Goal: Use online tool/utility: Use online tool/utility

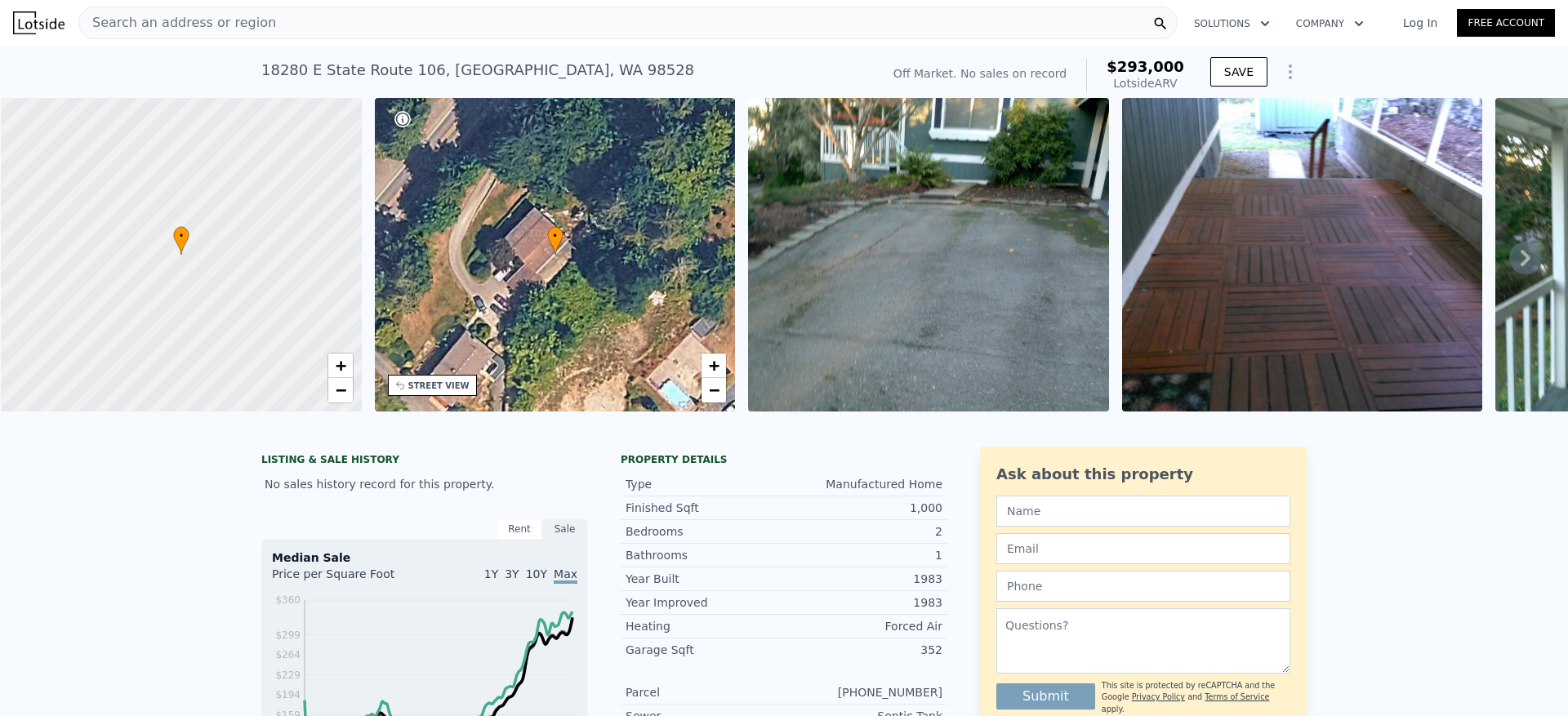
click at [316, 22] on div "Search an address or region" at bounding box center [628, 22] width 1099 height 32
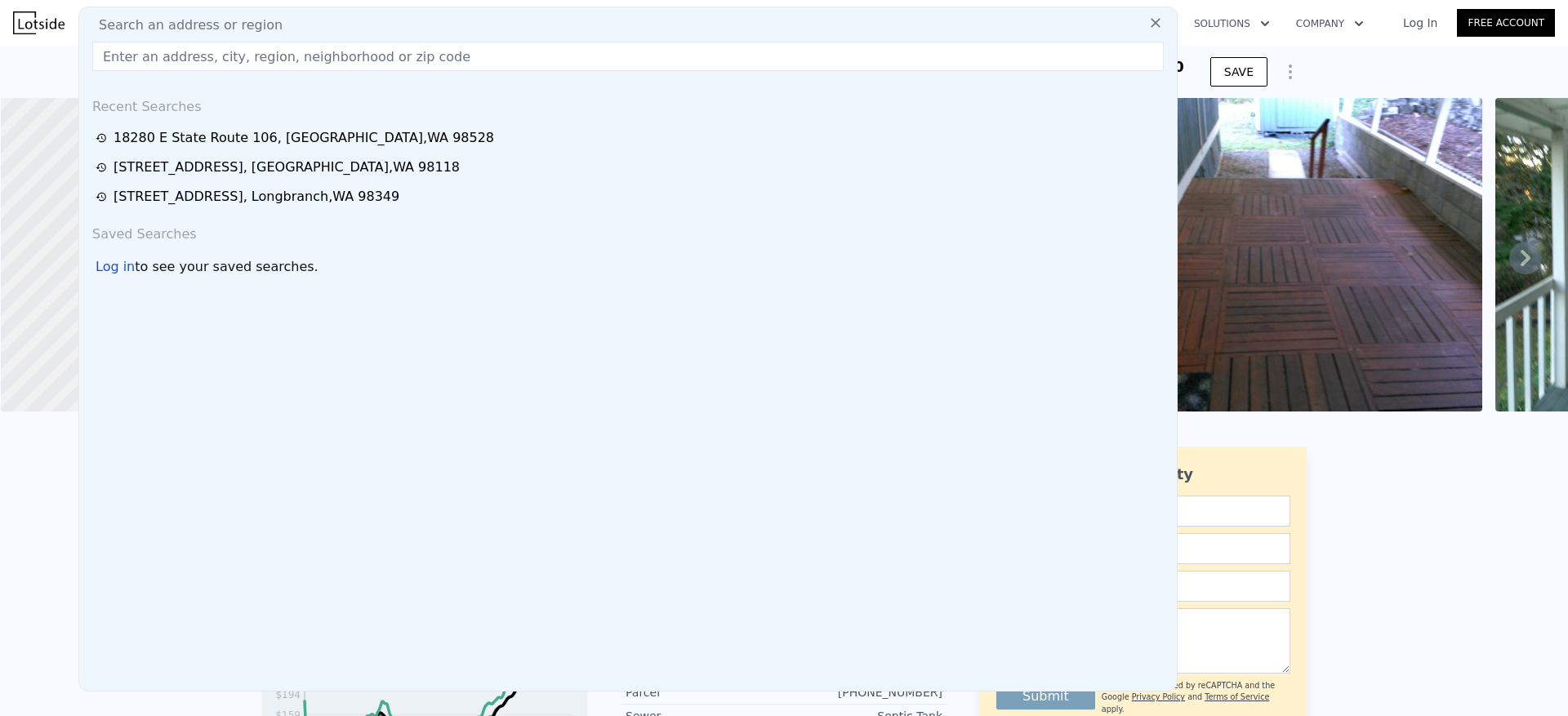
type input "$ 293,000"
type input "$ 0"
type input "$ 30,000"
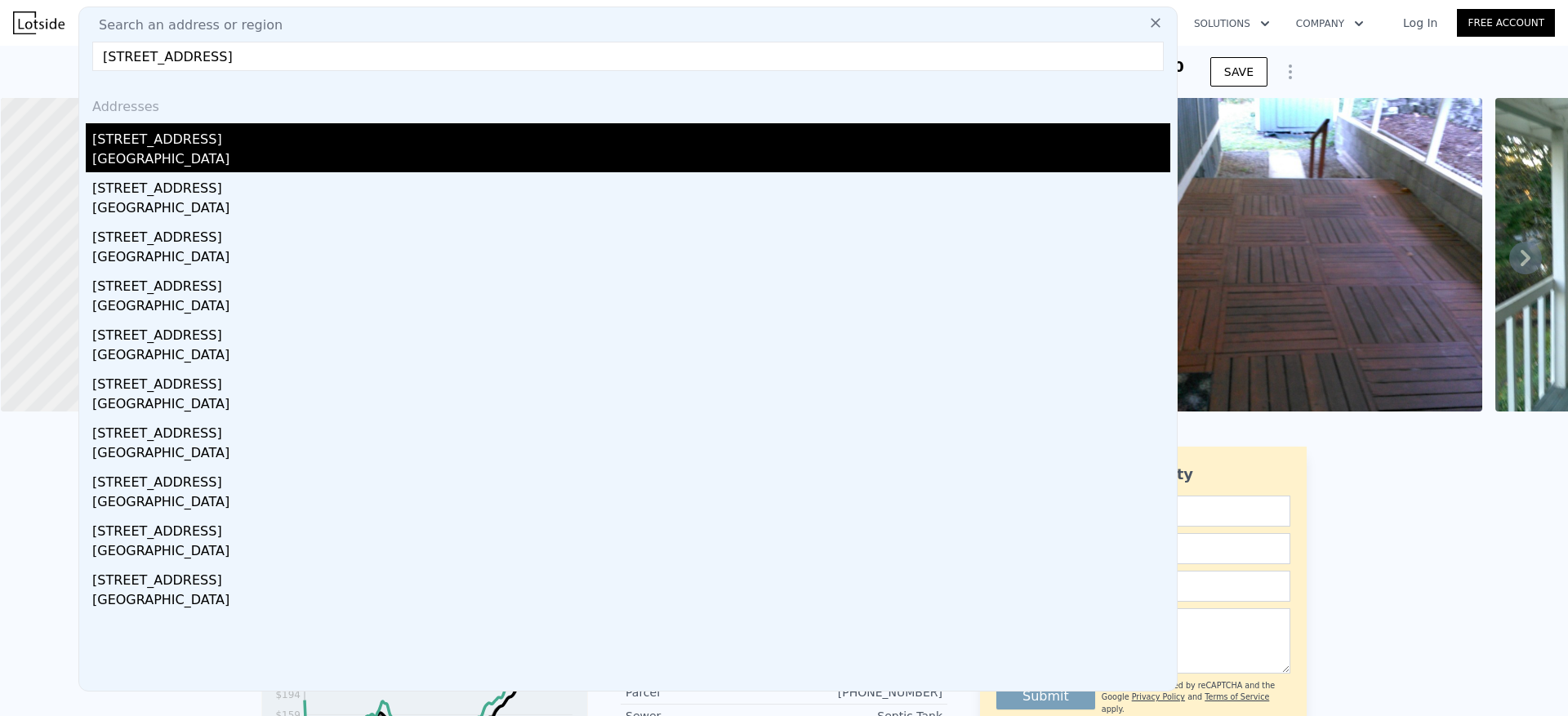
type input "17161 SE 264th St Covington, WA 98042"
click at [136, 169] on div "Covington, WA 98042" at bounding box center [631, 160] width 1078 height 22
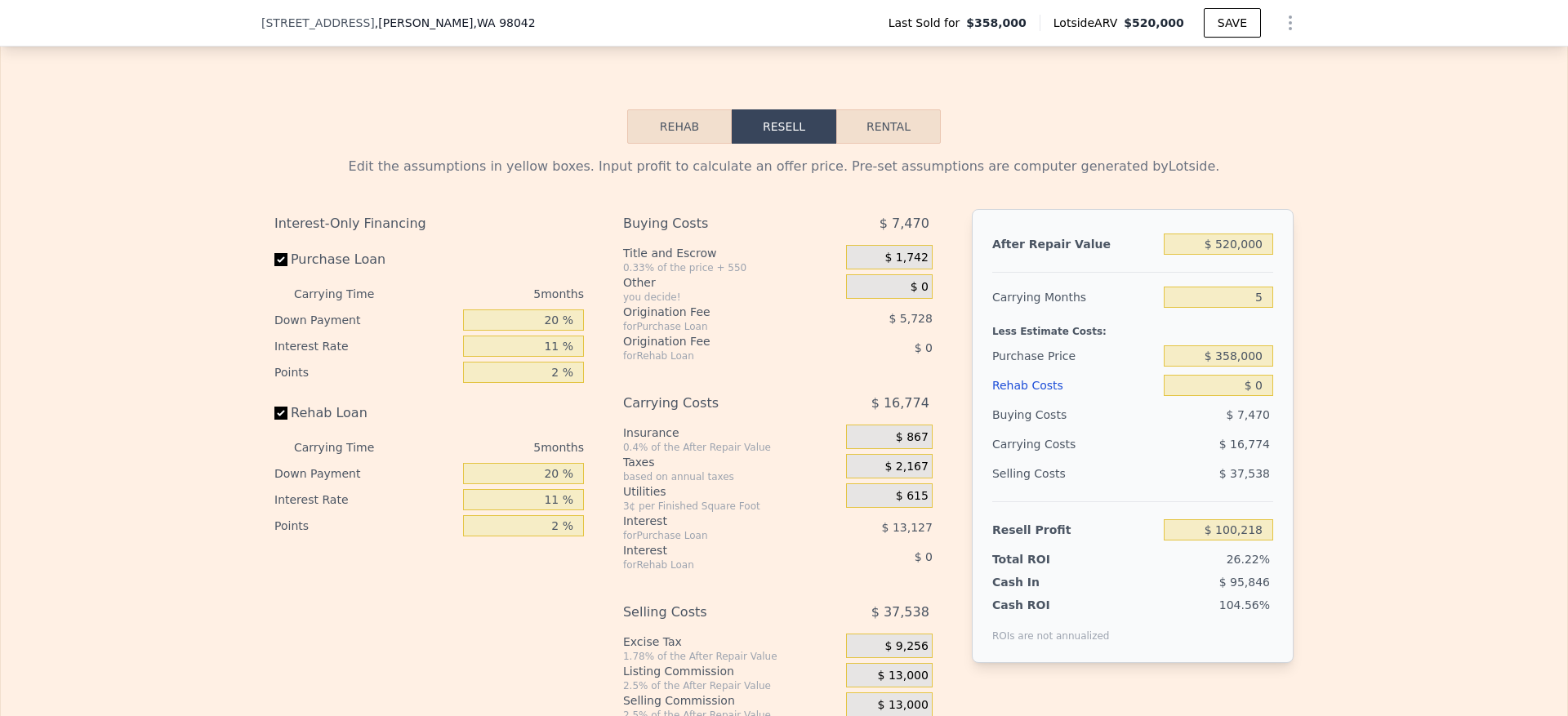
scroll to position [2445, 0]
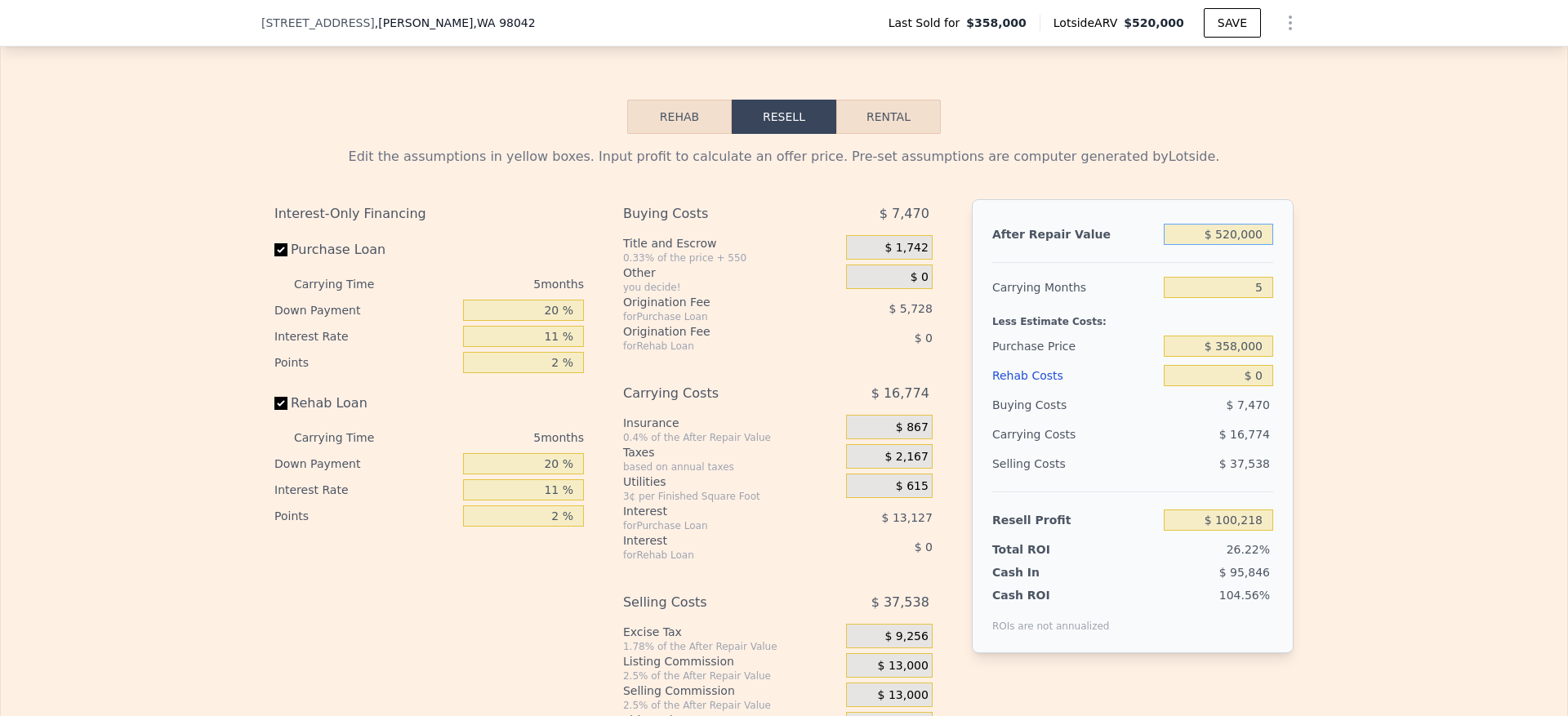
click at [1233, 246] on input "$ 520,000" at bounding box center [1219, 235] width 110 height 22
type input "$ 63"
type input "-$ 381,869"
type input "$ 5,200,000,000"
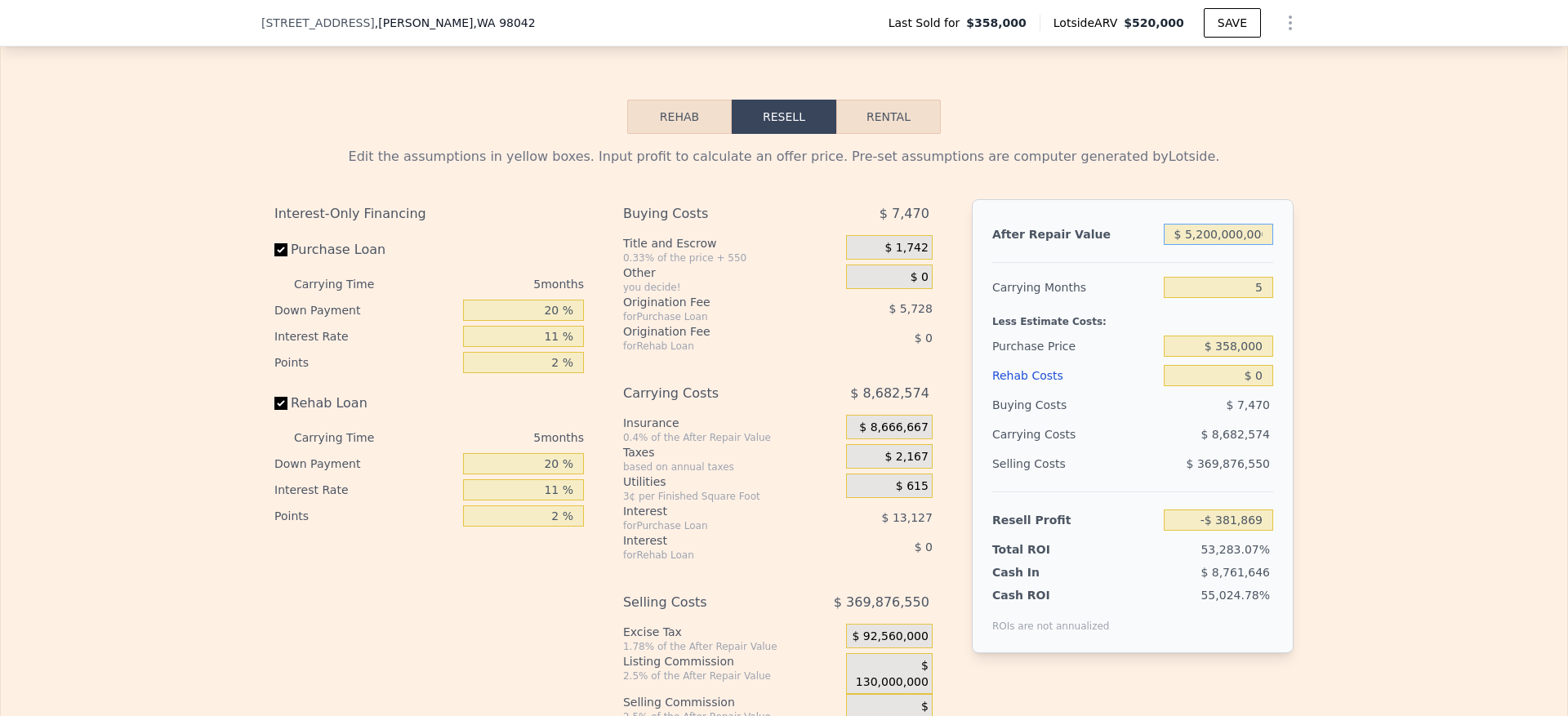
type input "$ 4,821,075,406"
type input "$ 5,200,000,000"
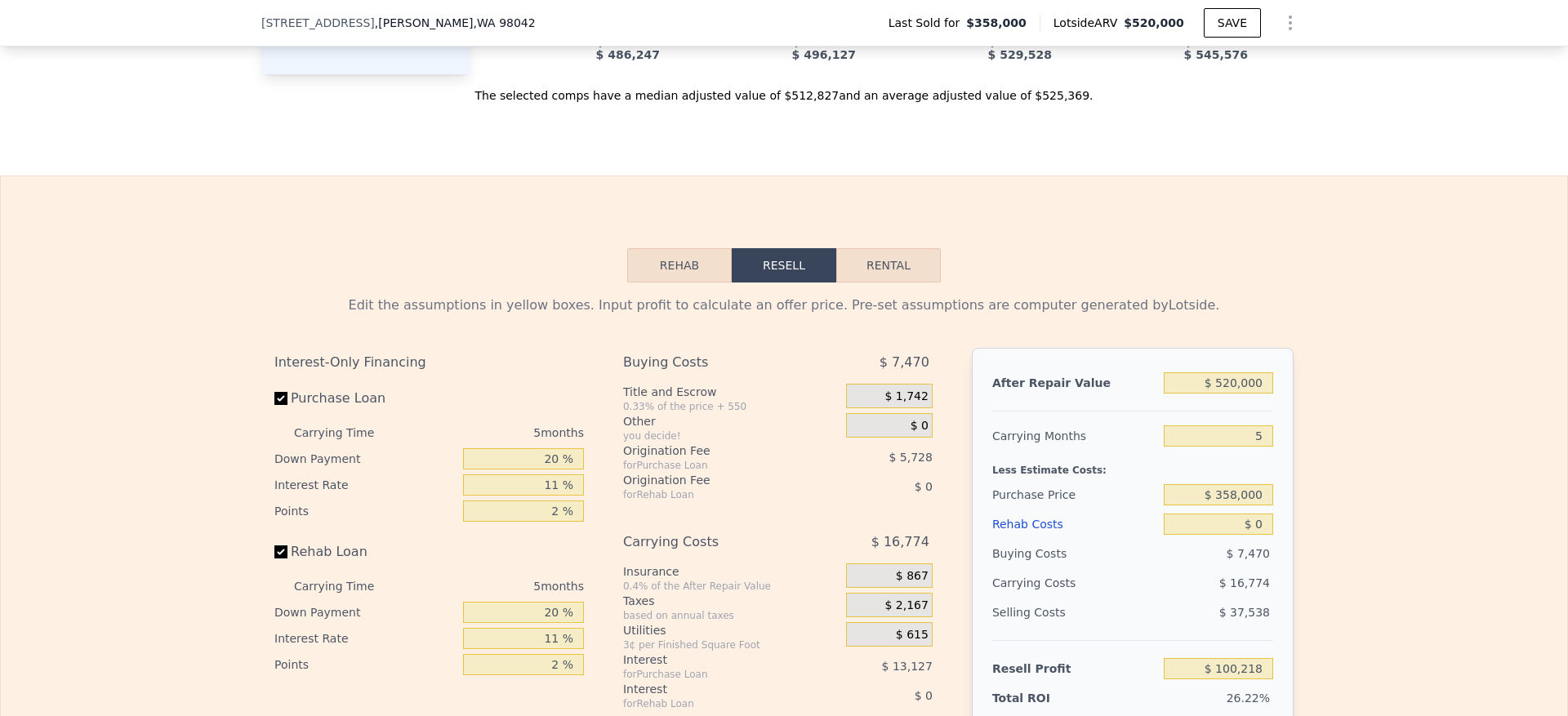
scroll to position [2323, 0]
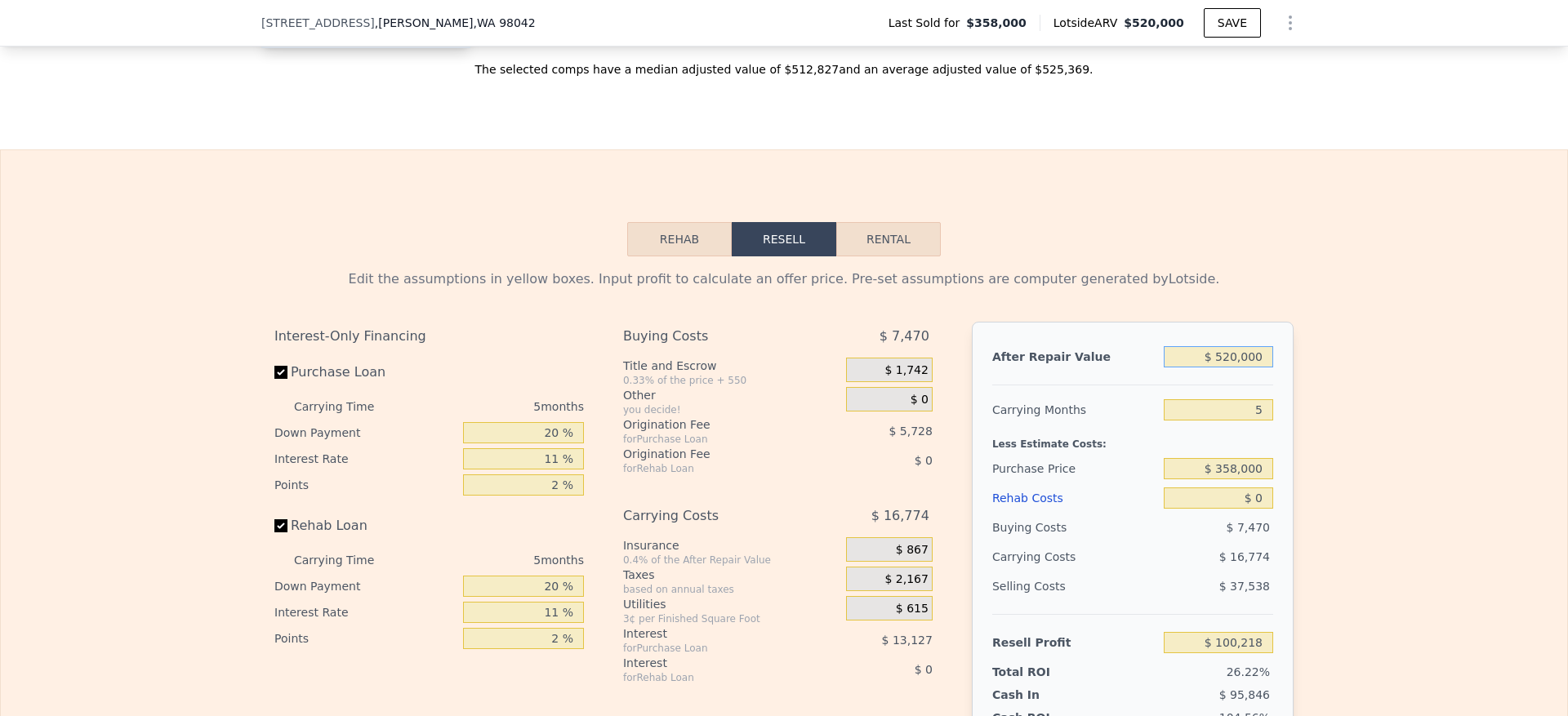
click at [1240, 368] on input "$ 520,000" at bounding box center [1219, 357] width 110 height 22
type input "$ 63"
type input "-$ 381,869"
type input "$ 630"
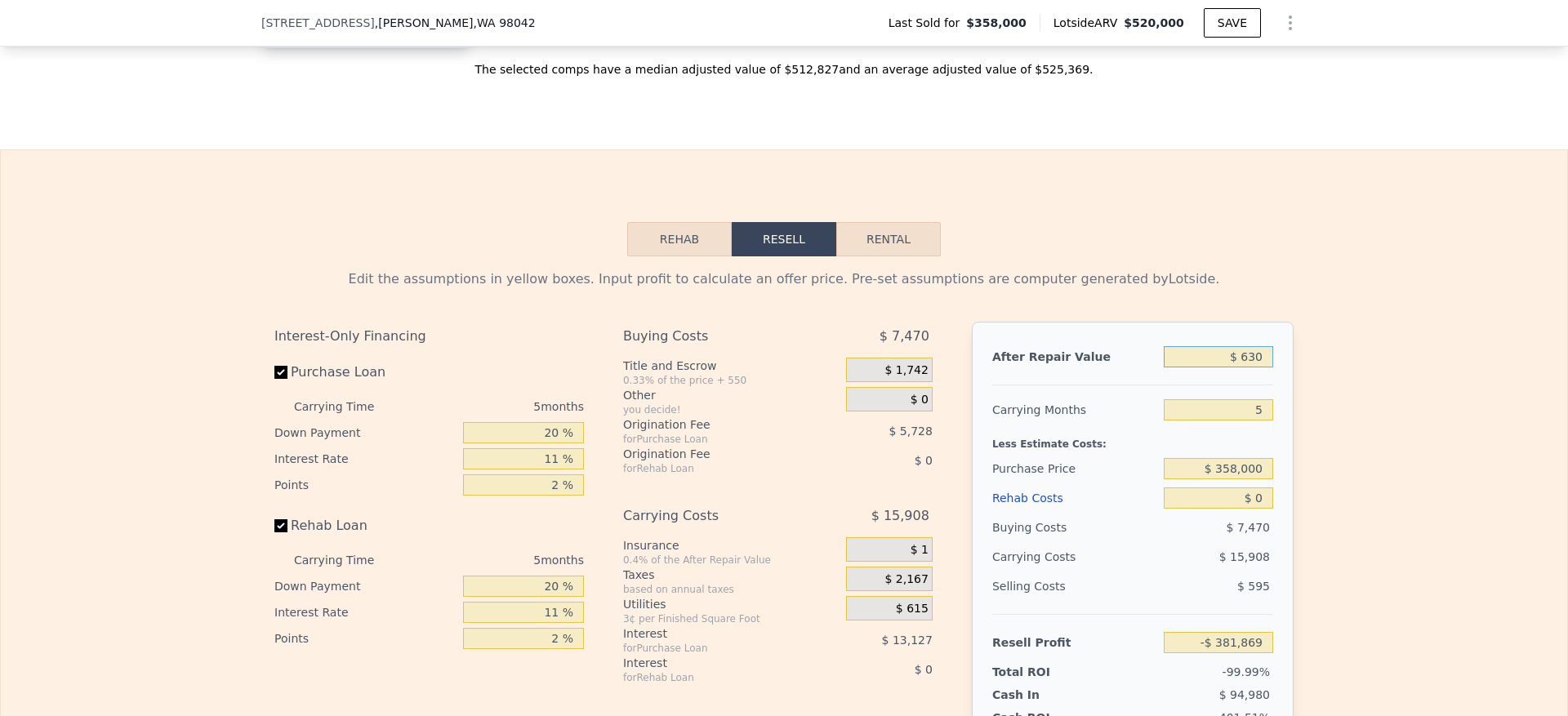
type input "-$ 381,343"
type input "$ 6,300"
type input "-$ 376,087"
type input "$ 630,000"
type input "$ 202,211"
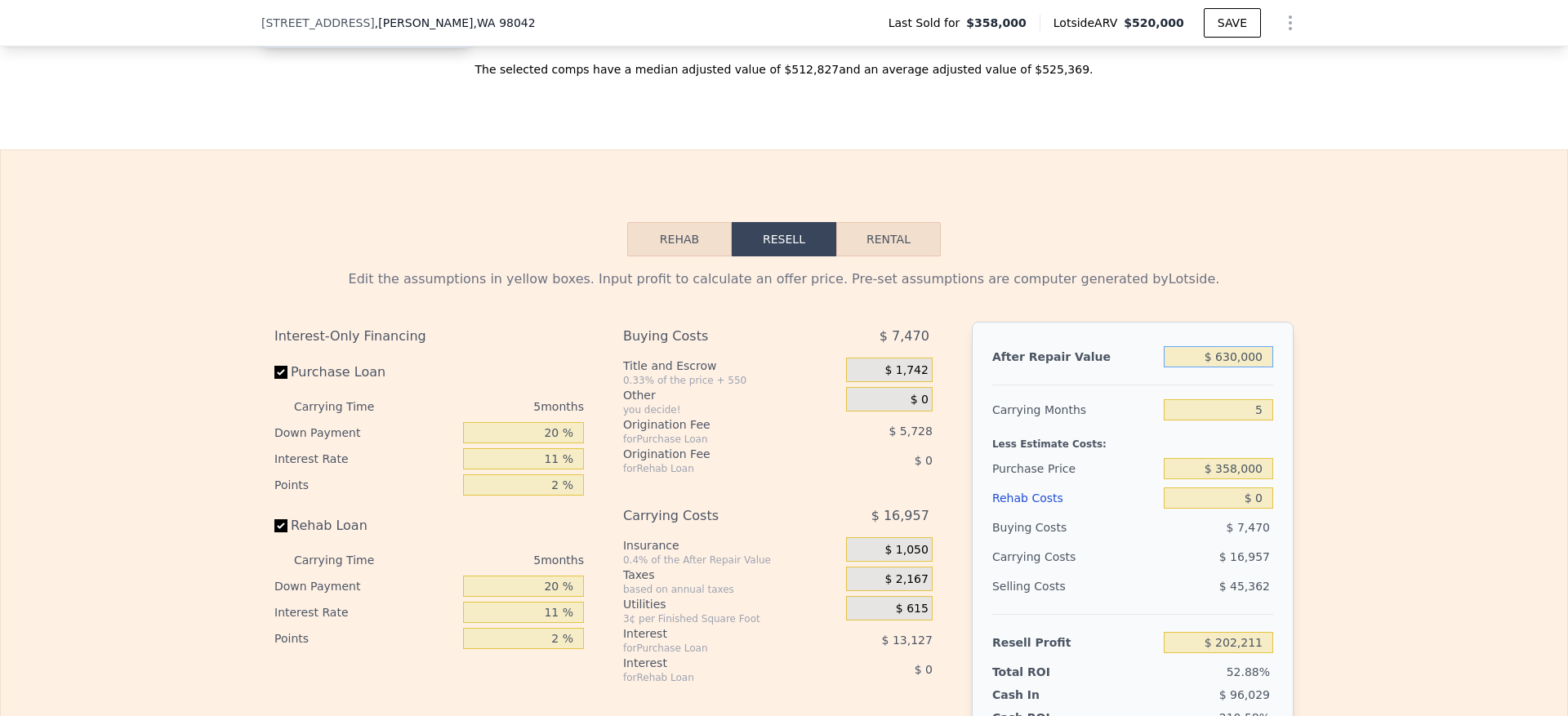
type input "$ 630,000"
type input "$ 467,000"
type input "$ 87,104"
type input "$ 7"
type input "$ 87,097"
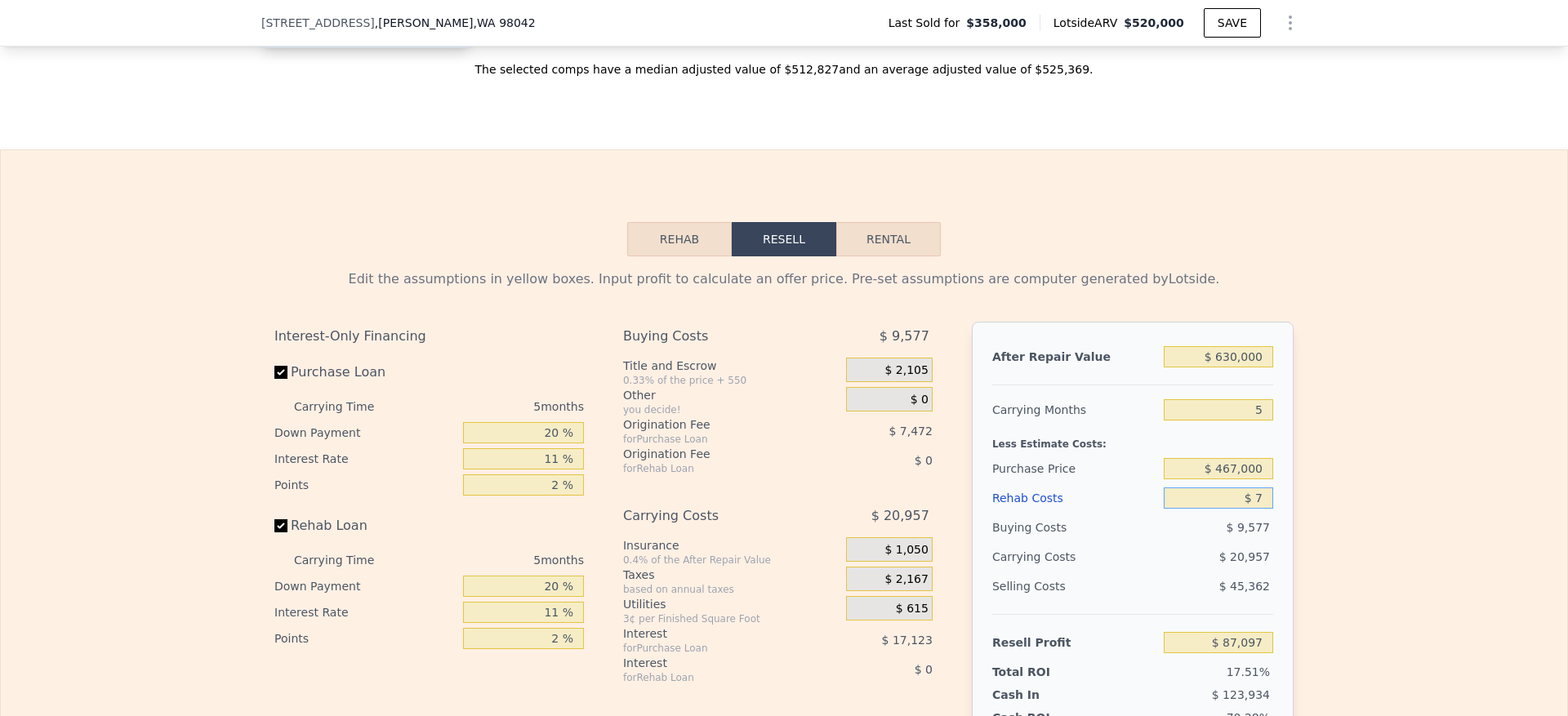
type input "$ 70"
type input "$ 87,028"
type input "$ 700"
type input "$ 86,368"
type input "$ 7,000"
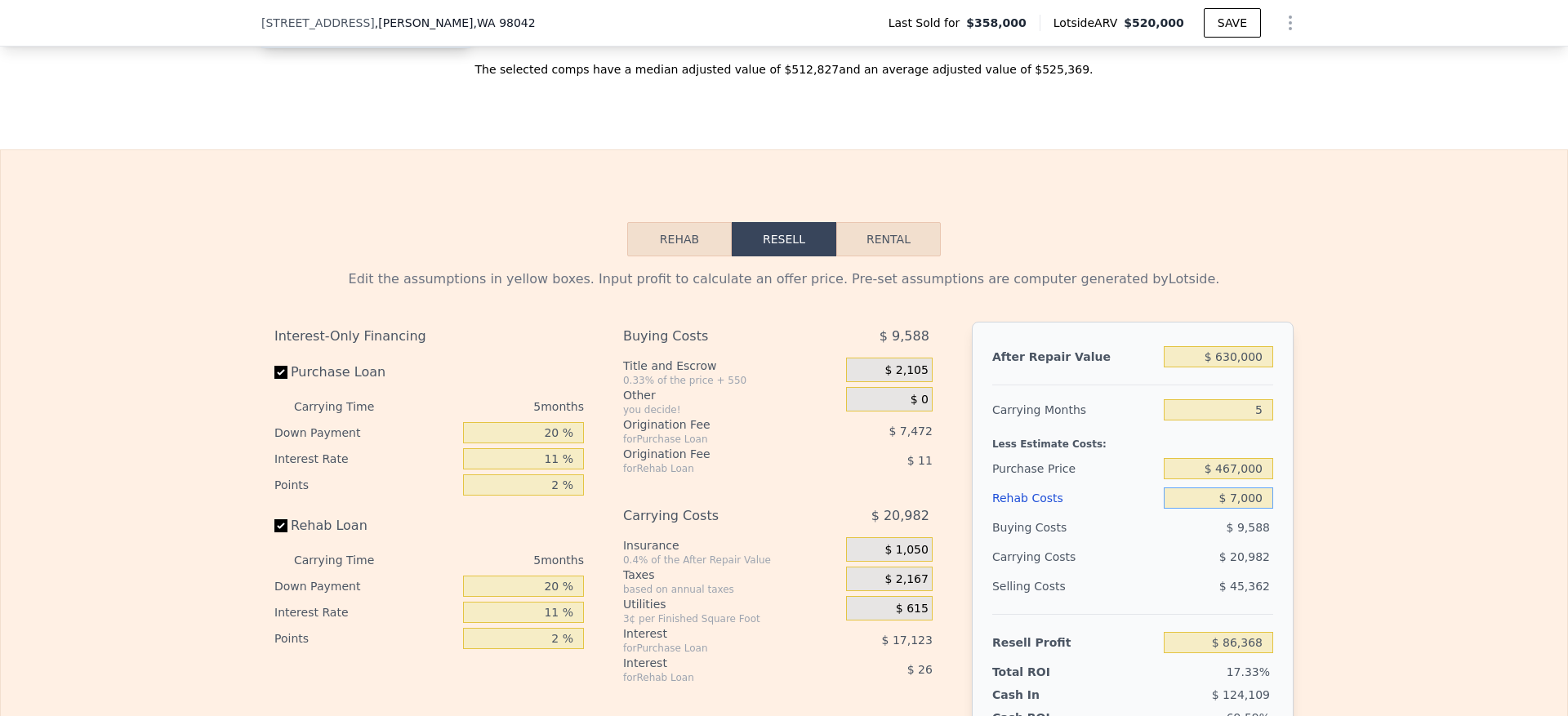
type input "$ 79,737"
type input "$ 70,000"
type input "$ 13,419"
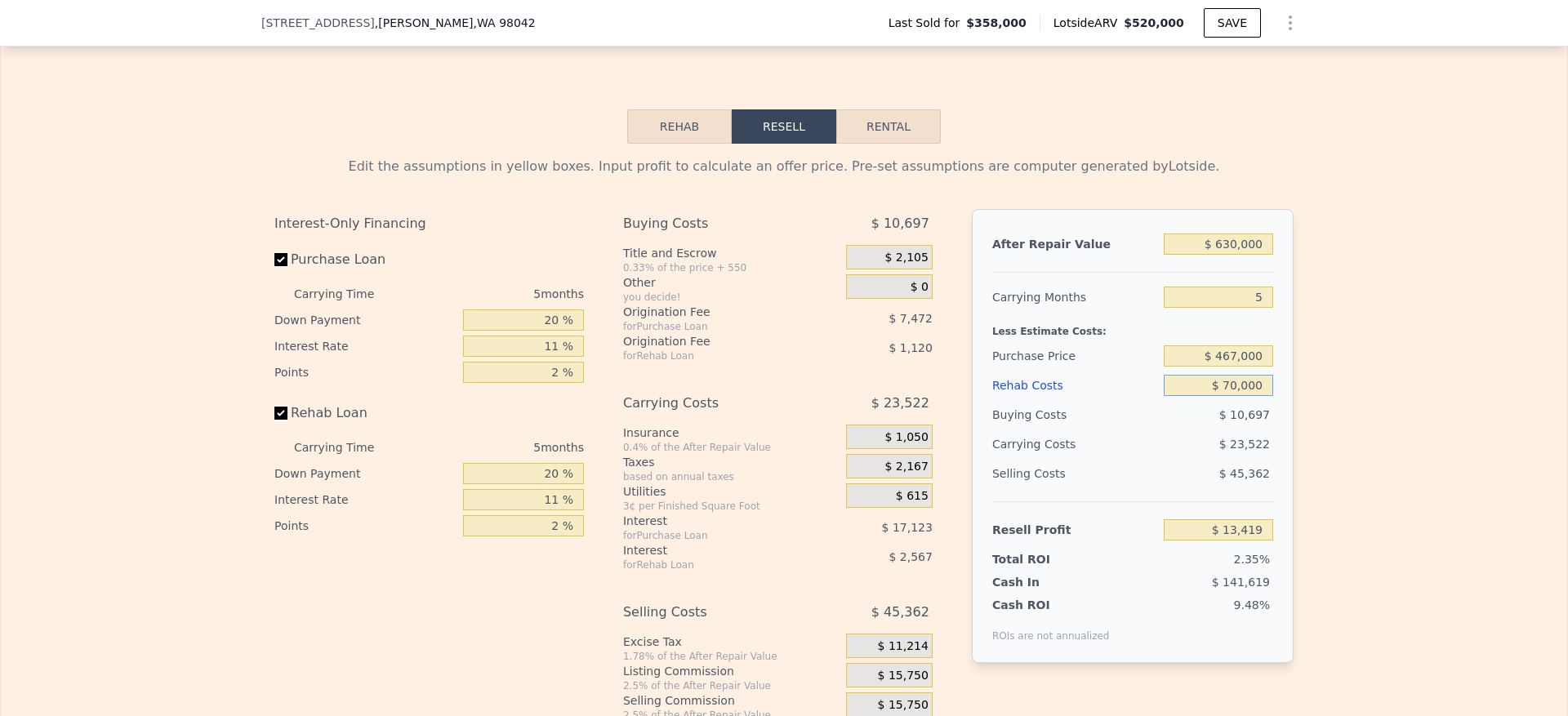
scroll to position [2445, 0]
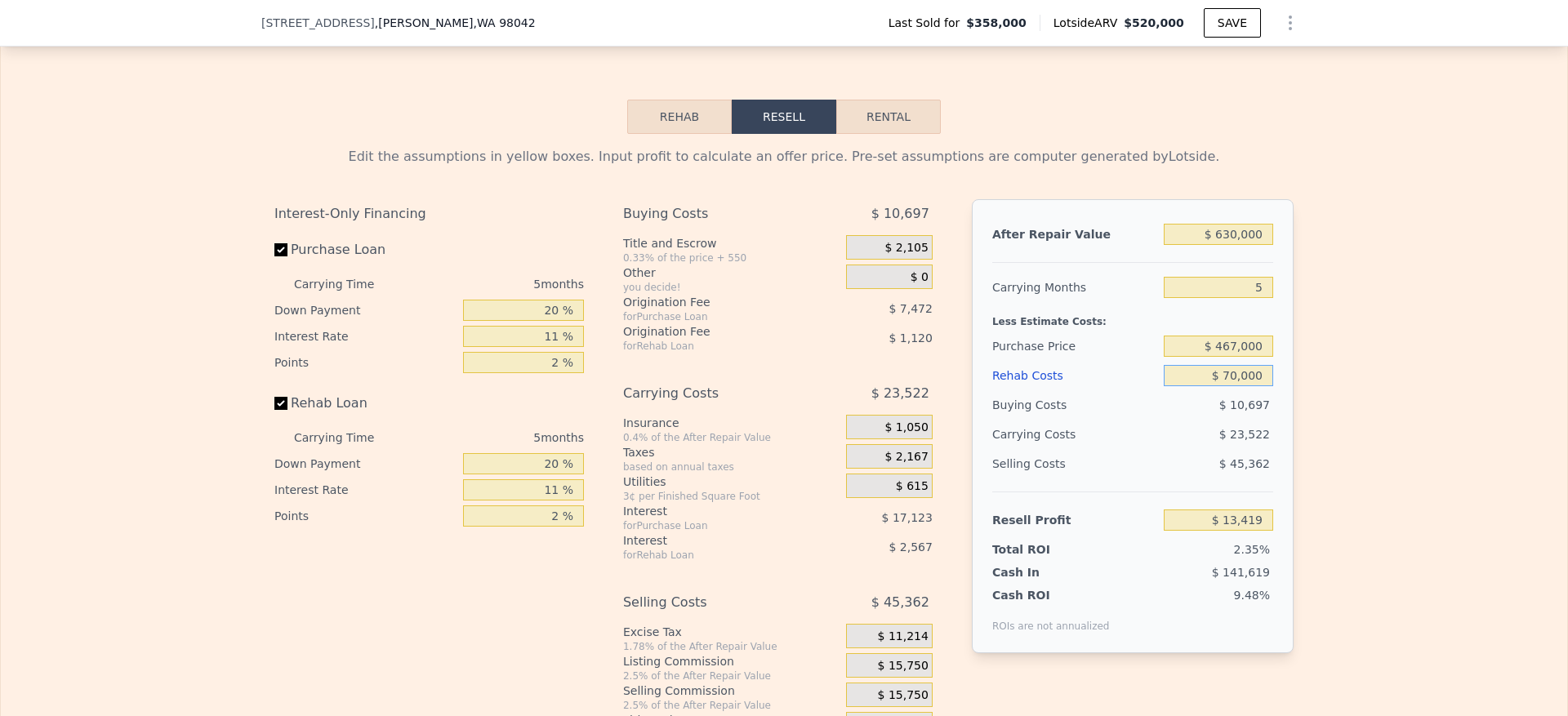
type input "$ 70,000"
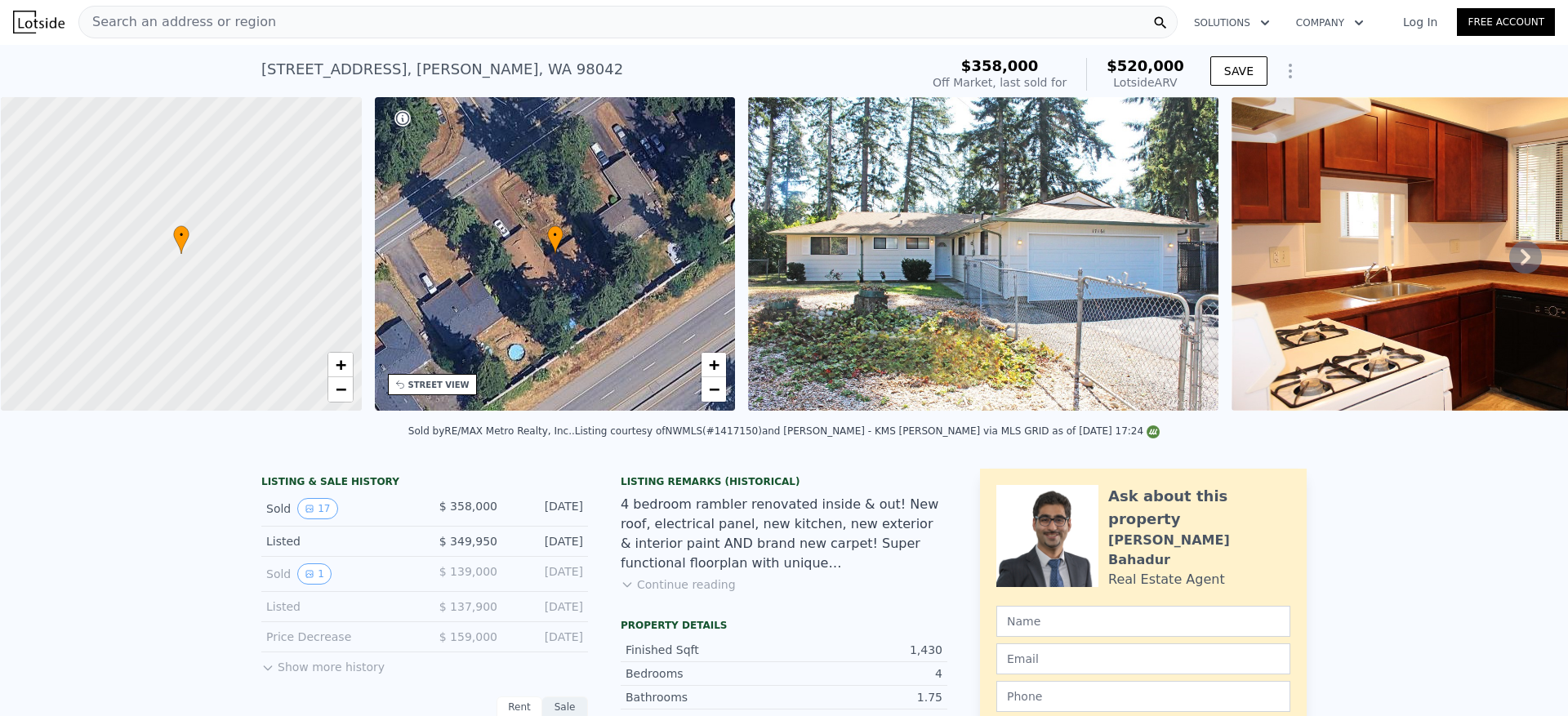
scroll to position [0, 0]
click at [409, 15] on div "Search an address or region" at bounding box center [628, 22] width 1099 height 32
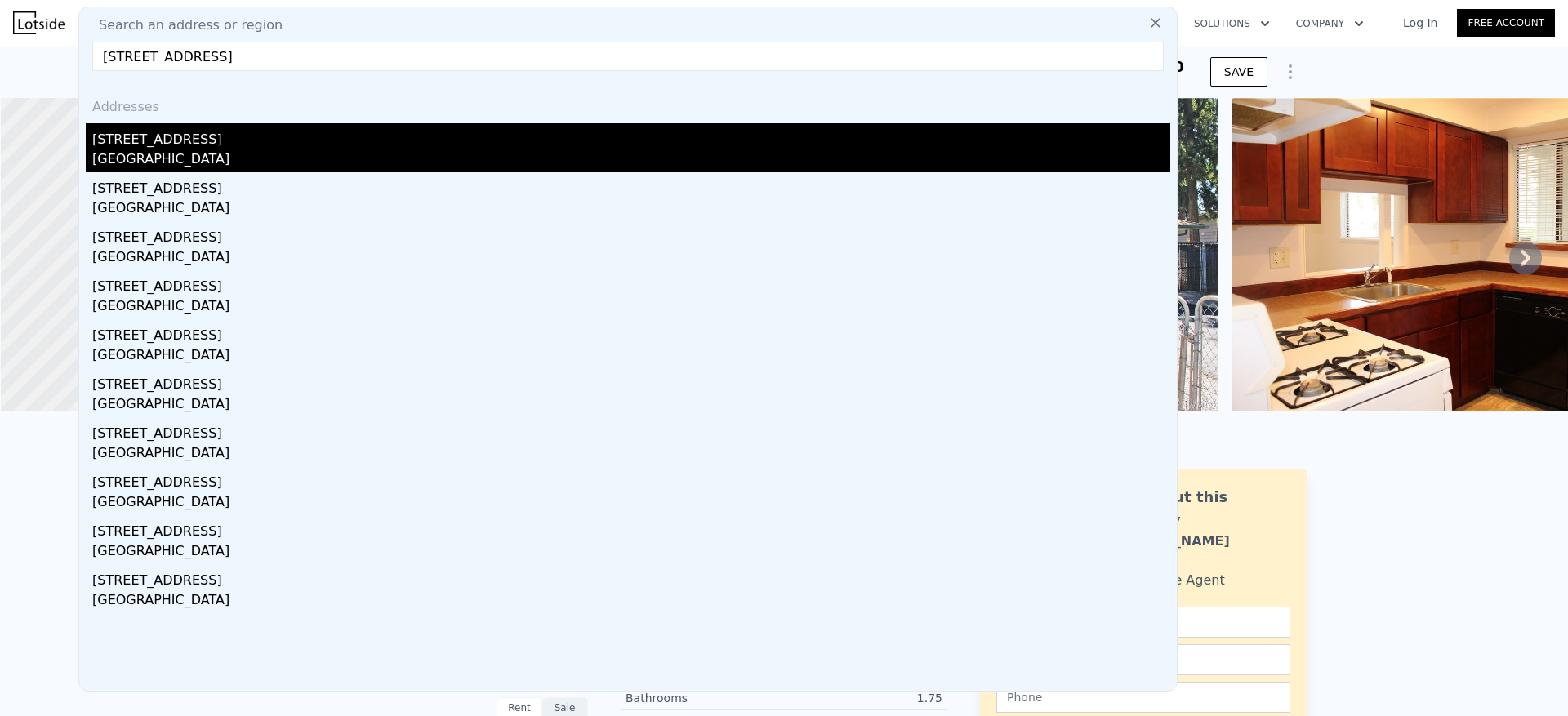
type input "12325 461st Ave SE North Bend, WA 98045"
click at [294, 155] on div "King County, WA 98045" at bounding box center [631, 160] width 1078 height 22
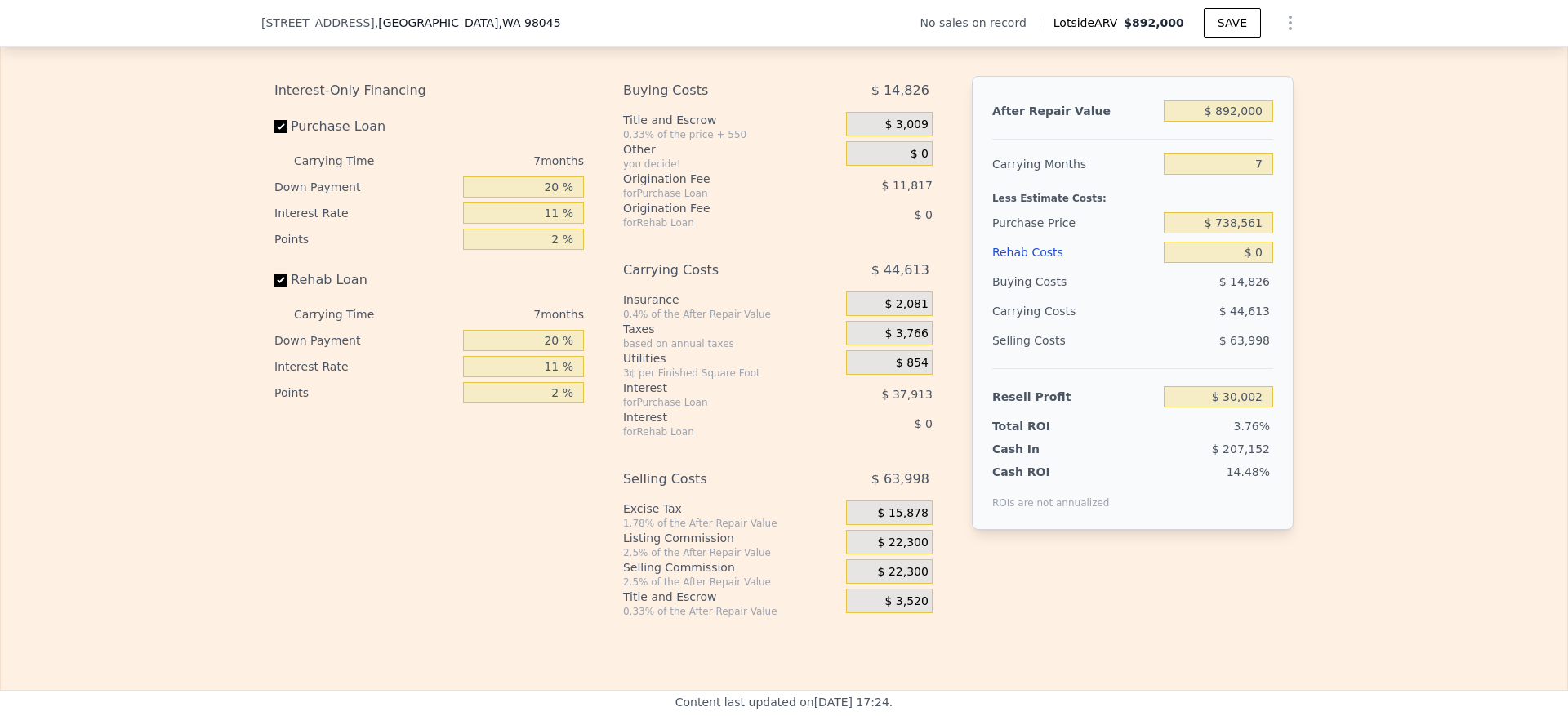
scroll to position [2323, 0]
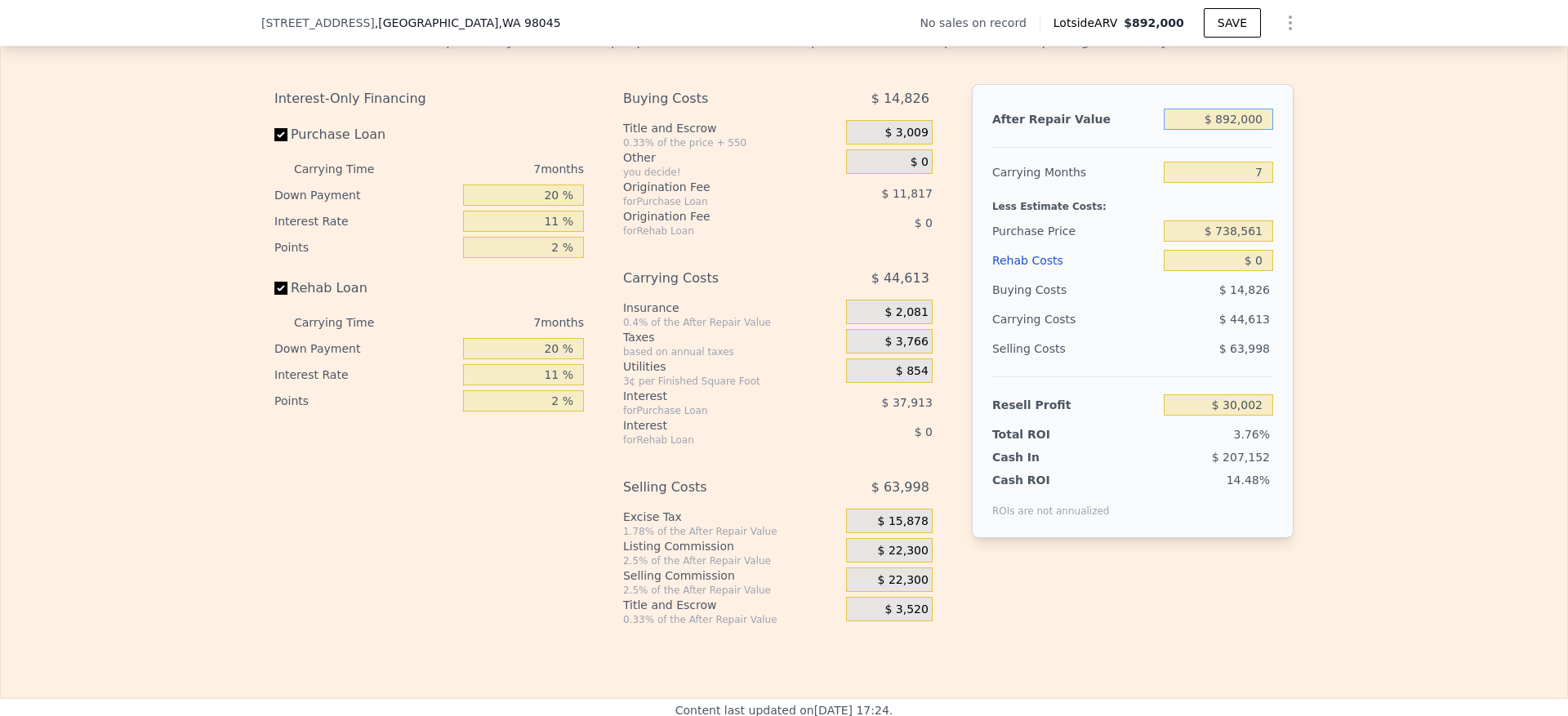
click at [1247, 130] on input "$ 892,000" at bounding box center [1219, 119] width 110 height 22
type input "$ 10"
type input "-$ 796,459"
type input "$ 100"
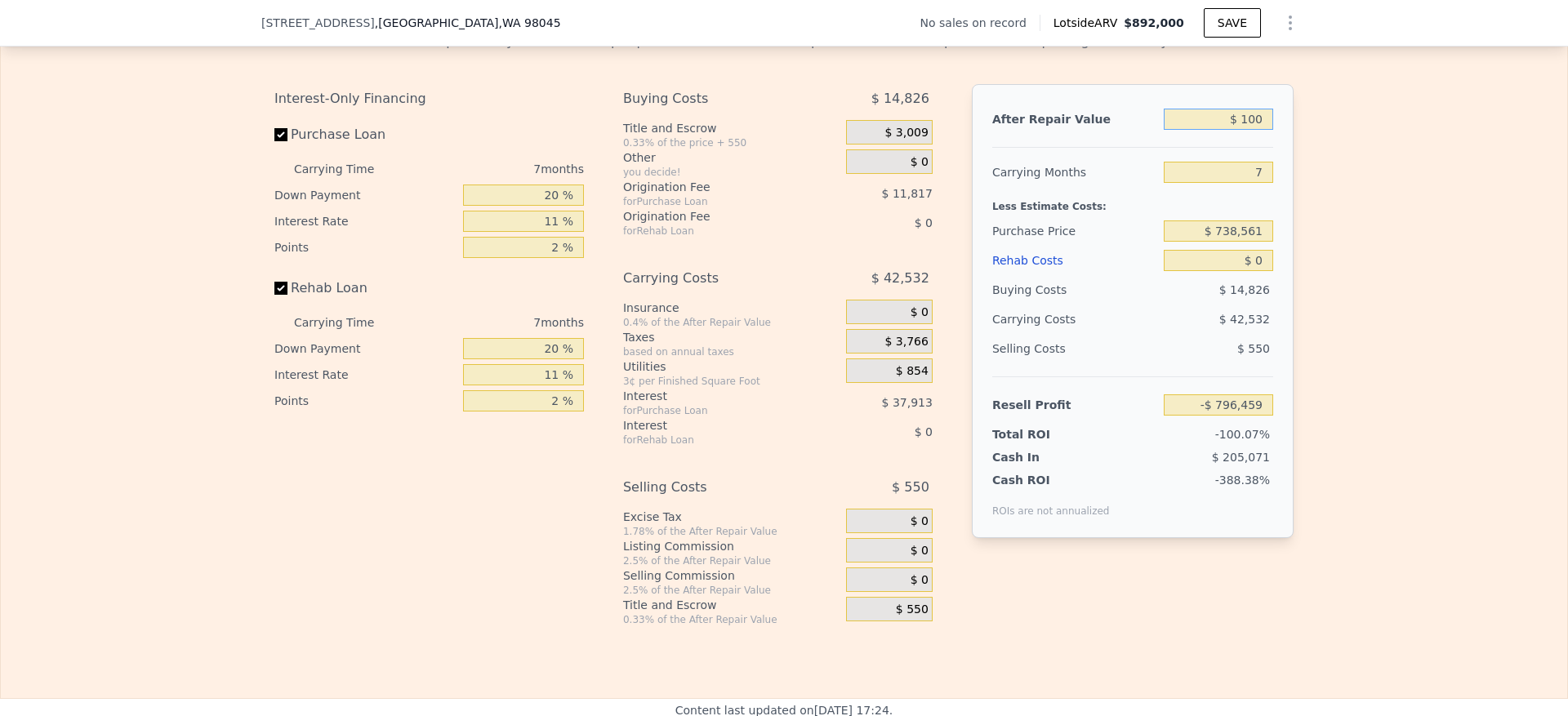
type input "-$ 796,377"
type input "$ 1,000"
type input "-$ 795,542"
type input "$ 10,000"
type input "-$ 787,203"
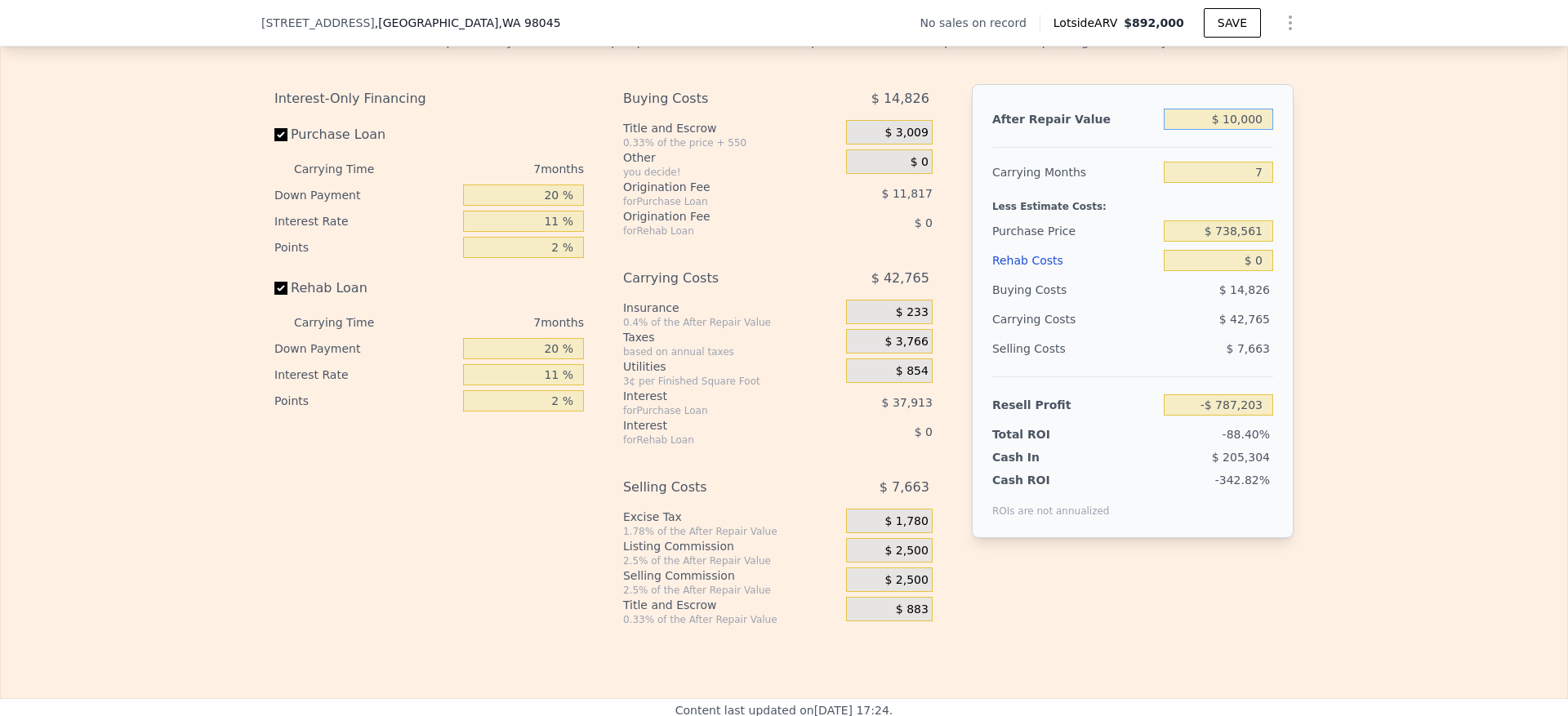
type input "$ 100,000"
type input "-$ 703,815"
type input "$ 1,000,000"
type input "$ 130,068"
type input "$ 1,000,000"
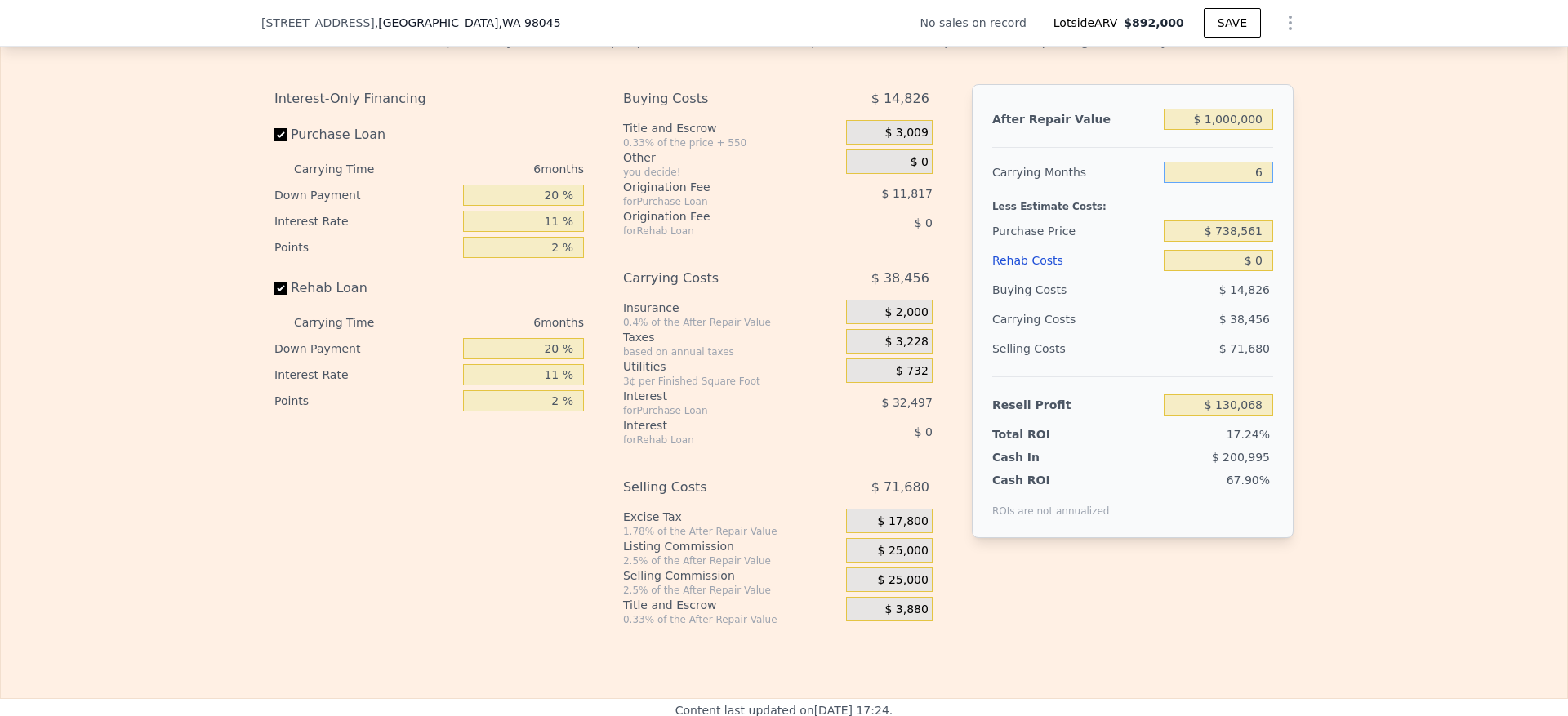
type input "6"
type input "$ 136,477"
type input "6"
click at [1260, 242] on input "$ 6" at bounding box center [1219, 231] width 110 height 22
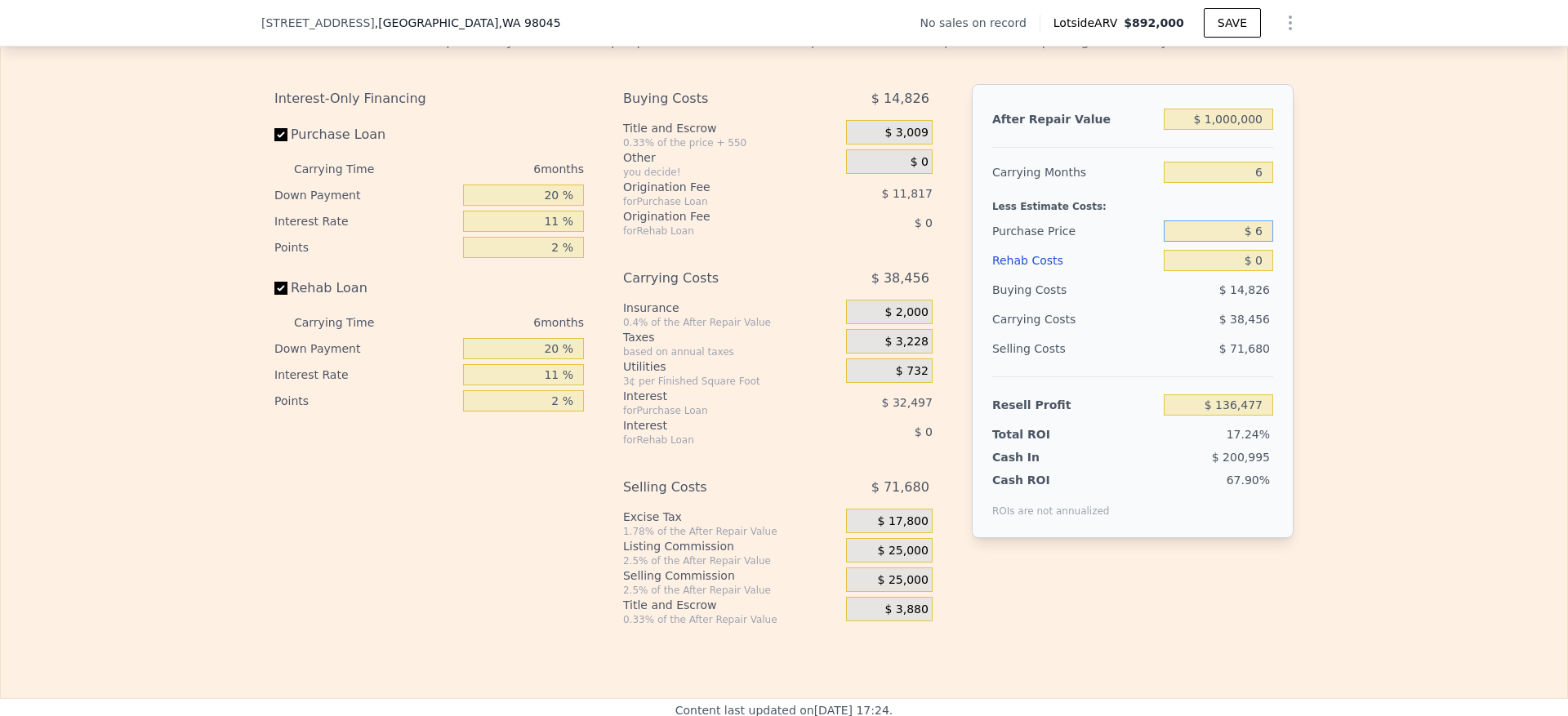
click at [1262, 242] on input "$ 6" at bounding box center [1219, 231] width 110 height 22
type input "$ 685,000"
type input "$ 193,431"
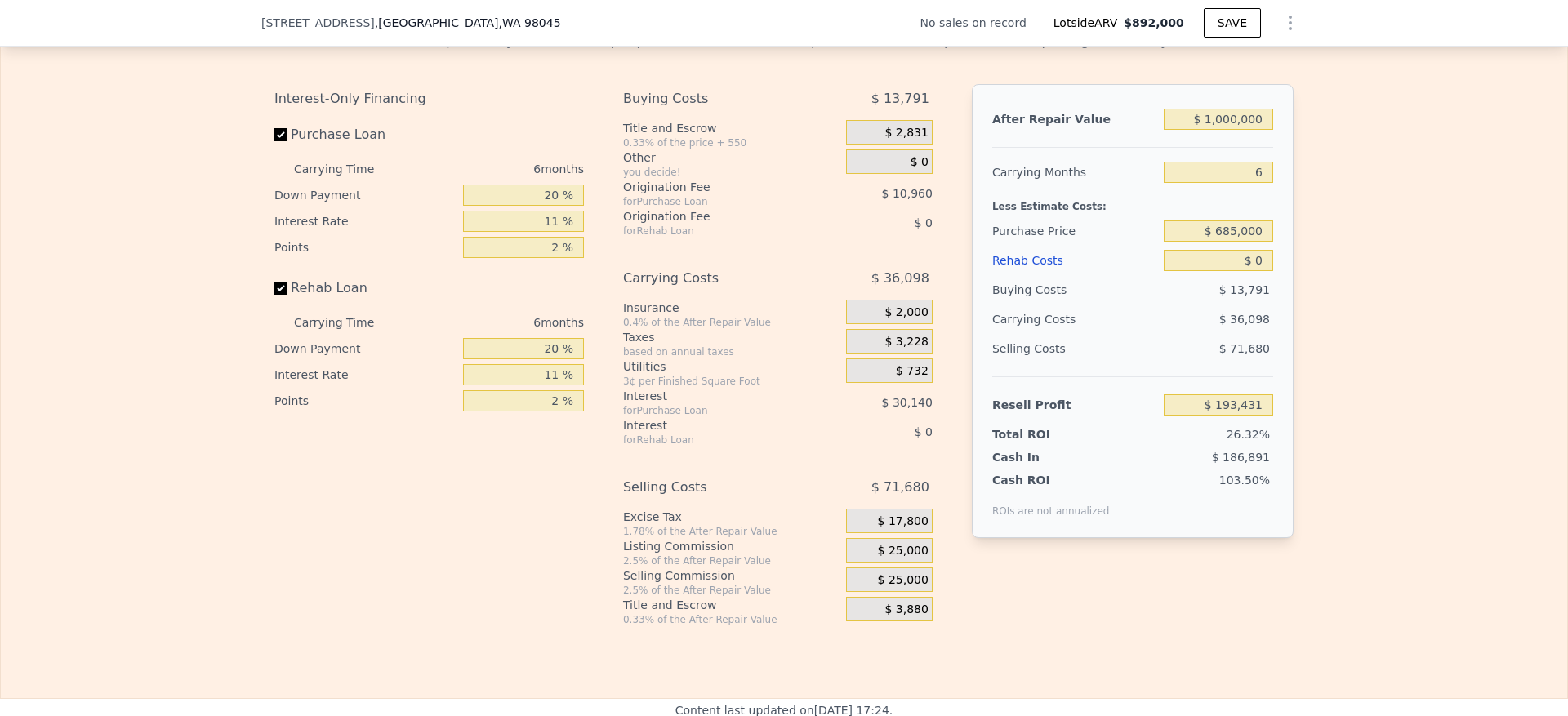
click at [1402, 301] on div "Edit the assumptions in yellow boxes. Input profit to calculate an offer price.…" at bounding box center [784, 322] width 1567 height 607
click at [1258, 271] on input "$ 0" at bounding box center [1219, 261] width 110 height 22
type input "$ 7"
type input "$ 892,000"
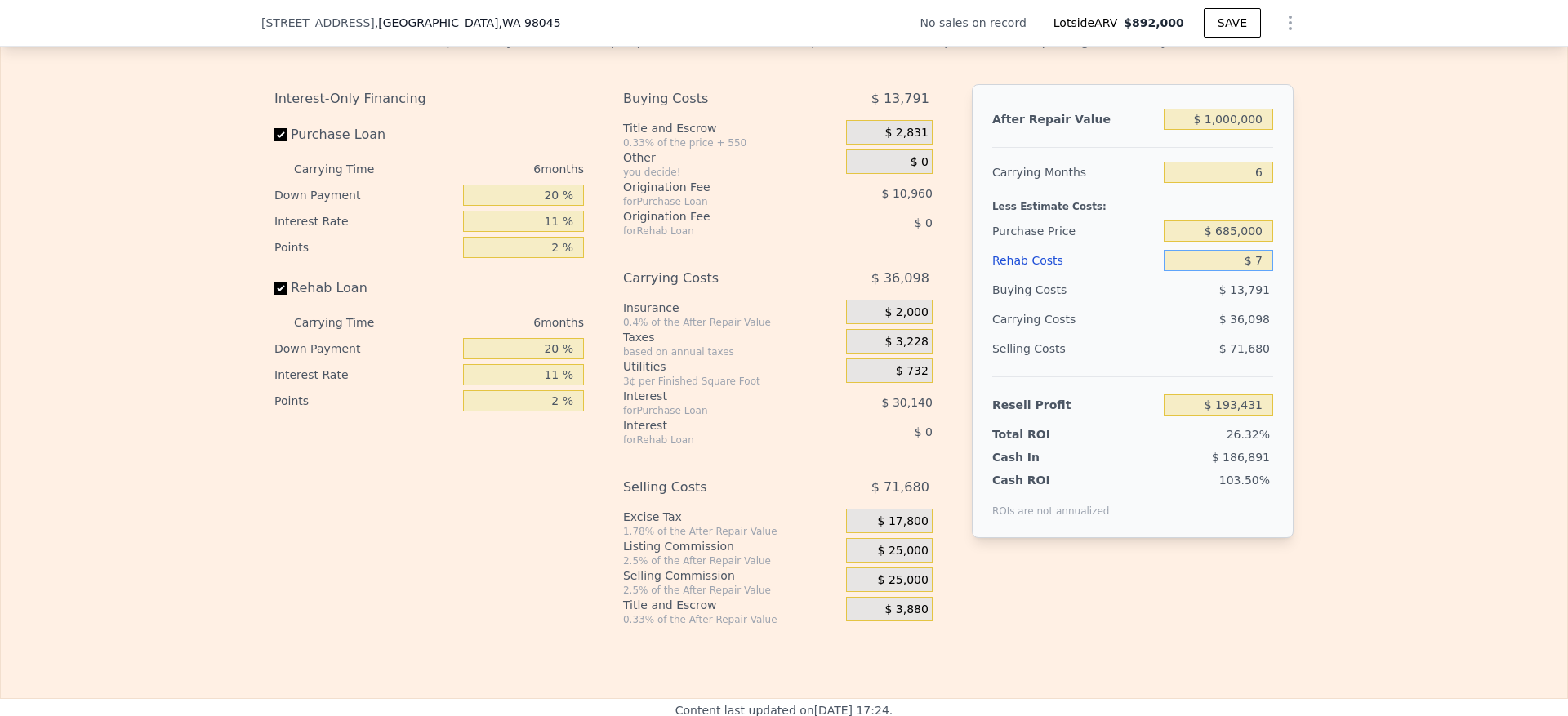
type input "7"
type input "$ 29,995"
type input "$ 70"
type input "$ 29,924"
type input "$ 700"
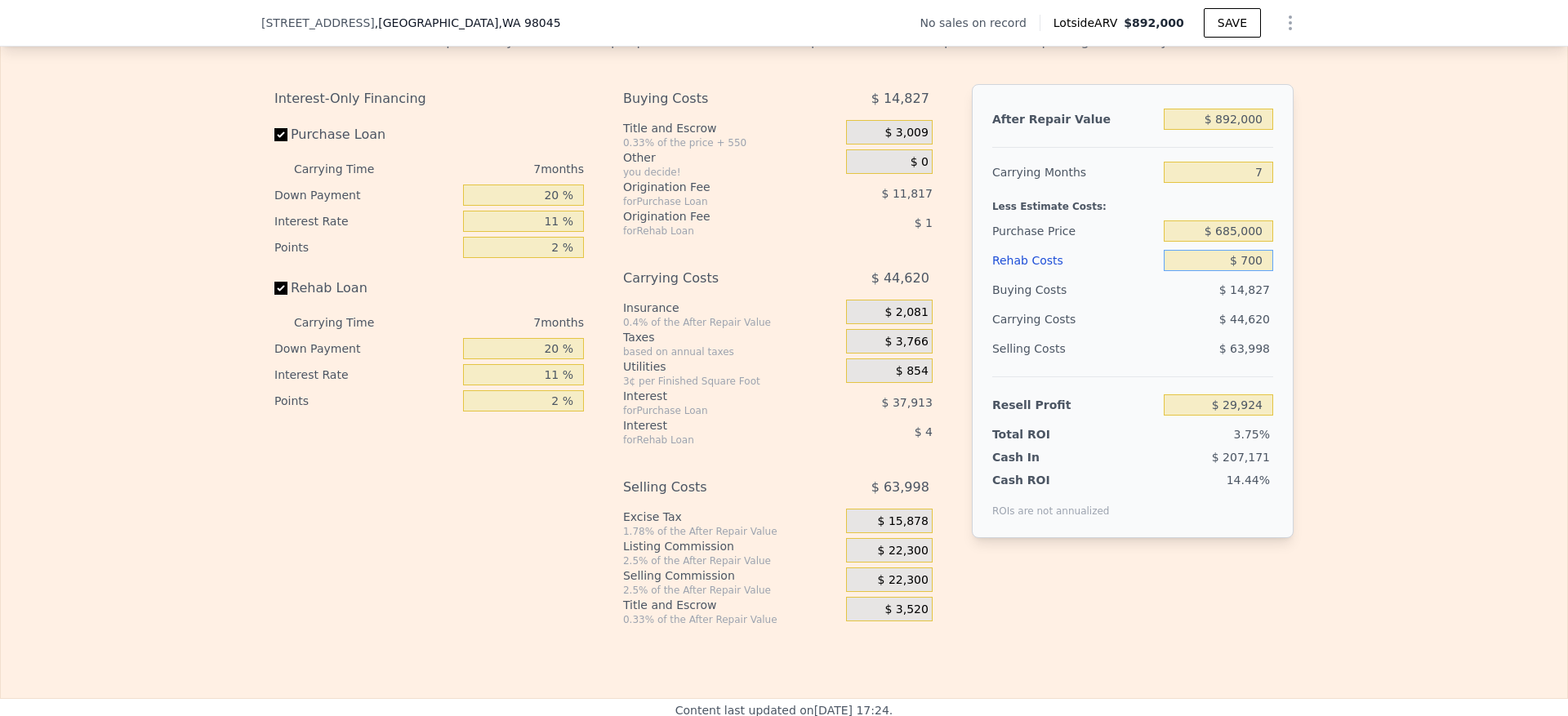
type input "$ 29,256"
type input "$ 7,000"
type input "$ 22,533"
type input "$ 70,000"
type input "-$ 44,709"
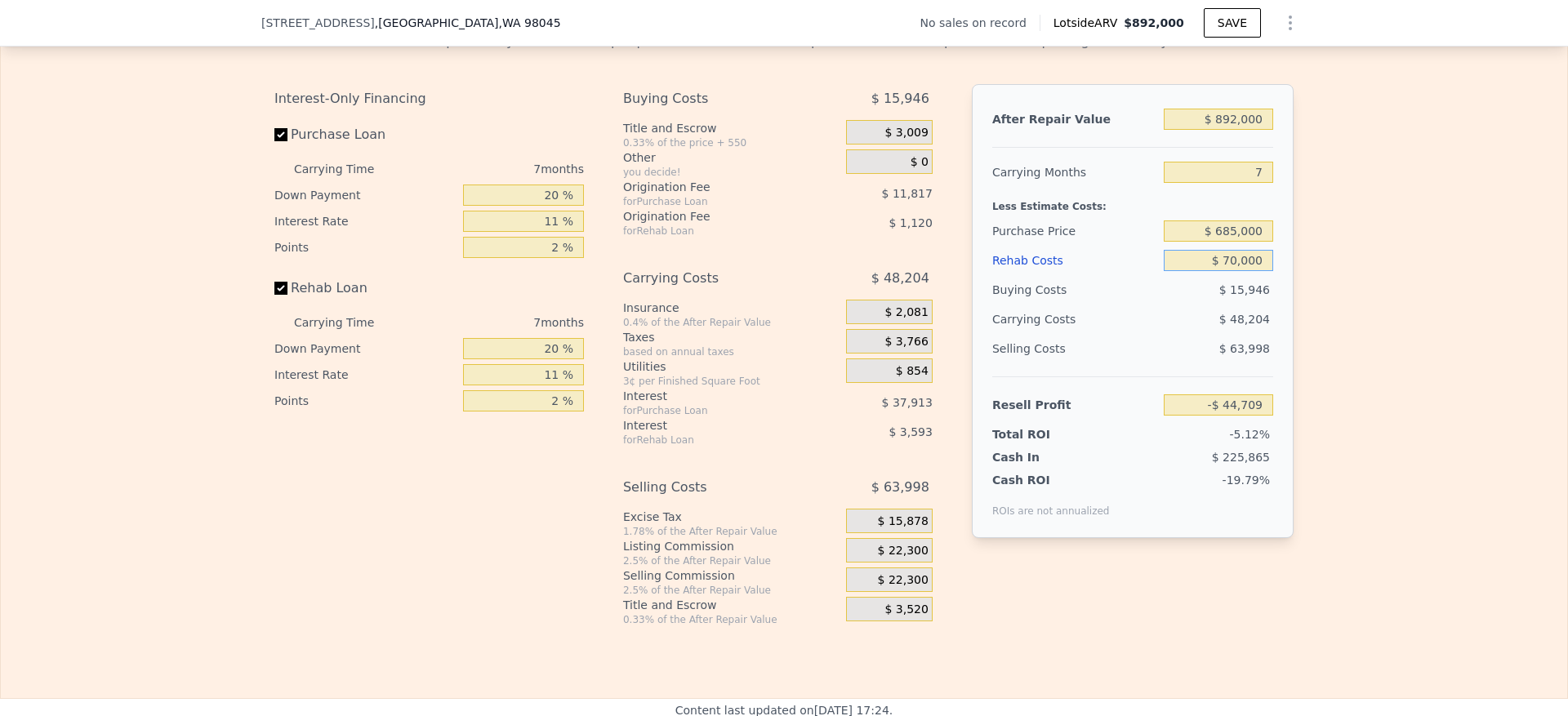
type input "$ 70,000"
click at [1324, 335] on div "Edit the assumptions in yellow boxes. Input profit to calculate an offer price.…" at bounding box center [784, 322] width 1567 height 607
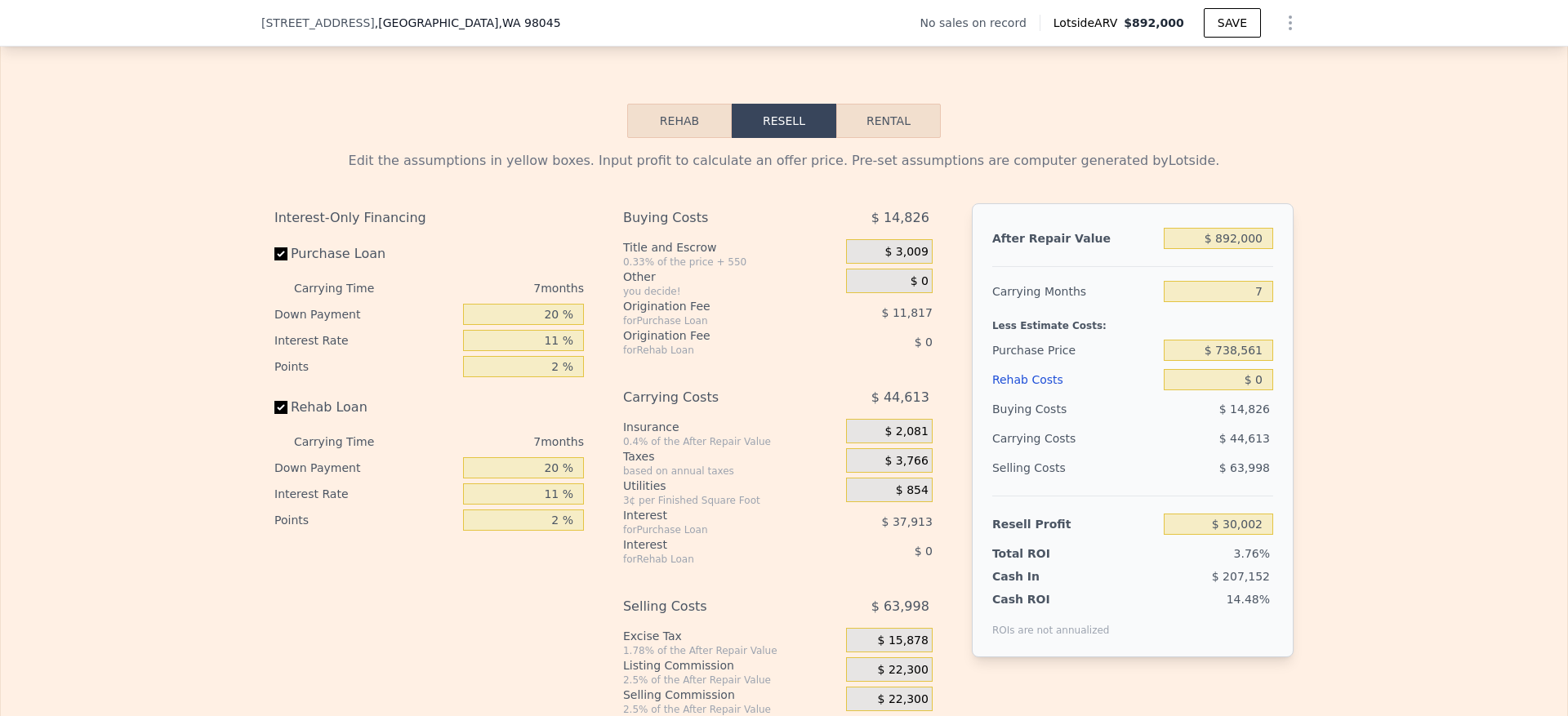
scroll to position [2323, 0]
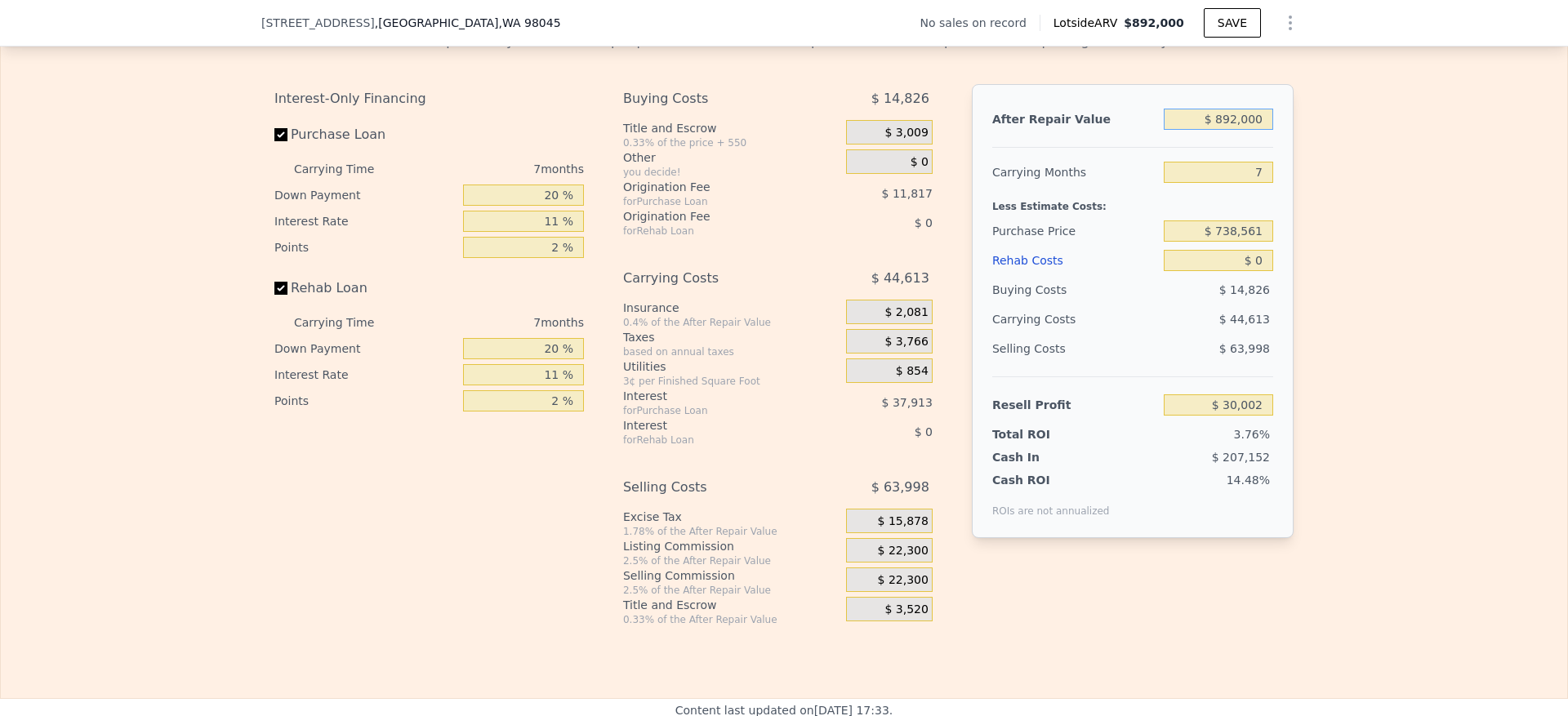
click at [1252, 130] on input "$ 892,000" at bounding box center [1219, 119] width 110 height 22
type input "$ 10"
type input "-$ 796,459"
type input "$ 1,000"
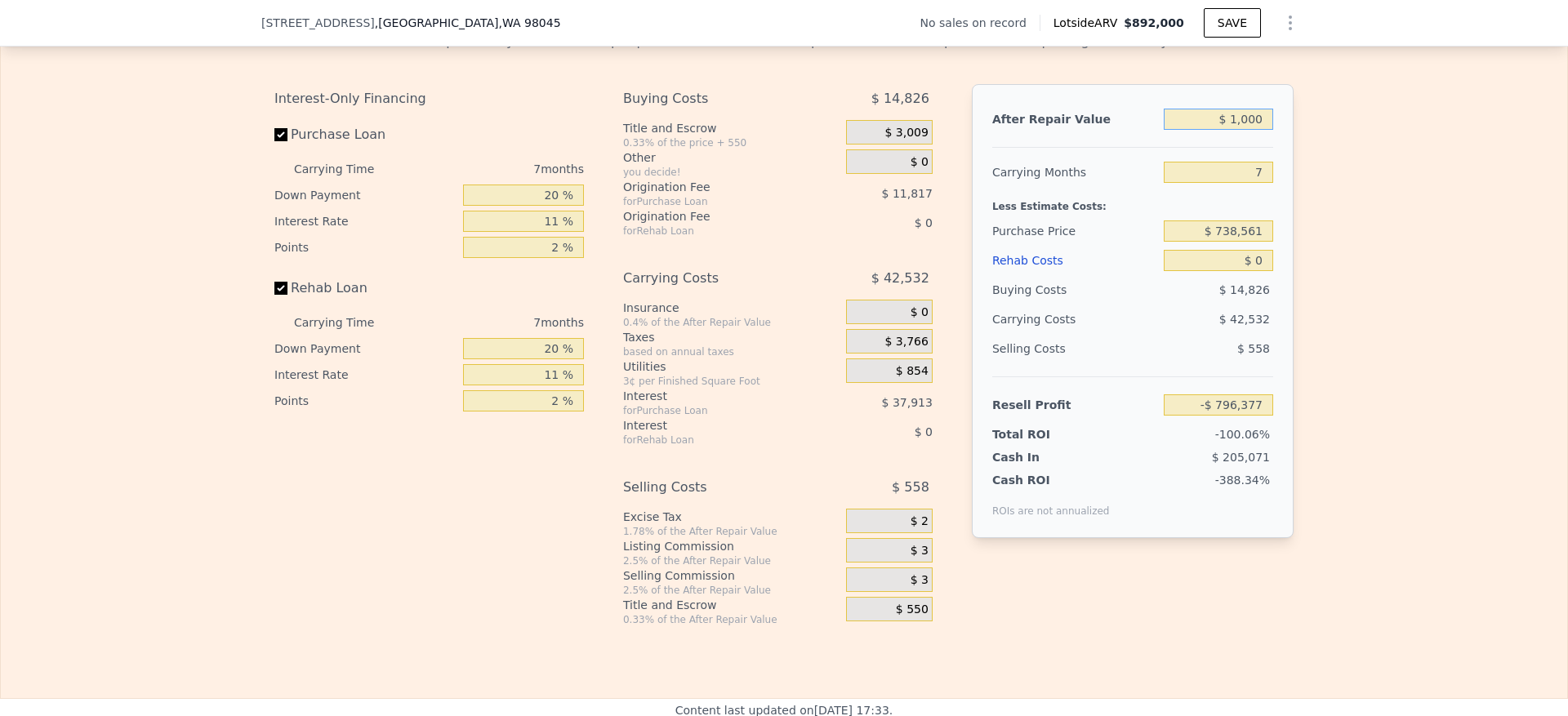
type input "-$ 795,542"
type input "$ 10,000"
type input "-$ 787,203"
type input "$ 100,000"
type input "-$ 703,815"
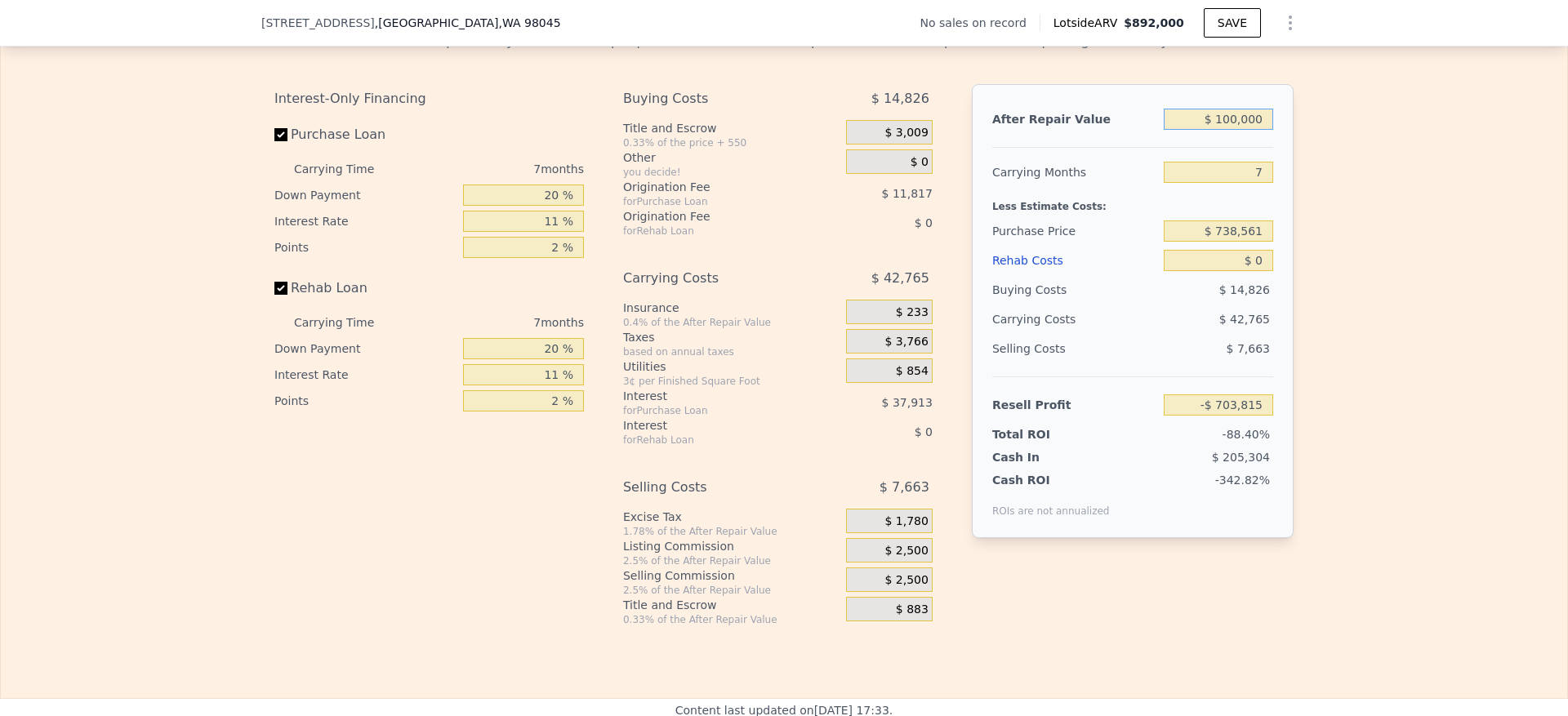
type input "$ 1,000,000"
type input "$ 130,068"
type input "$ 1,000,000"
type input "6"
type input "$ 136,477"
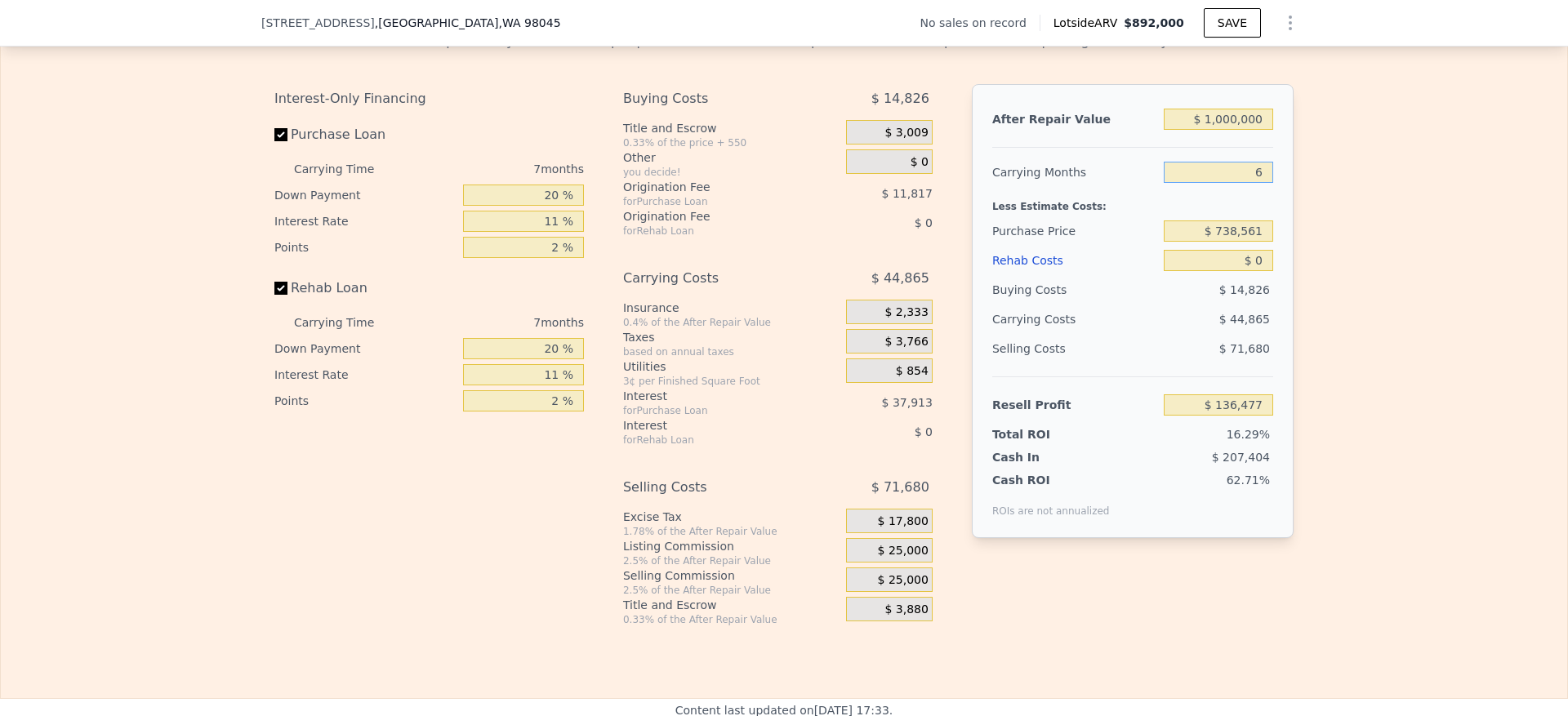
type input "6"
type input "$ 685,000"
type input "$ 193,431"
type input "$ 7"
type input "$ 193,424"
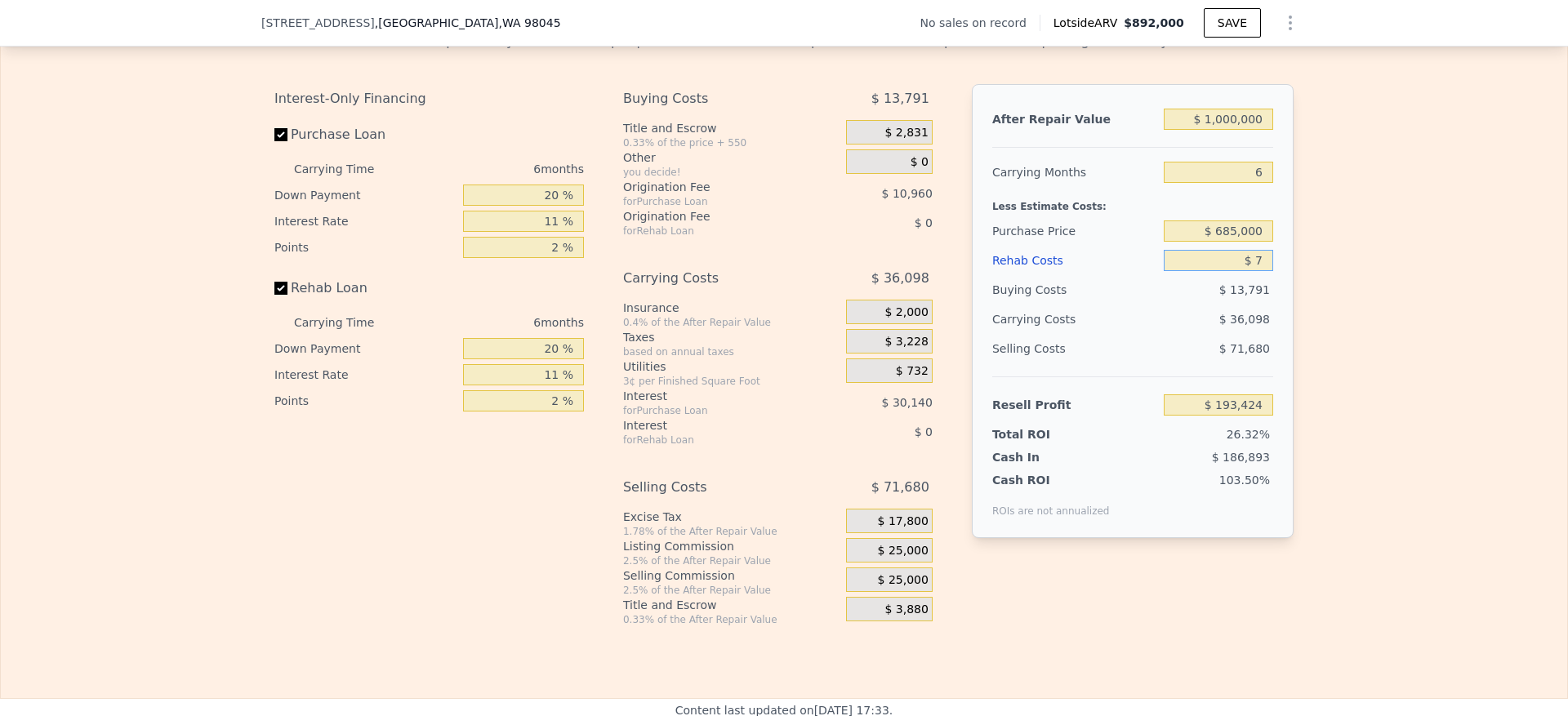
type input "$ 70"
type input "$ 193,354"
type input "$ 700"
type input "$ 192,690"
type input "$ 7,000"
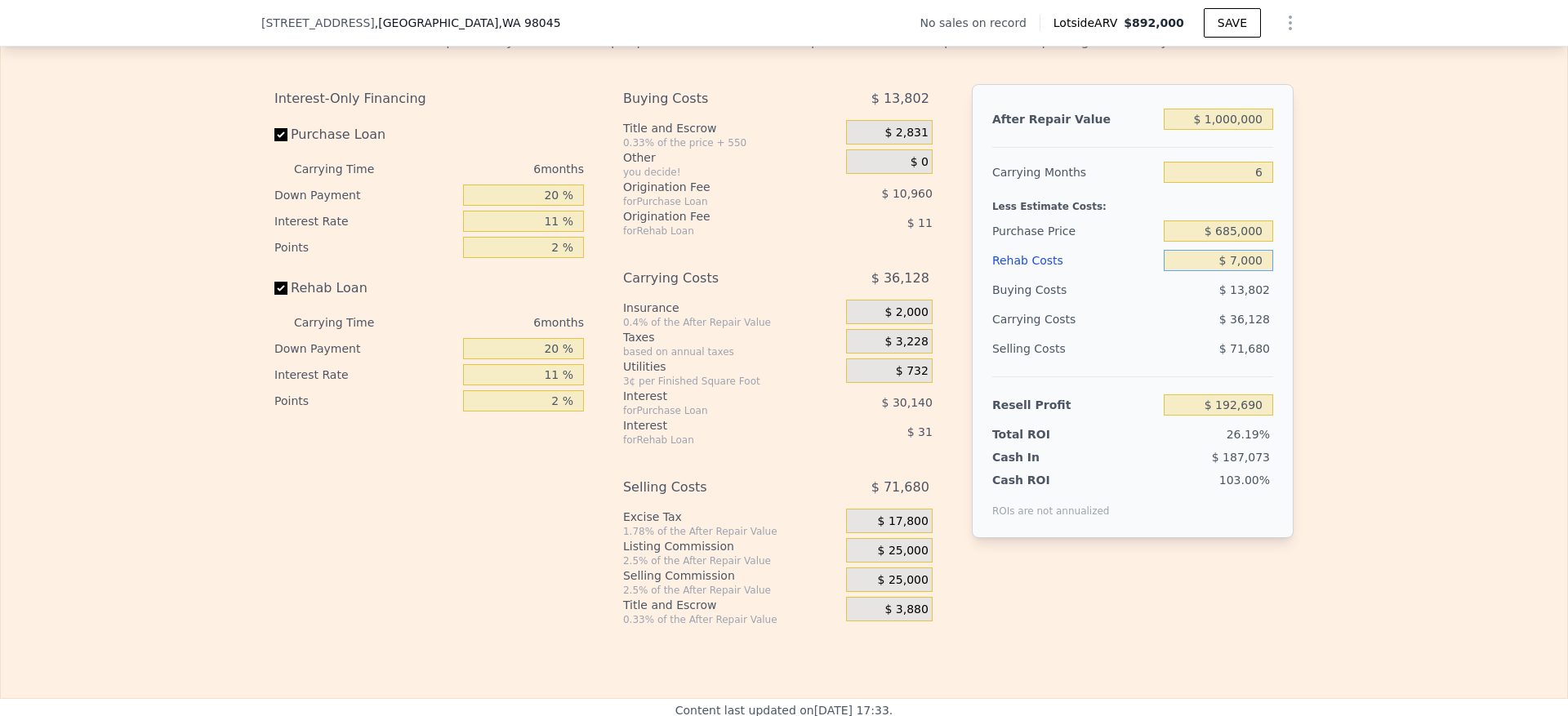
type input "$ 186,013"
type input "$ 70,000"
type input "$ 119,233"
type input "$ 70,000"
drag, startPoint x: 549, startPoint y: 231, endPoint x: 464, endPoint y: 231, distance: 85.0
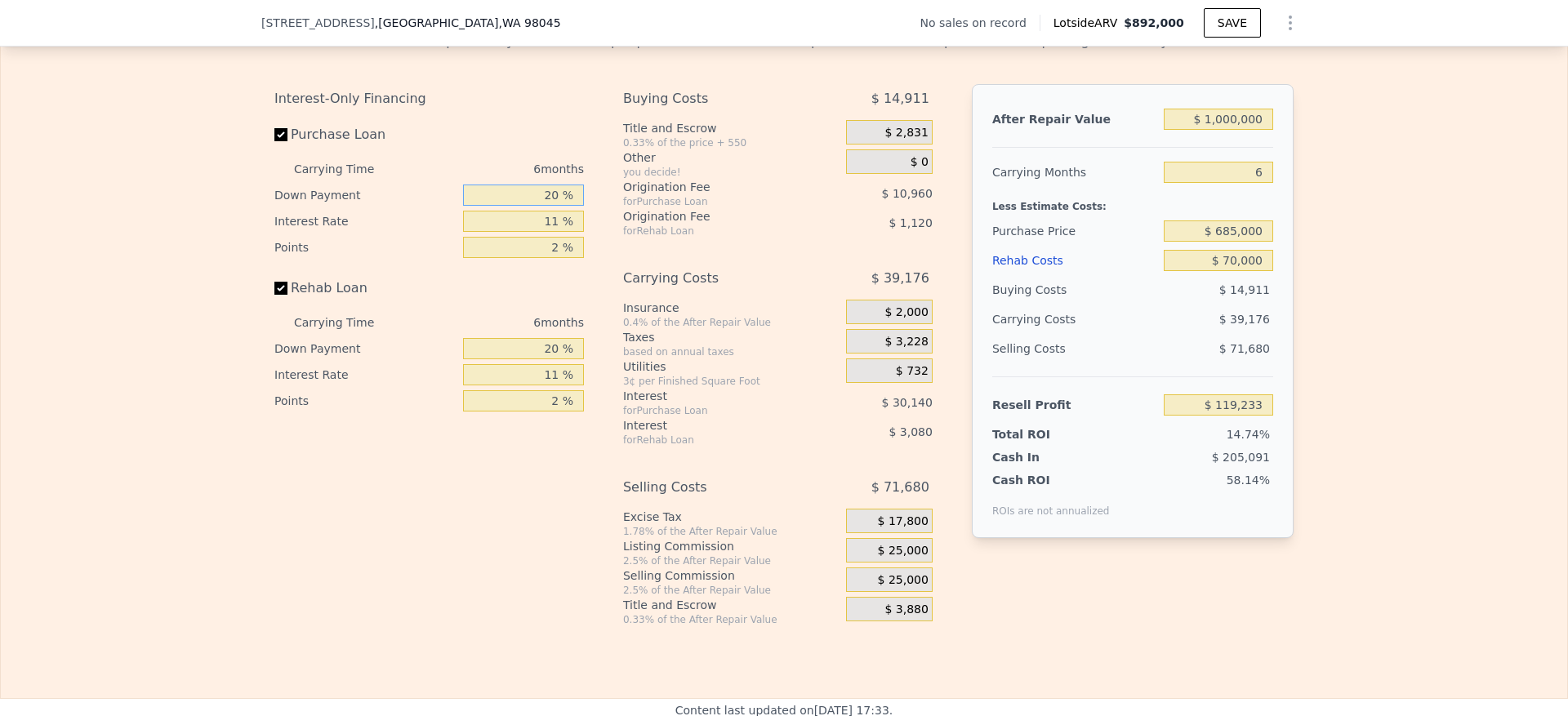
click at [464, 205] on input "20 %" at bounding box center [524, 196] width 121 height 22
type input "1 %"
type input "$ 109,472"
type input "10 %"
type input "$ 114,095"
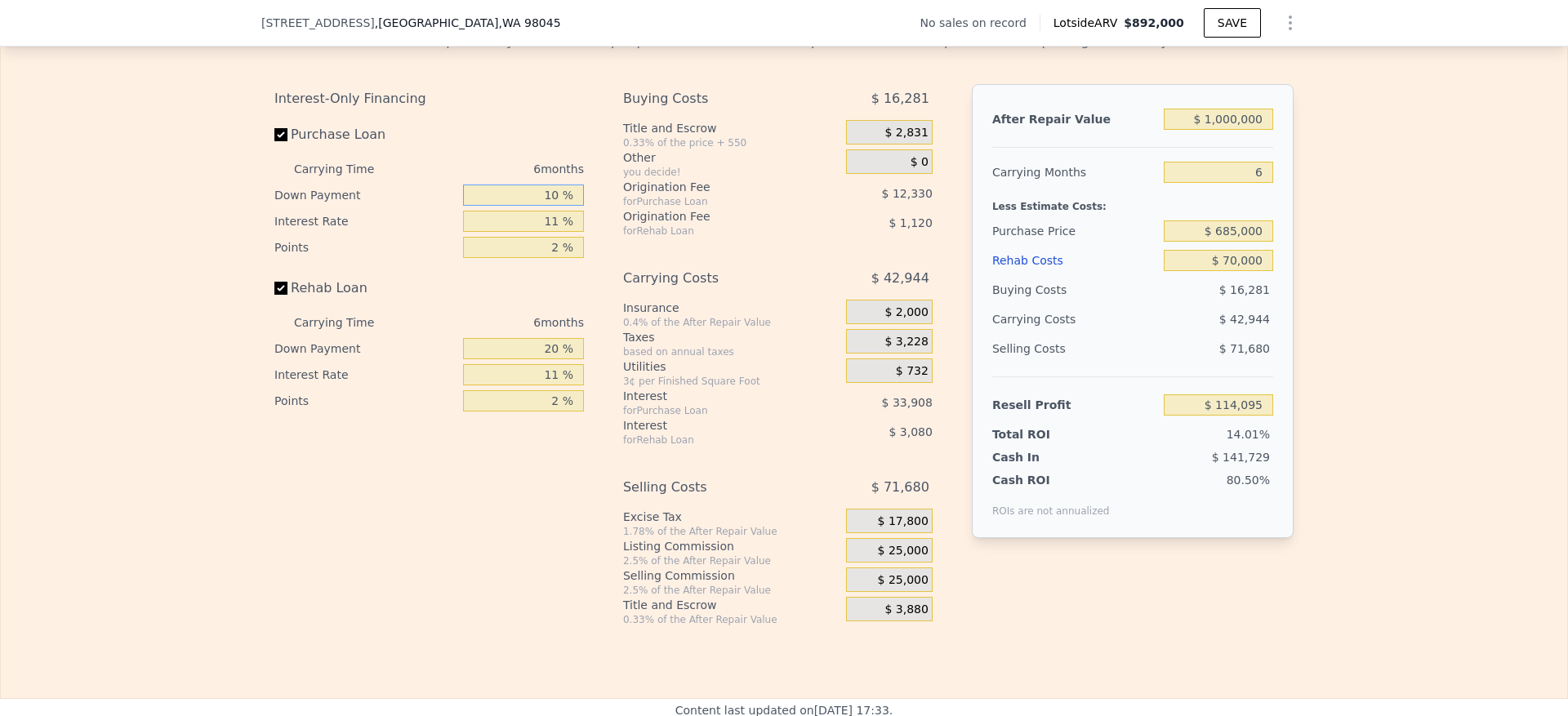
type input "10 %"
type input "1 %"
type input "$ 144,917"
type input "10 %"
type input "$ 117,173"
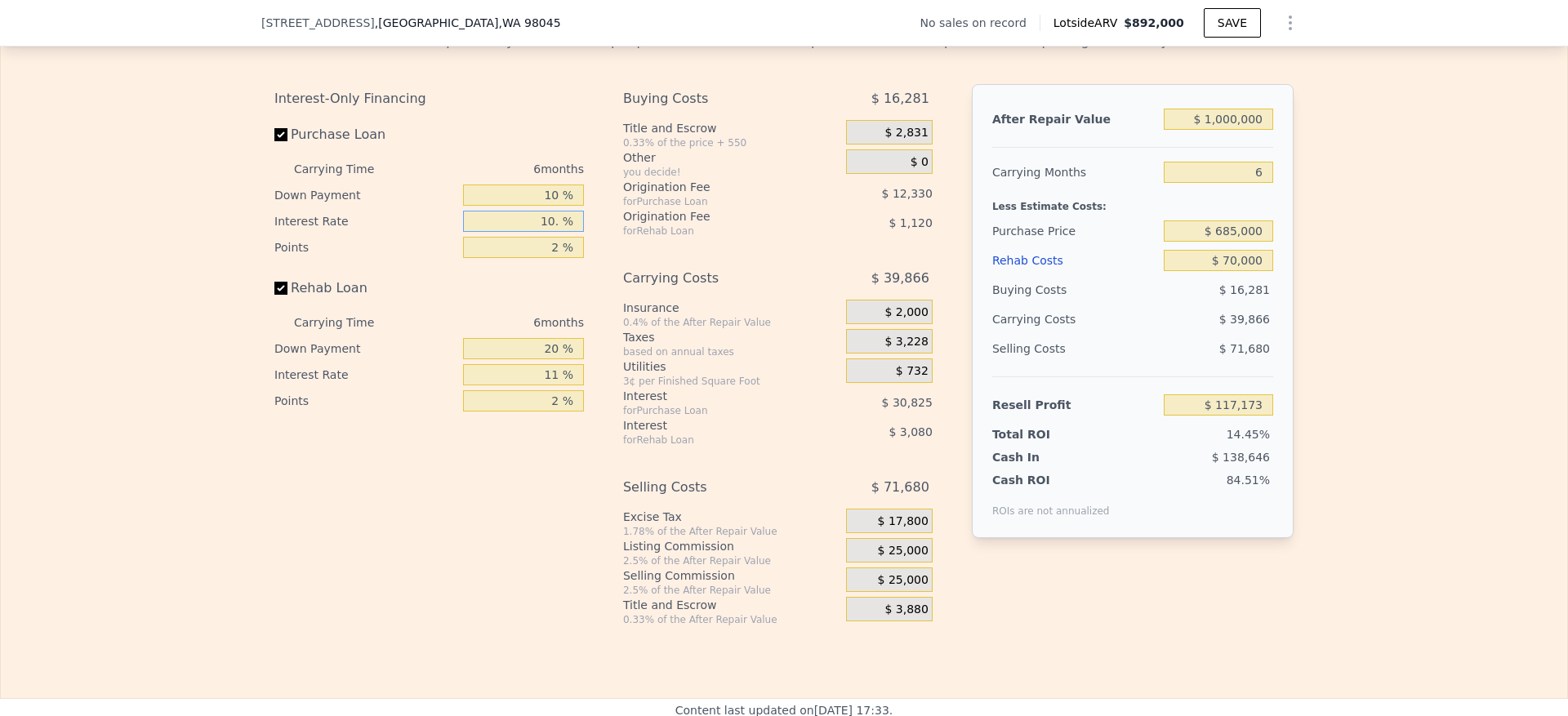
type input "10.5 %"
type input "$ 115,637"
type input "10.5 %"
type input "1 %"
type input "$ 121,802"
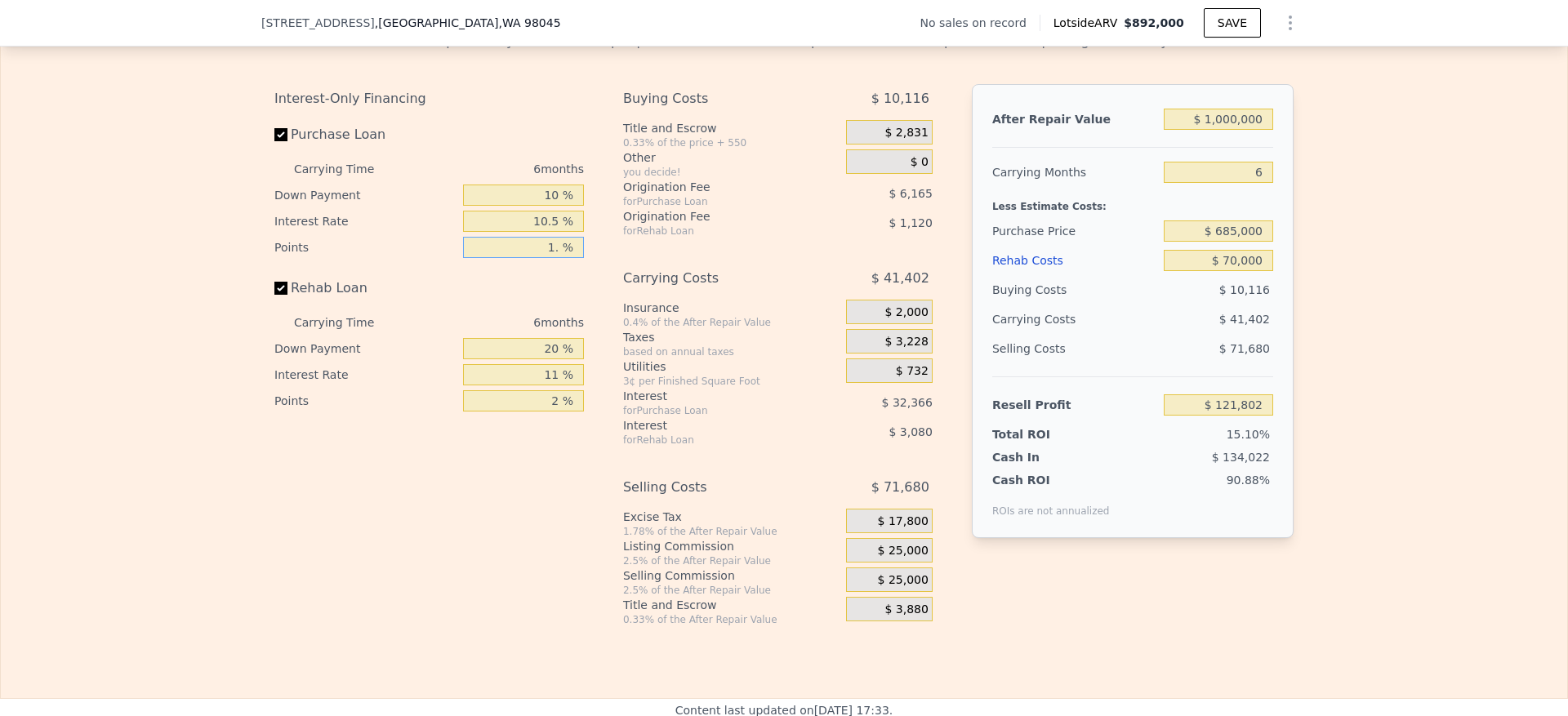
type input "1.5 %"
type input "$ 118,719"
type input "1.5 %"
type input "1 %"
type input "$ 117,721"
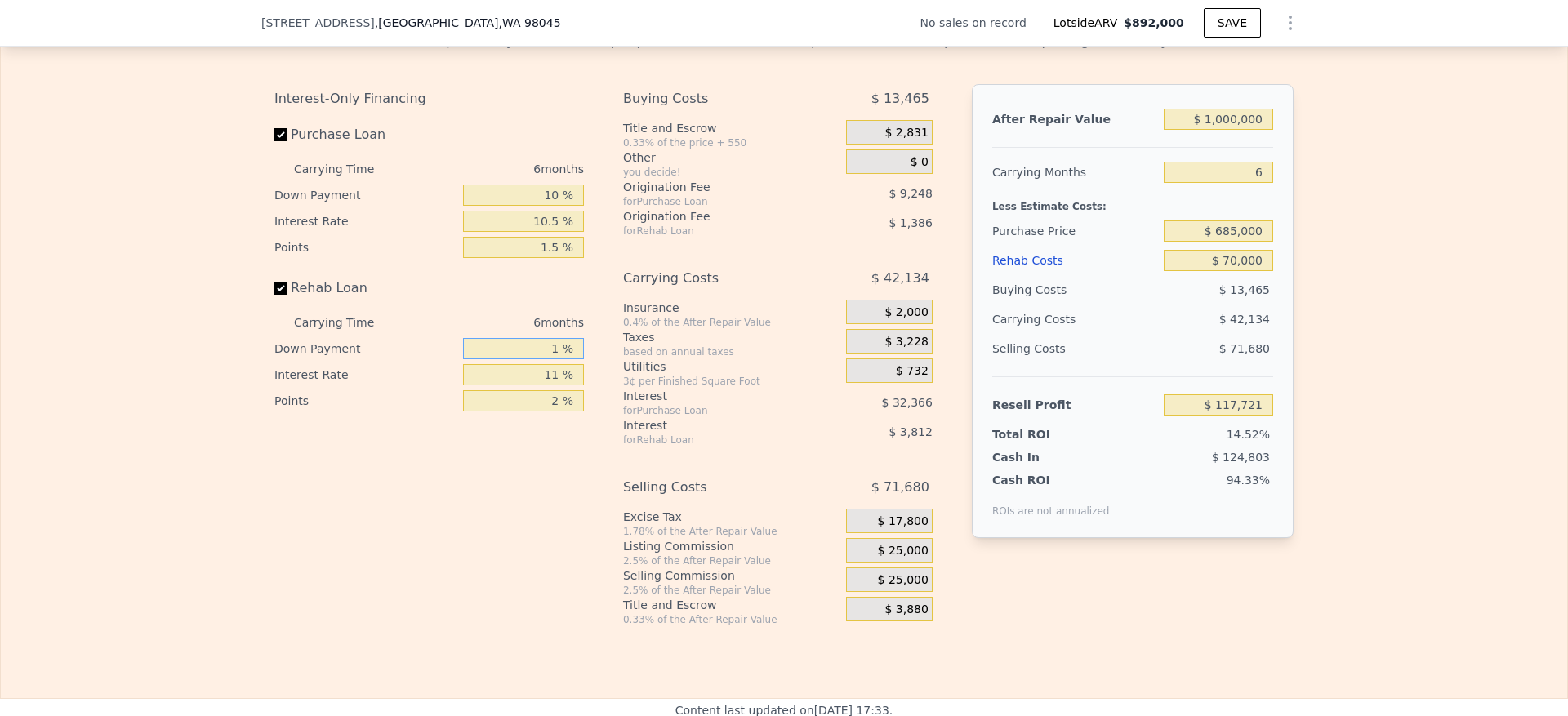
type input "10 %"
type input "$ 118,189"
type input "10 %"
type input "1 %"
type input "$ 121,339"
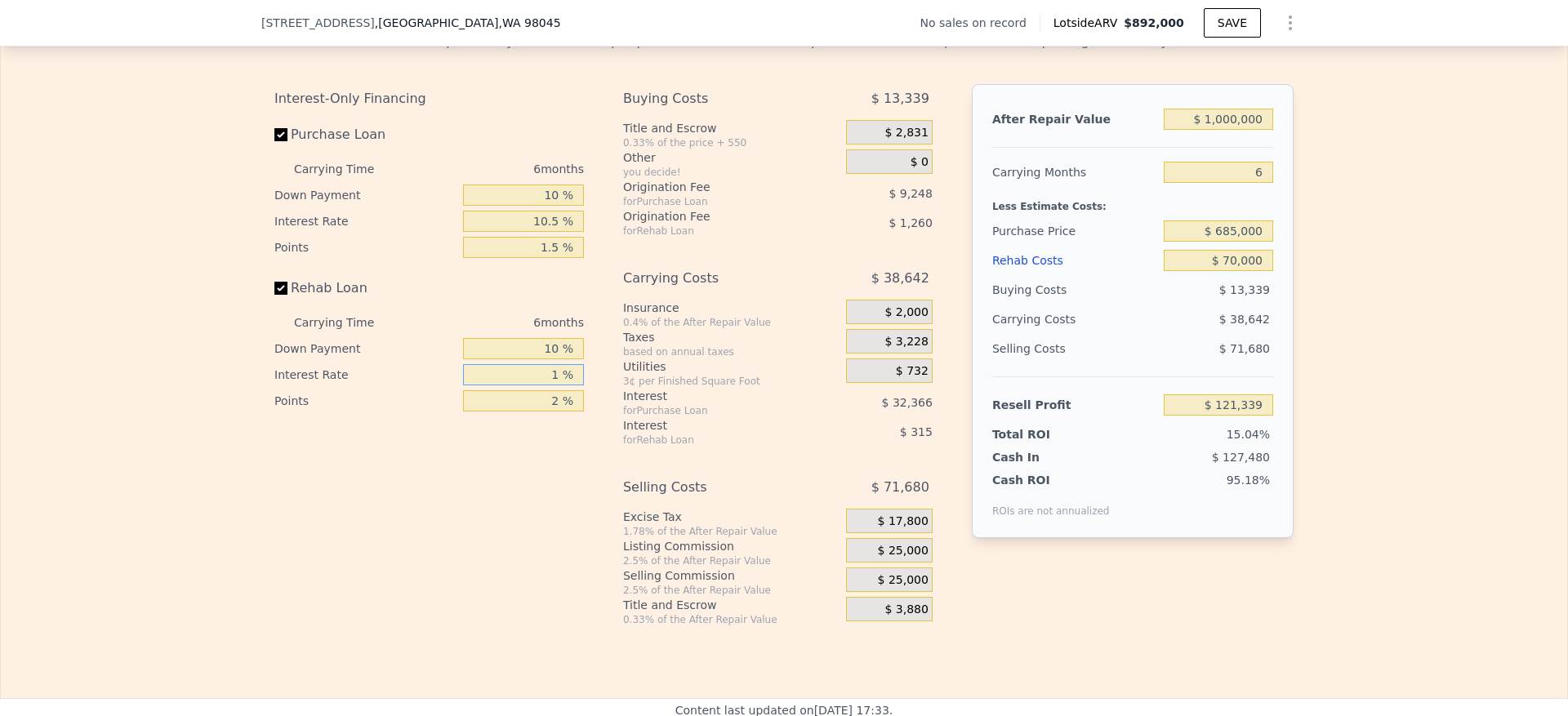
type input "10 %"
type input "$ 118,507"
type input "10.5 %"
type input "$ 118,351"
type input "1 %"
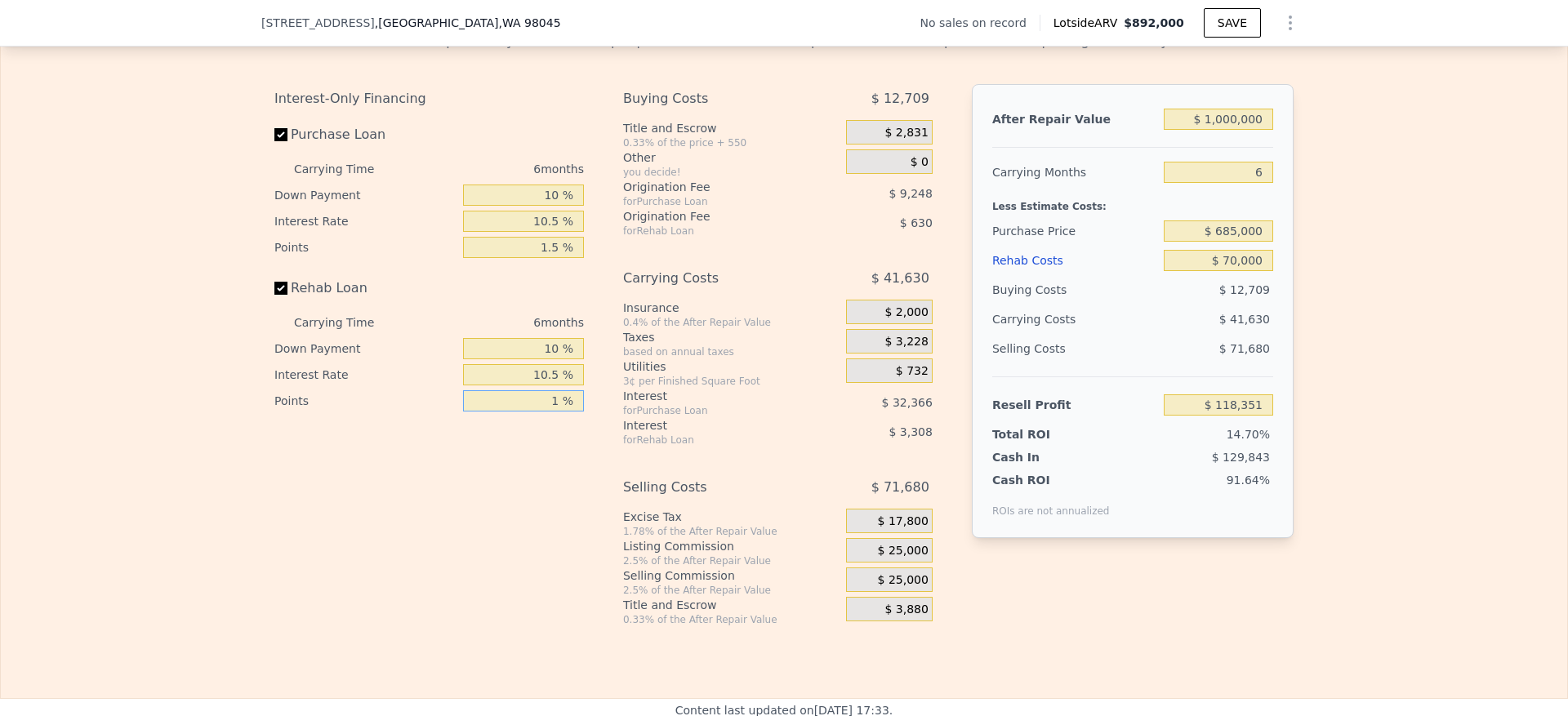
type input "$ 118,981"
type input "1.5 %"
type input "$ 118,666"
type input "1.5 %"
click at [883, 559] on span "$ 25,000" at bounding box center [904, 551] width 51 height 15
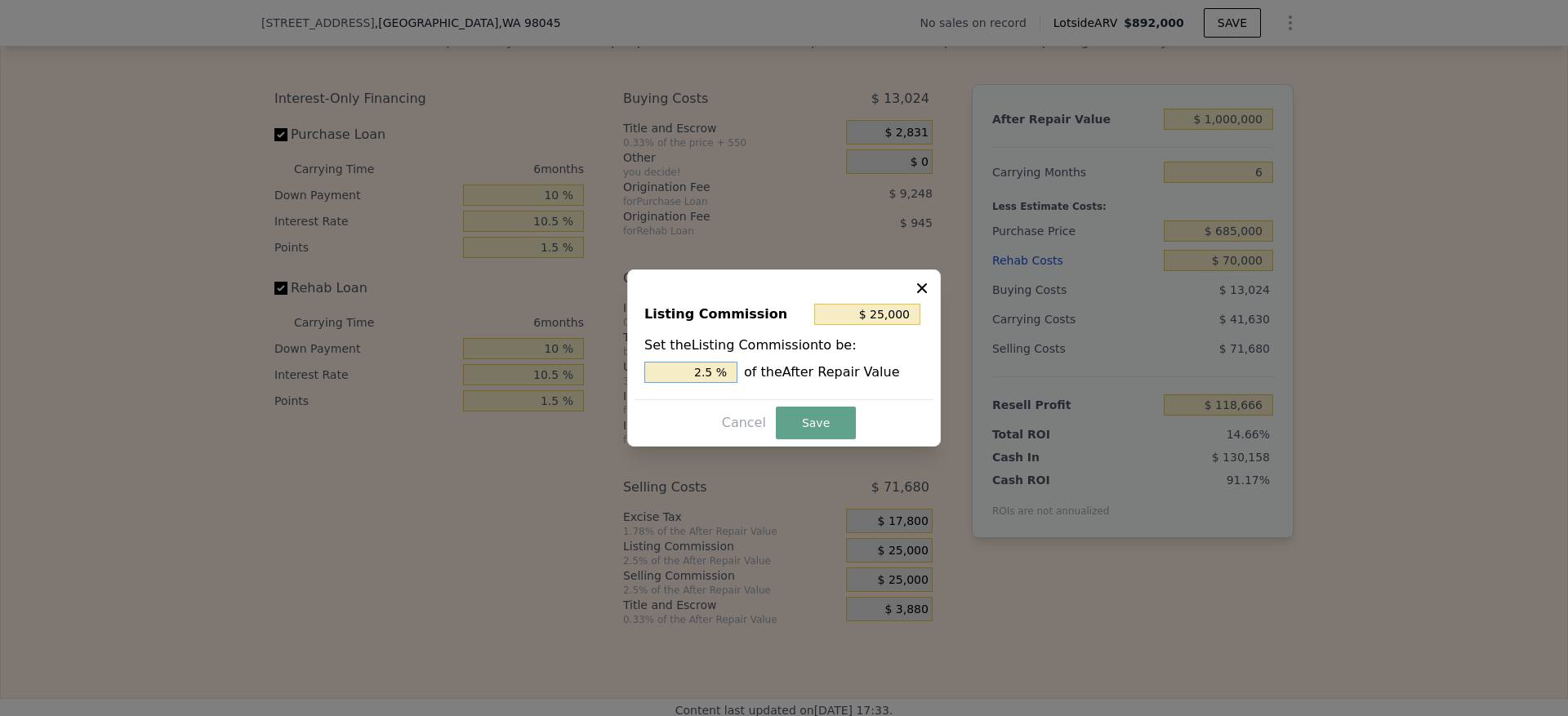
drag, startPoint x: 704, startPoint y: 373, endPoint x: 643, endPoint y: 376, distance: 61.1
click at [643, 376] on div "Listing Commission $ 25,000 Set the Listing Commission to be: 2.5 % of the Afte…" at bounding box center [784, 344] width 299 height 110
type input "1.5 %"
type input "$ 15,000"
type input "1.5 %"
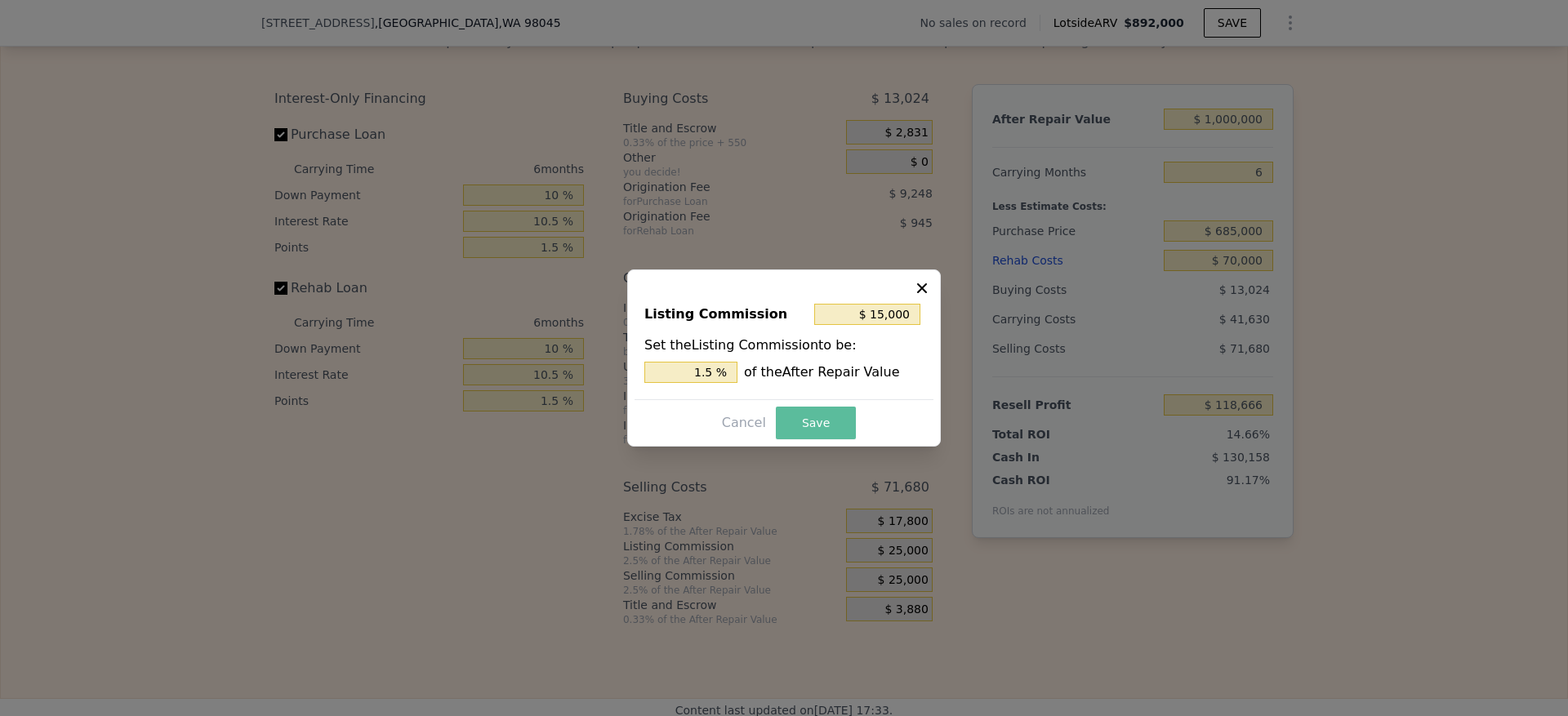
click at [810, 425] on button "Save" at bounding box center [816, 423] width 80 height 32
type input "$ 128,666"
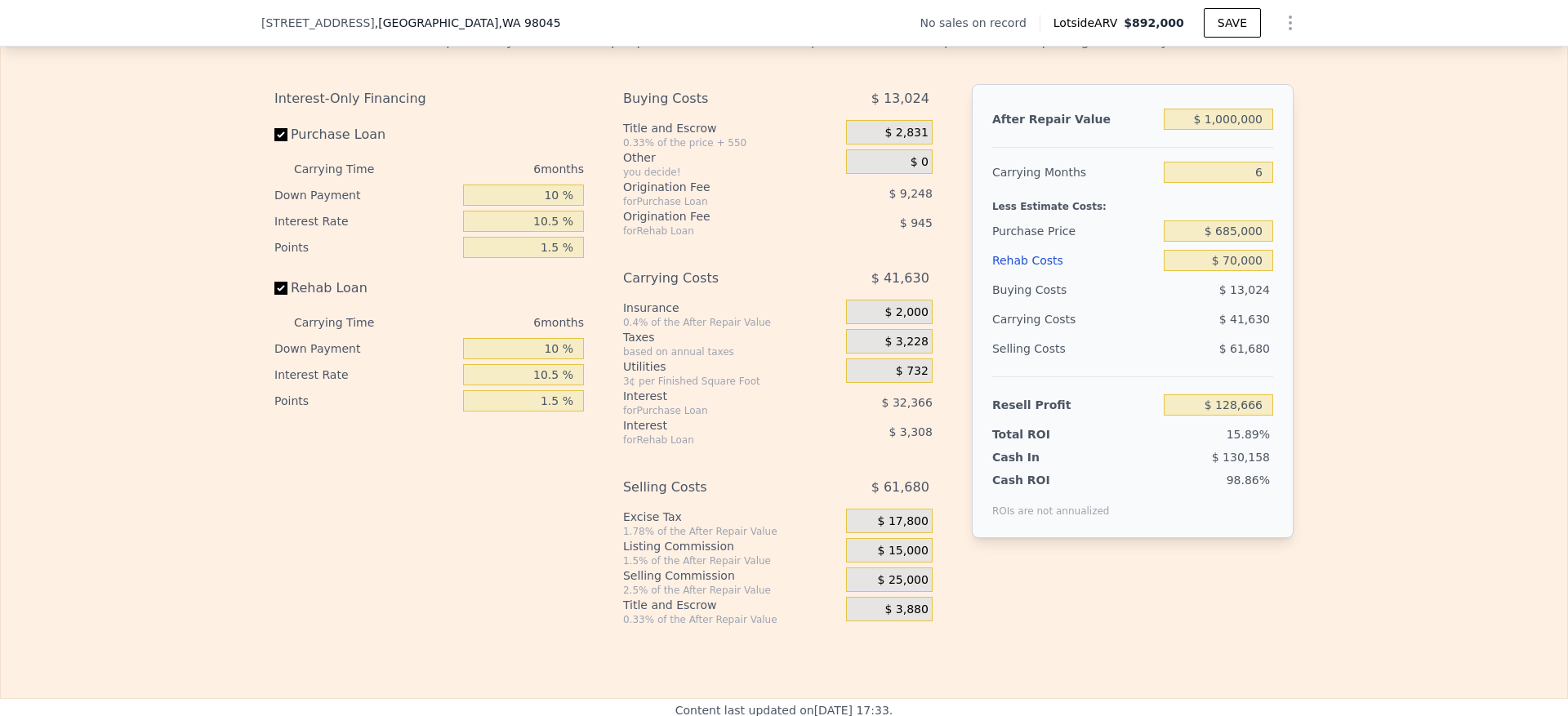
click at [1505, 439] on div "Edit the assumptions in yellow boxes. Input profit to calculate an offer price.…" at bounding box center [784, 322] width 1567 height 607
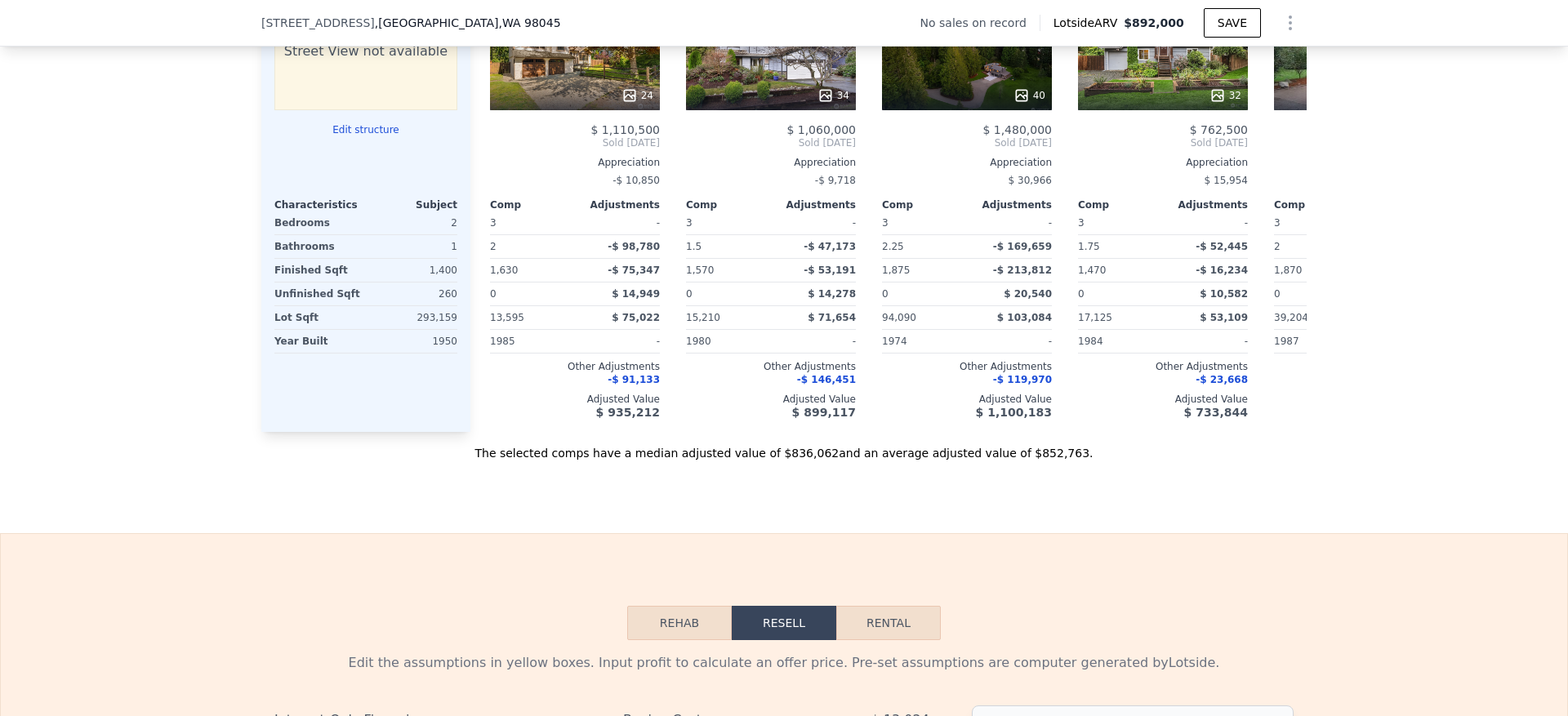
scroll to position [1588, 0]
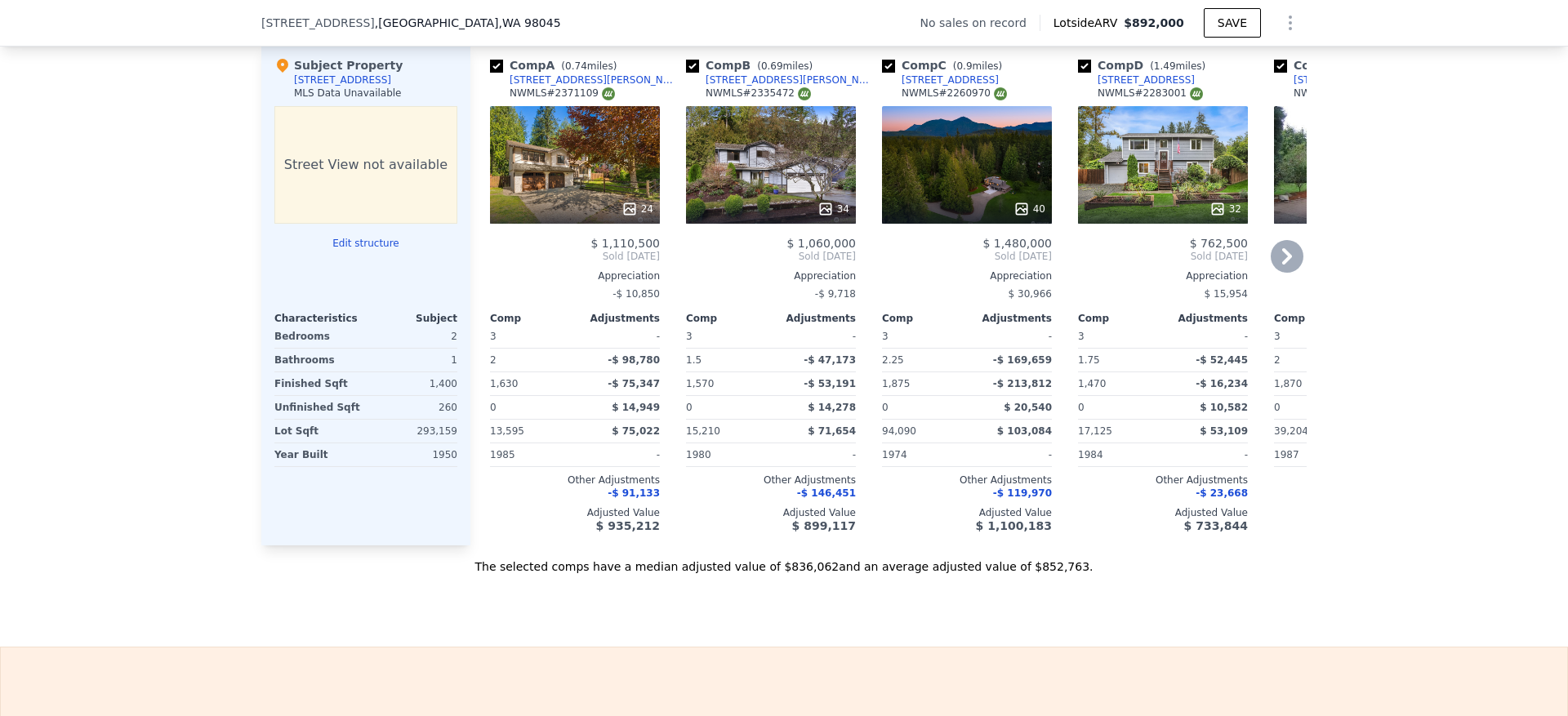
click at [566, 160] on div "24" at bounding box center [575, 165] width 170 height 117
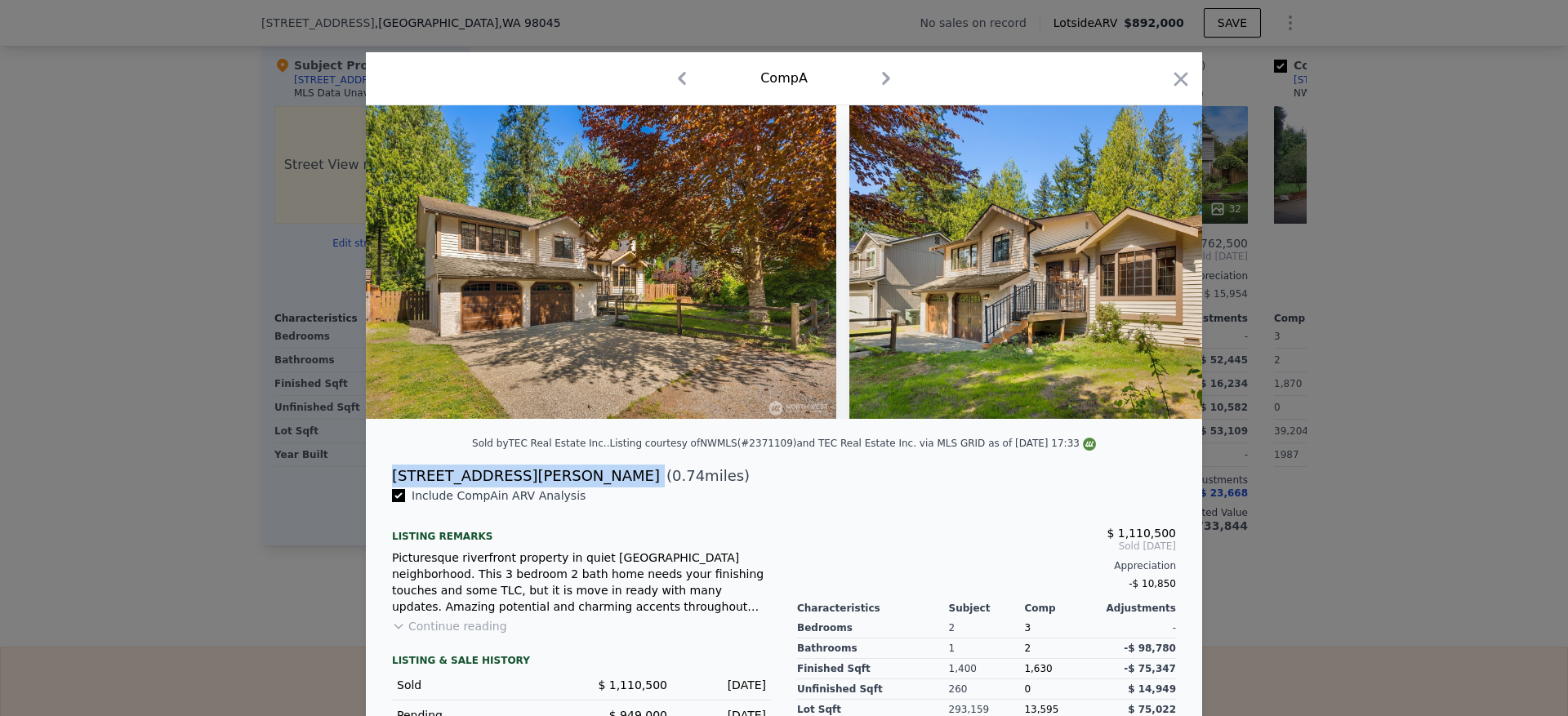
drag, startPoint x: 515, startPoint y: 496, endPoint x: 382, endPoint y: 486, distance: 133.4
click at [382, 486] on div "45332 SE Tanner Rd ( 0.74 miles)" at bounding box center [784, 475] width 810 height 22
copy div "[STREET_ADDRESS][PERSON_NAME]"
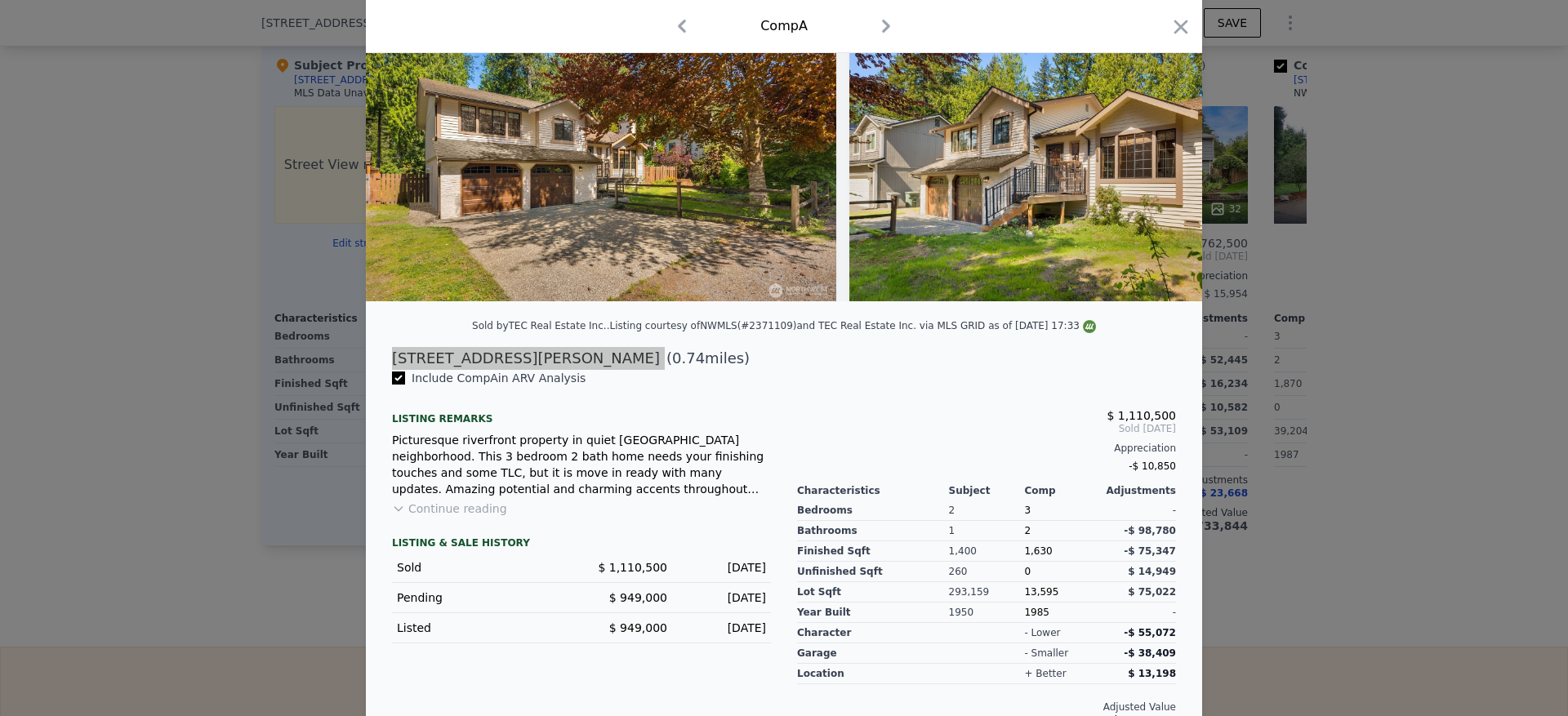
scroll to position [122, 0]
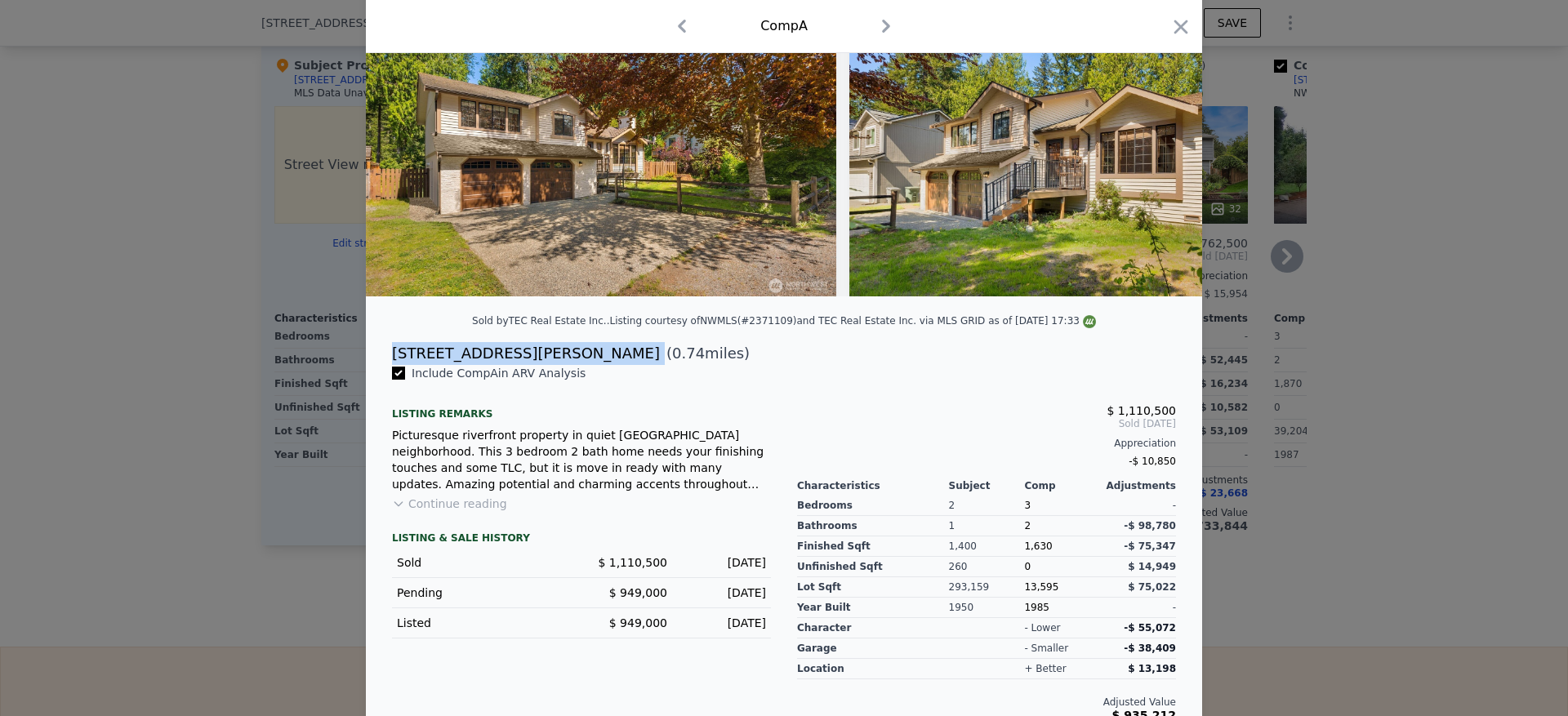
drag, startPoint x: 1177, startPoint y: 24, endPoint x: 1098, endPoint y: 341, distance: 326.7
click at [1177, 24] on icon "button" at bounding box center [1181, 26] width 22 height 22
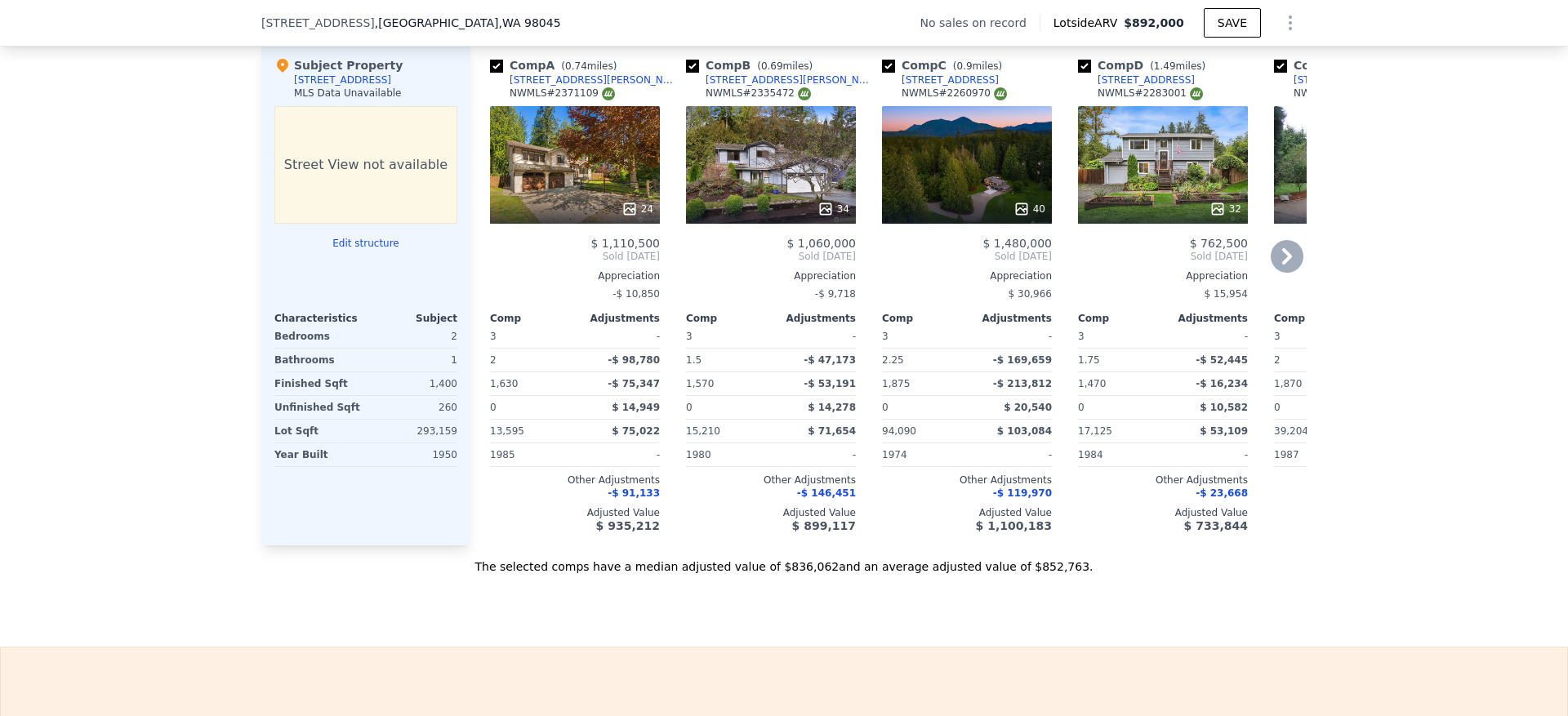
click at [760, 184] on div "34" at bounding box center [771, 165] width 170 height 117
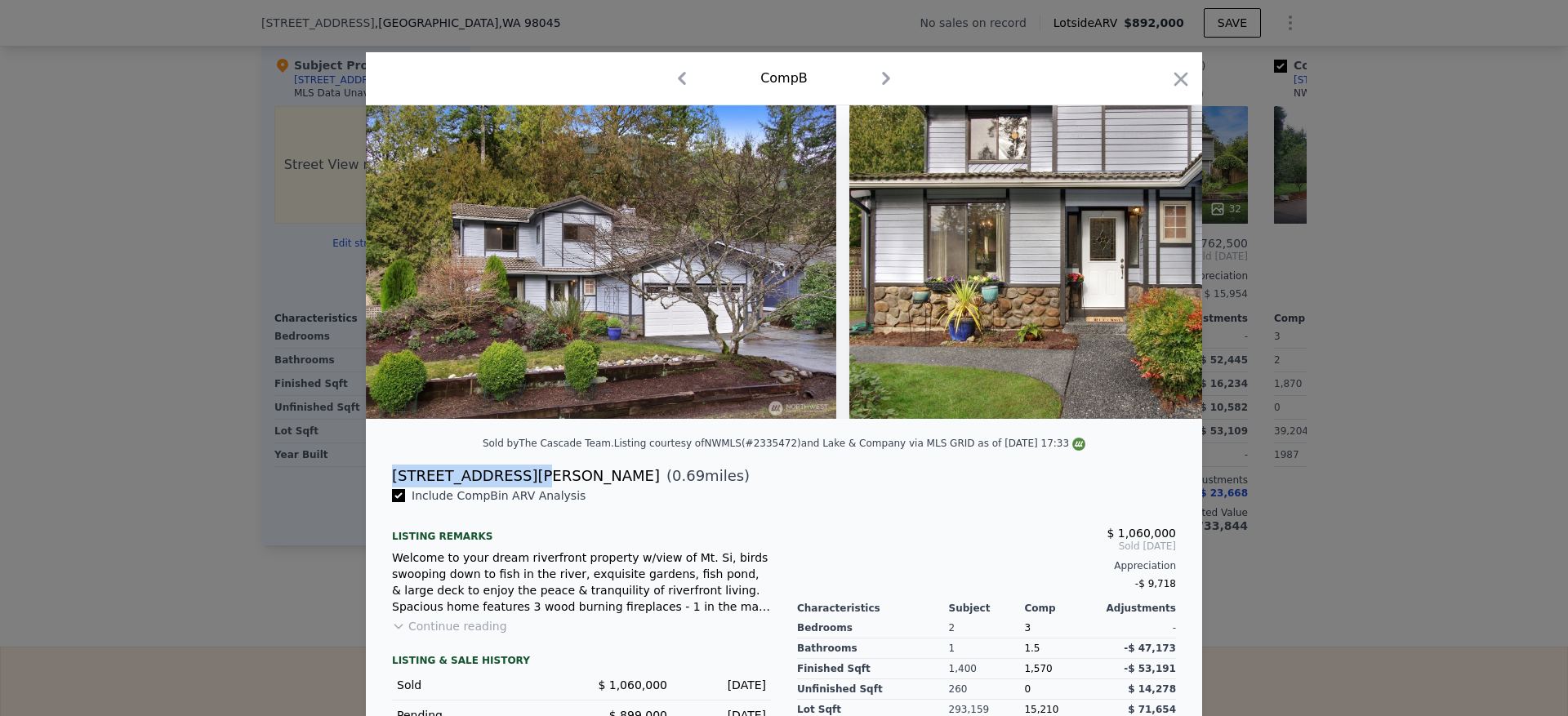
drag, startPoint x: 510, startPoint y: 498, endPoint x: 380, endPoint y: 498, distance: 130.0
click at [380, 488] on div "45416 SE Tanner Rd ( 0.69 miles)" at bounding box center [784, 475] width 810 height 22
copy div "[STREET_ADDRESS][PERSON_NAME]"
drag, startPoint x: 1172, startPoint y: 76, endPoint x: 1189, endPoint y: 229, distance: 153.9
click at [1172, 76] on icon "button" at bounding box center [1181, 78] width 22 height 22
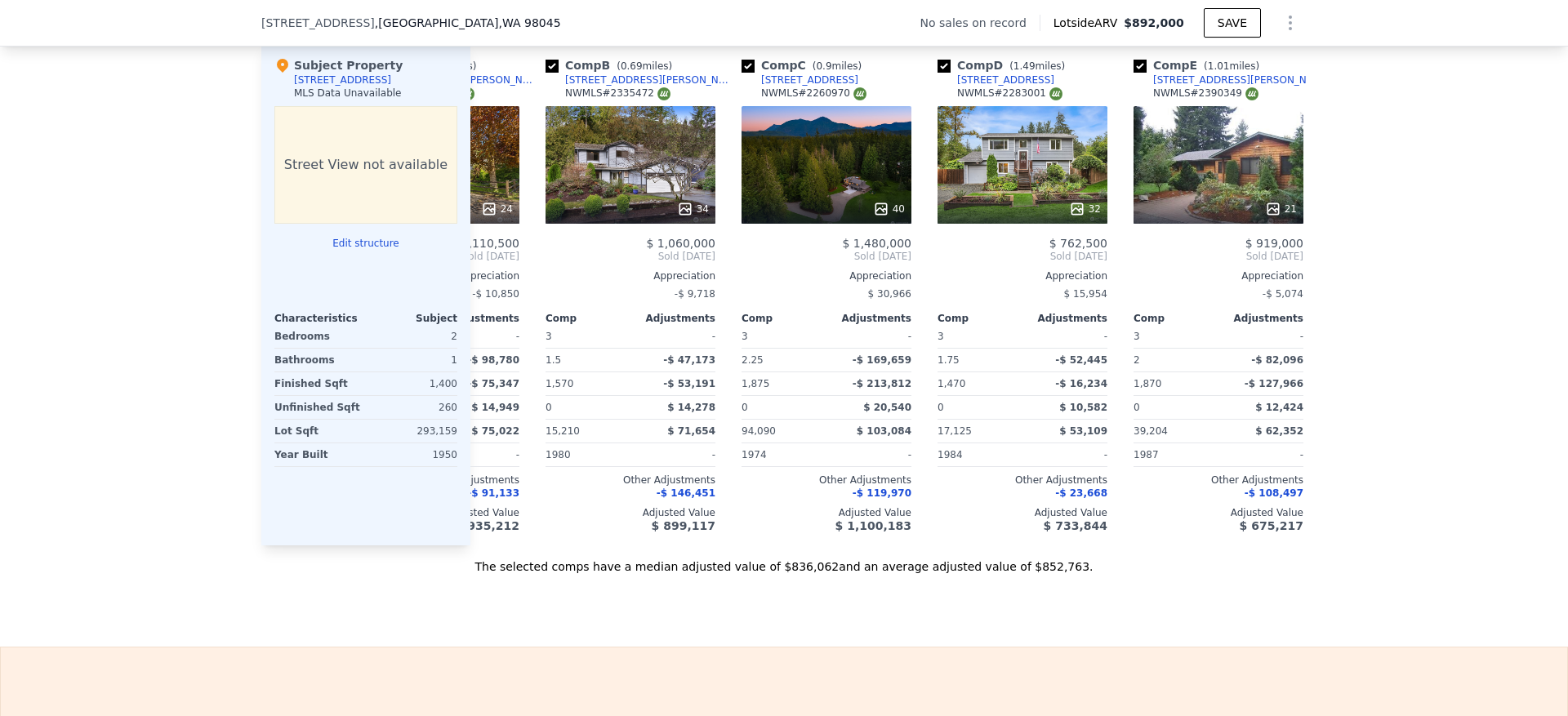
type input "$ 892,000"
type input "7"
type input "$ 0"
type input "$ 30,002"
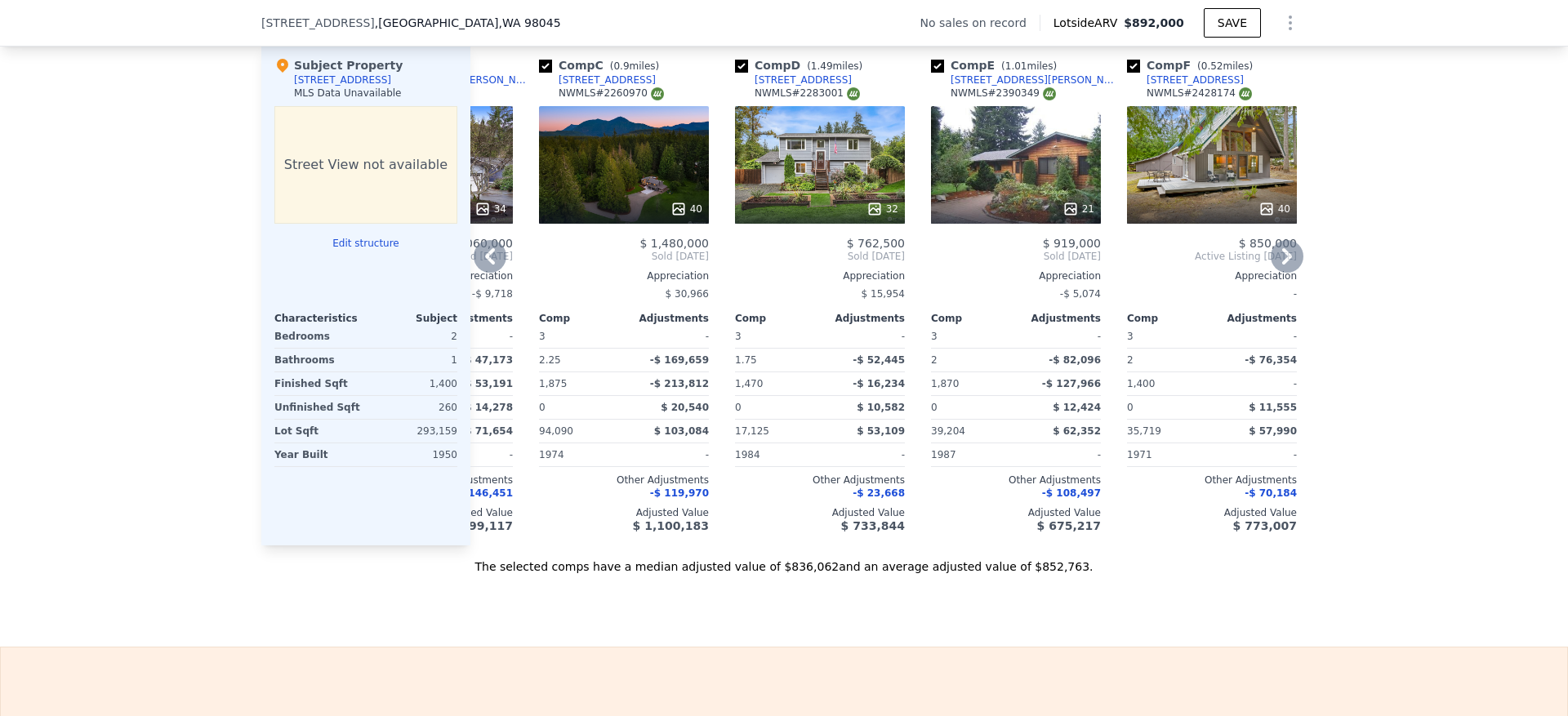
scroll to position [0, 379]
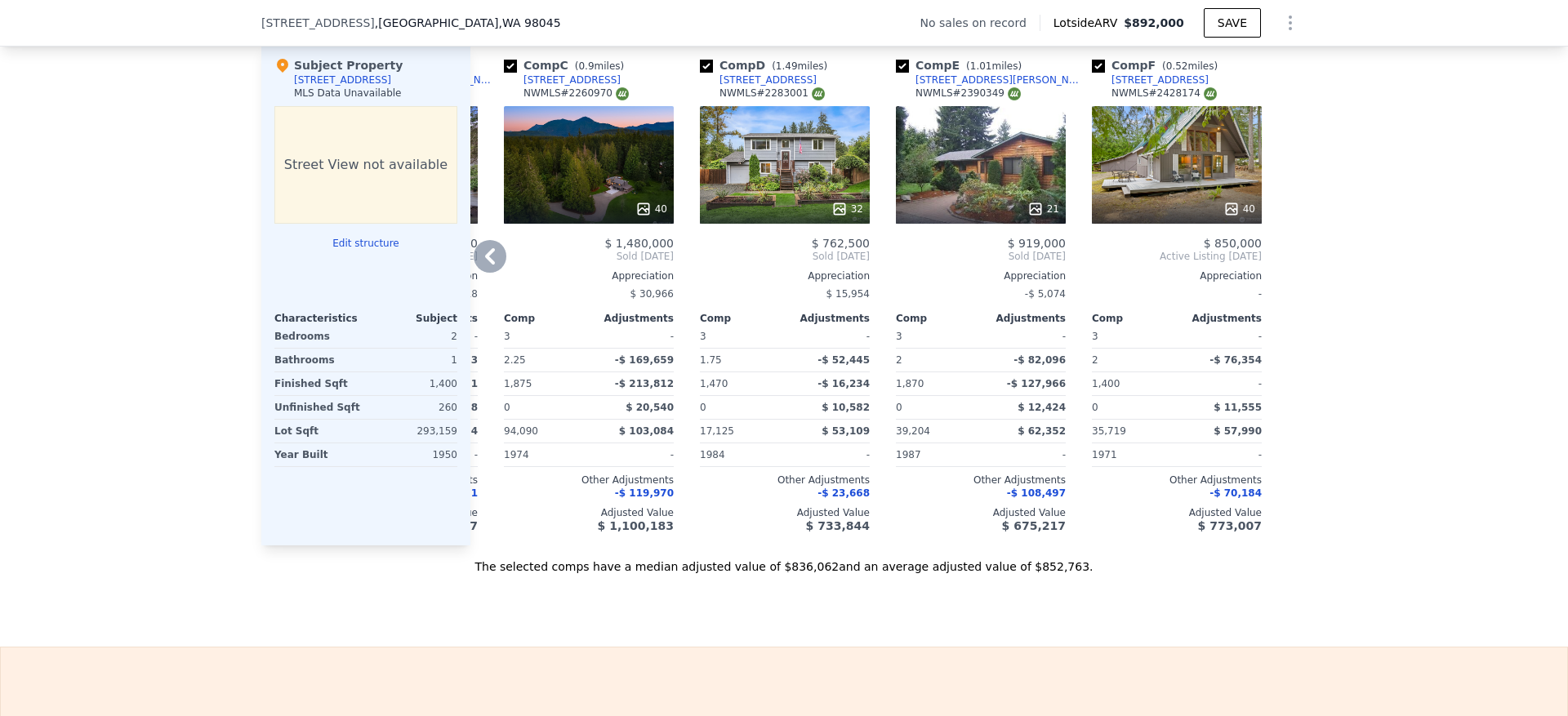
click at [1003, 190] on div "21" at bounding box center [981, 165] width 170 height 117
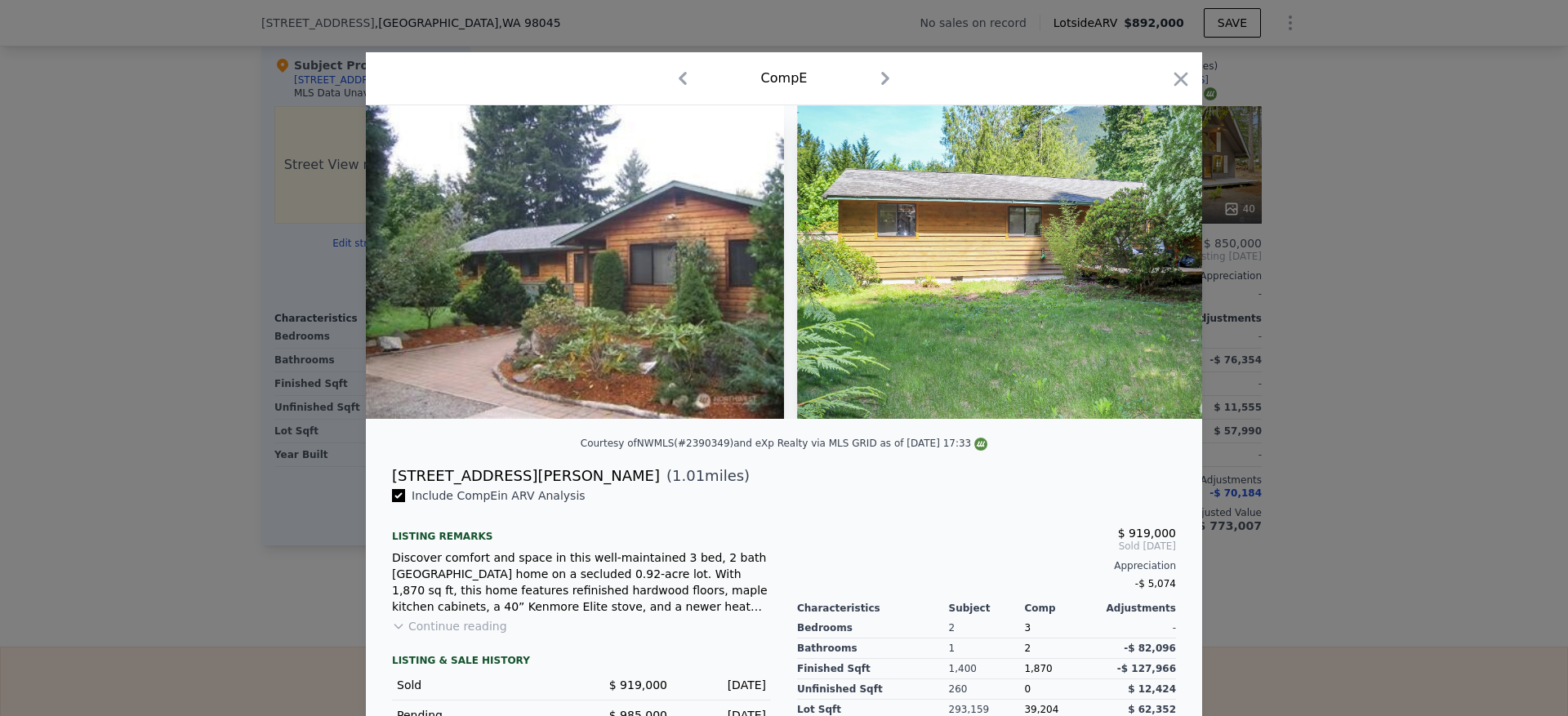
click at [660, 488] on span "( 1.01 miles)" at bounding box center [705, 475] width 90 height 22
click at [1172, 76] on icon "button" at bounding box center [1181, 78] width 22 height 22
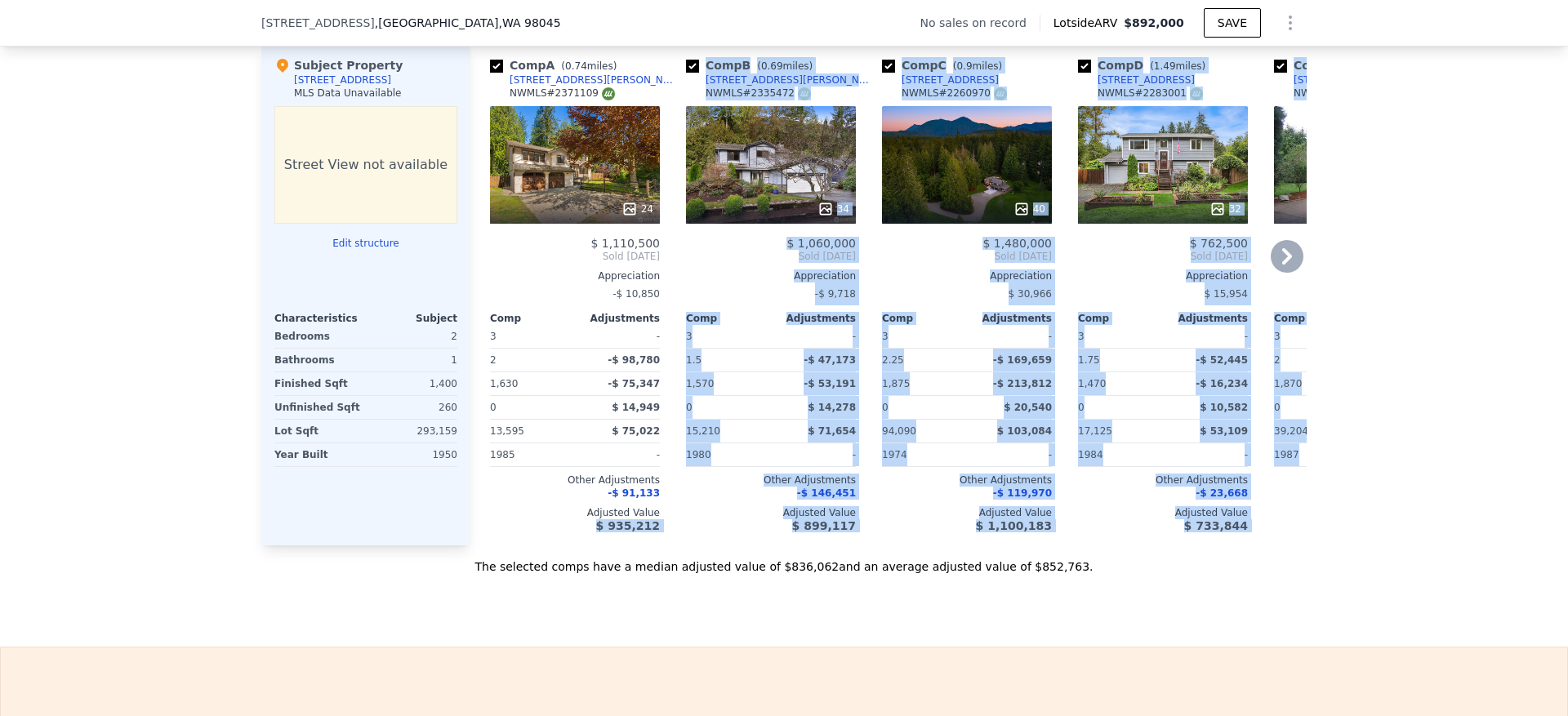
drag, startPoint x: 1028, startPoint y: 586, endPoint x: 501, endPoint y: 583, distance: 527.0
click at [501, 546] on div "Comp A ( 0.74 miles) 45332 SE Tanner Rd NWMLS # 2371109 24 $ 1,110,500 Sold Jun…" at bounding box center [888, 294] width 836 height 502
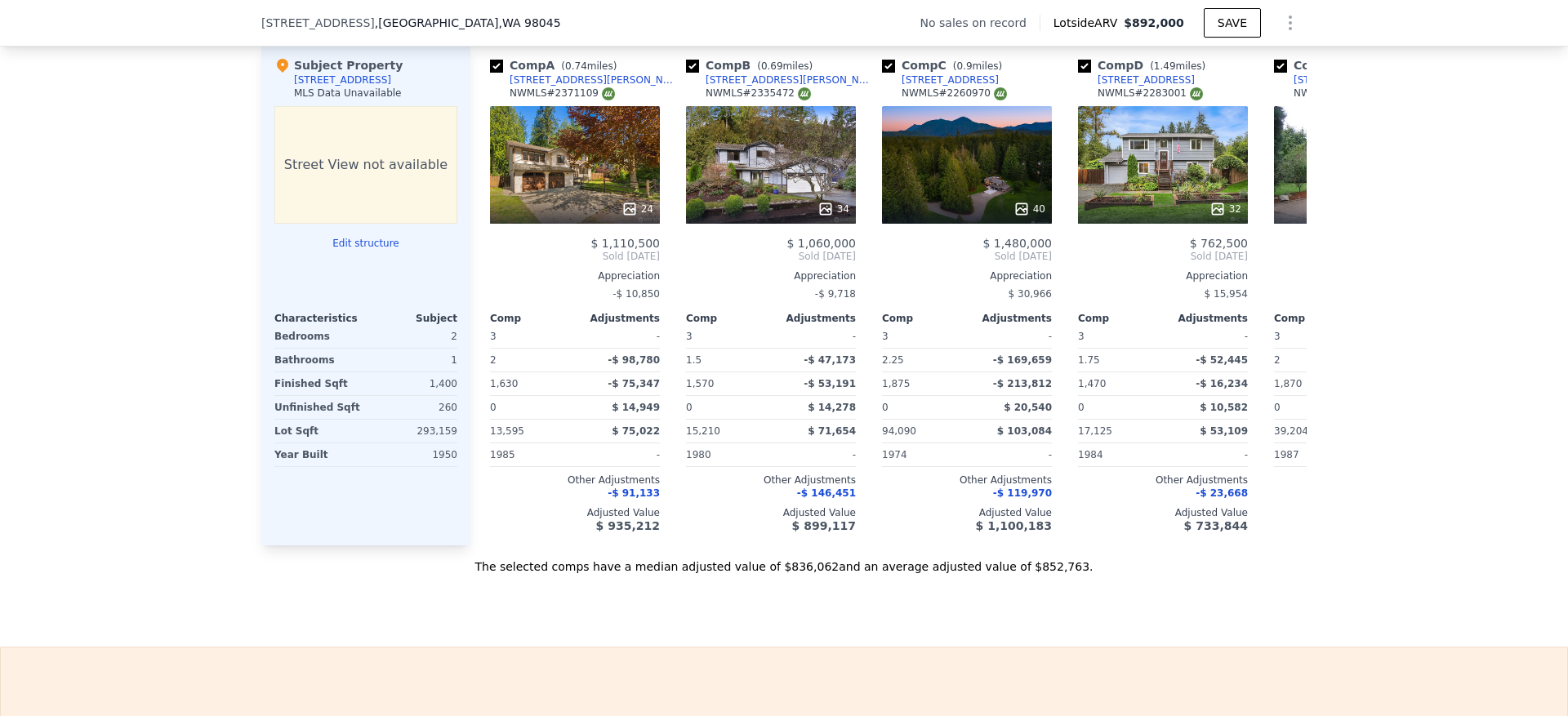
click at [1476, 498] on div "We found 6 sales that match your search Filters Map Prices Modify Comp Filters …" at bounding box center [784, 126] width 1568 height 897
click at [976, 170] on div "40" at bounding box center [967, 165] width 170 height 117
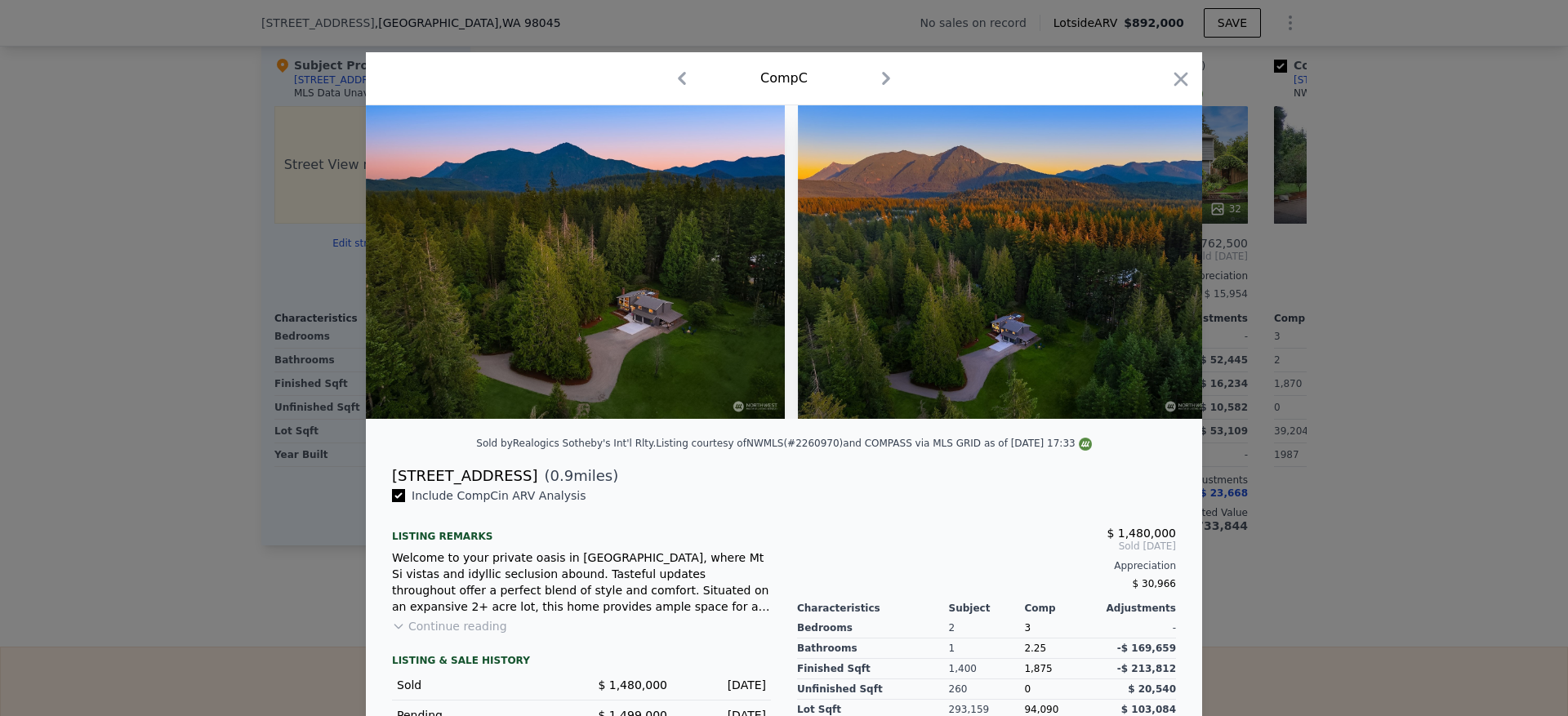
drag, startPoint x: 501, startPoint y: 496, endPoint x: 422, endPoint y: 535, distance: 88.1
click at [379, 488] on div "44932 SE Mt Si Rd ( 0.9 miles)" at bounding box center [784, 475] width 810 height 22
copy div "[STREET_ADDRESS]"
click at [1170, 73] on icon "button" at bounding box center [1181, 78] width 22 height 22
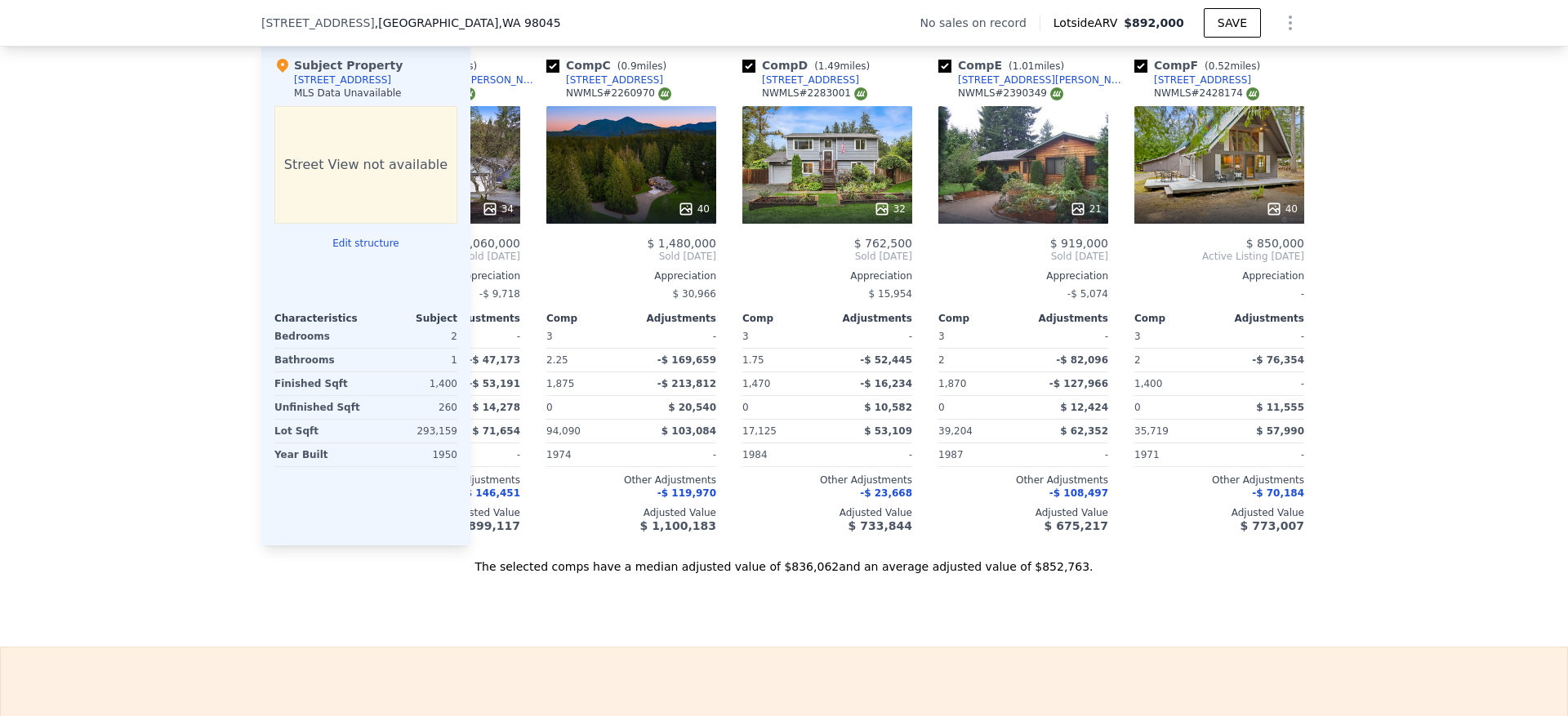
scroll to position [0, 379]
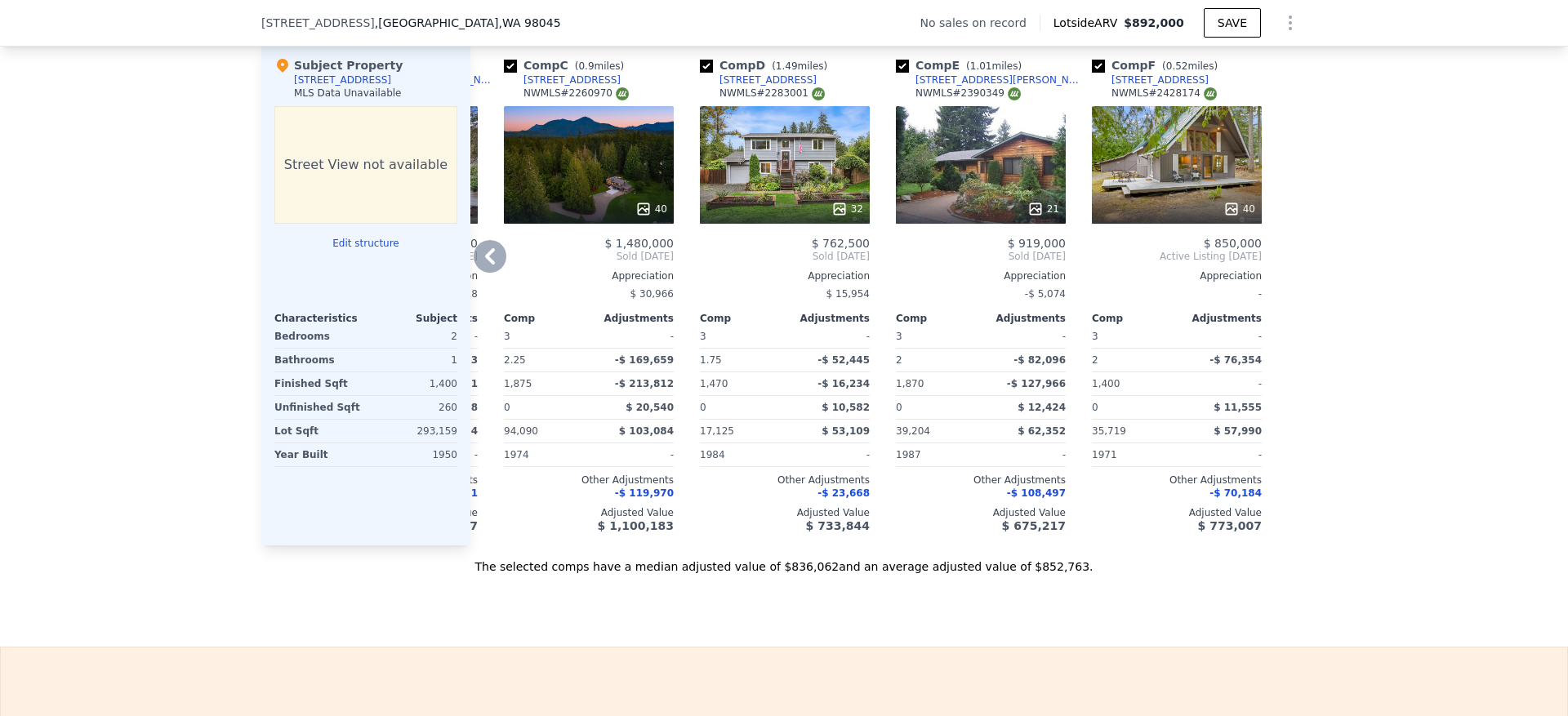
click at [947, 177] on div "21" at bounding box center [981, 165] width 170 height 117
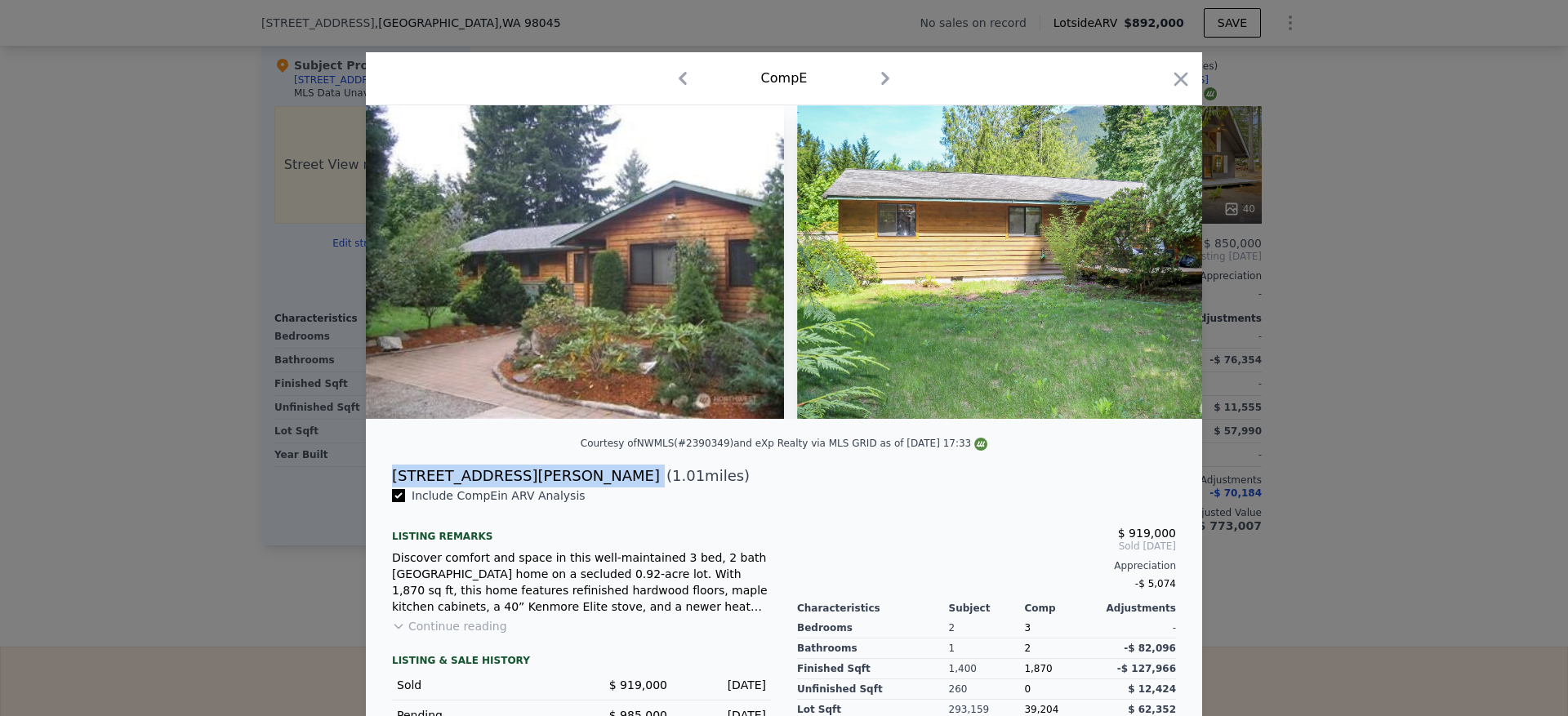
drag, startPoint x: 517, startPoint y: 490, endPoint x: 370, endPoint y: 491, distance: 147.0
click at [379, 488] on div "45029 SE Tanner Rd ( 1.01 miles)" at bounding box center [784, 475] width 810 height 22
copy div "[STREET_ADDRESS][PERSON_NAME]"
drag, startPoint x: 1174, startPoint y: 71, endPoint x: 1290, endPoint y: 320, distance: 274.7
click at [1174, 71] on icon "button" at bounding box center [1181, 78] width 22 height 22
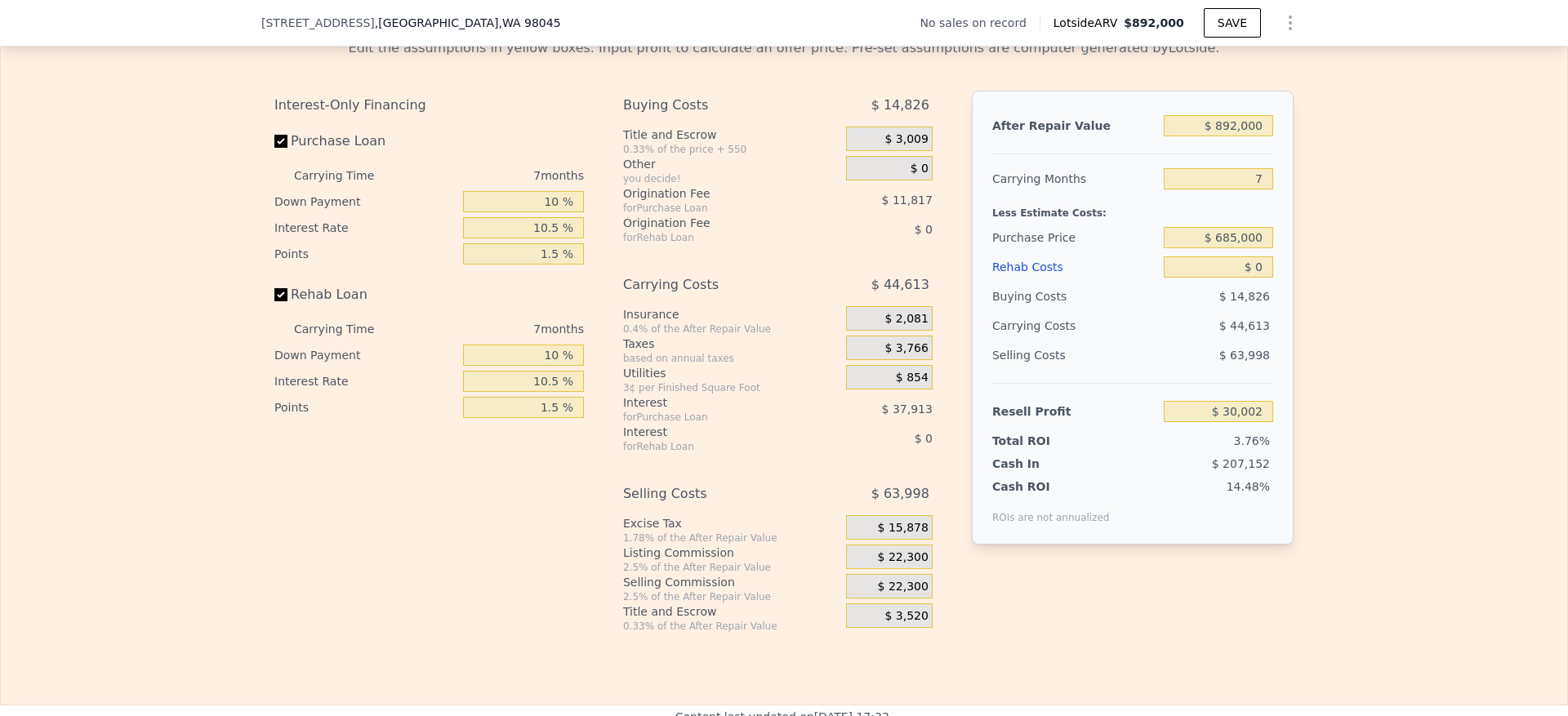
scroll to position [2323, 0]
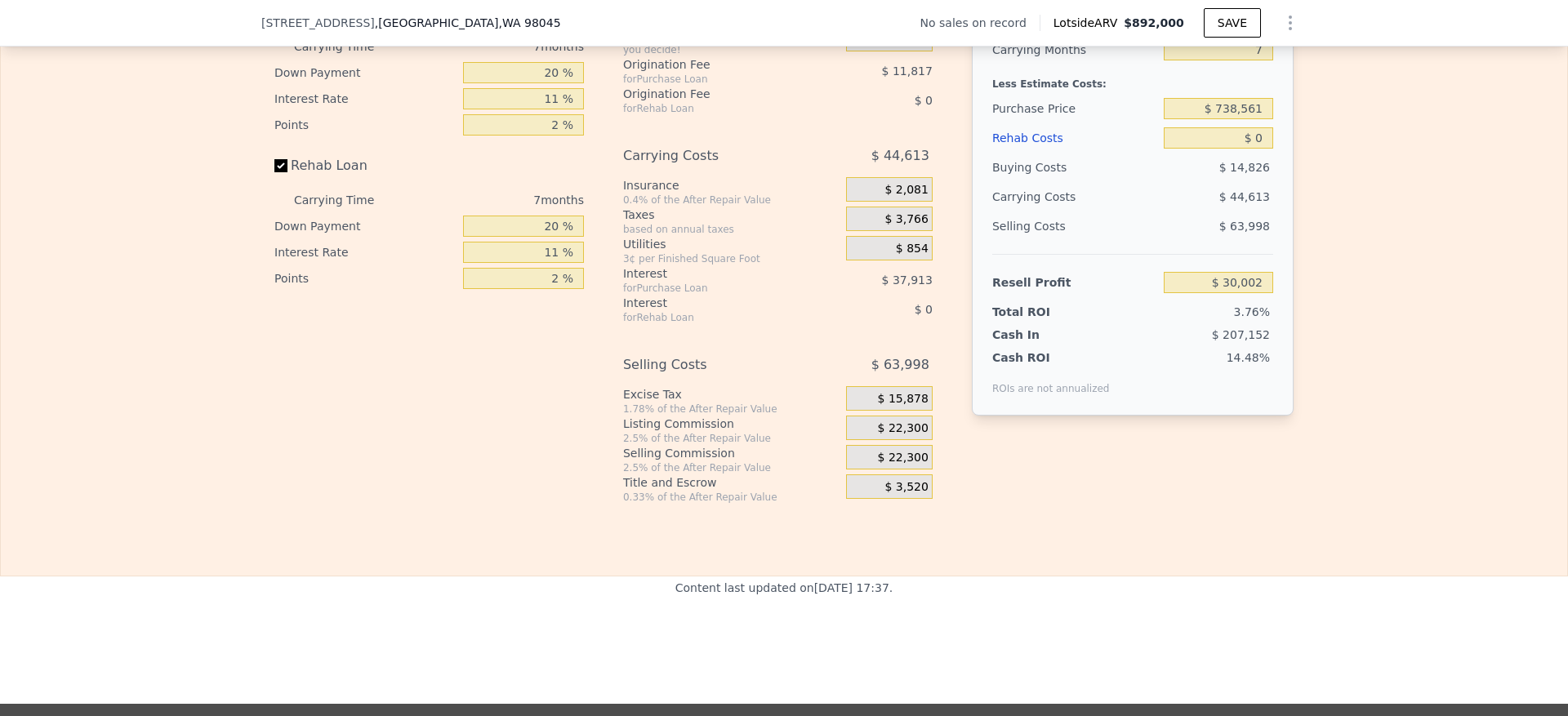
scroll to position [2323, 0]
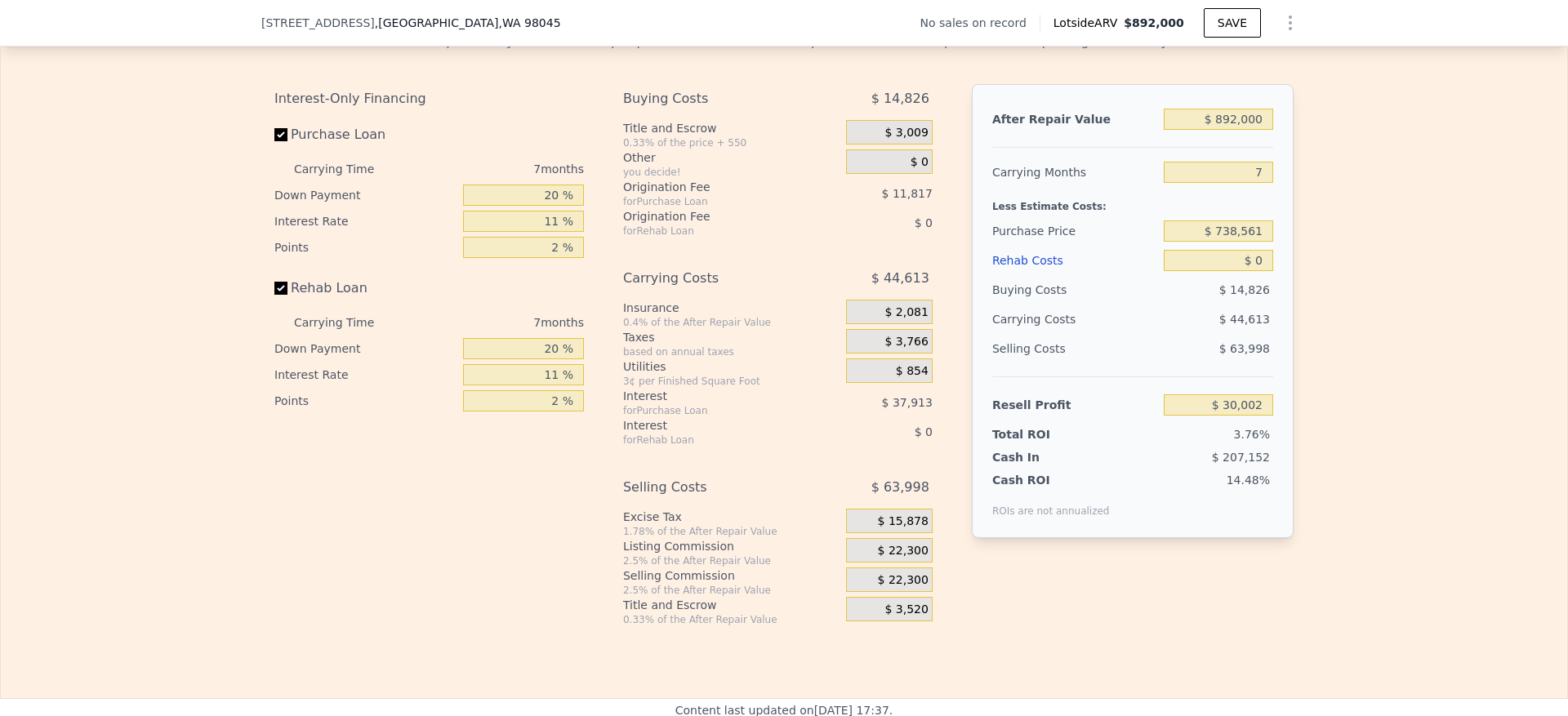
click at [1236, 148] on div at bounding box center [1133, 141] width 281 height 14
click at [1236, 130] on input "$ 892,000" at bounding box center [1219, 119] width 110 height 22
type input "$ 10"
type input "-$ 796,459"
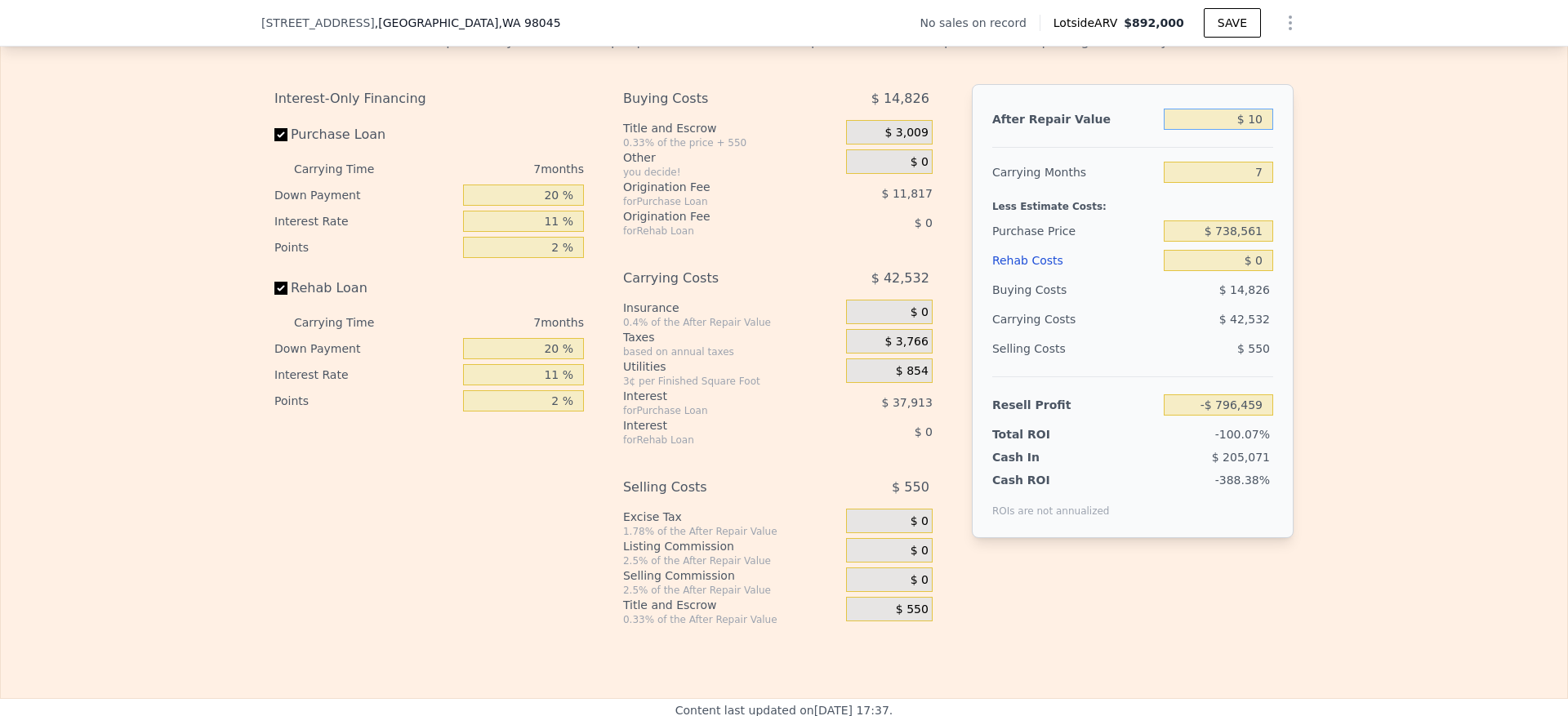
type input "$ 100"
type input "-$ 796,377"
type input "$ 10,000"
type input "-$ 787,203"
type input "$ 100,000"
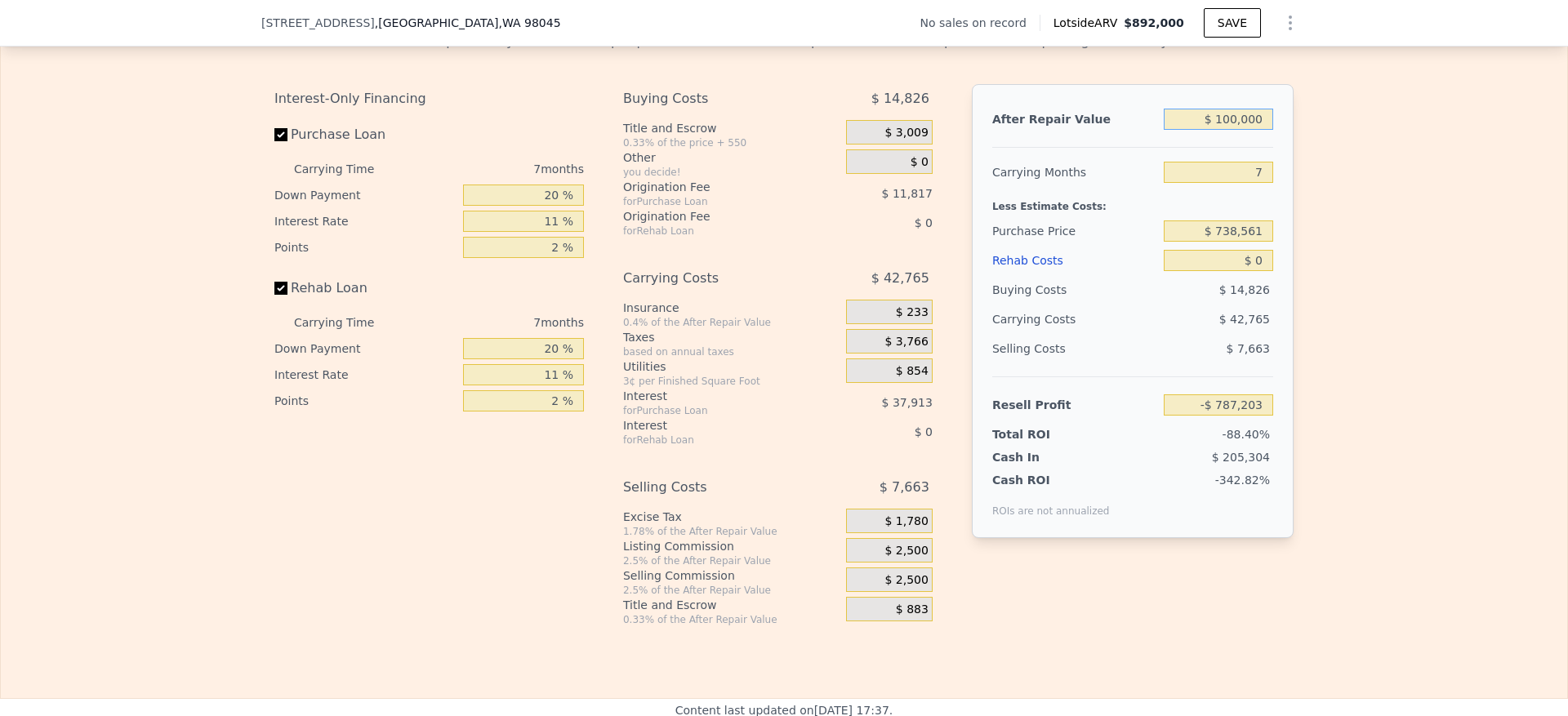
type input "-$ 703,815"
type input "$ 1,000,000"
type input "$ 130,068"
type input "$ 1,000,000"
type input "6"
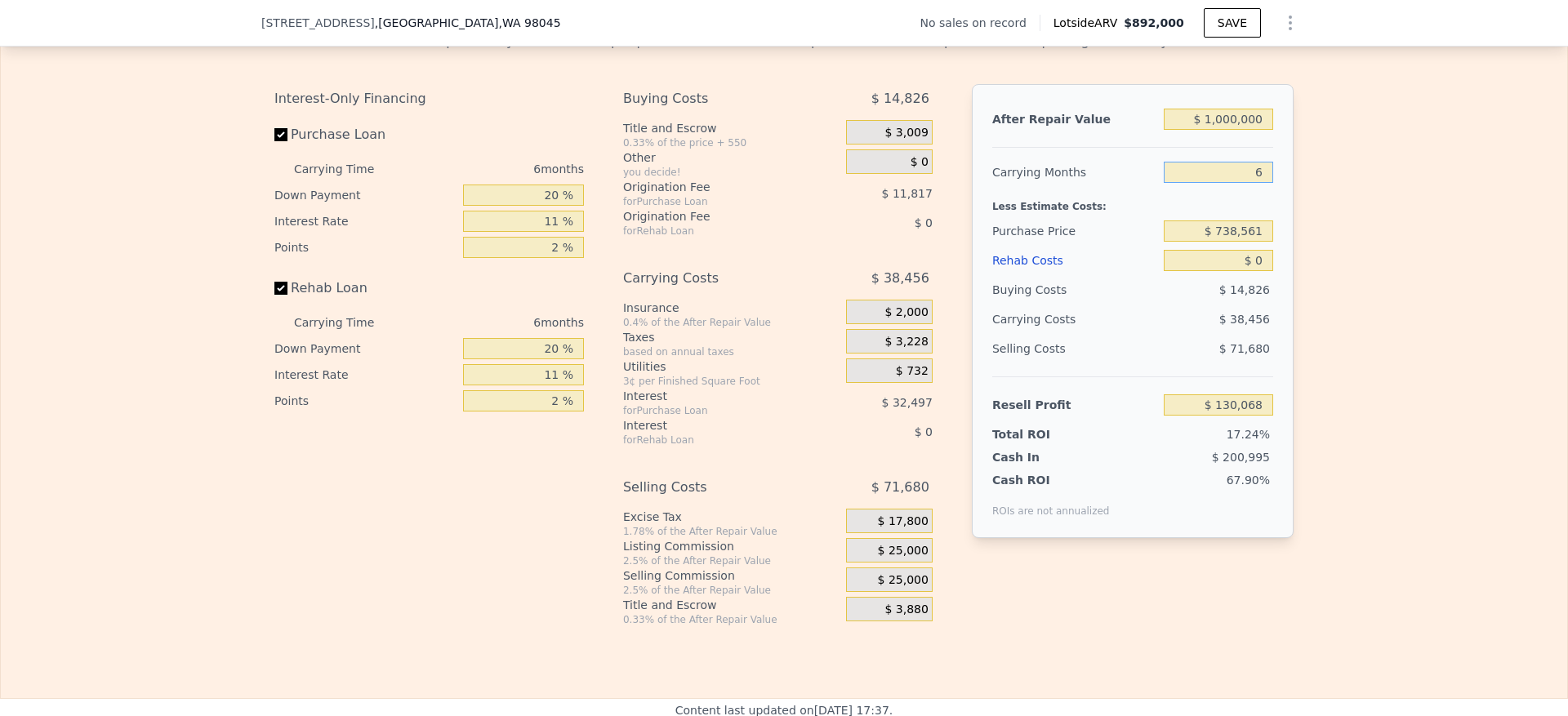
type input "$ 136,477"
type input "6"
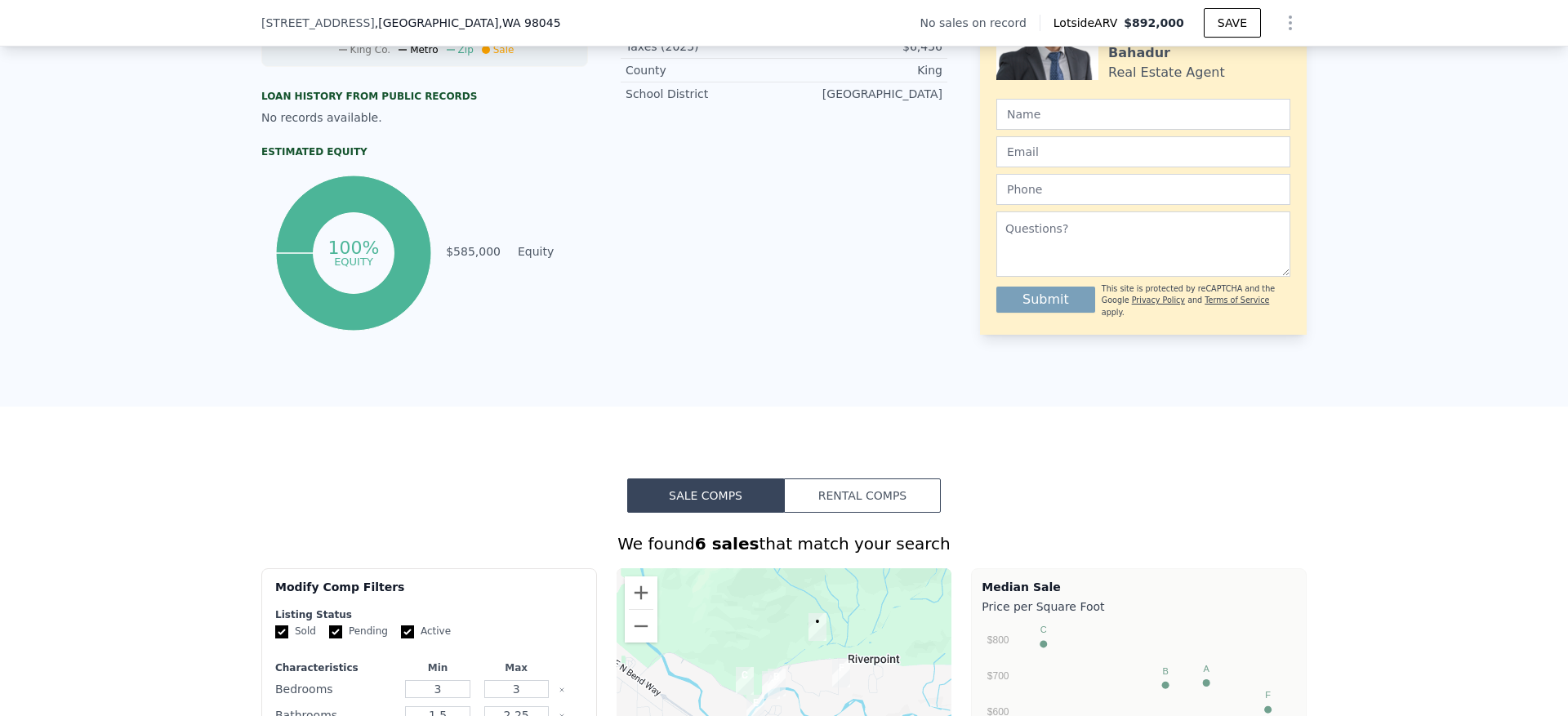
scroll to position [363, 0]
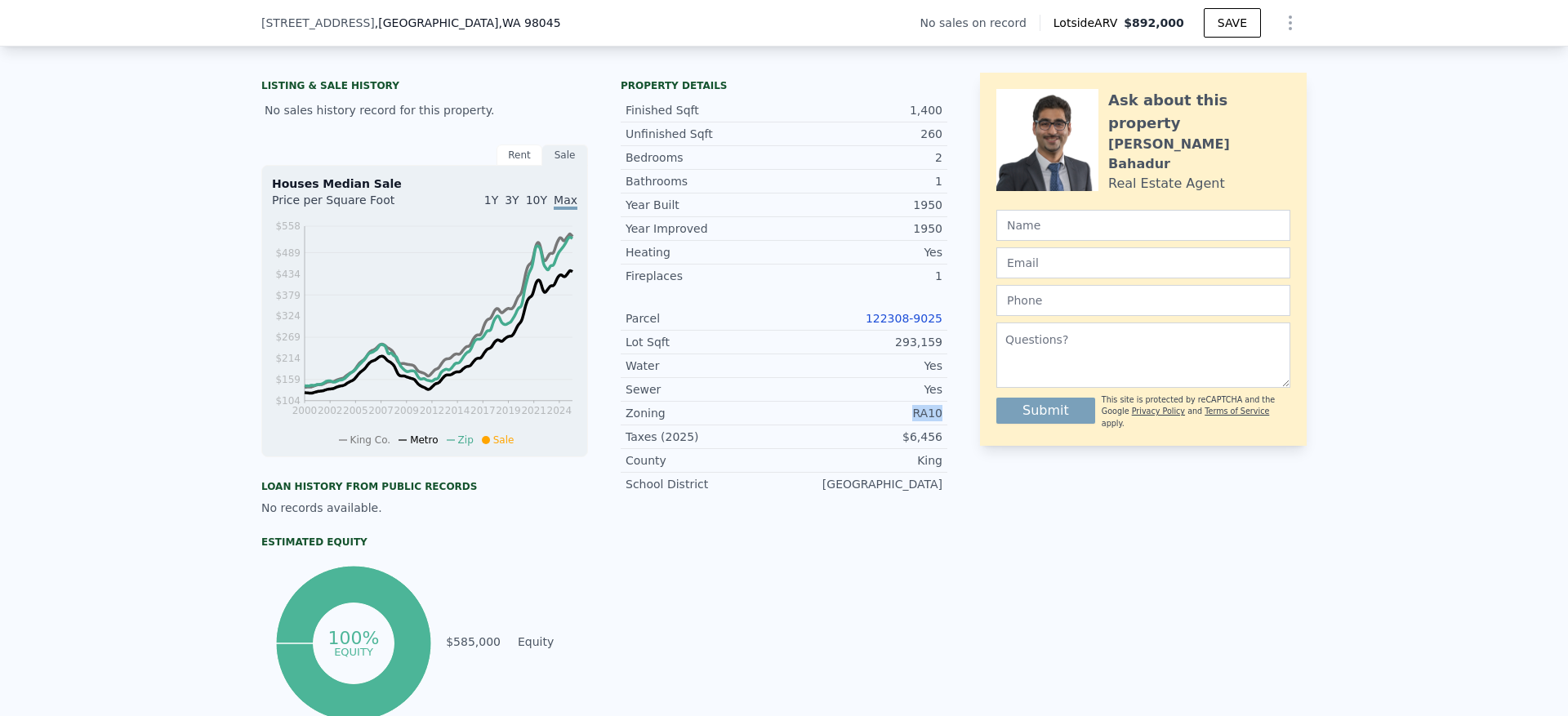
drag, startPoint x: 932, startPoint y: 436, endPoint x: 883, endPoint y: 436, distance: 49.0
click at [883, 422] on div "RA10" at bounding box center [864, 413] width 158 height 17
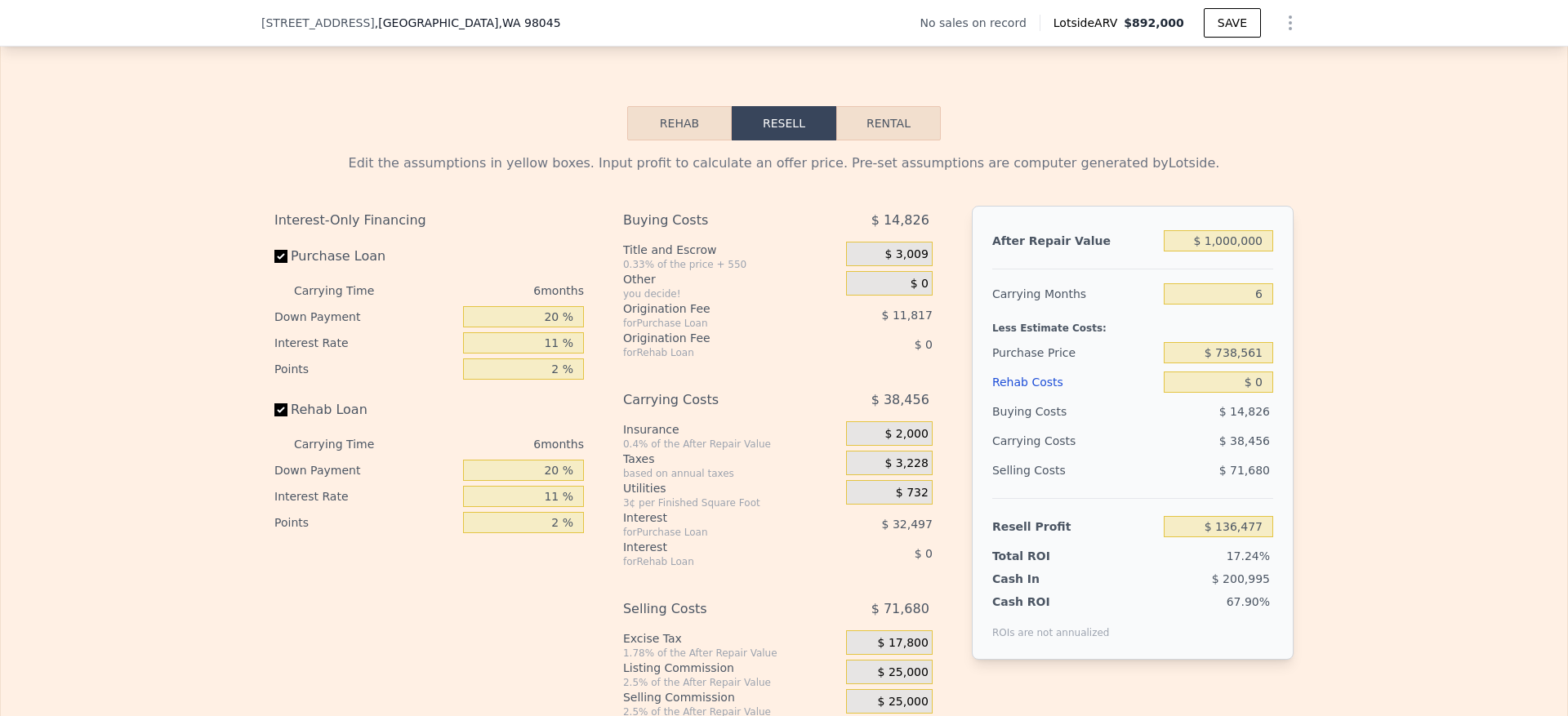
scroll to position [2323, 0]
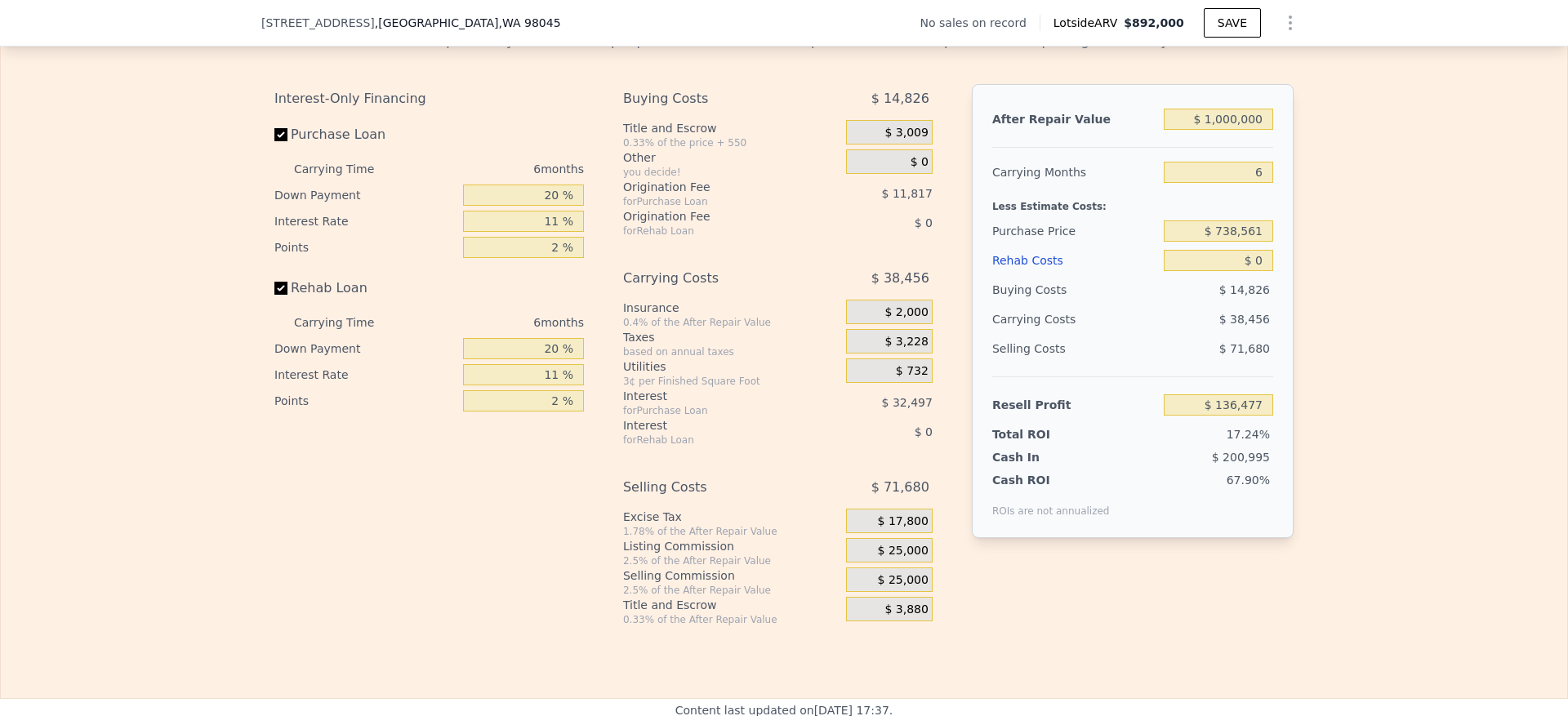
type input "$ 892,000"
type input "7"
type input "$ 30,002"
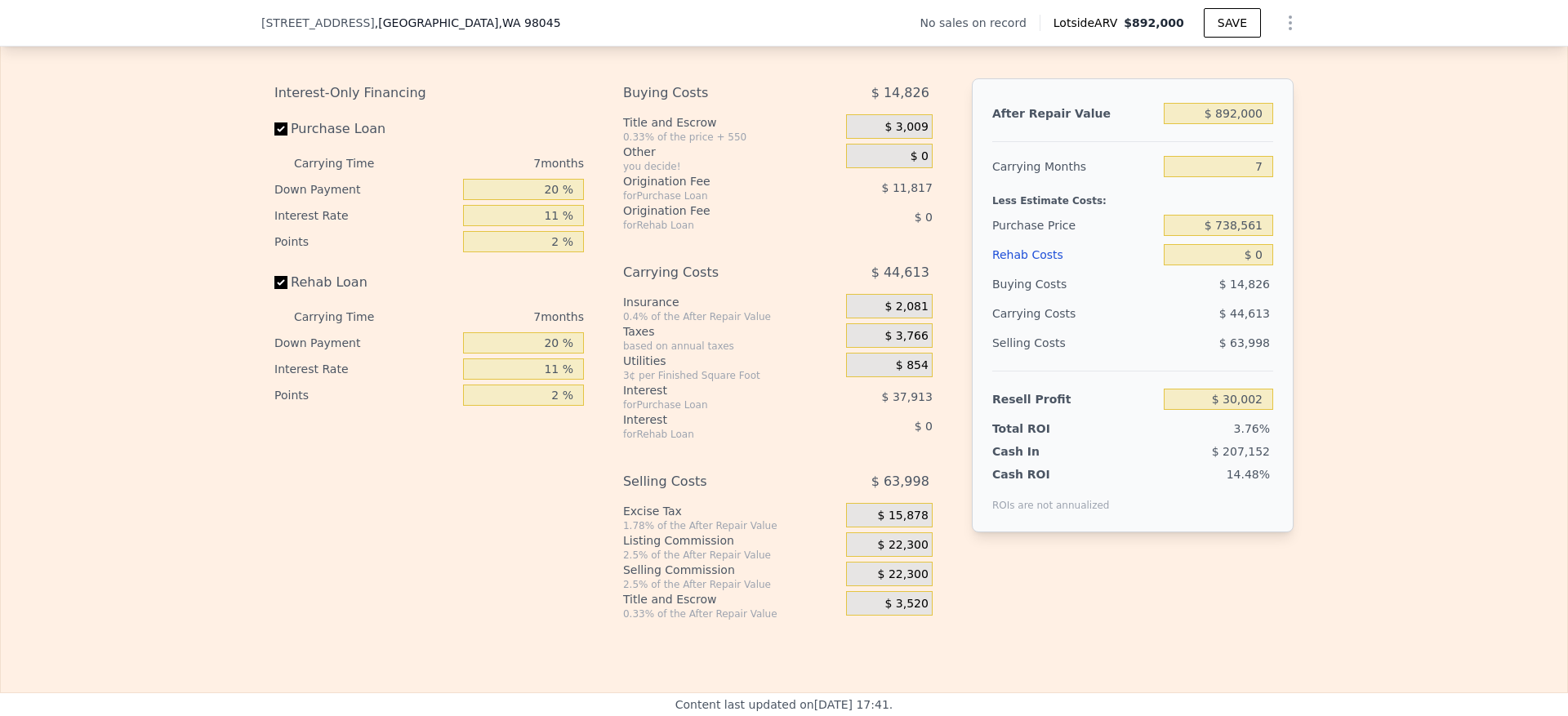
scroll to position [2323, 0]
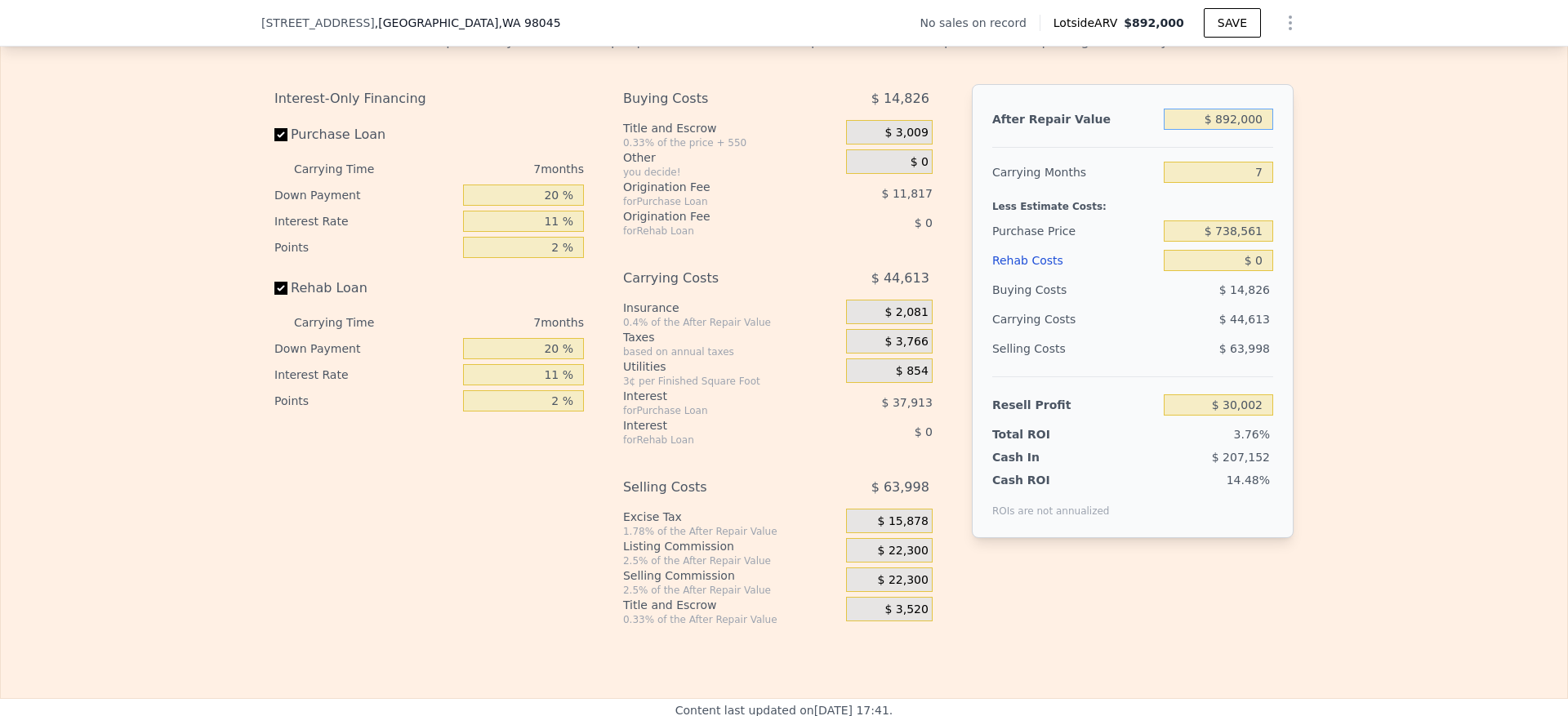
click at [1224, 130] on input "$ 892,000" at bounding box center [1219, 119] width 110 height 22
type input "$ 1"
type input "-$ 796,468"
type input "$ 10"
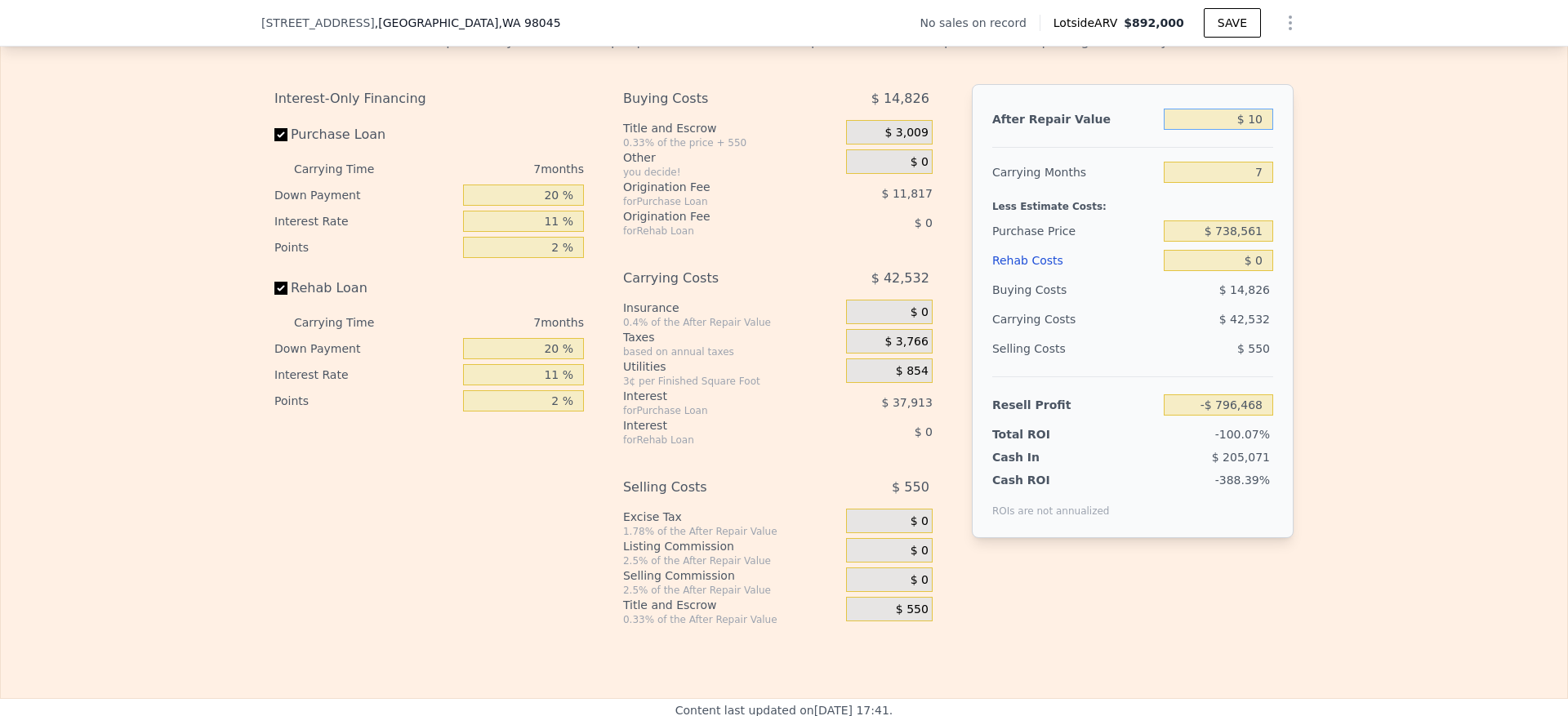
type input "-$ 796,459"
type input "$ 100"
type input "-$ 796,377"
type input "$ 1,000"
type input "-$ 795,542"
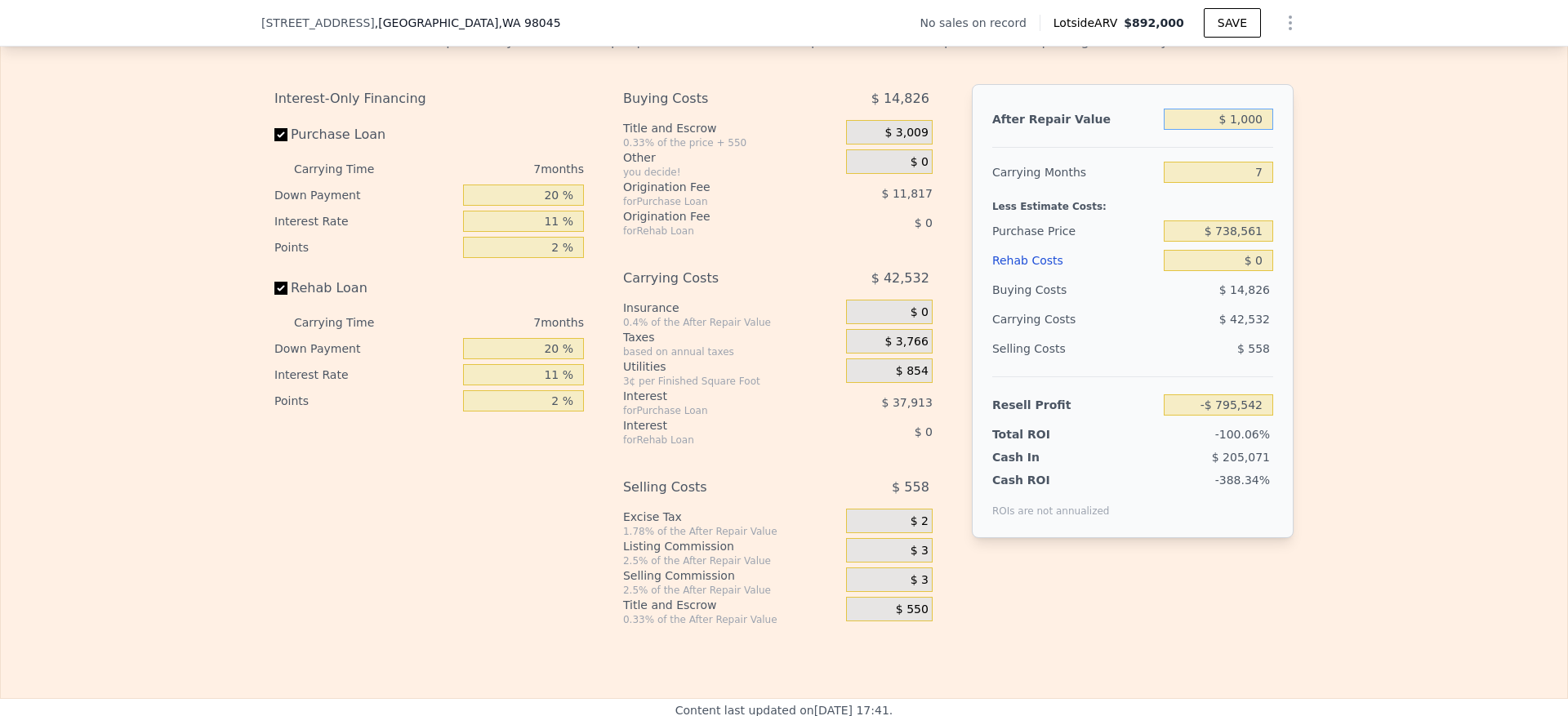
type input "$ 10,000"
type input "-$ 787,203"
type input "$ 100,000"
type input "-$ 703,815"
type input "$ 1,000,000"
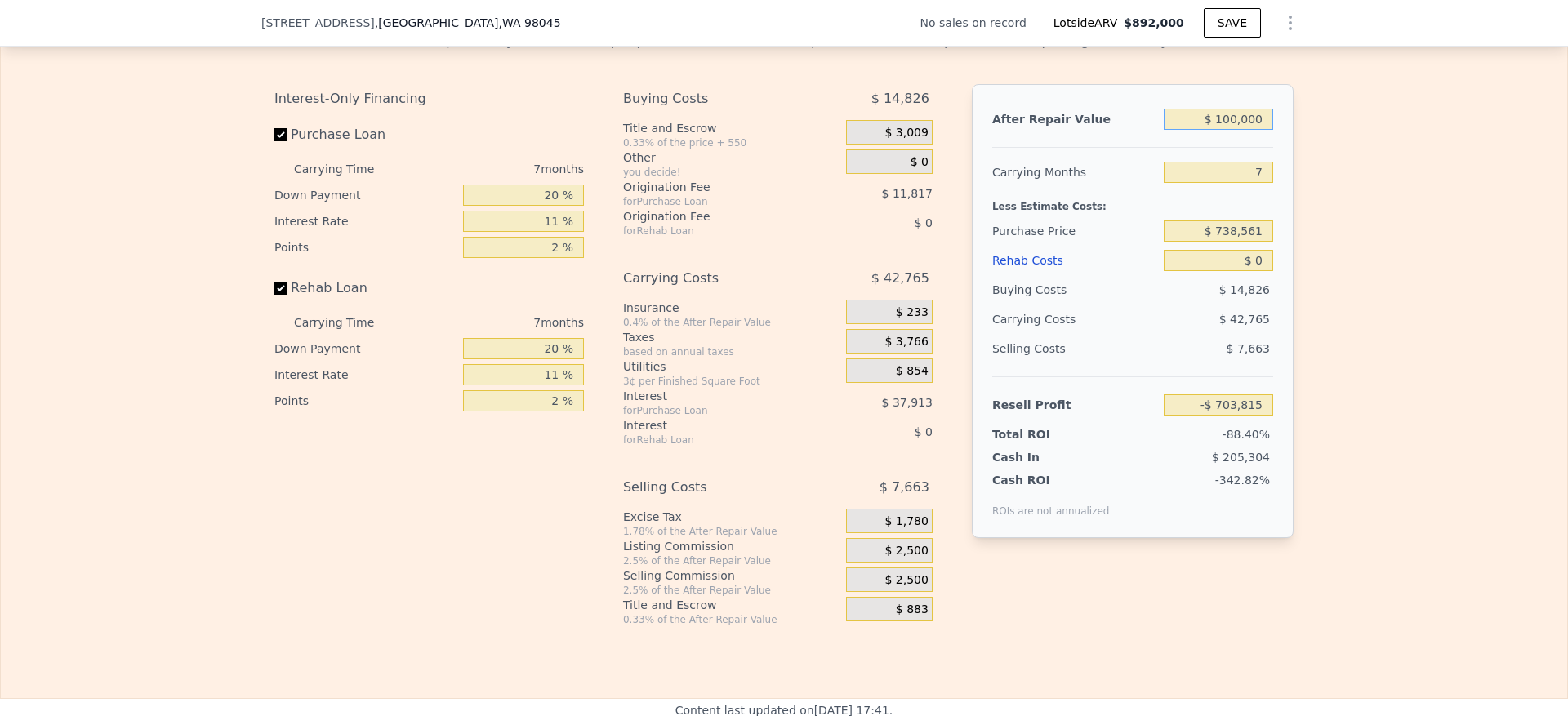
type input "$ 130,068"
type input "$ 1,000,000"
type input "6"
type input "$ 136,477"
type input "6"
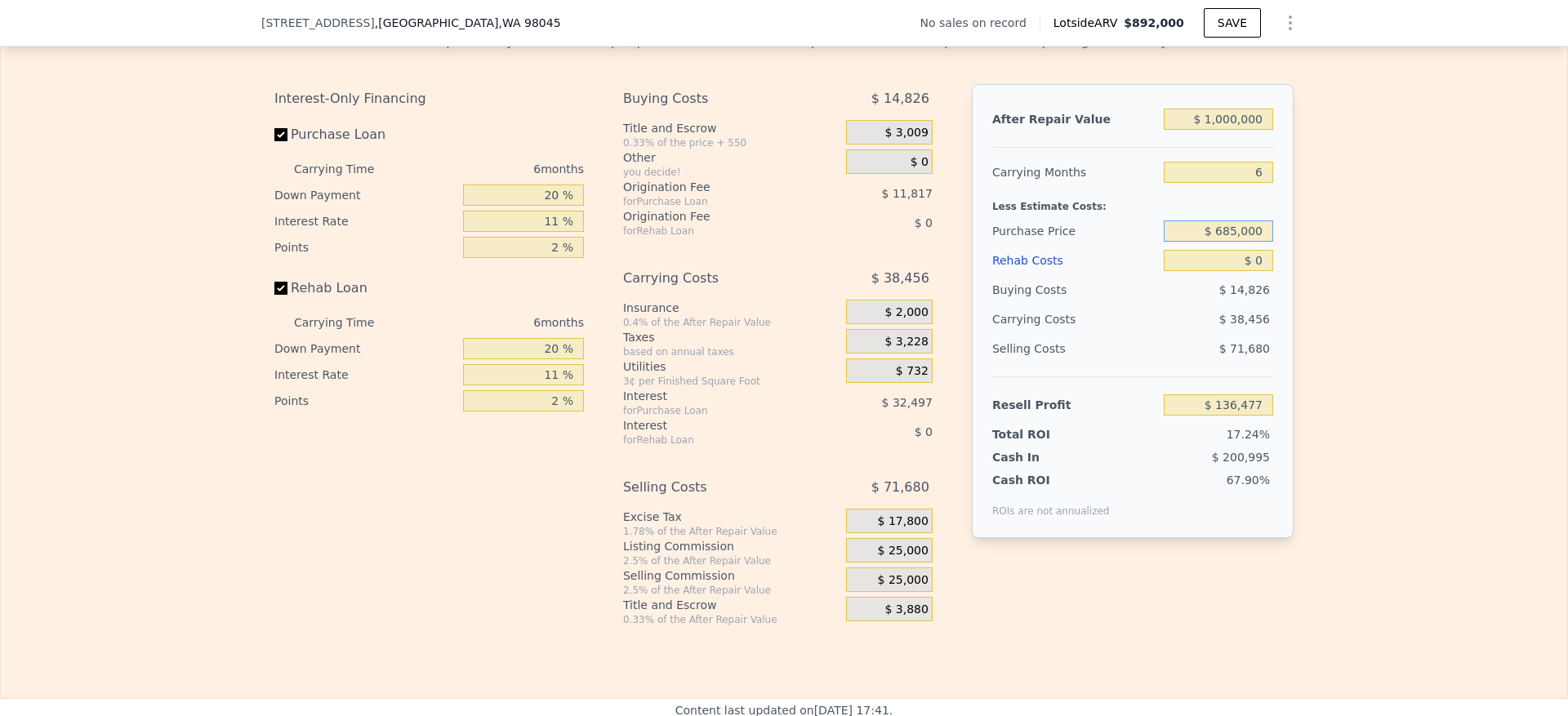
type input "$ 685,000"
type input "$ 193,431"
type input "$ 7"
type input "$ 193,424"
type input "$ 70"
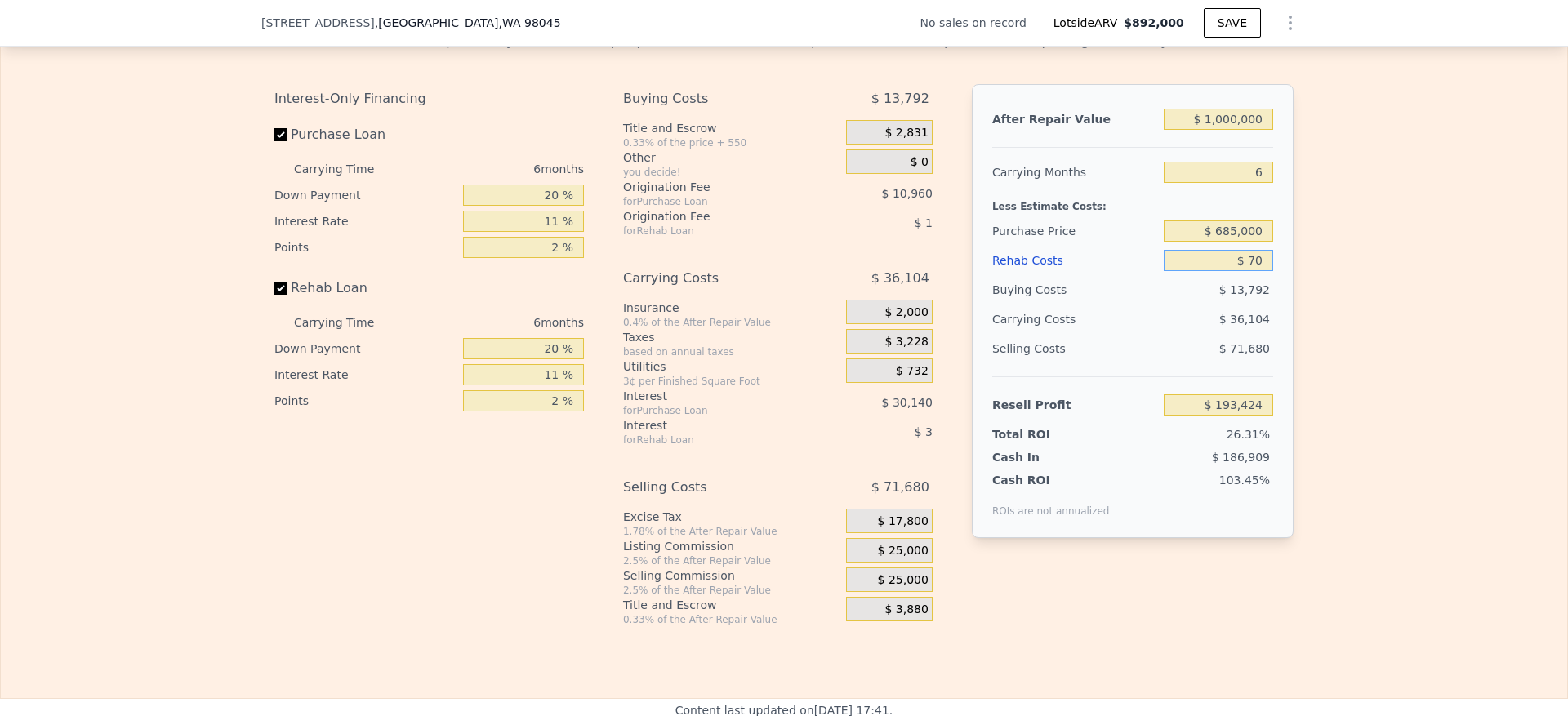
type input "$ 193,354"
type input "$ 700"
type input "$ 192,690"
type input "$ 7,000"
type input "$ 186,013"
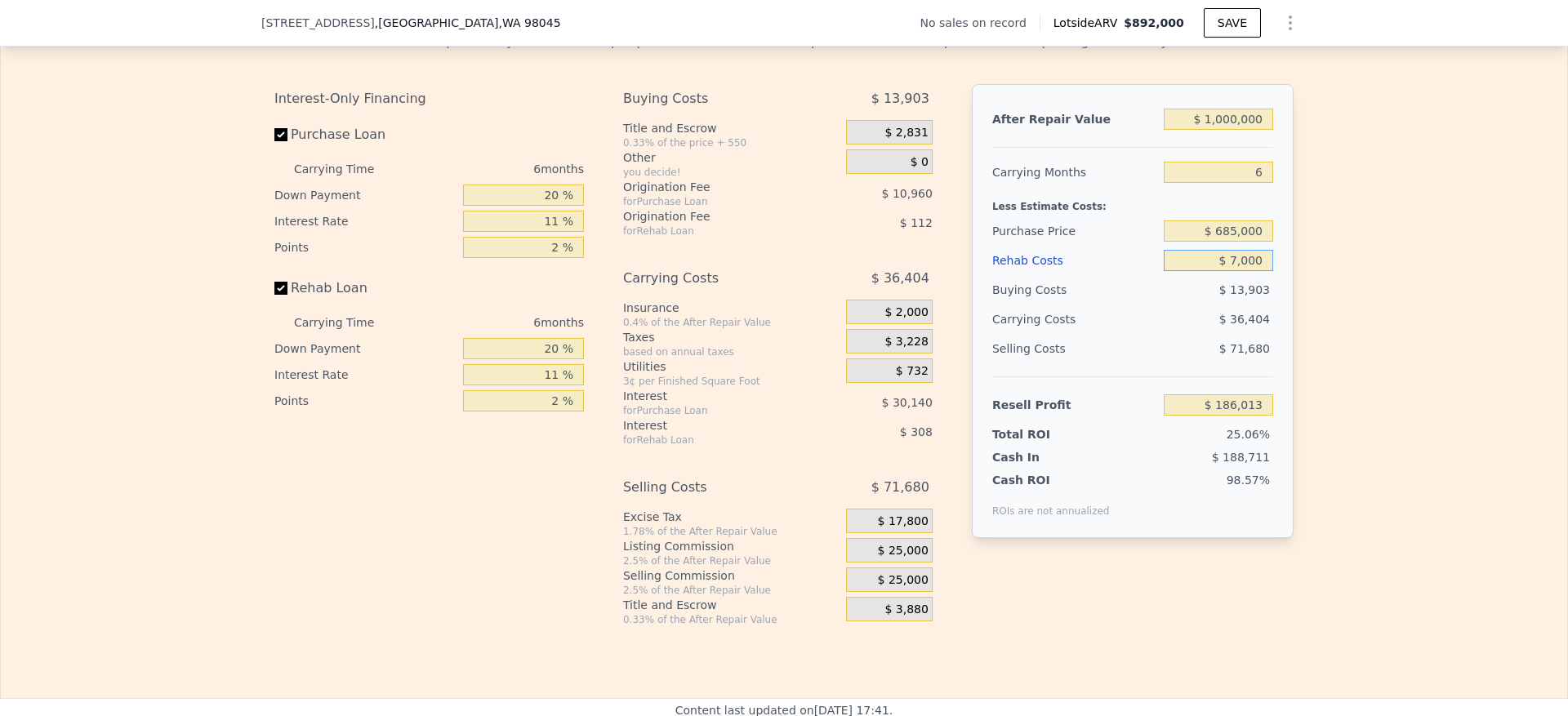
type input "$ 70,000"
type input "$ 119,233"
type input "$ 70,000"
drag, startPoint x: 544, startPoint y: 239, endPoint x: 493, endPoint y: 236, distance: 51.1
click at [493, 205] on input "20 %" at bounding box center [524, 196] width 121 height 22
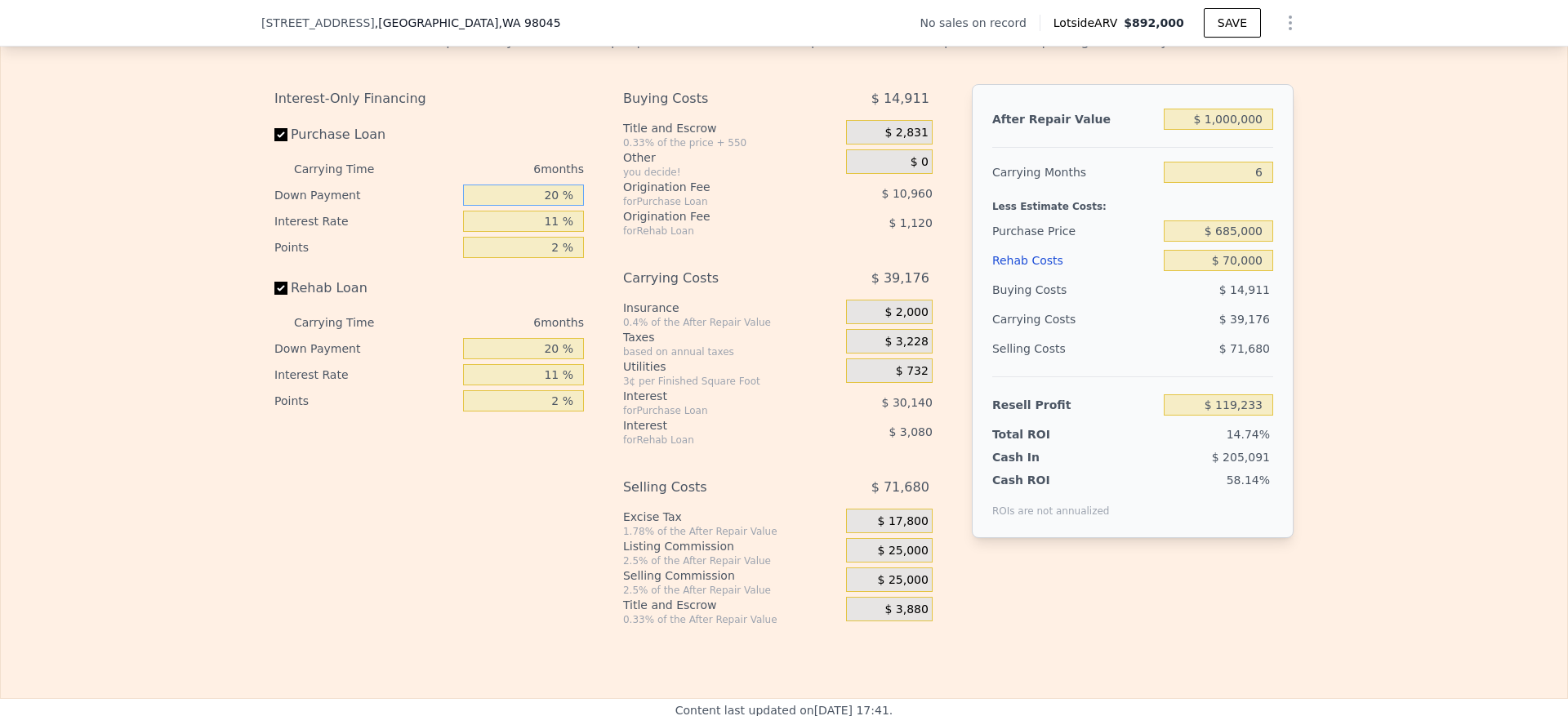
type input "10 %"
type input "$ 114,095"
type input "1 %"
type input "$ 144,917"
type input "10 %"
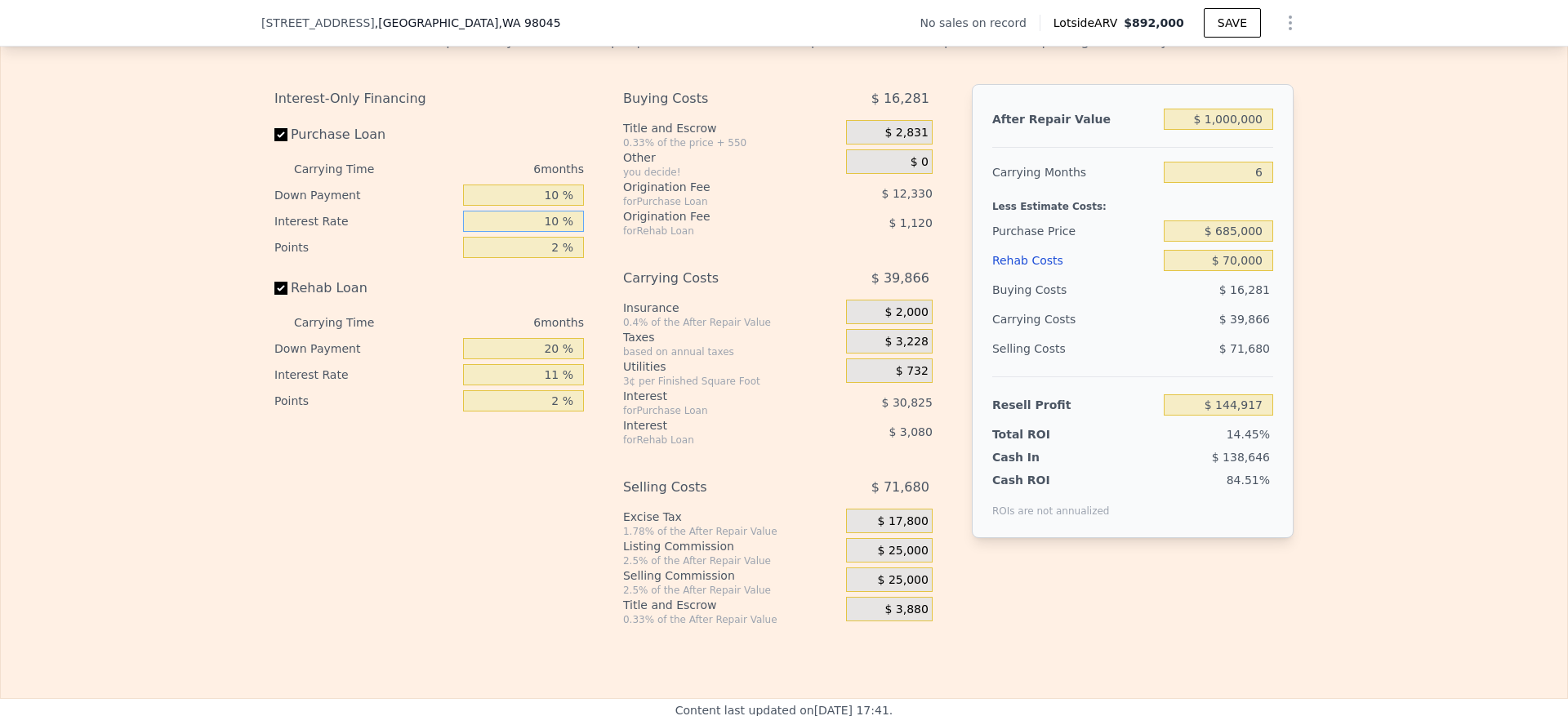
type input "$ 117,173"
type input "10.5 %"
type input "$ 115,637"
type input "10.5 %"
type input "1 %"
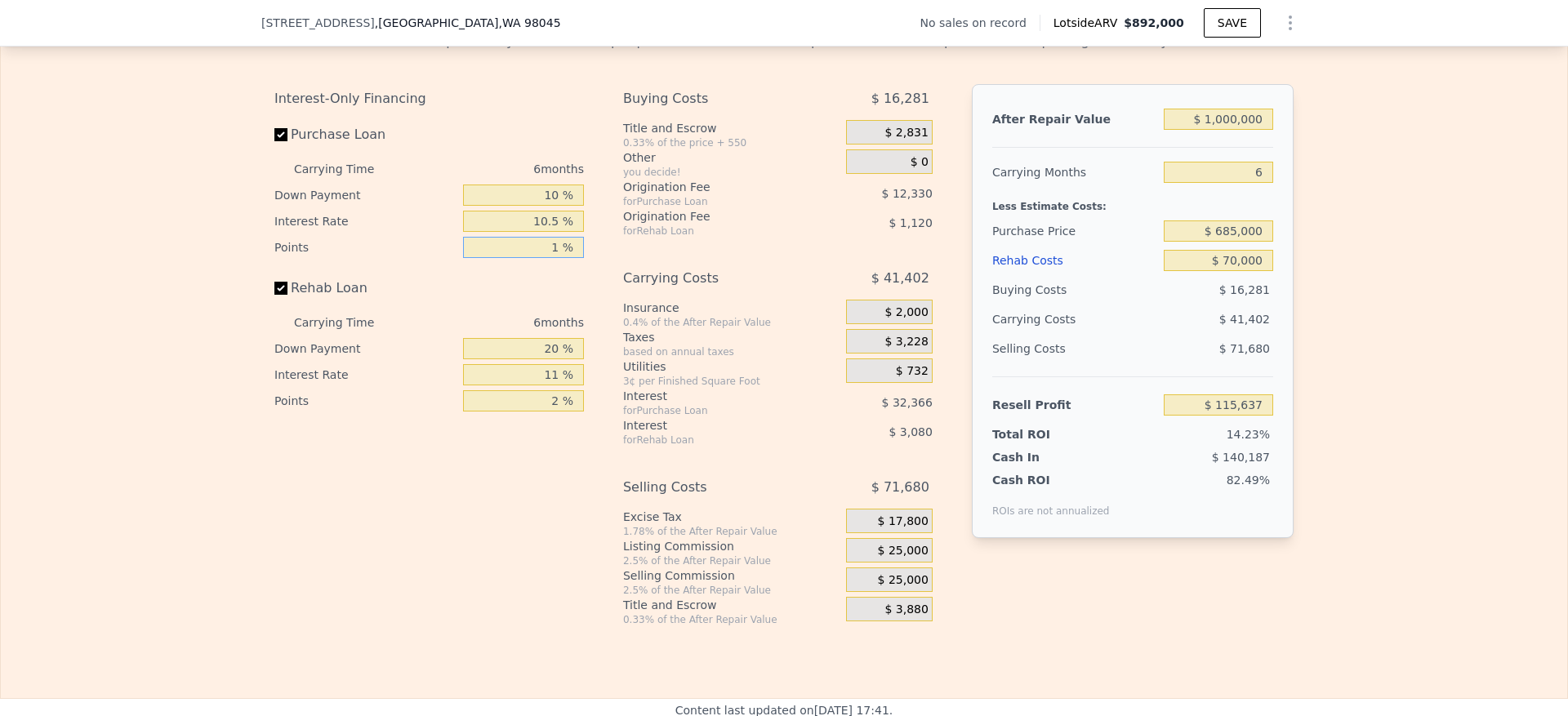
type input "$ 121,802"
type input "1.5 %"
type input "$ 118,719"
type input "1.5 %"
type input "1 %"
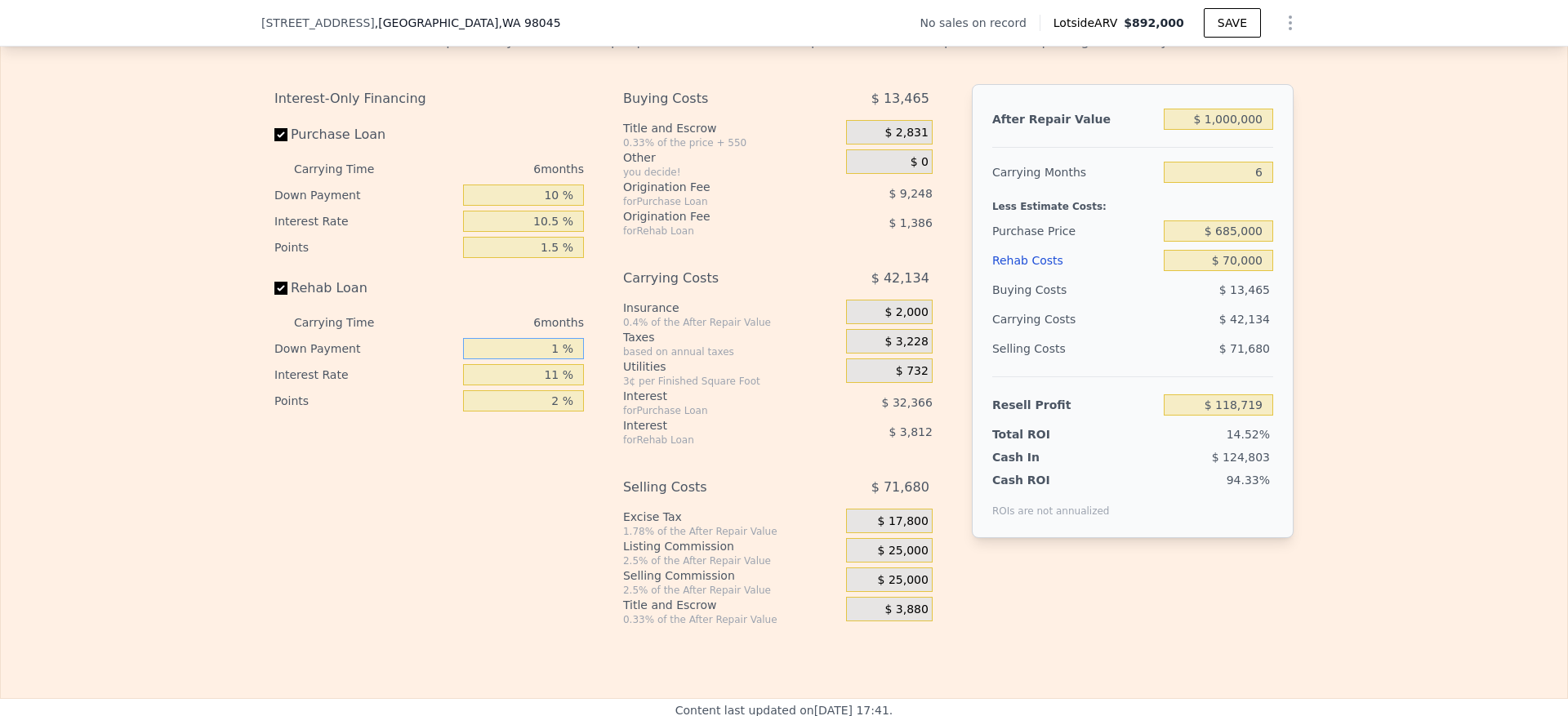
type input "$ 117,721"
type input "10 %"
type input "$ 118,189"
type input "10 %"
type input "1 %"
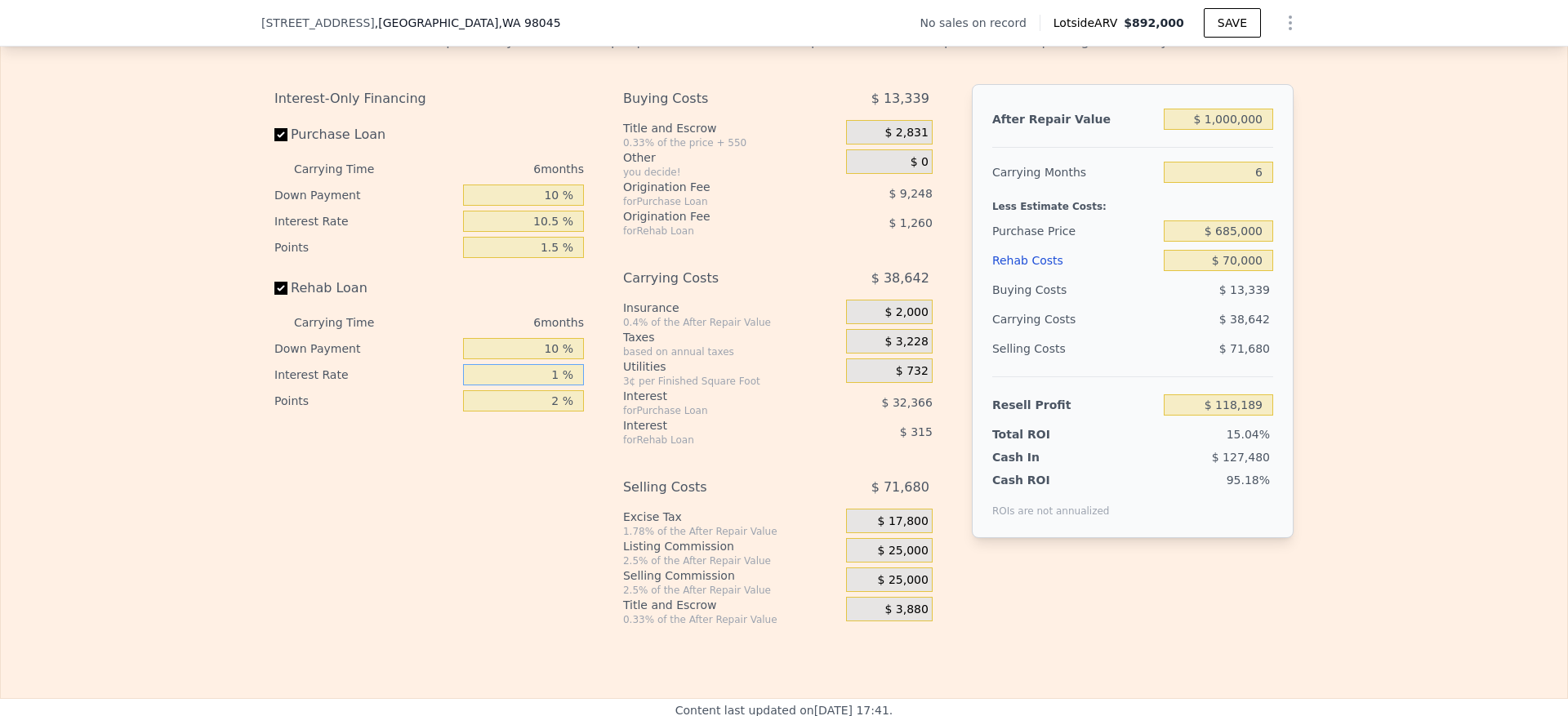
type input "$ 121,339"
type input "10 %"
type input "$ 118,507"
type input "10.5 %"
type input "$ 118,351"
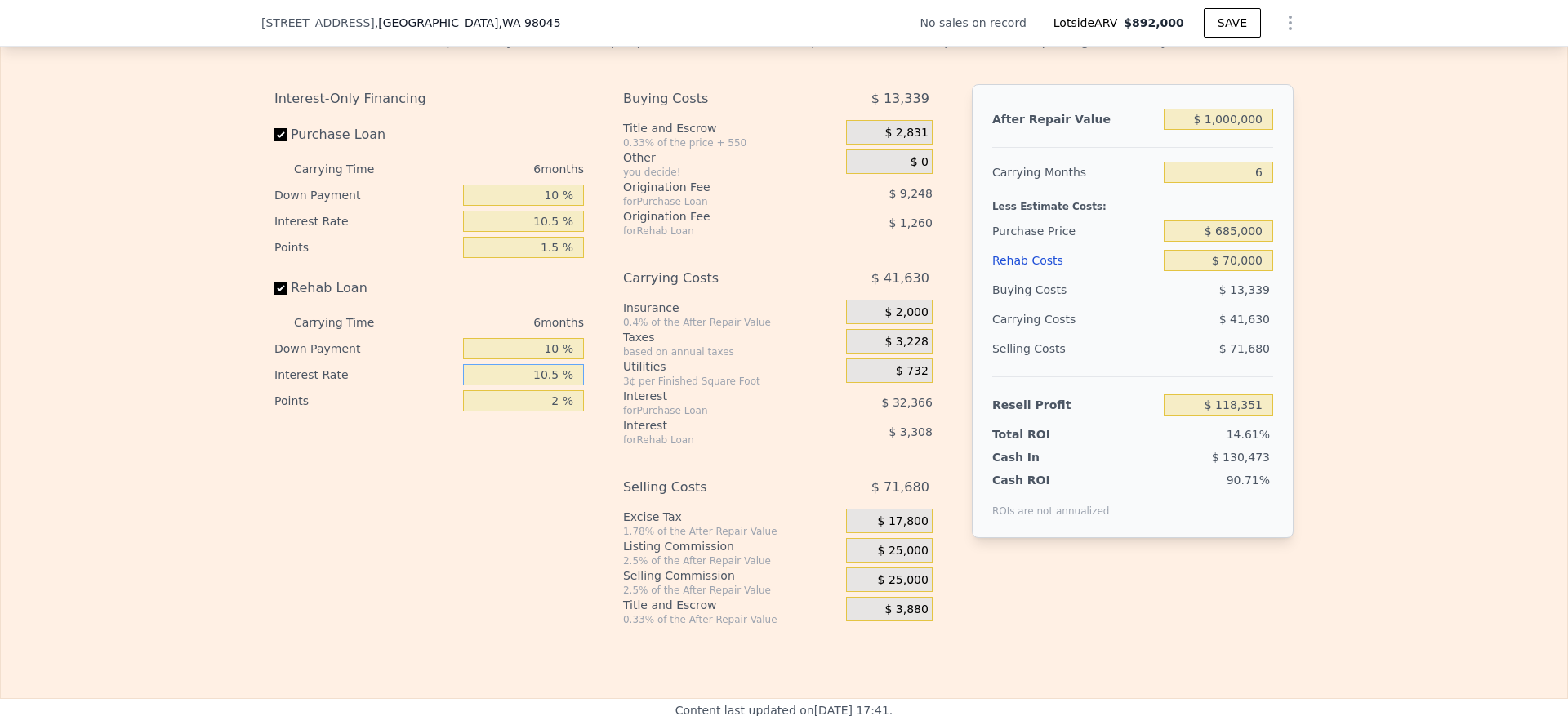
type input "10.5 %"
type input "1 %"
type input "$ 118,981"
type input "1.5 %"
type input "$ 118,666"
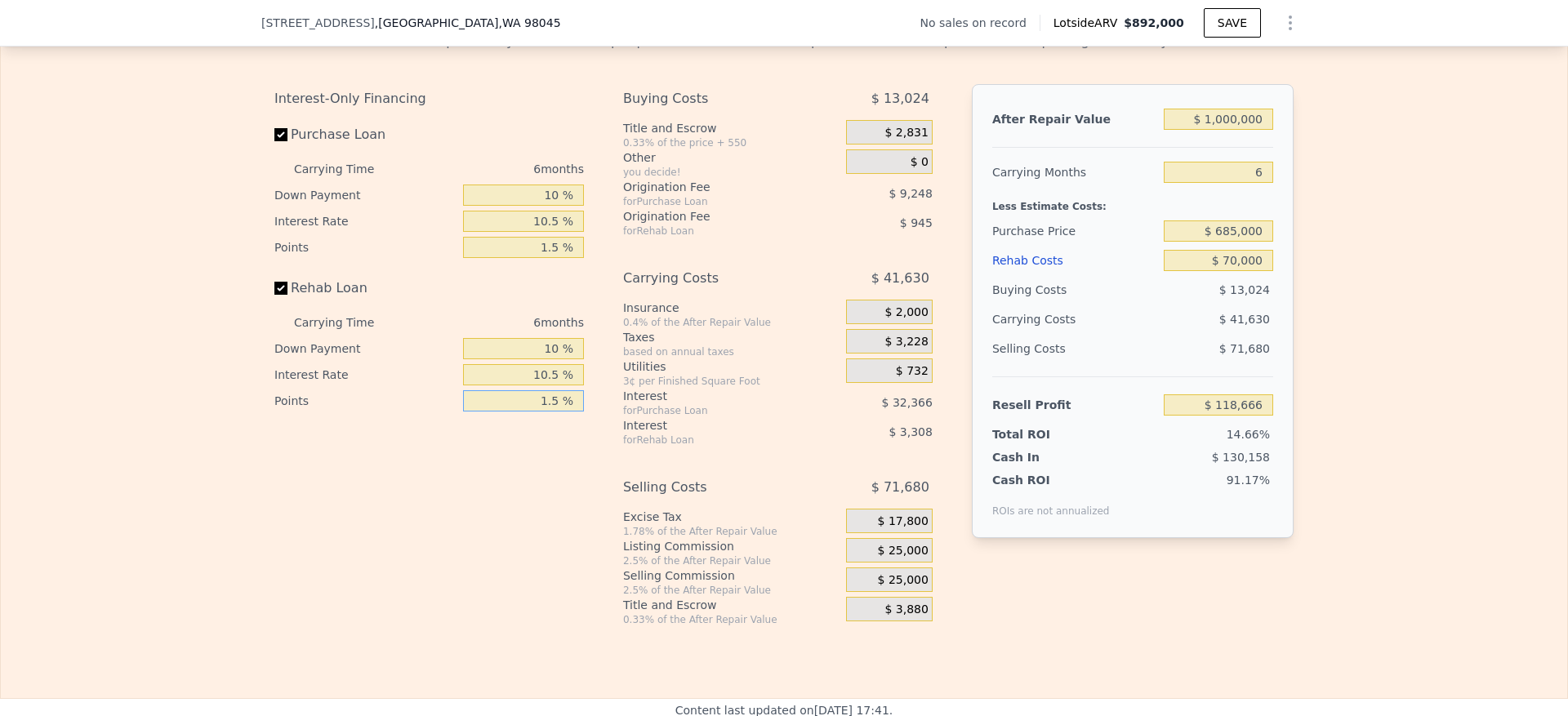
type input "1.5 %"
click at [907, 562] on div "$ 25,000" at bounding box center [889, 550] width 87 height 24
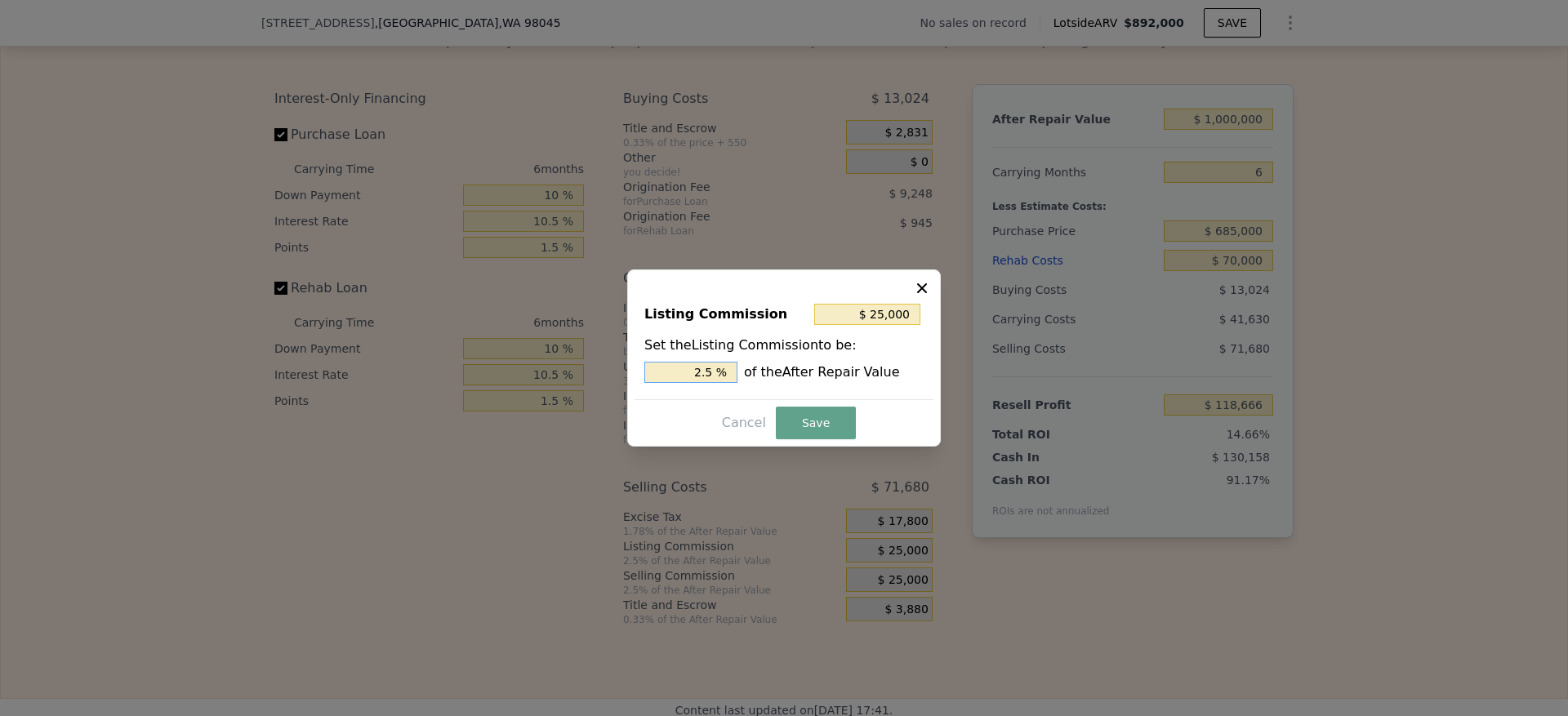
drag, startPoint x: 706, startPoint y: 379, endPoint x: 621, endPoint y: 380, distance: 85.0
click at [637, 379] on div "Listing Commission $ 25,000 Set the Listing Commission to be: 2.5 % of the Afte…" at bounding box center [784, 344] width 299 height 110
type input "$ 15,000"
type input "1.5 %"
click at [795, 423] on button "Save" at bounding box center [816, 423] width 80 height 32
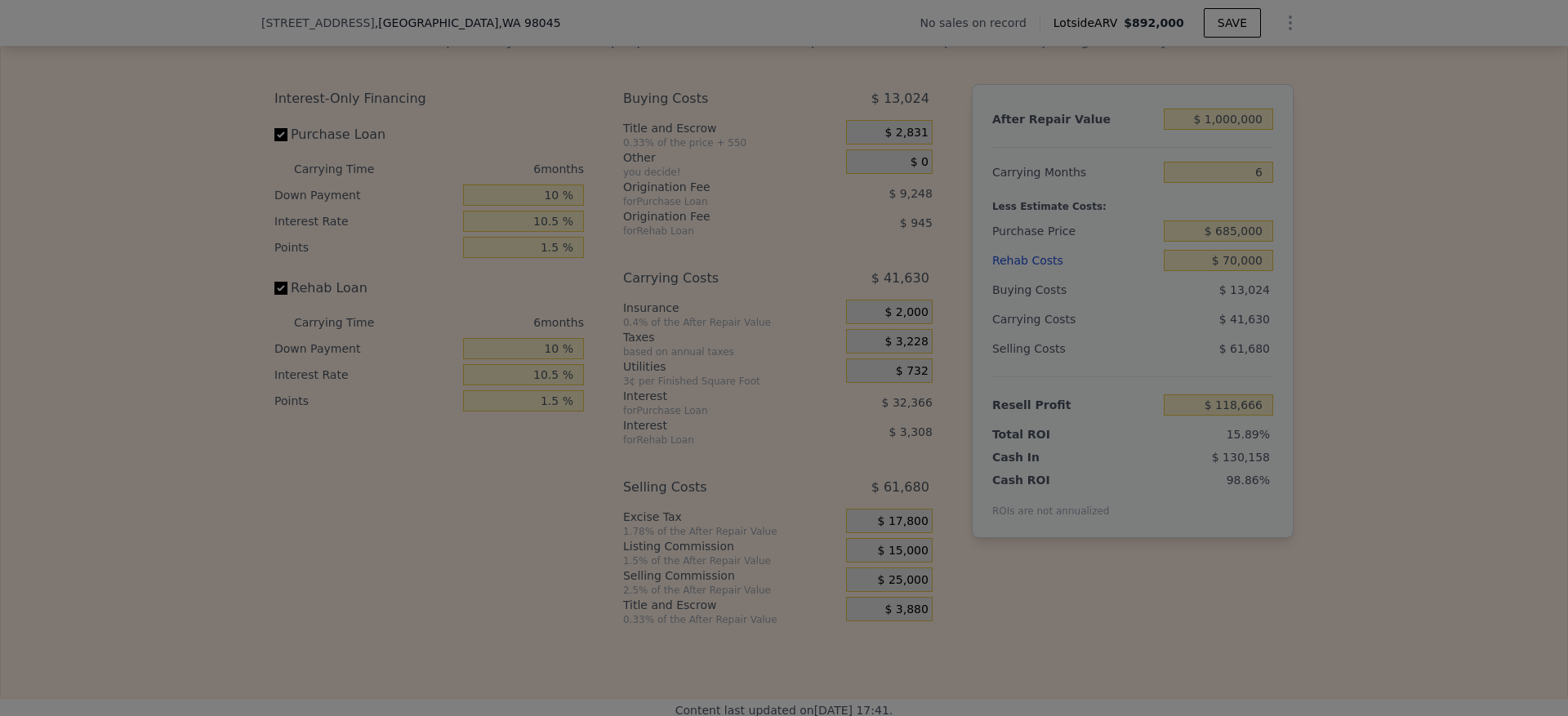
type input "$ 128,666"
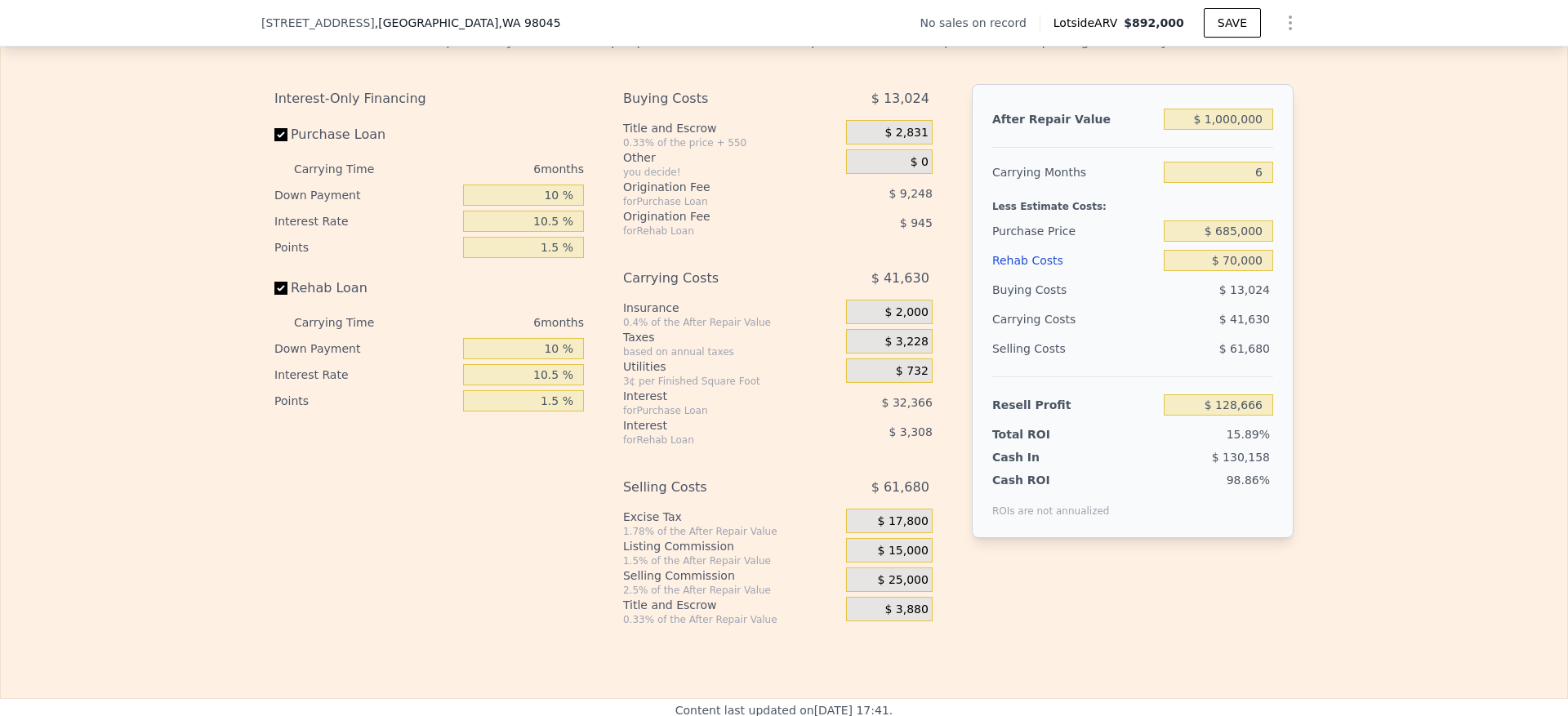
type input "$ 892,000"
type input "7"
type input "$ 0"
type input "$ 30,002"
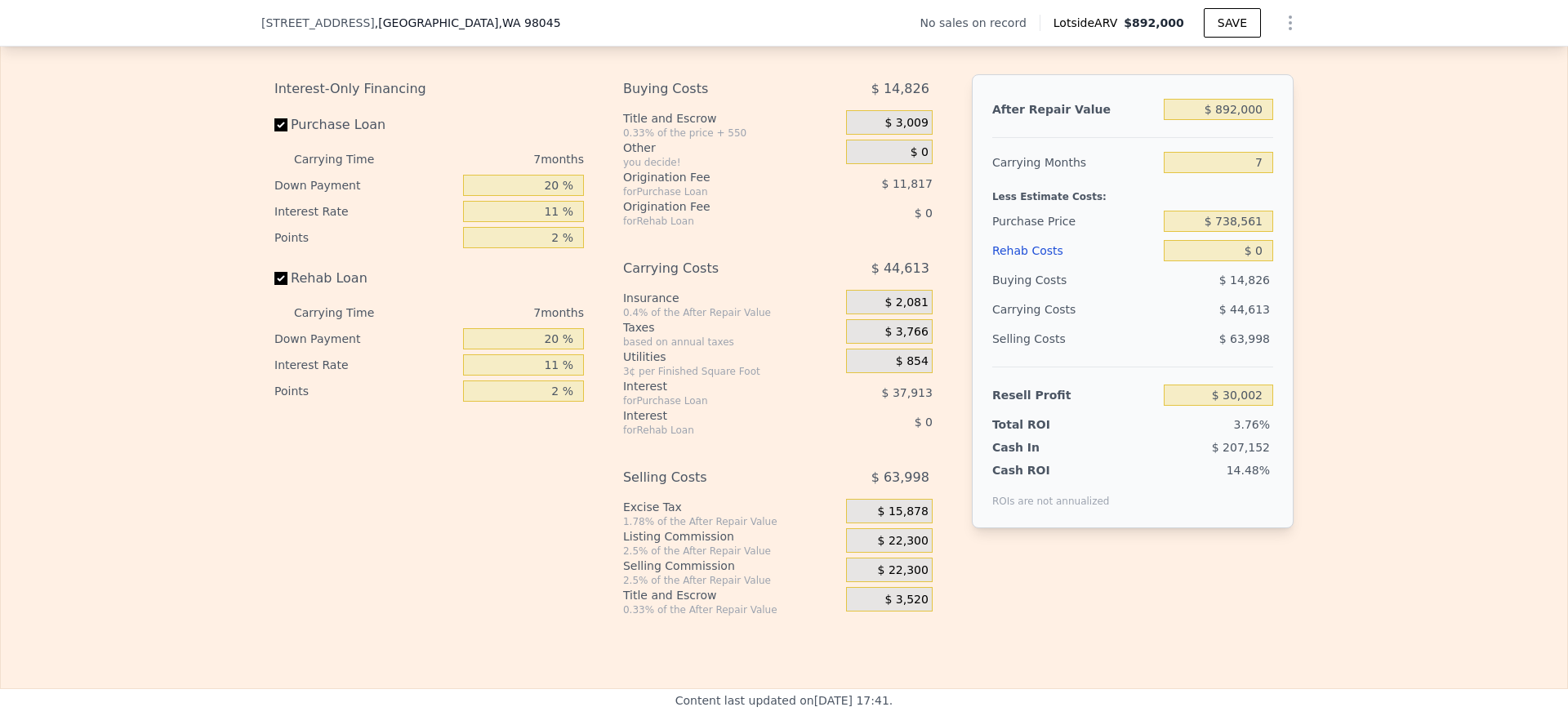
scroll to position [2323, 0]
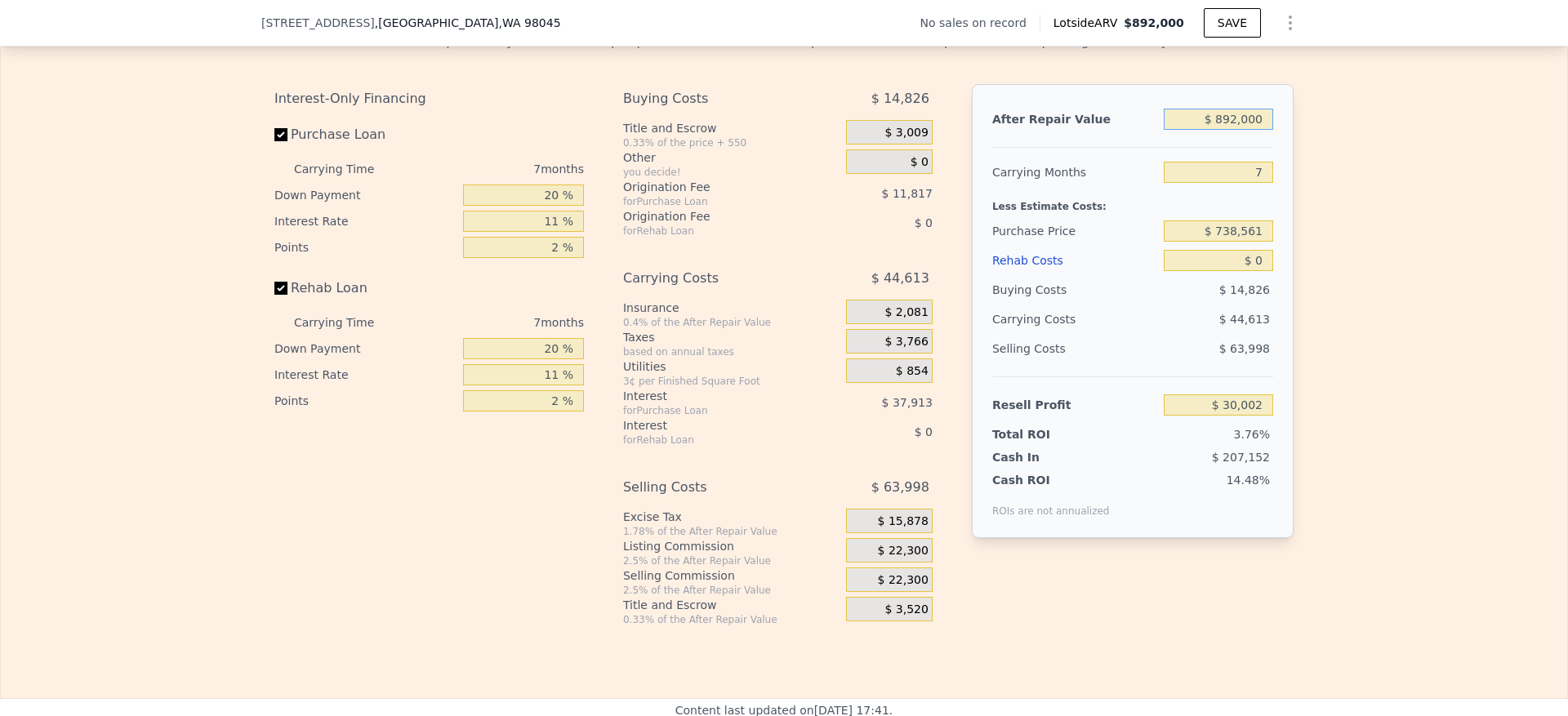
click at [1232, 130] on input "$ 892,000" at bounding box center [1219, 119] width 110 height 22
type input "$ 1"
type input "-$ 796,468"
type input "$ 10"
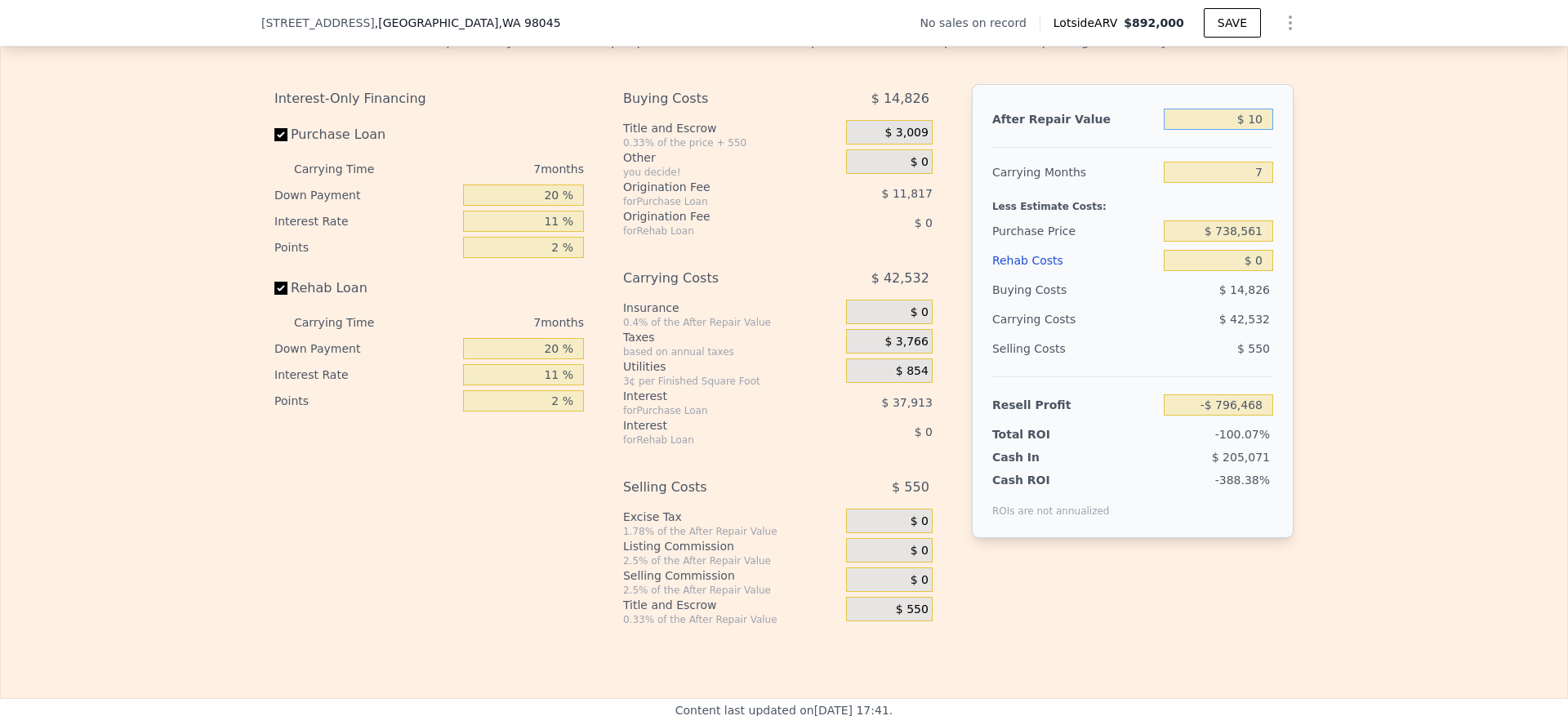
type input "-$ 796,459"
type input "$ 100"
type input "-$ 796,377"
type input "$ 1,000"
type input "-$ 795,542"
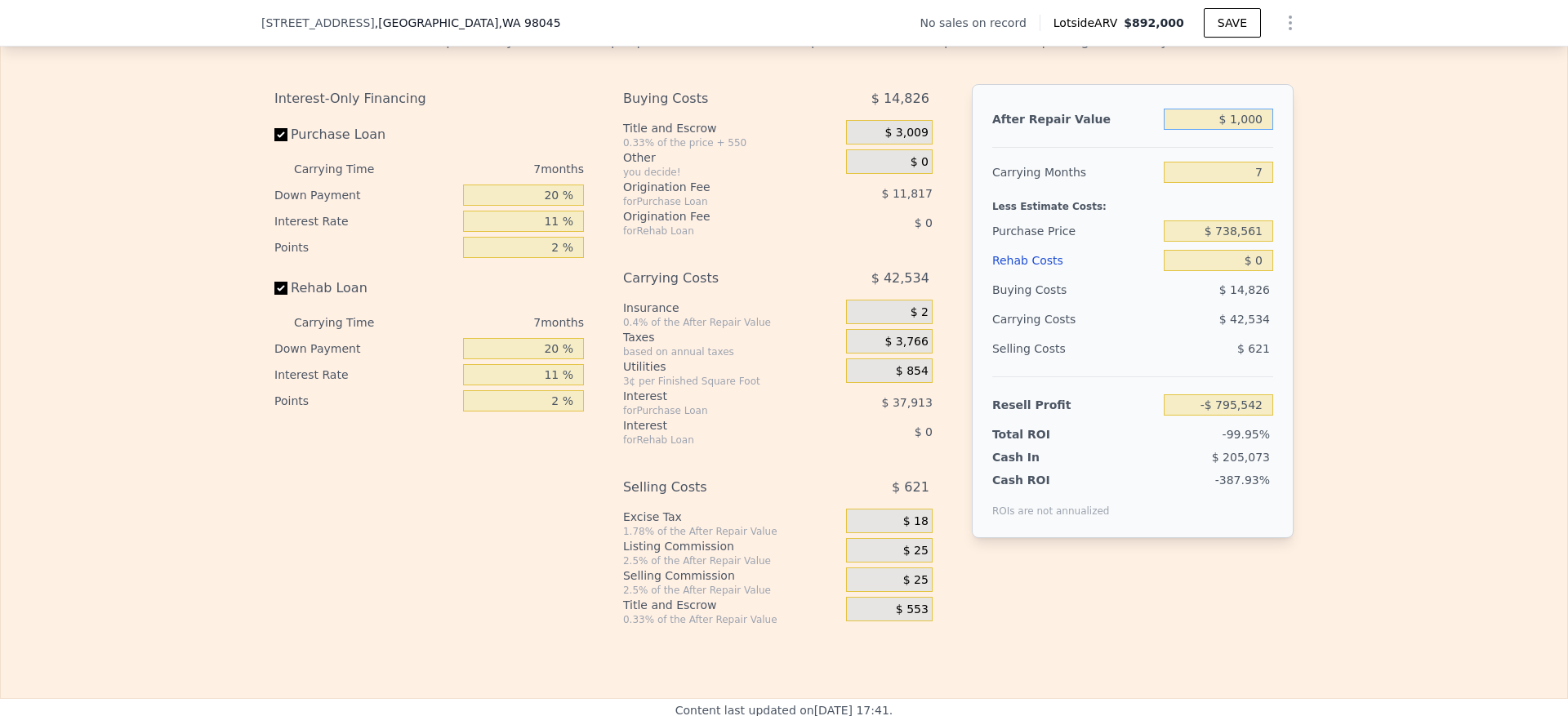
type input "$ 10,000"
type input "-$ 787,203"
type input "$ 100,000"
type input "-$ 703,815"
type input "$ 1,000,000"
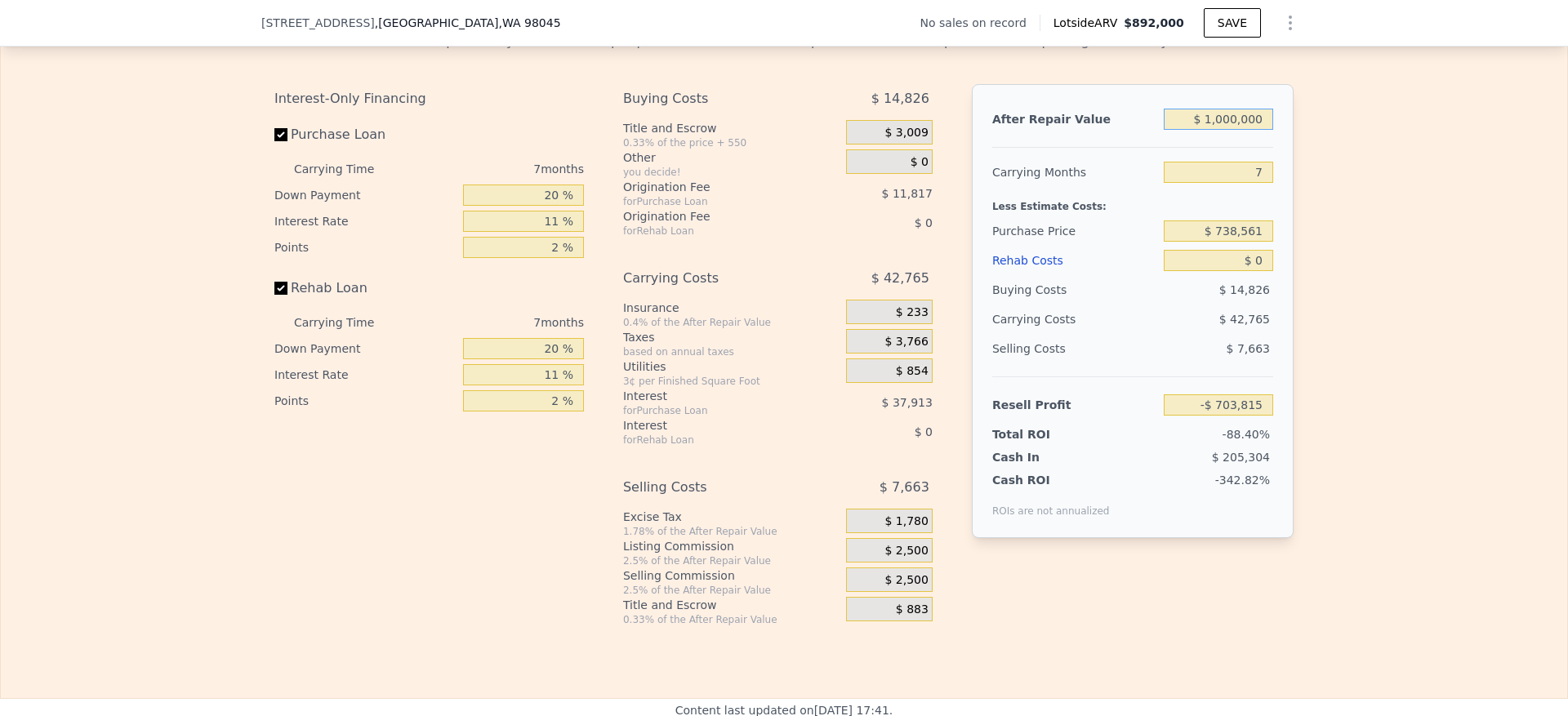
type input "$ 130,068"
type input "$ 1,000,000"
type input "6"
type input "$ 136,477"
type input "6"
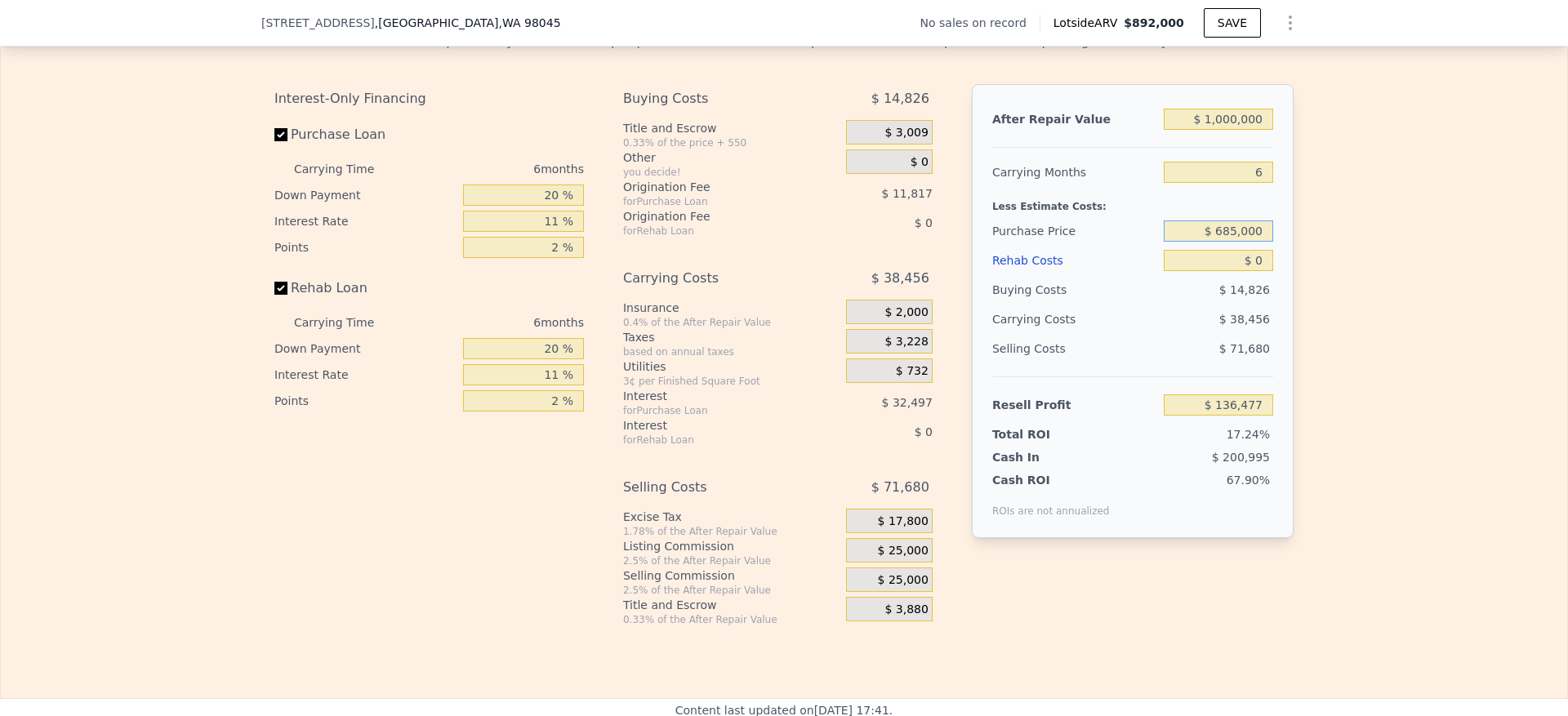
type input "$ 685,000"
type input "$ 193,431"
type input "$ 7"
type input "$ 193,424"
type input "$ 70"
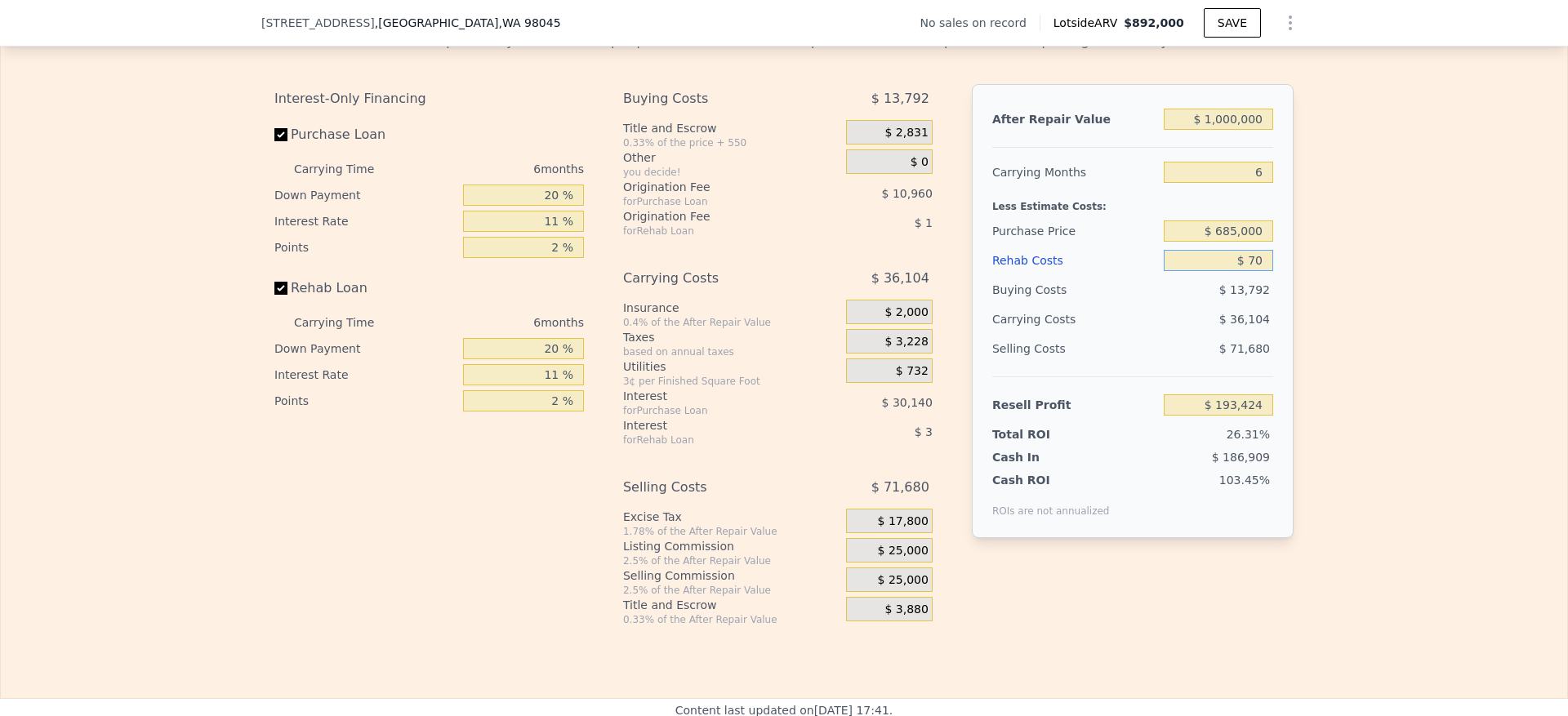
type input "$ 193,354"
type input "$ 700"
type input "$ 192,690"
type input "$ 7,000"
type input "$ 186,013"
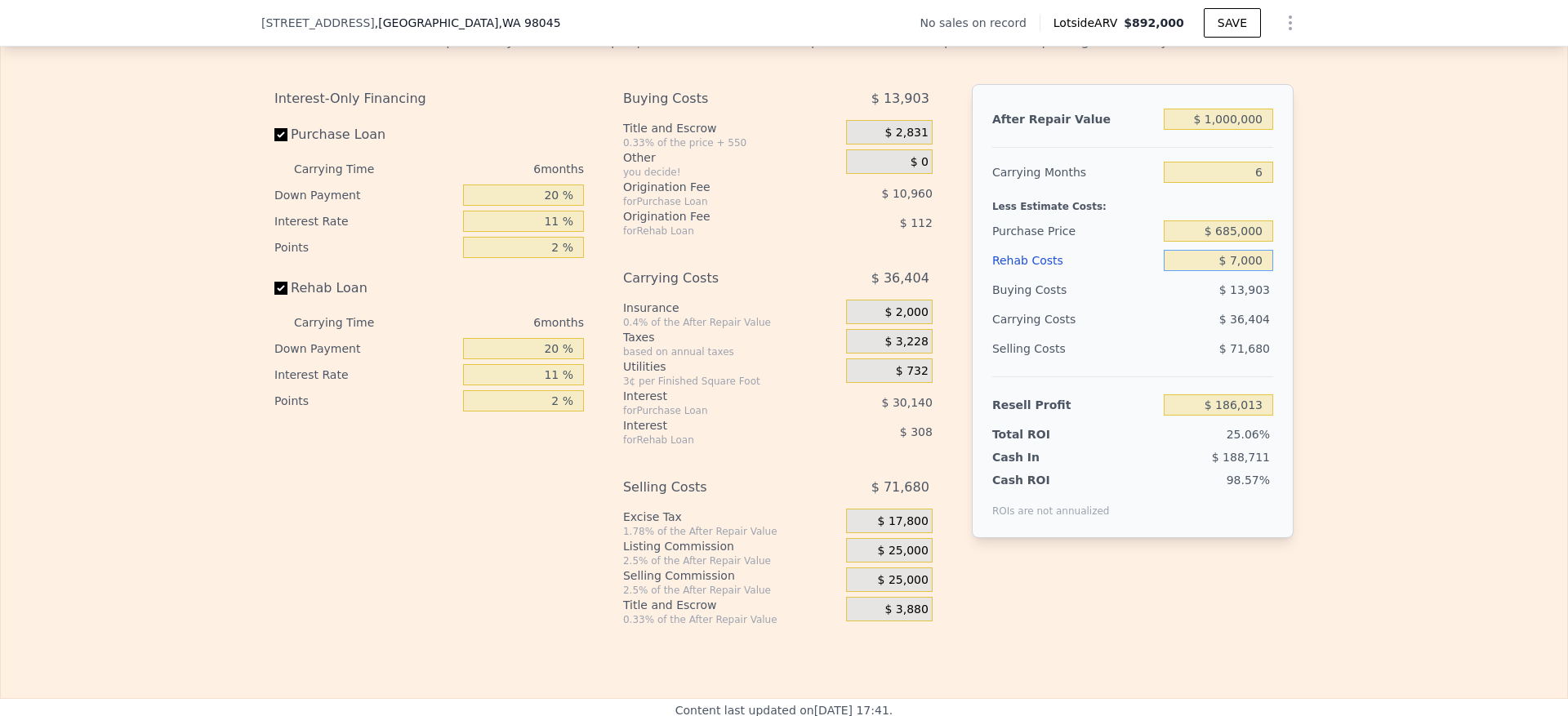
type input "$ 70,000"
type input "$ 119,233"
type input "$ 70,000"
drag, startPoint x: 547, startPoint y: 241, endPoint x: 530, endPoint y: 241, distance: 17.0
click at [530, 205] on input "20 %" at bounding box center [524, 196] width 121 height 22
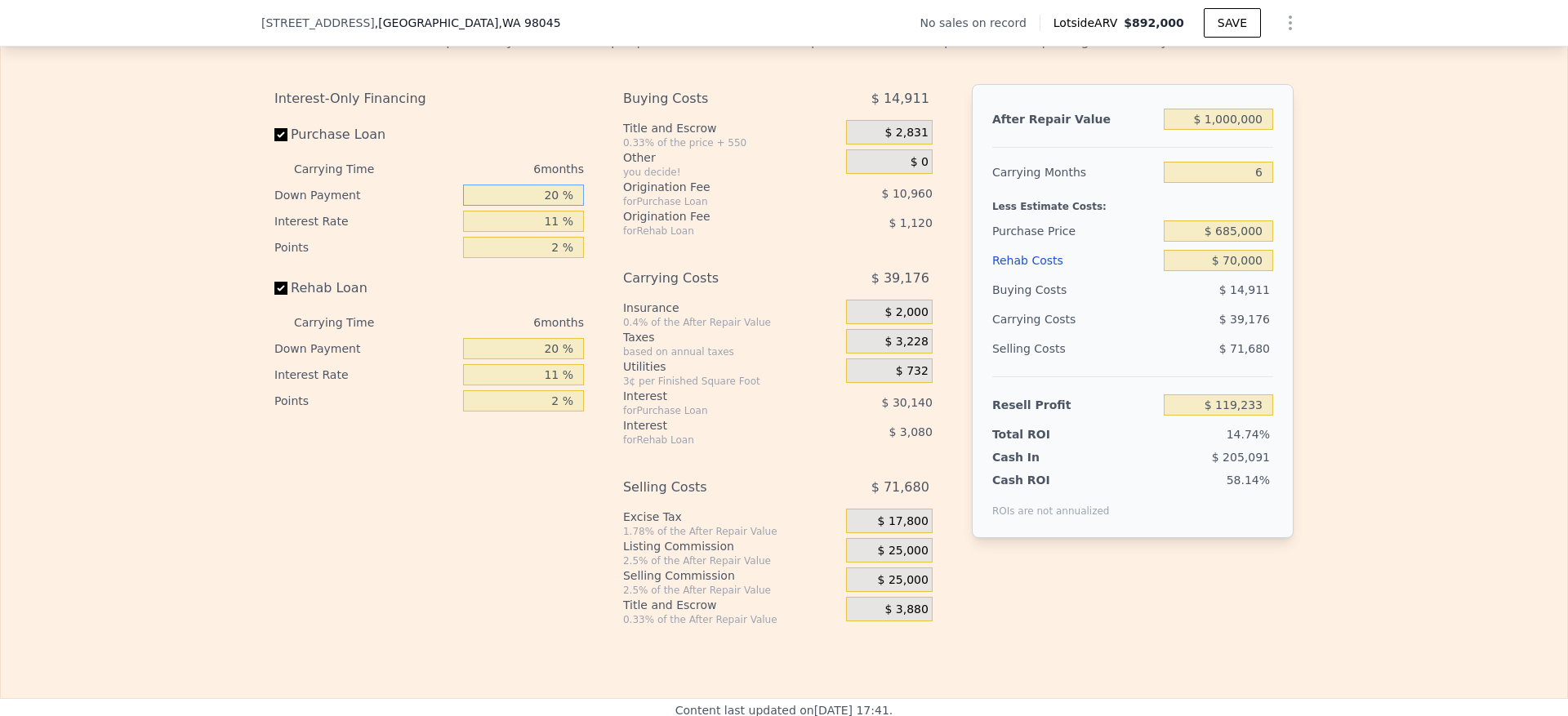
type input "10 %"
type input "$ 114,095"
type input "10 %"
type input "1 %"
type input "$ 144,917"
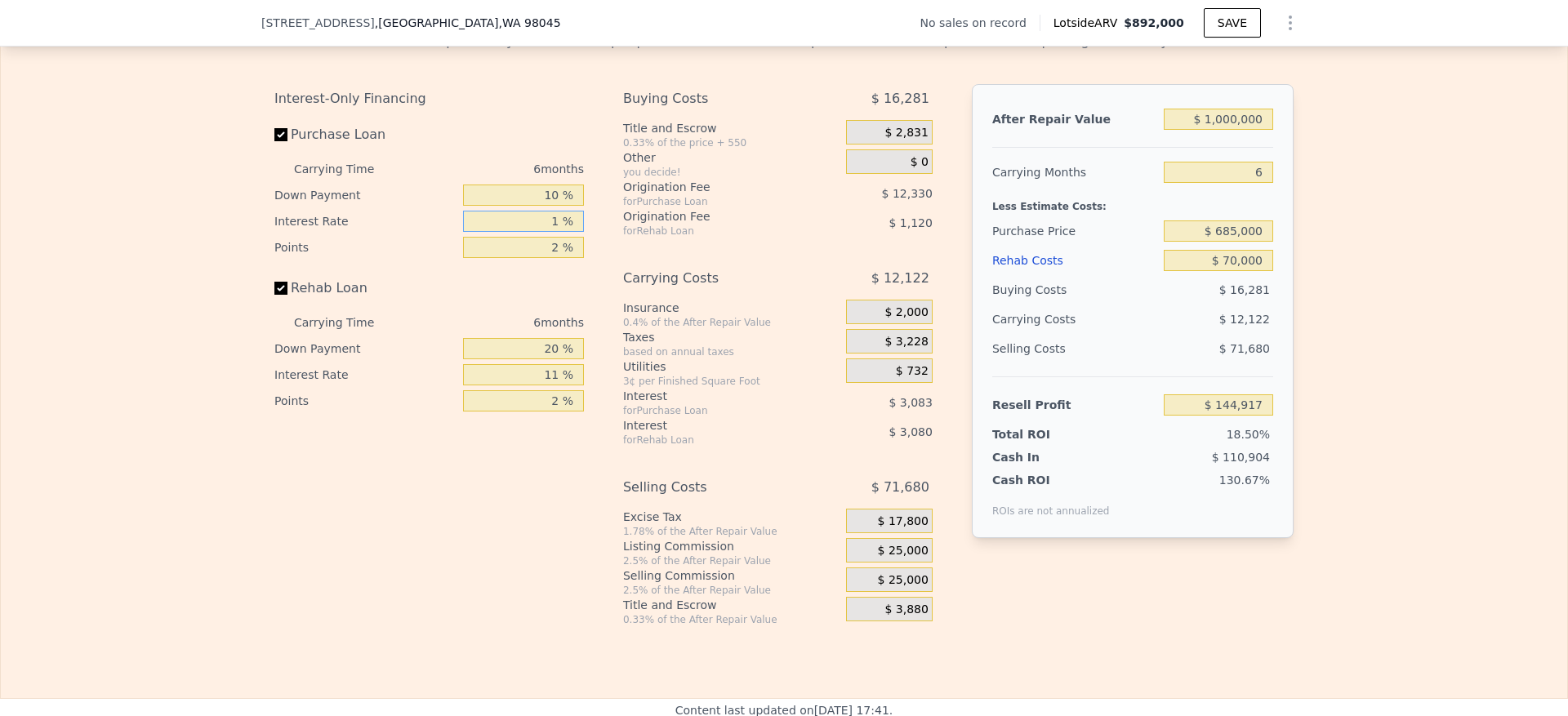
type input "10 %"
type input "$ 117,173"
type input "10.5 %"
type input "$ 115,637"
type input "10.5 %"
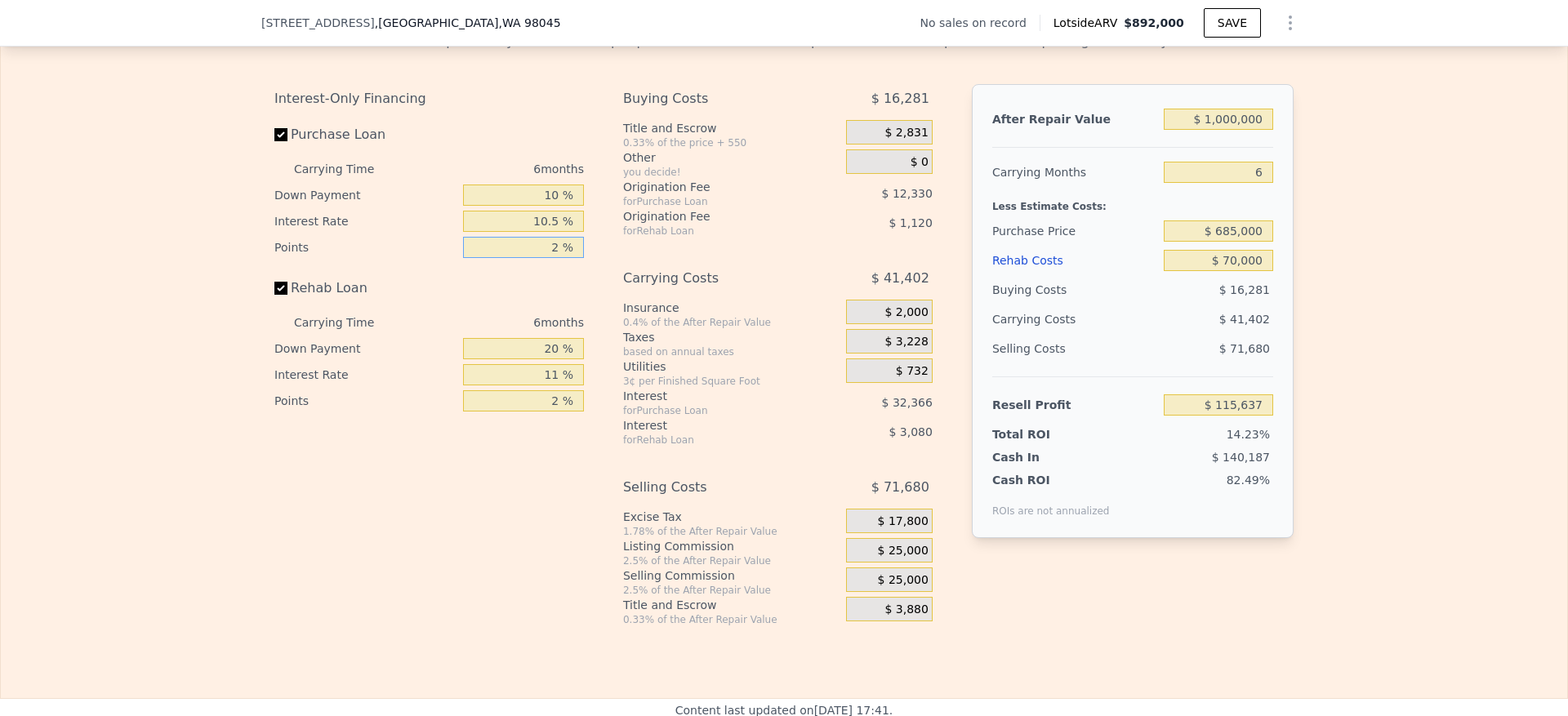
type input "1 %"
type input "$ 121,802"
type input "1.5 %"
type input "$ 118,719"
type input "1.5 %"
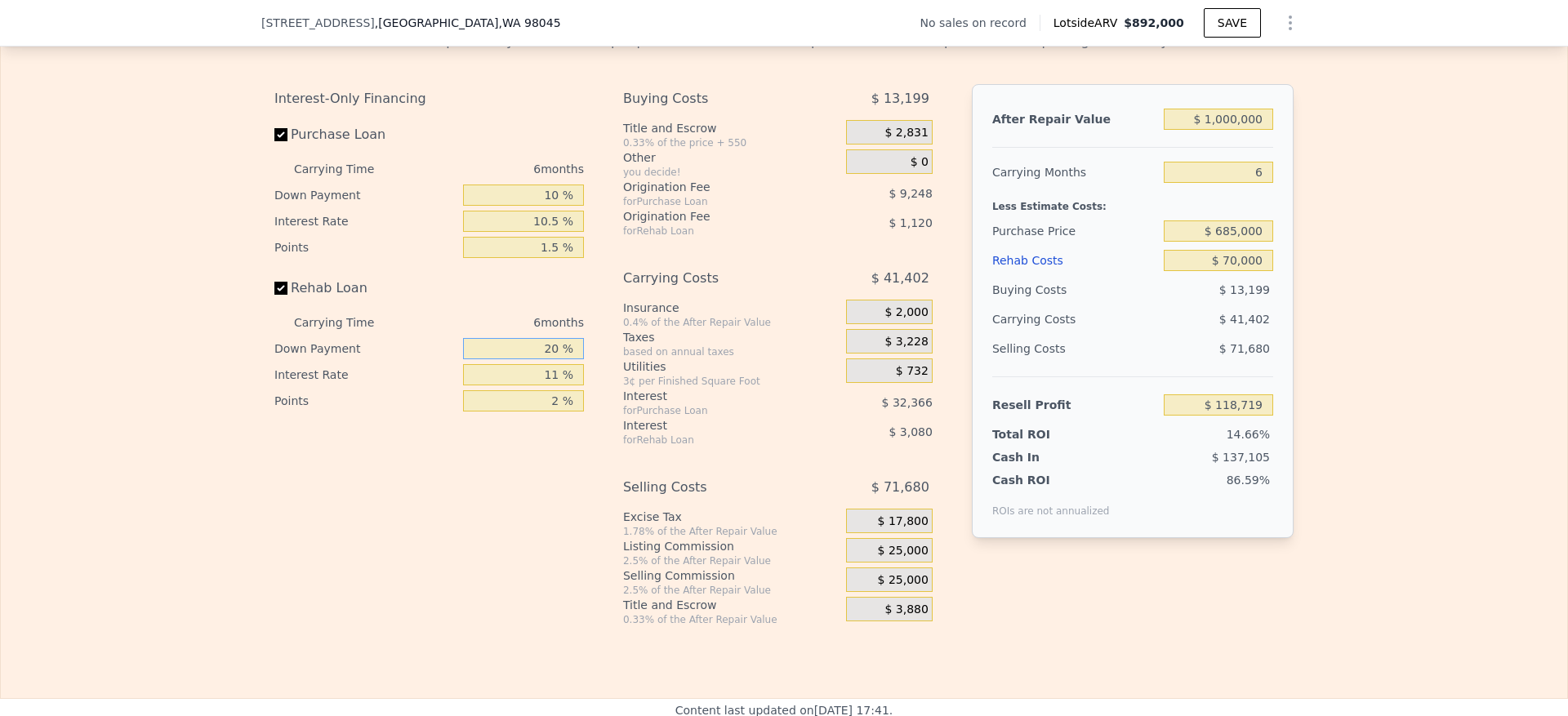
type input "1 %"
type input "$ 117,721"
type input "10 %"
type input "$ 118,189"
type input "10 %"
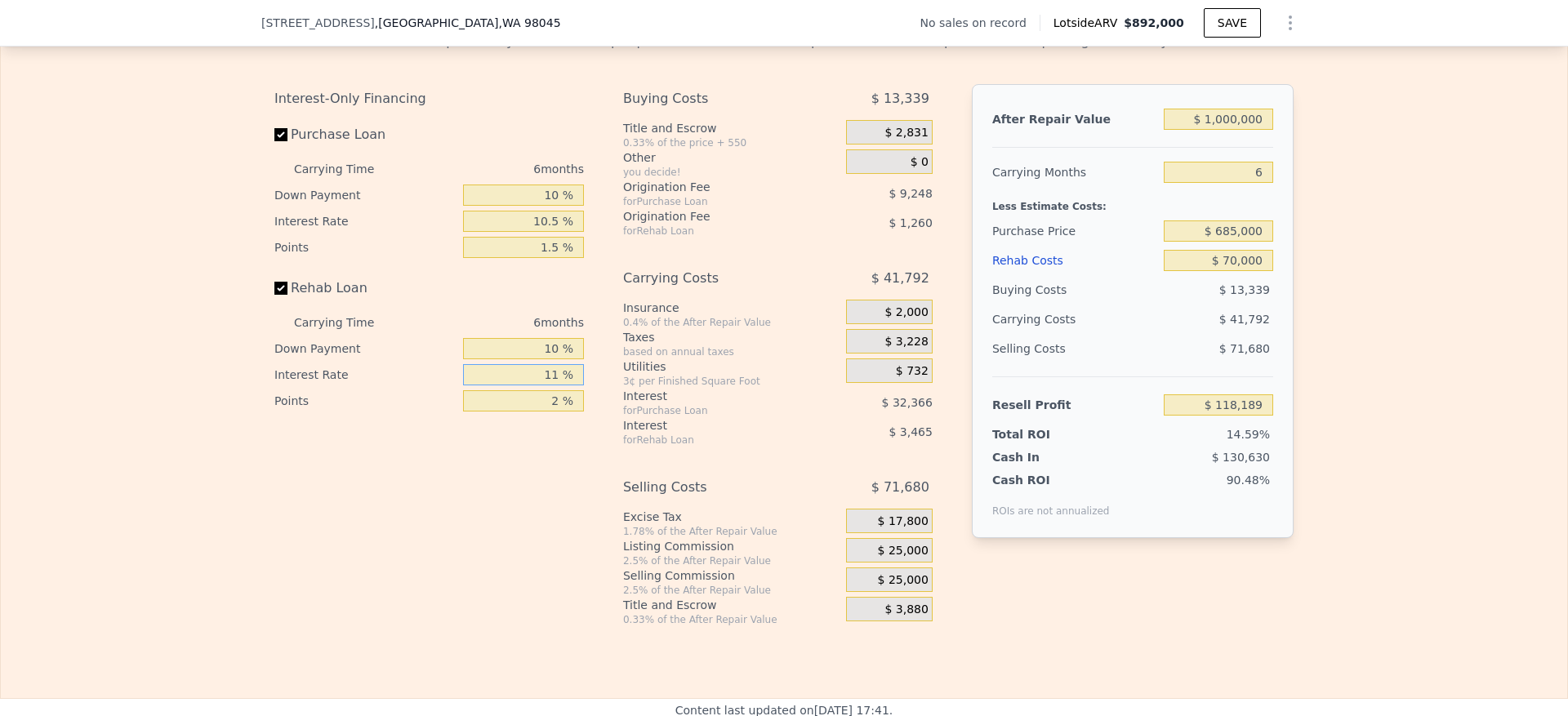
type input "1 %"
type input "$ 121,339"
type input "10 %"
type input "$ 118,507"
type input "10.5 %"
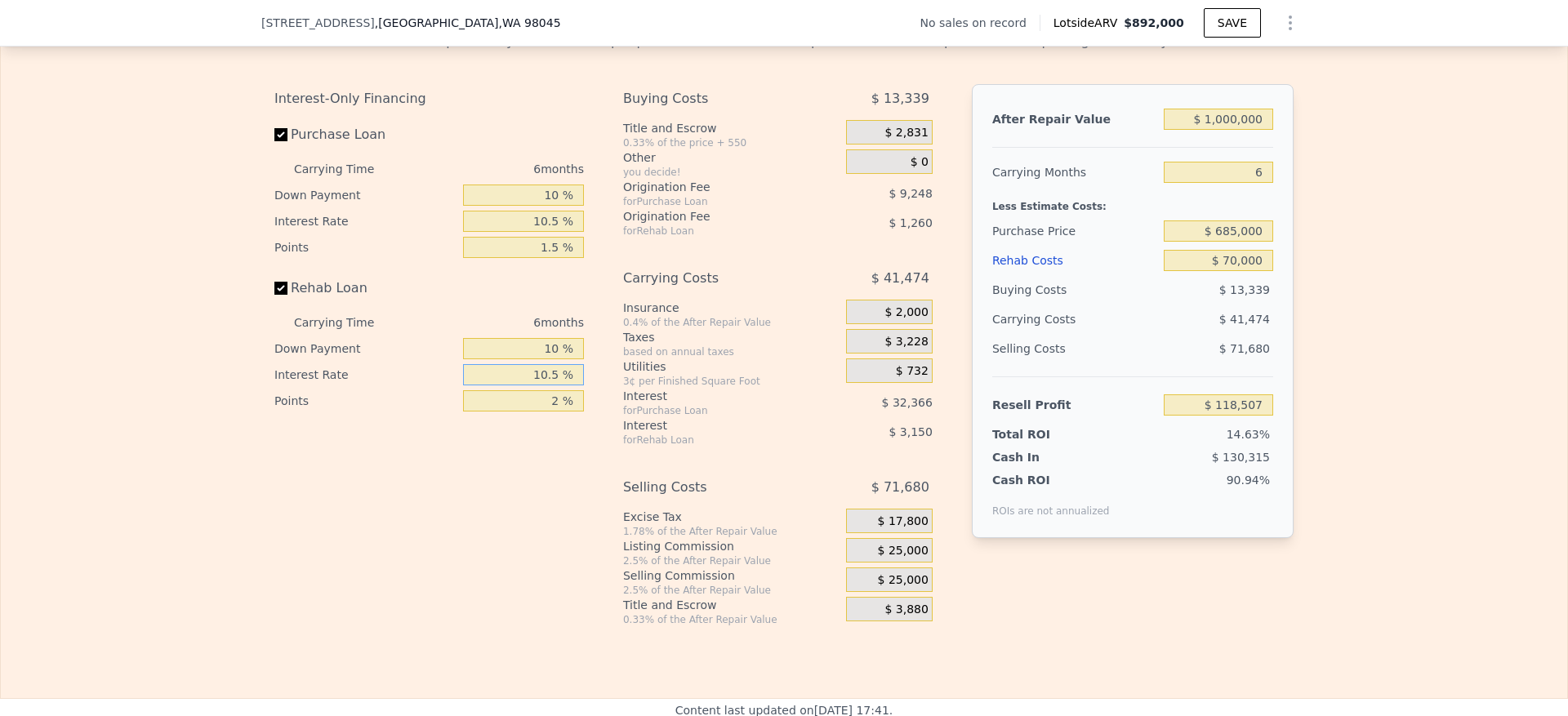
type input "$ 118,351"
type input "10.5 %"
type input "1 %"
type input "$ 118,981"
type input "1.5 %"
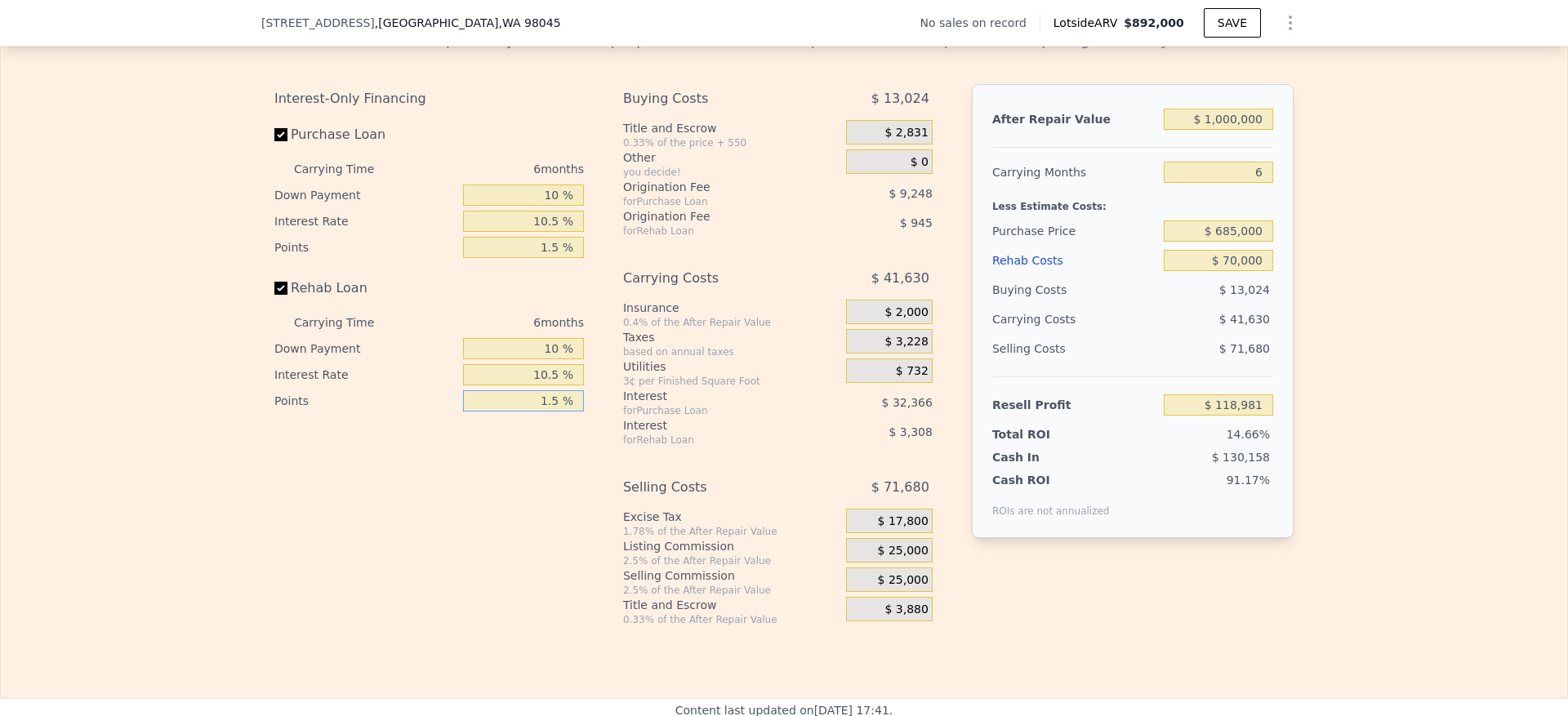
type input "$ 118,666"
type input "1.5 %"
click at [905, 559] on span "$ 25,000" at bounding box center [904, 551] width 51 height 15
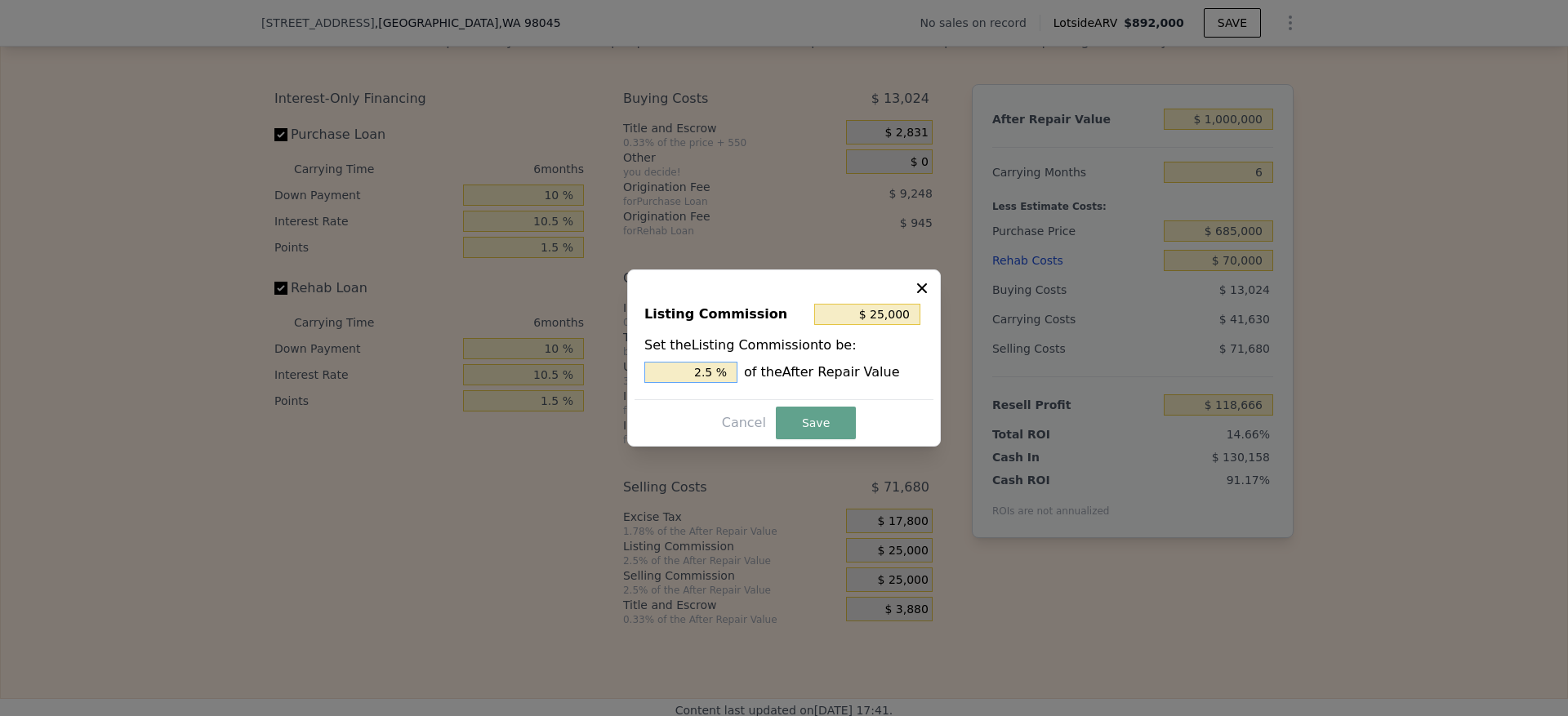
drag, startPoint x: 703, startPoint y: 374, endPoint x: 374, endPoint y: 314, distance: 334.4
click at [659, 380] on input "2.5 %" at bounding box center [691, 373] width 93 height 22
type input "$ 15,000"
type input "1.5 %"
click at [814, 424] on button "Save" at bounding box center [816, 423] width 80 height 32
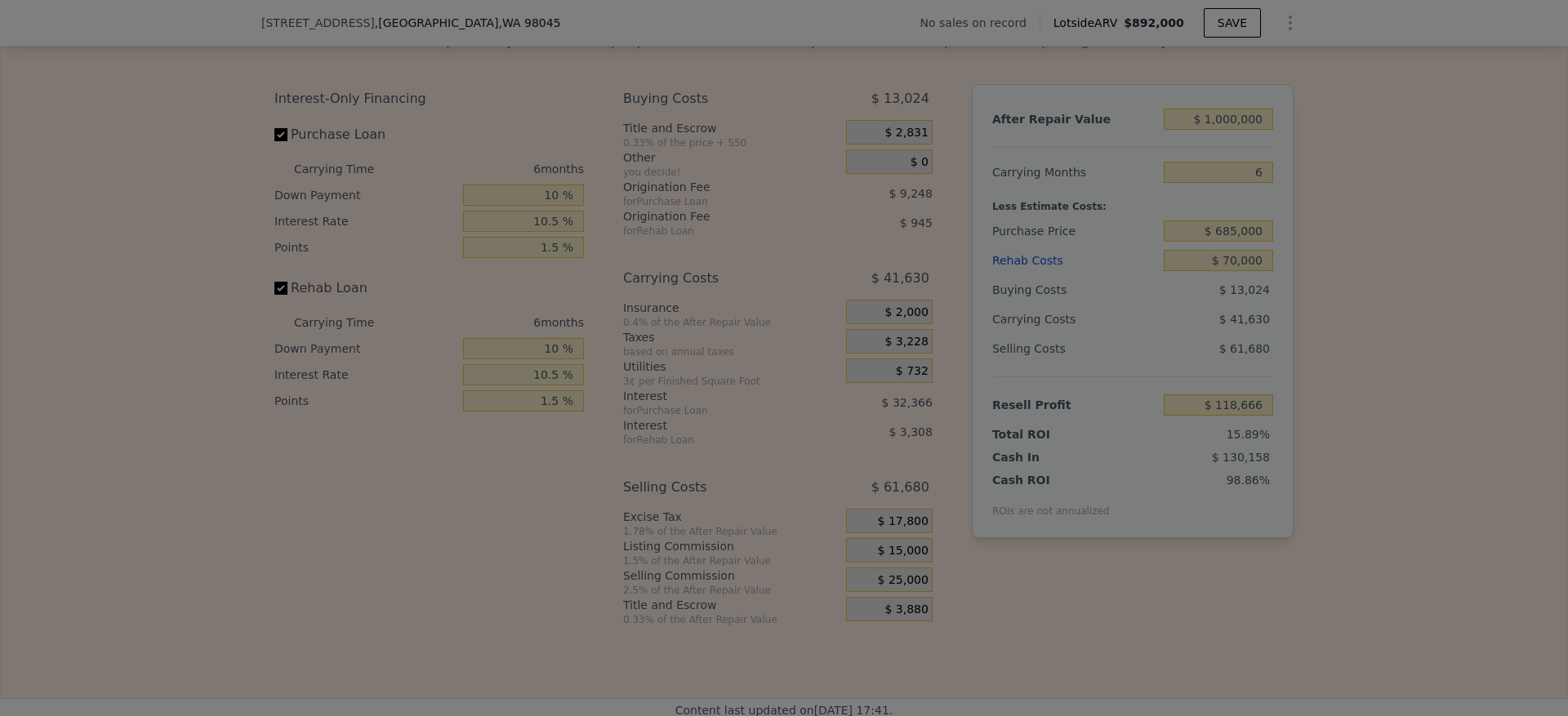
type input "$ 128,666"
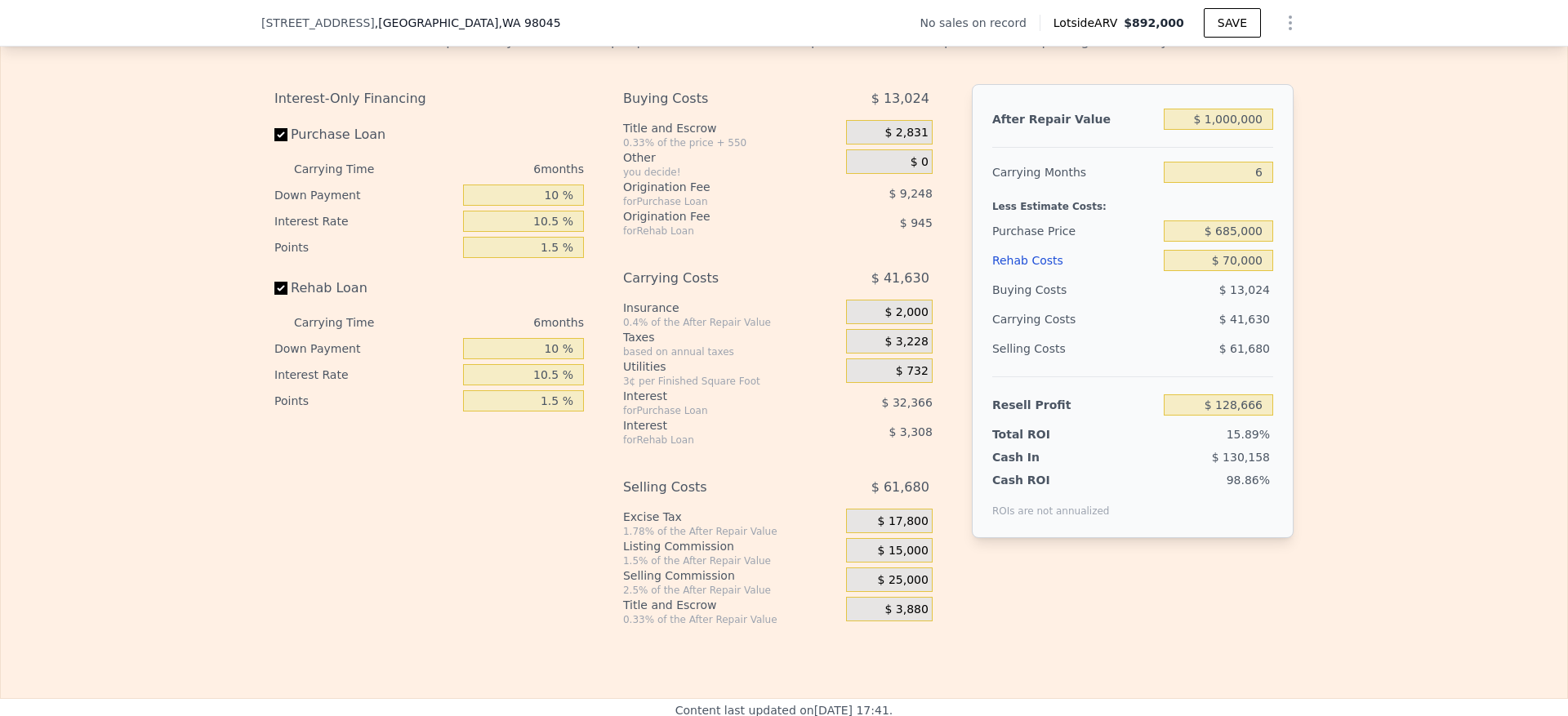
type input "$ 892,000"
type input "7"
type input "$ 0"
type input "$ 30,002"
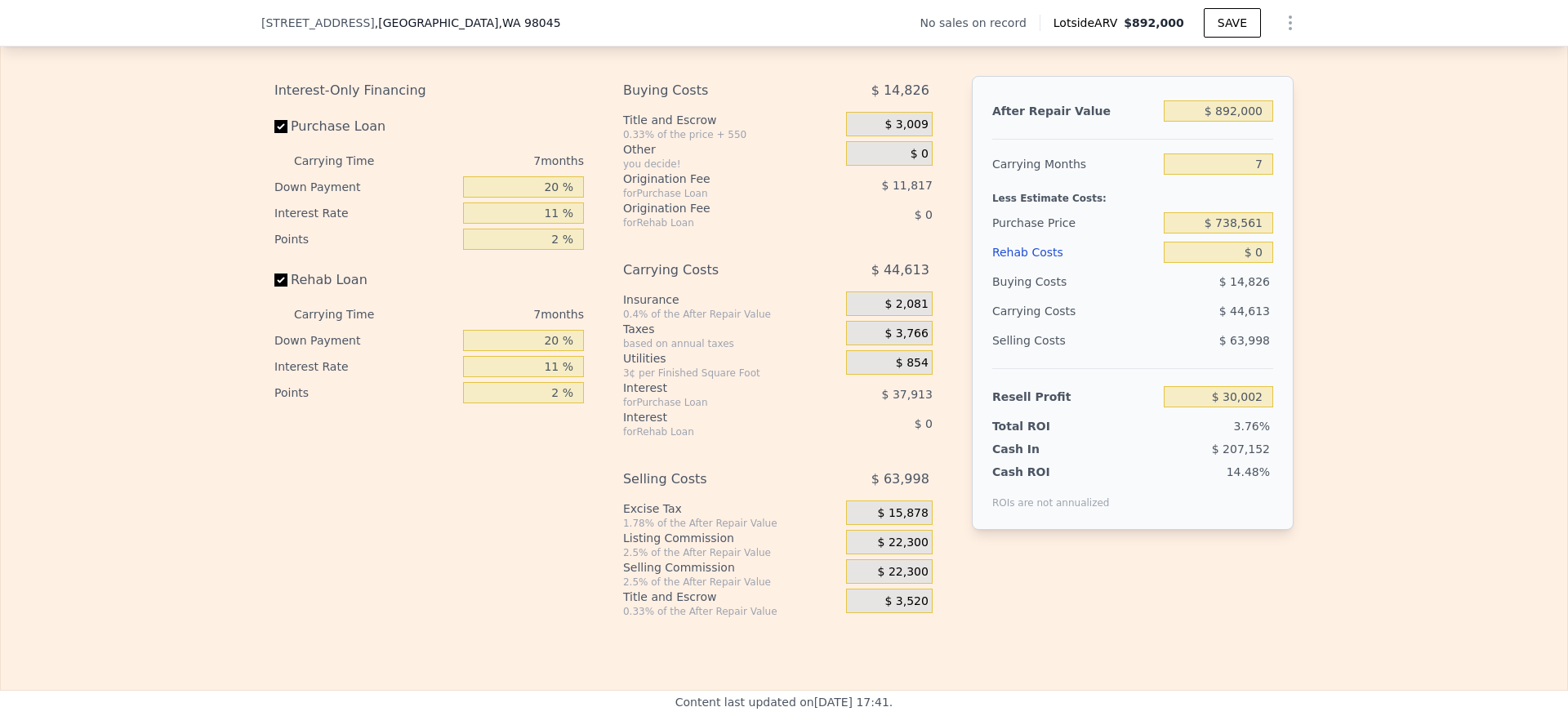
scroll to position [2323, 0]
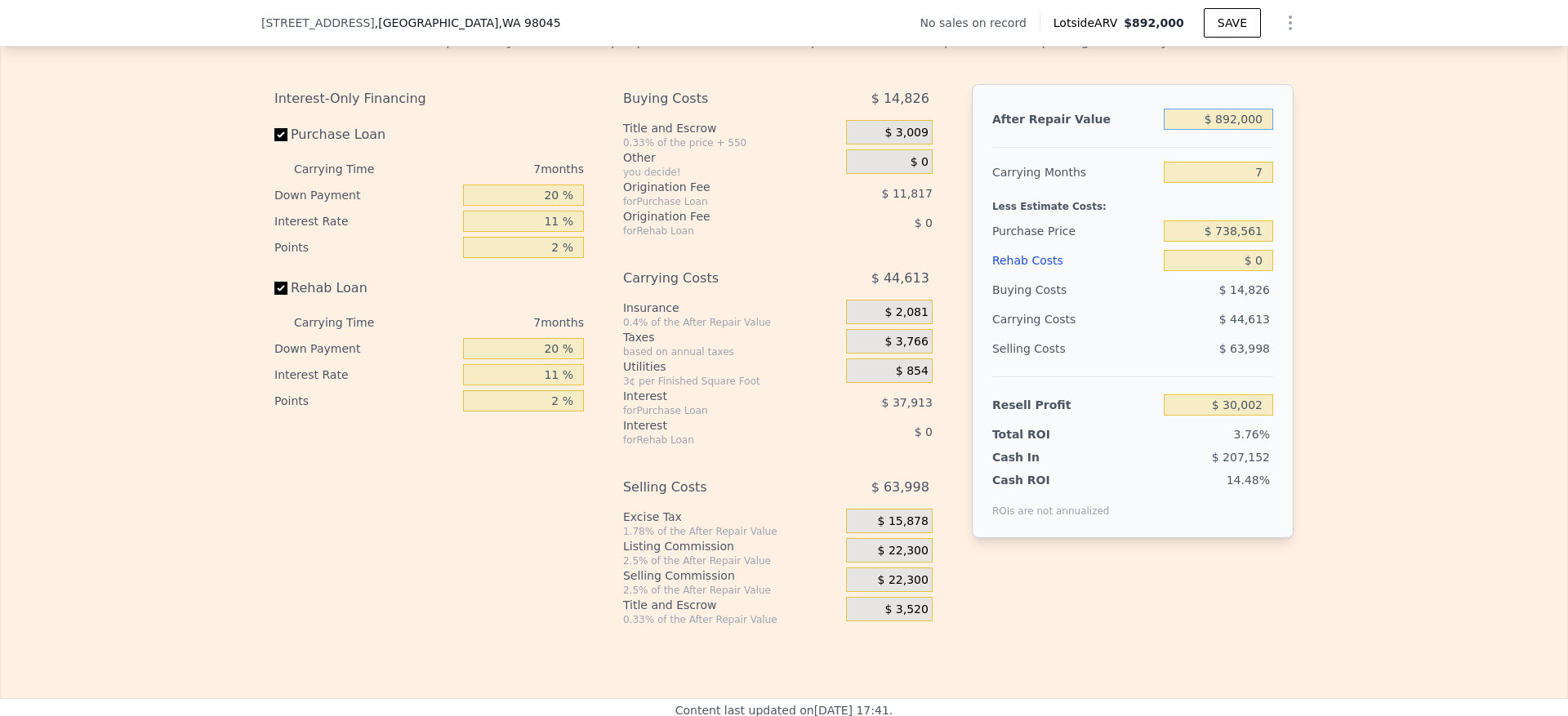
click at [1245, 130] on input "$ 892,000" at bounding box center [1219, 119] width 110 height 22
type input "$ 10"
type input "-$ 796,459"
type input "$ 100"
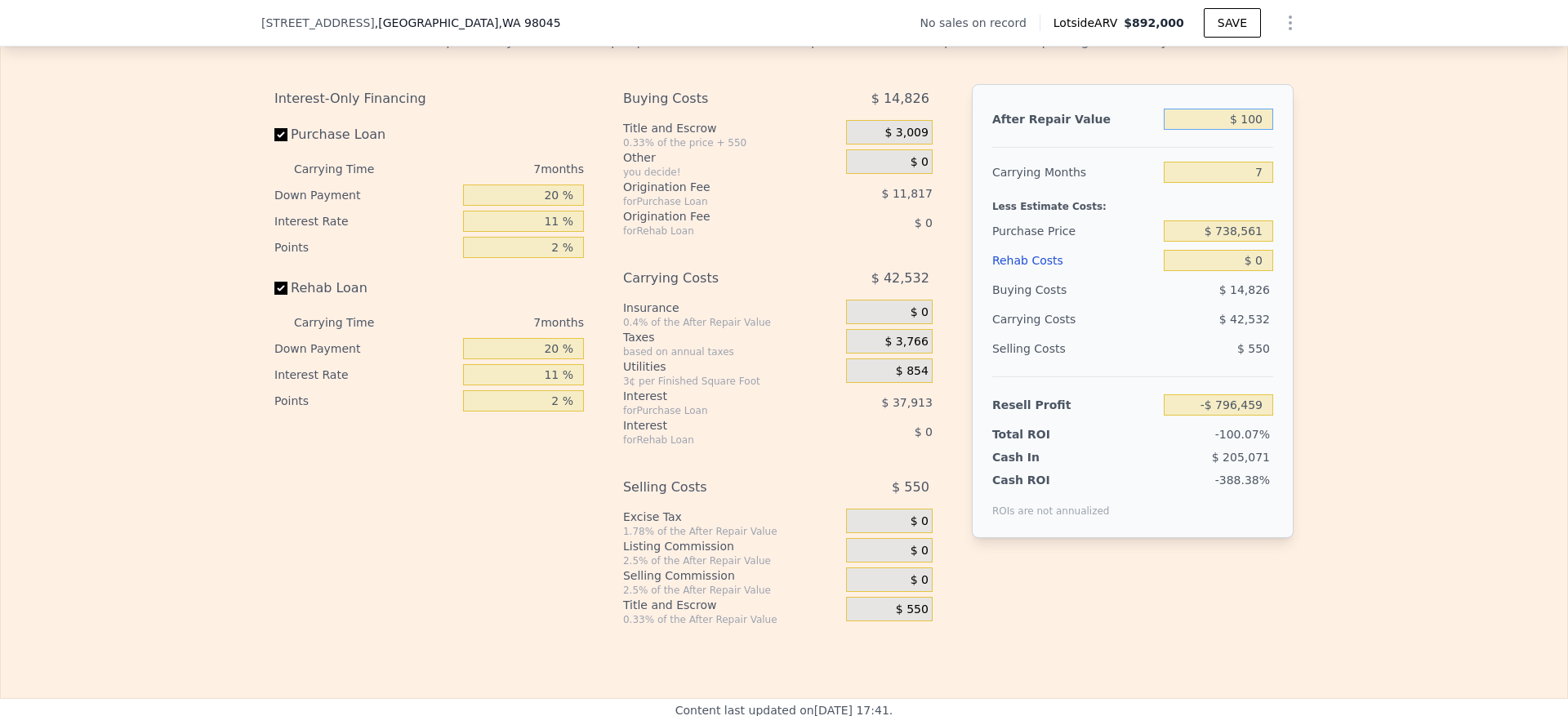
type input "-$ 796,377"
type input "$ 1,000"
type input "-$ 795,542"
type input "$ 10,000"
type input "-$ 787,203"
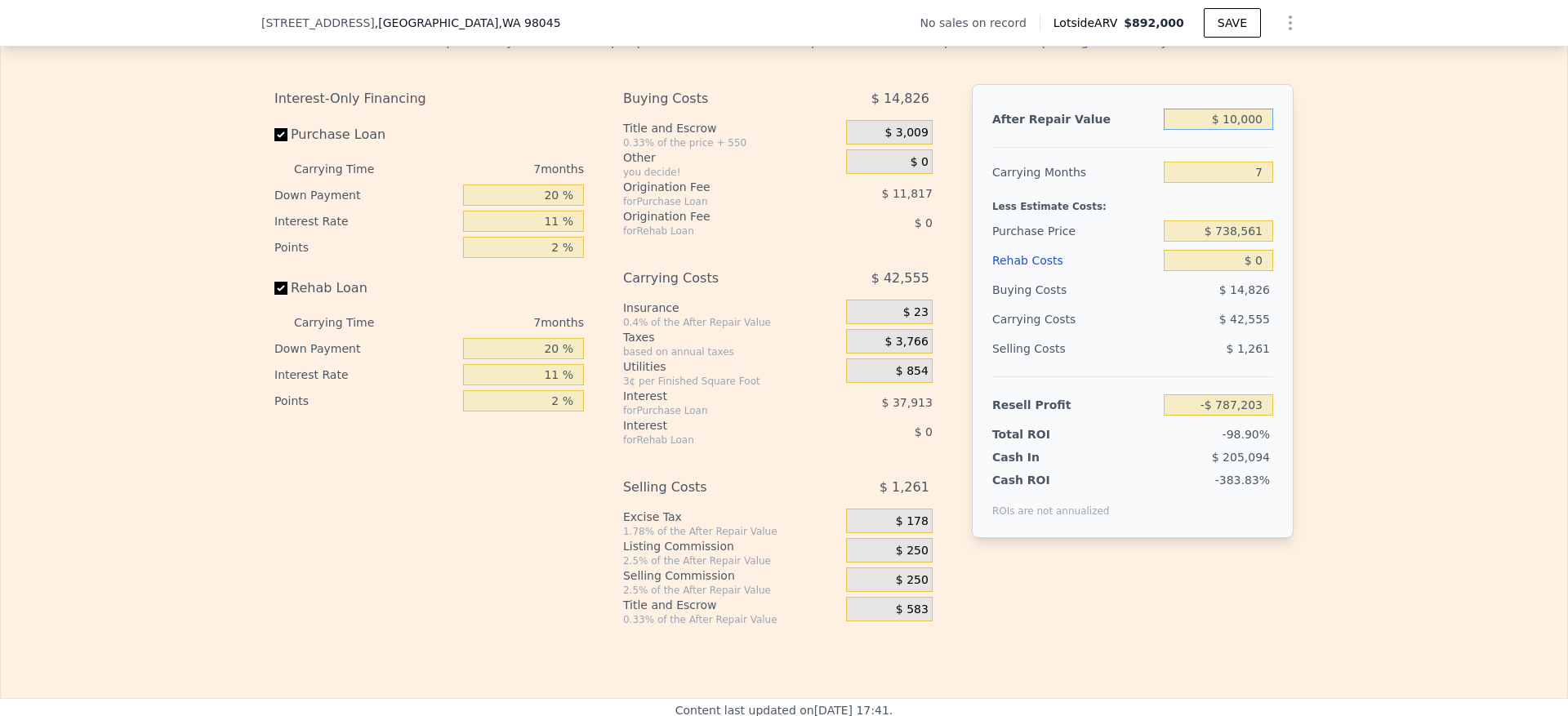
type input "$ 100,000"
type input "-$ 703,815"
type input "$ 1,000,000"
type input "$ 130,068"
type input "$ 1,000,000"
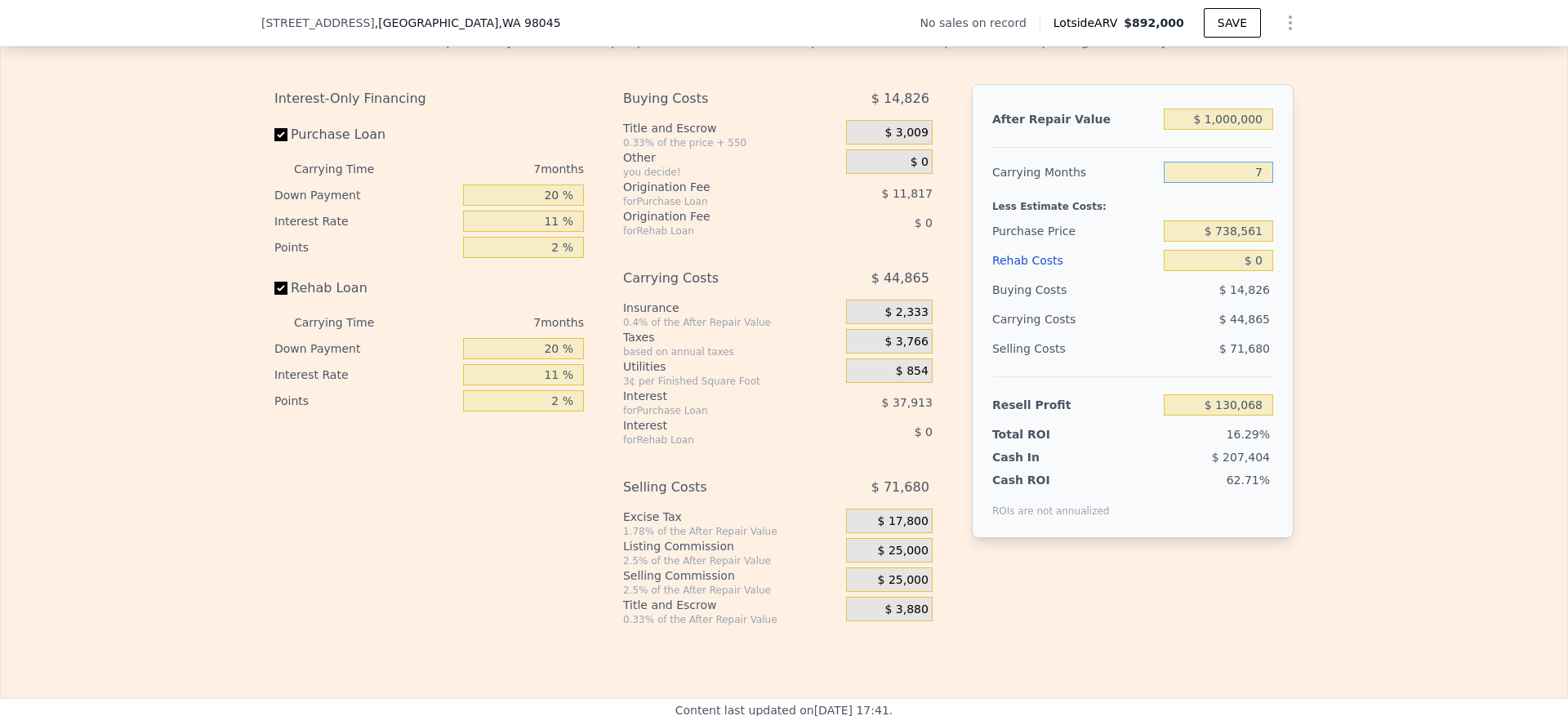
type input "6"
type input "$ 136,477"
type input "6"
type input "$ 700,000"
type input "$ 177,481"
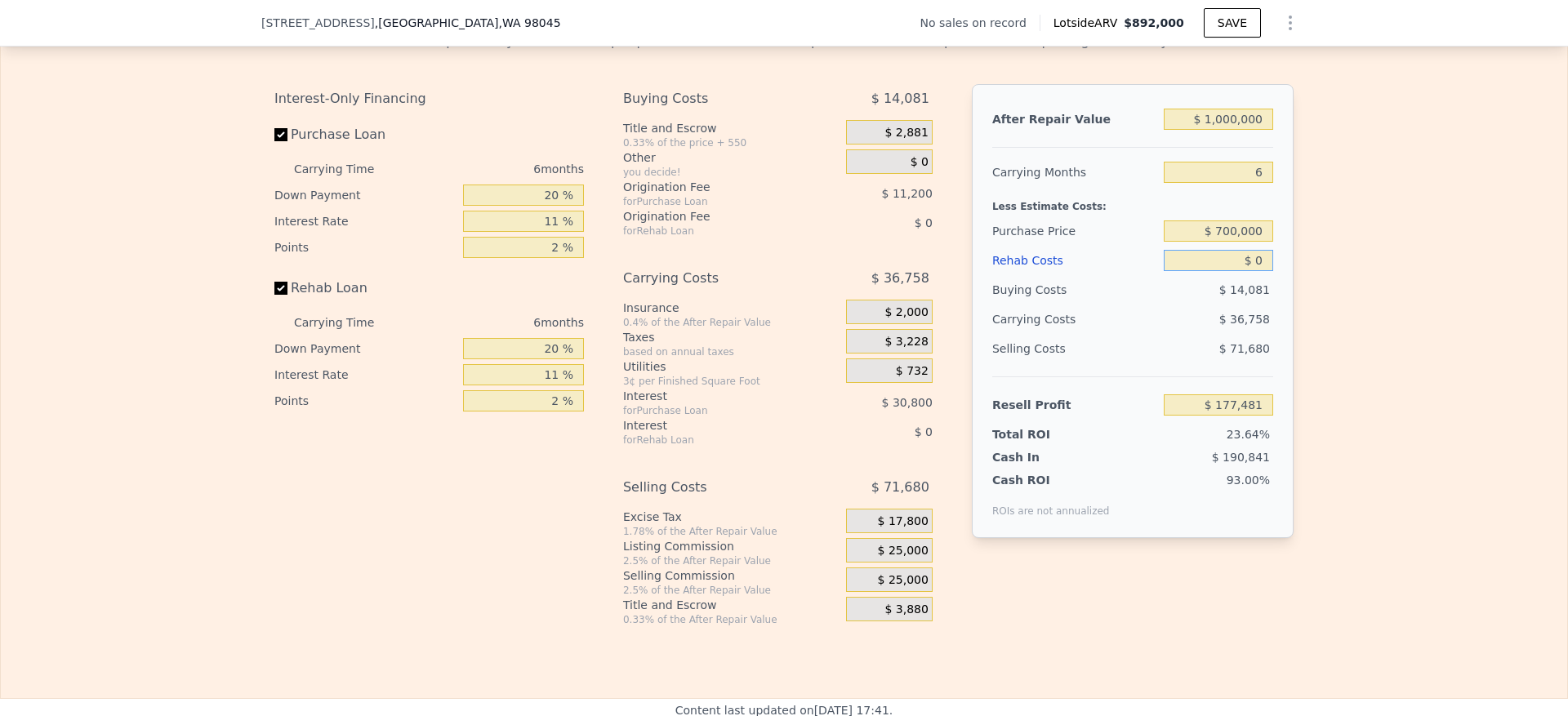
type input "$ 7"
type input "$ 177,474"
type input "$ 70"
type input "$ 177,404"
type input "$ 700"
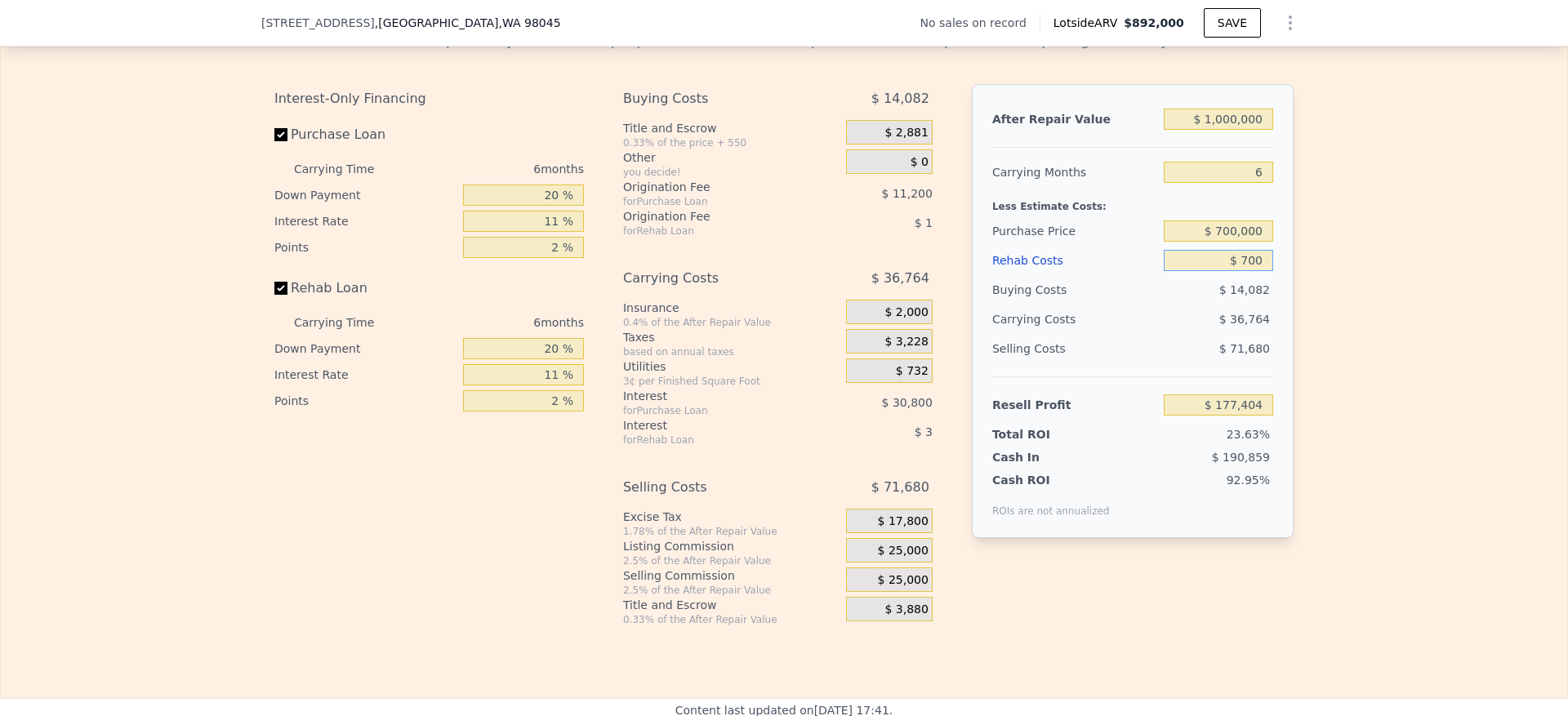
type input "$ 176,740"
type input "$ 7,000"
type input "$ 170,063"
type input "$ 70,000"
type input "$ 103,283"
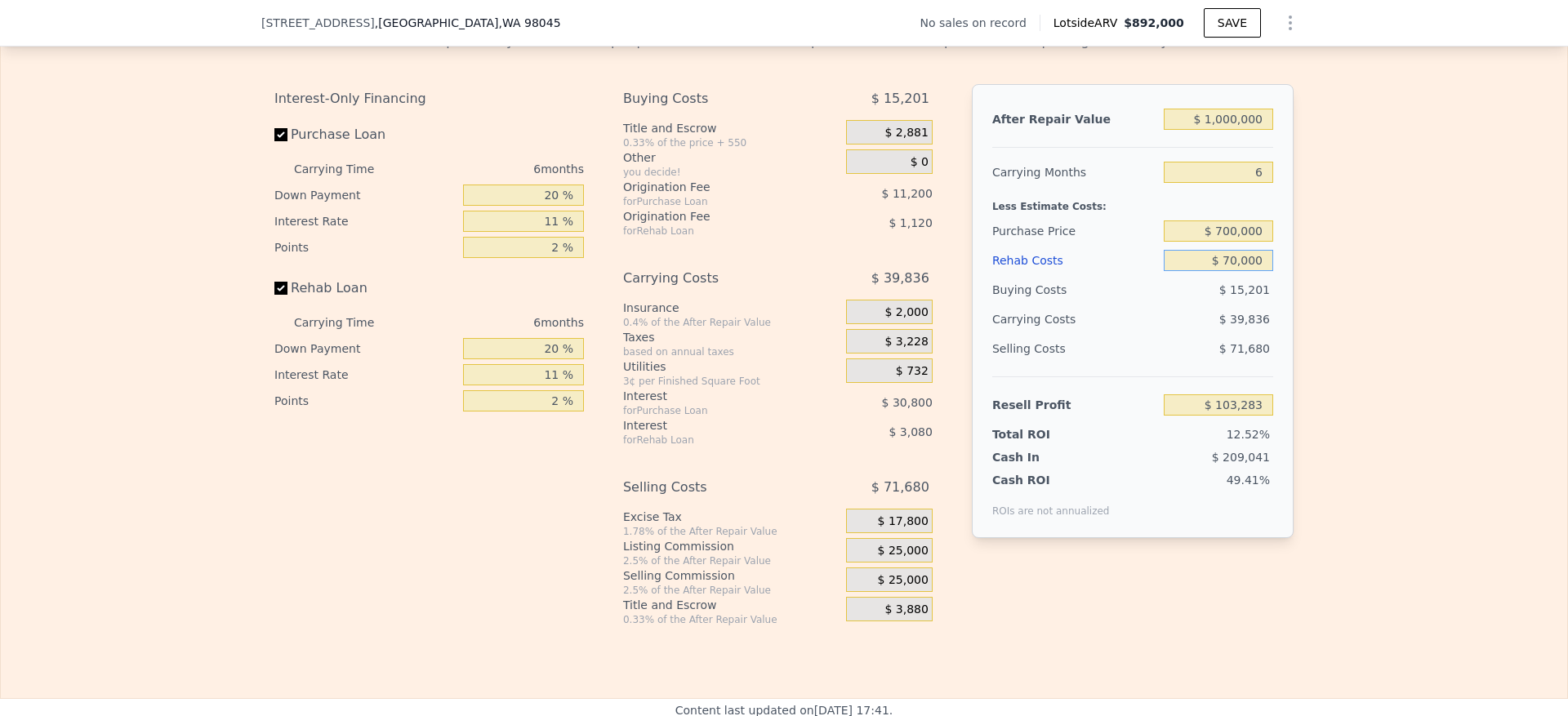
type input "$ 70,000"
drag, startPoint x: 544, startPoint y: 231, endPoint x: 343, endPoint y: 243, distance: 201.4
click at [368, 208] on div "Down Payment 20 %" at bounding box center [429, 195] width 310 height 26
type input "10 %"
type input "$ 98,031"
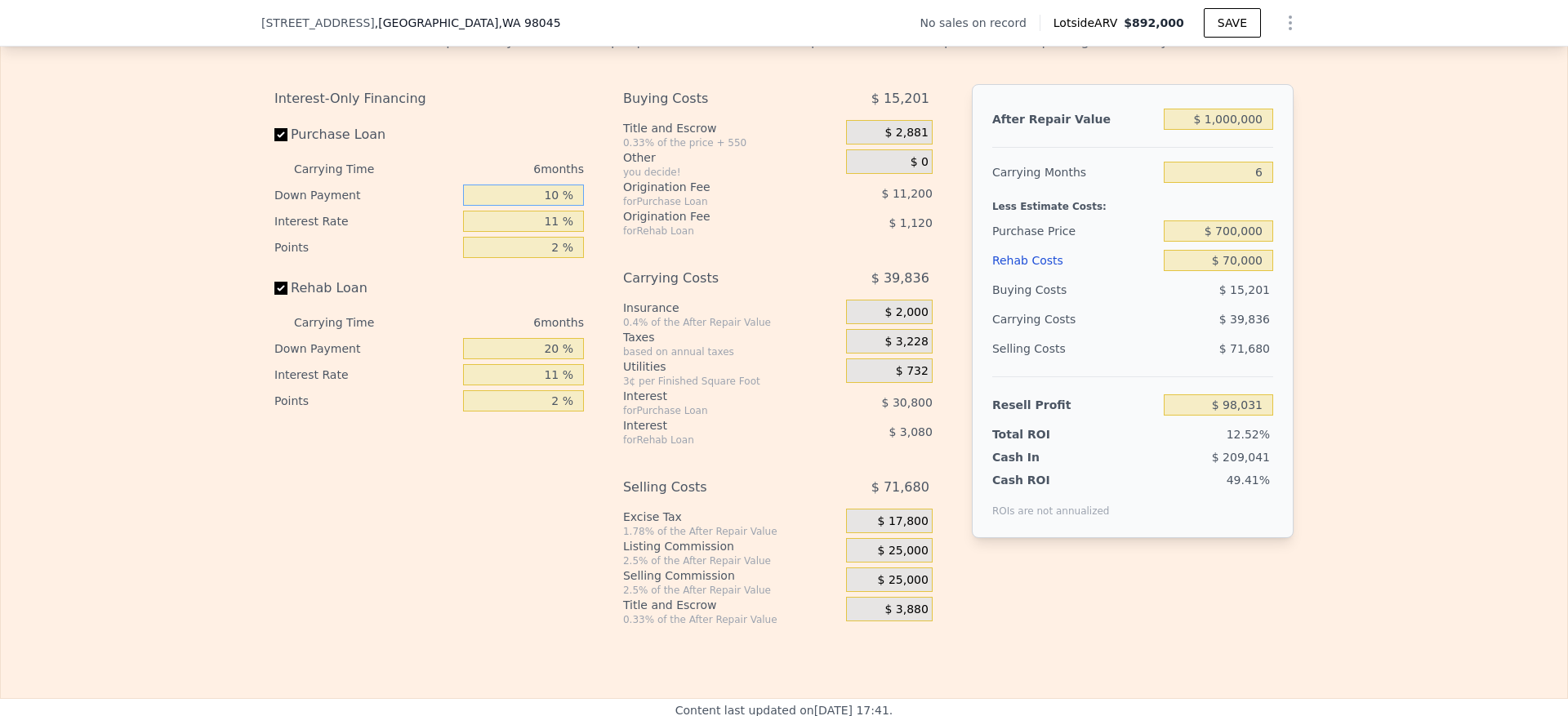
type input "10 %"
type input "1 %"
type input "$ 129,531"
type input "10 %"
type input "$ 101,181"
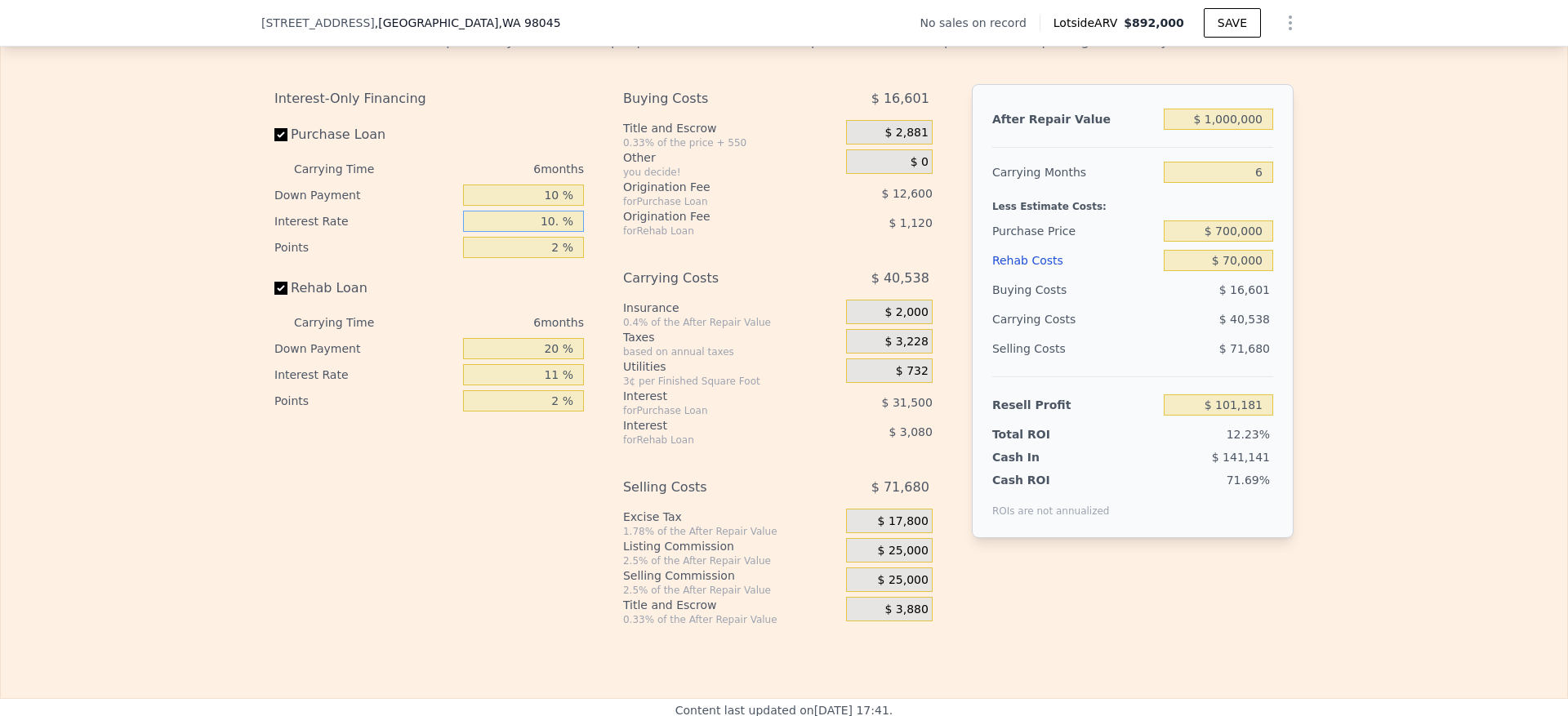
type input "10.5 %"
type input "$ 99,609"
type input "10.5 %"
type input "1 %"
type input "$ 105,909"
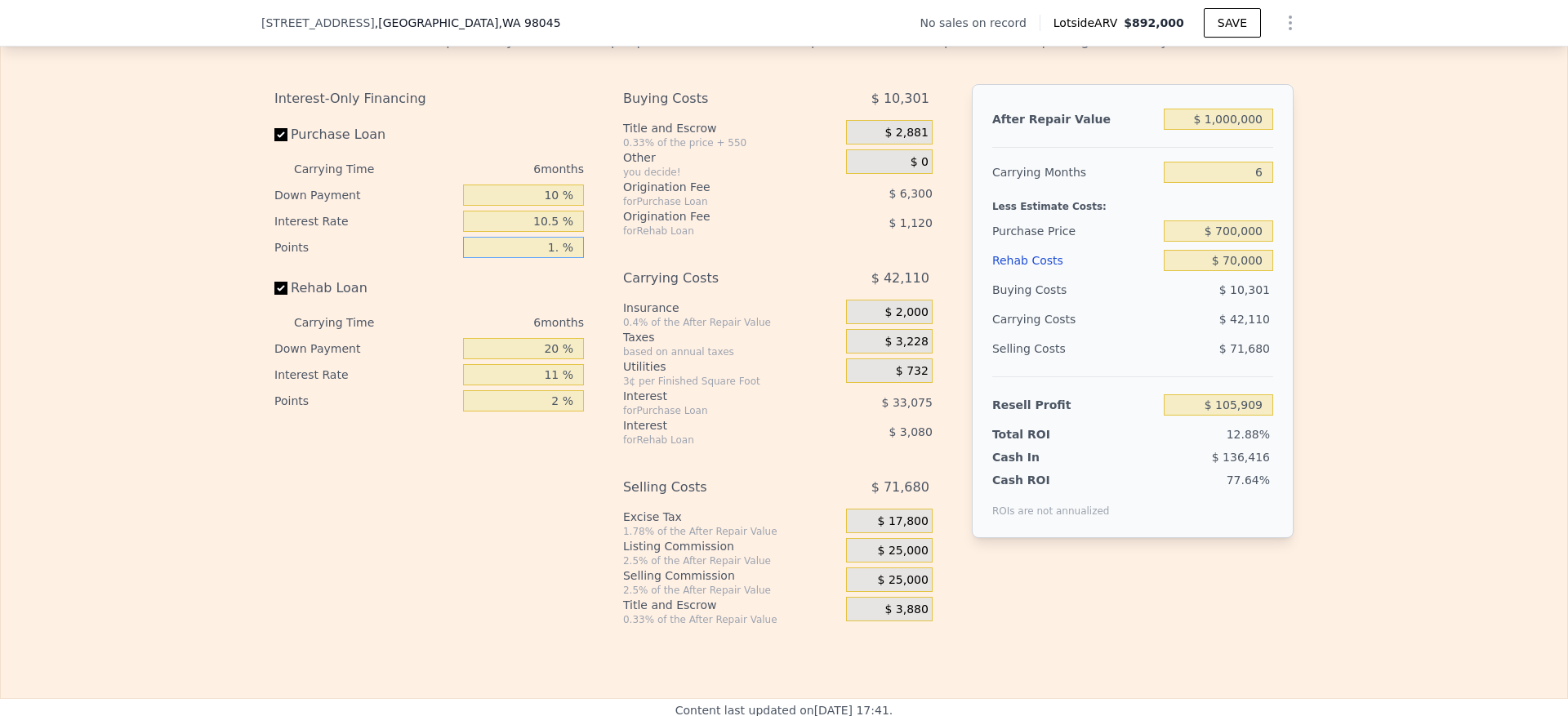
type input "1.5 %"
type input "$ 102,759"
type input "1.5 %"
type input "1 %"
type input "$ 101,761"
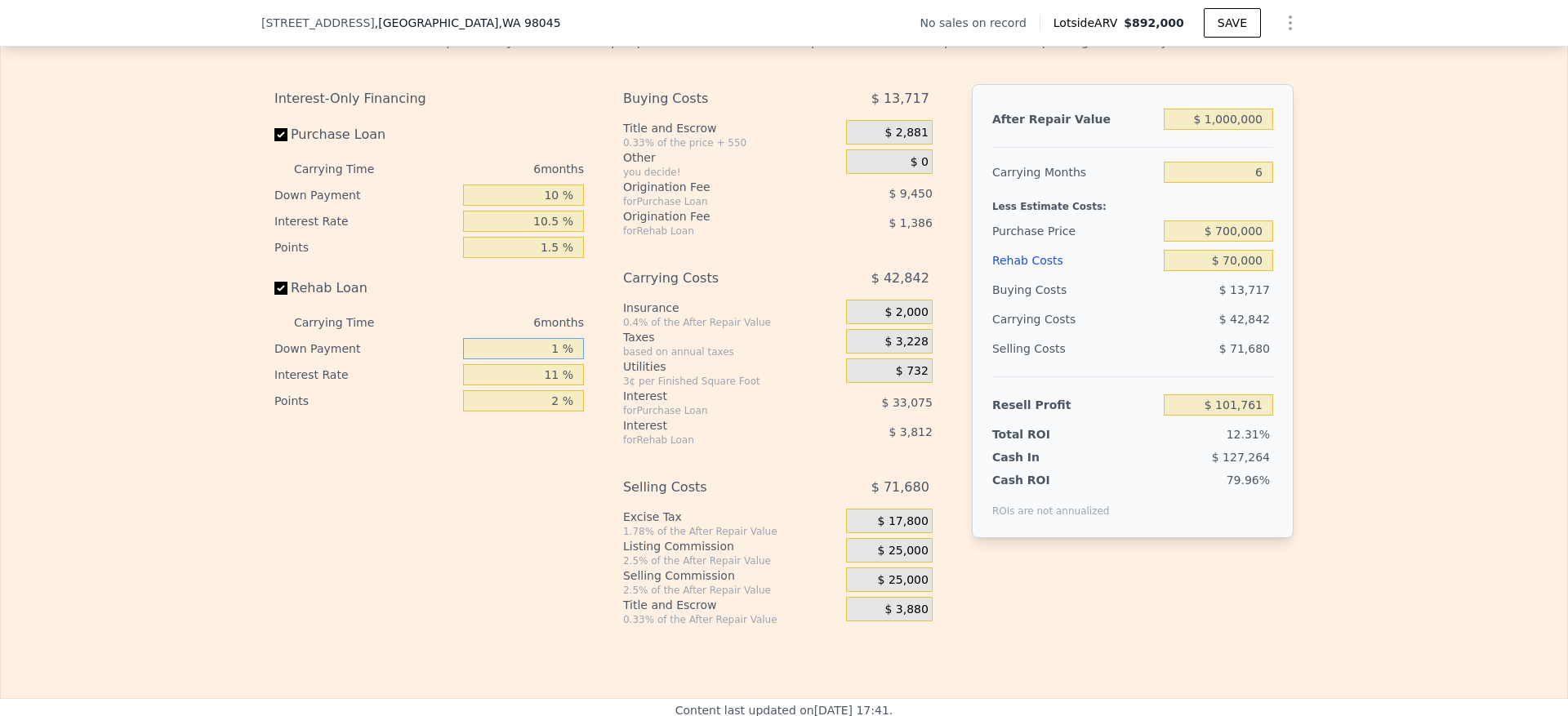
type input "10 %"
type input "$ 102,229"
type input "1 %"
type input "$ 105,379"
type input "10 %"
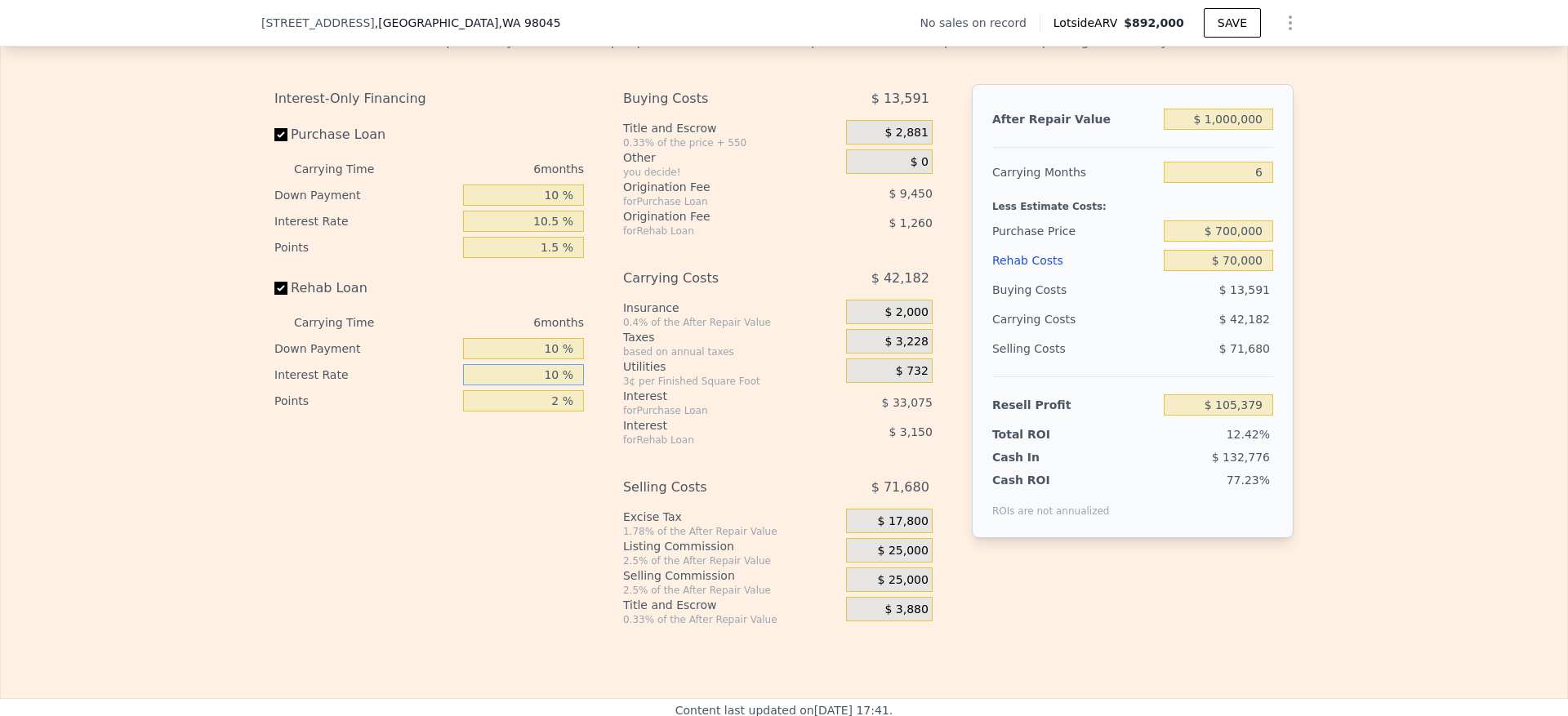
type input "$ 102,547"
type input "10.5 %"
type input "$ 102,391"
type input "1 %"
type input "$ 103,021"
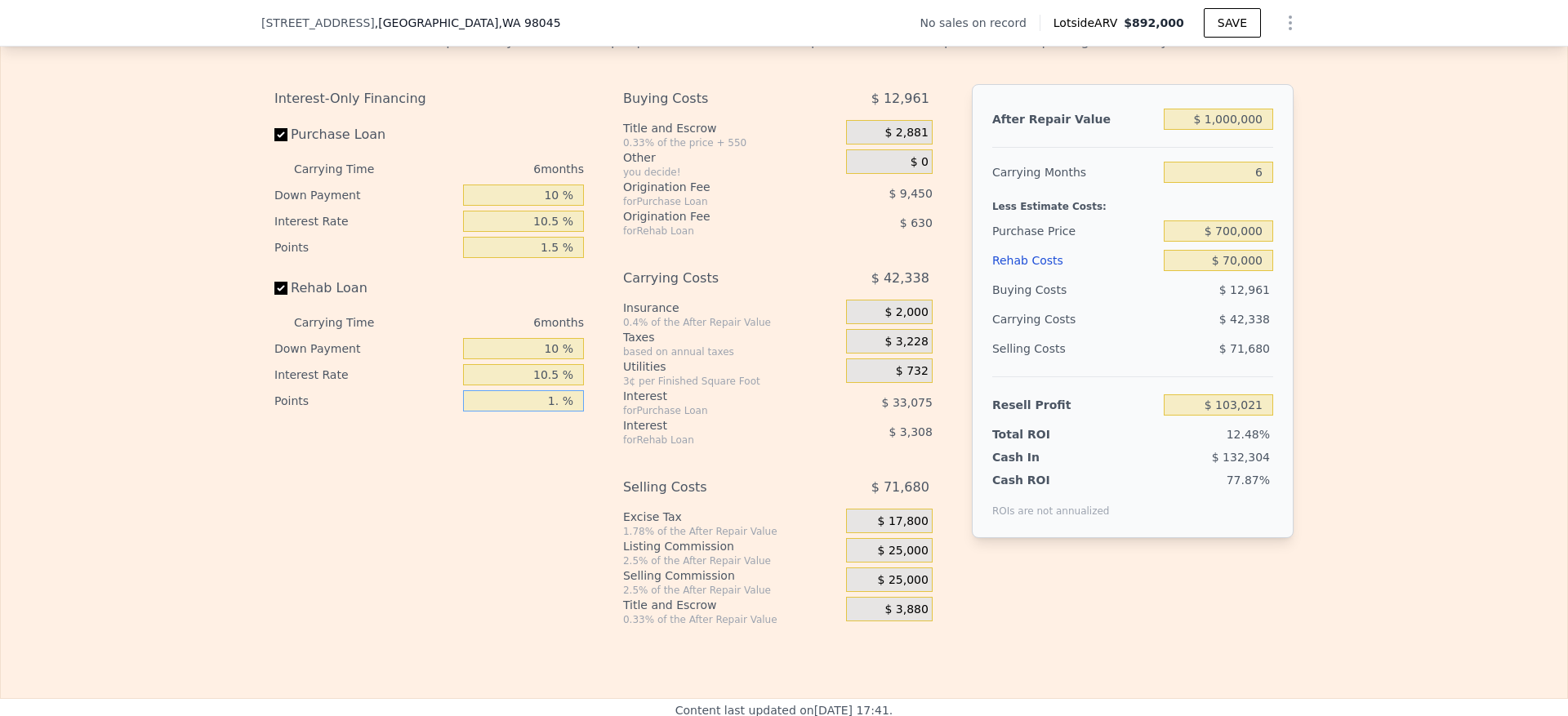
type input "1.5 %"
type input "$ 102,706"
type input "1.5 %"
click at [919, 562] on div "$ 25,000" at bounding box center [889, 550] width 87 height 24
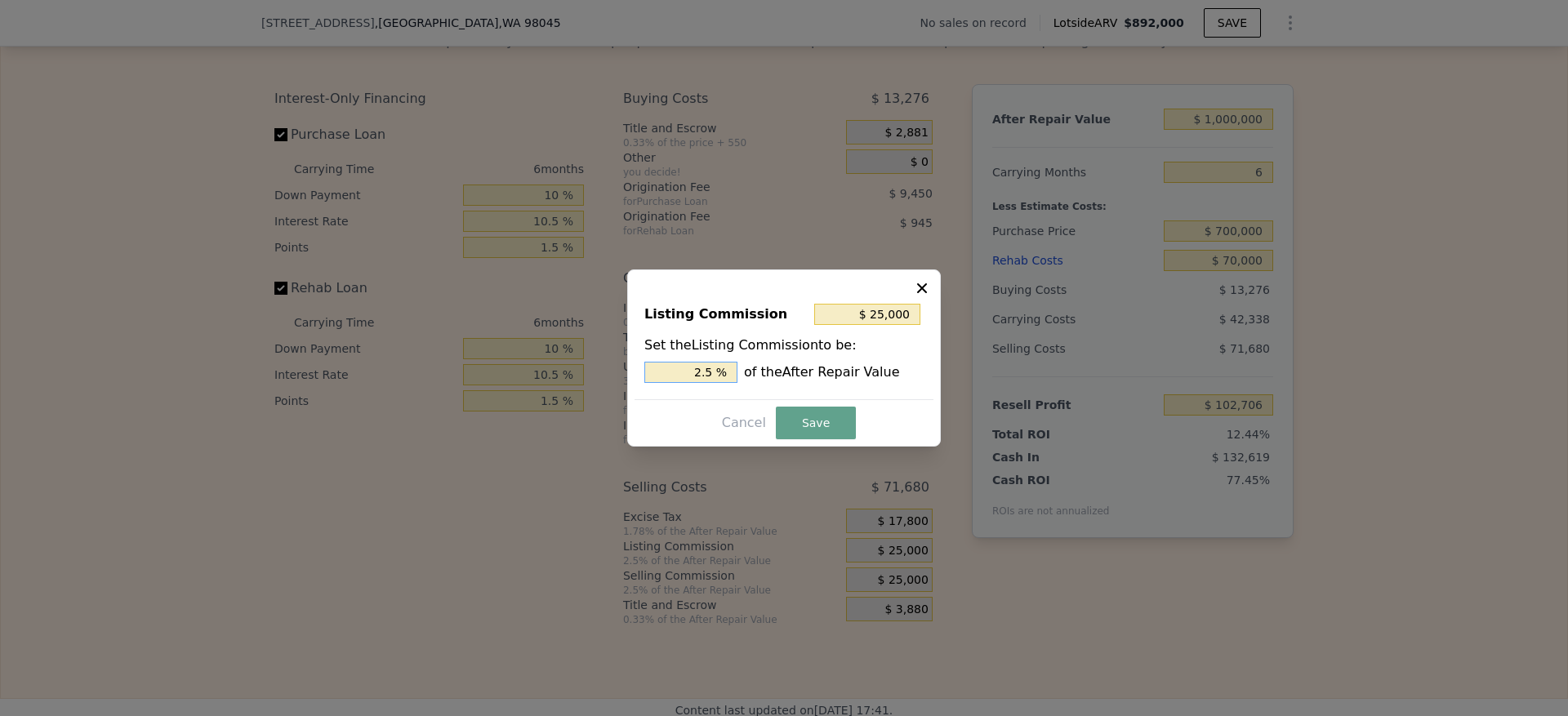
drag, startPoint x: 703, startPoint y: 379, endPoint x: 667, endPoint y: 376, distance: 36.1
click at [669, 376] on input "2.5 %" at bounding box center [691, 373] width 93 height 22
type input "$ 15,000"
type input "1.5 %"
click at [829, 418] on button "Save" at bounding box center [816, 423] width 80 height 32
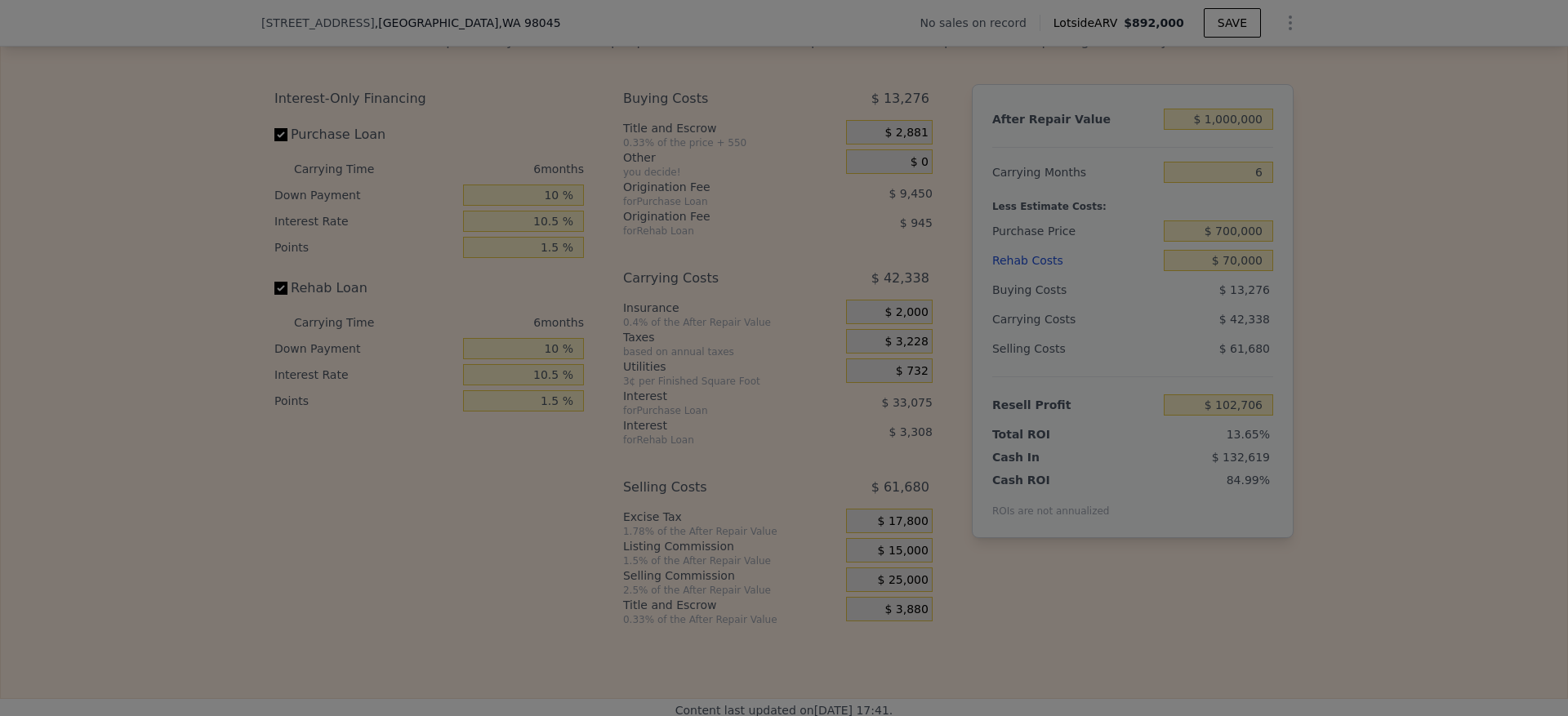
type input "$ 112,706"
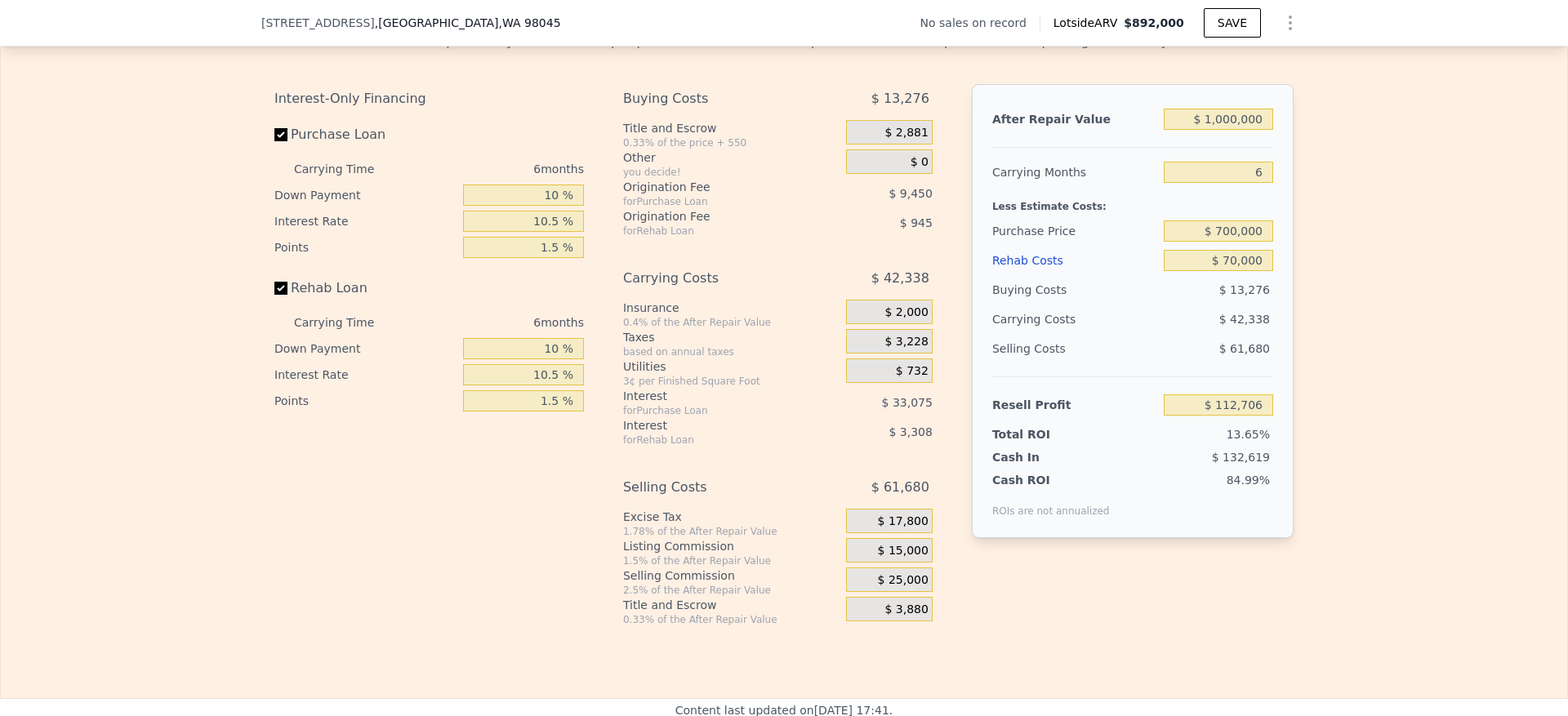
type input "$ 892,000"
type input "7"
type input "$ 0"
type input "$ 30,002"
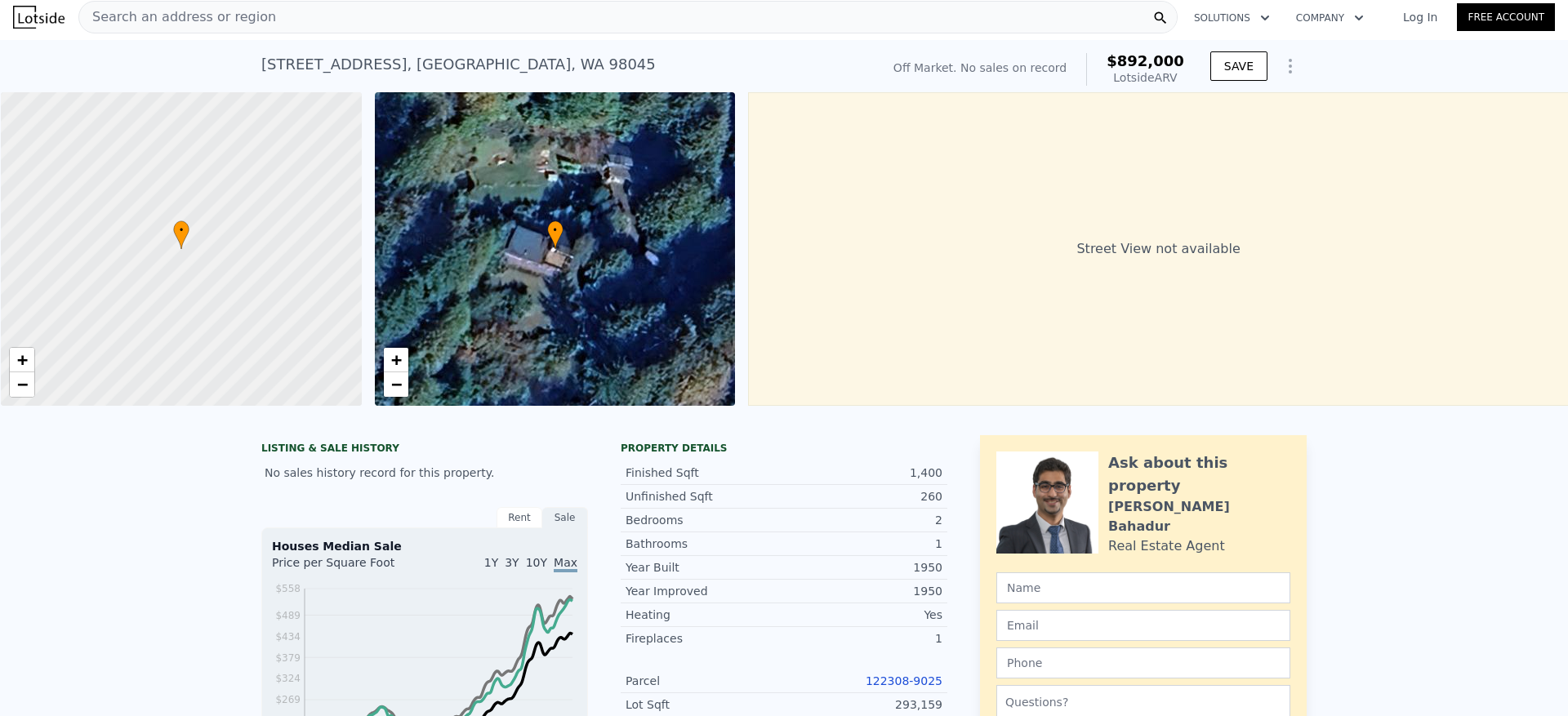
scroll to position [0, 0]
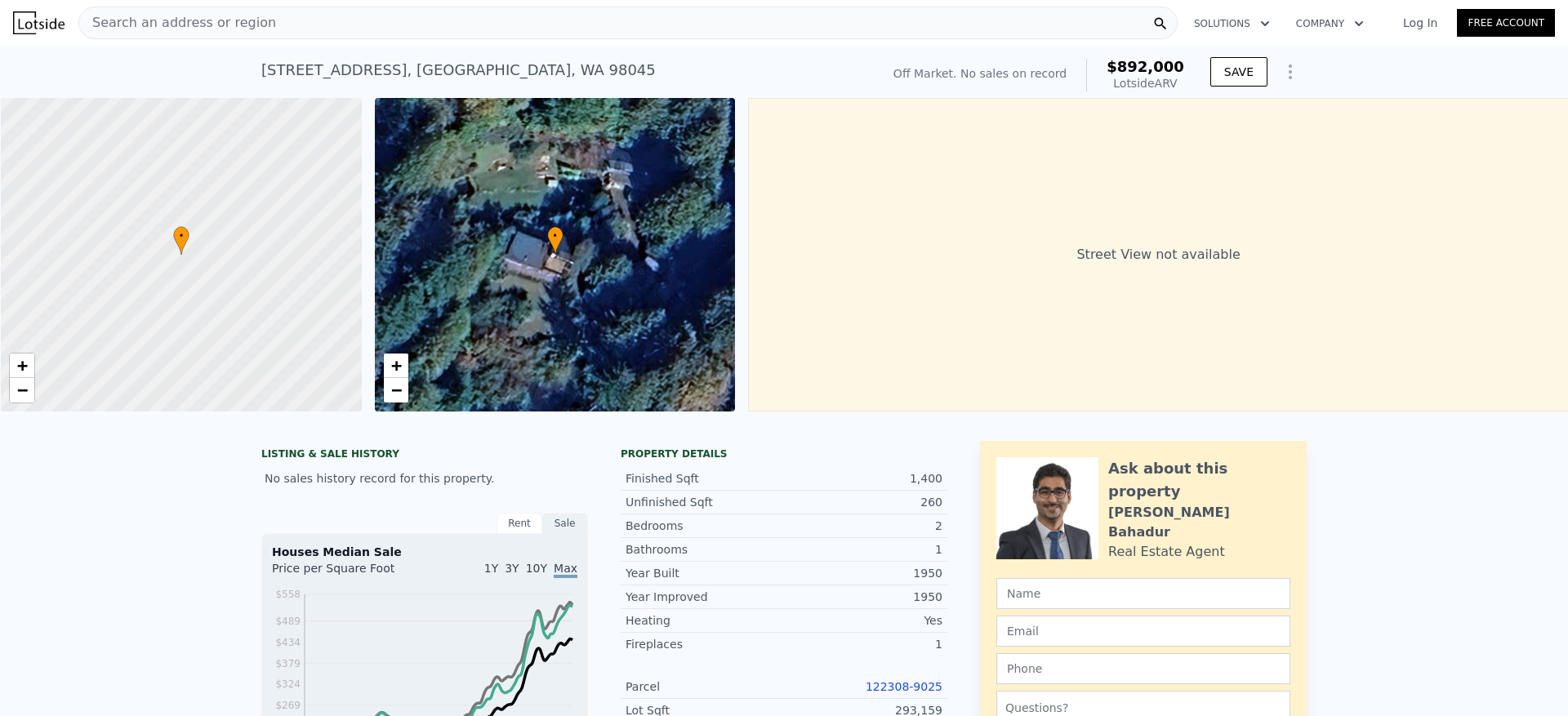
click at [292, 35] on div "Search an address or region" at bounding box center [628, 22] width 1099 height 32
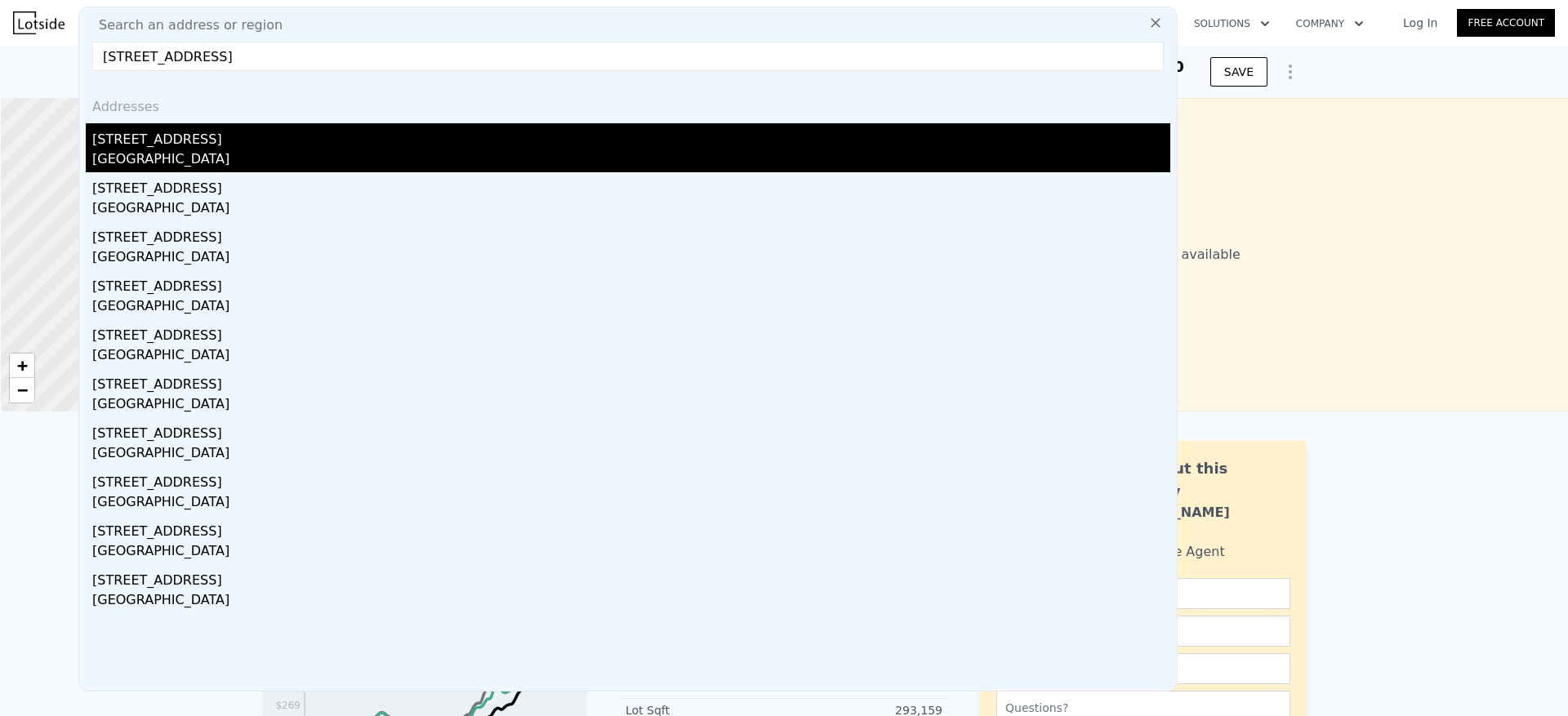
type input "[STREET_ADDRESS]"
click at [197, 164] on div "[GEOGRAPHIC_DATA]" at bounding box center [631, 160] width 1078 height 22
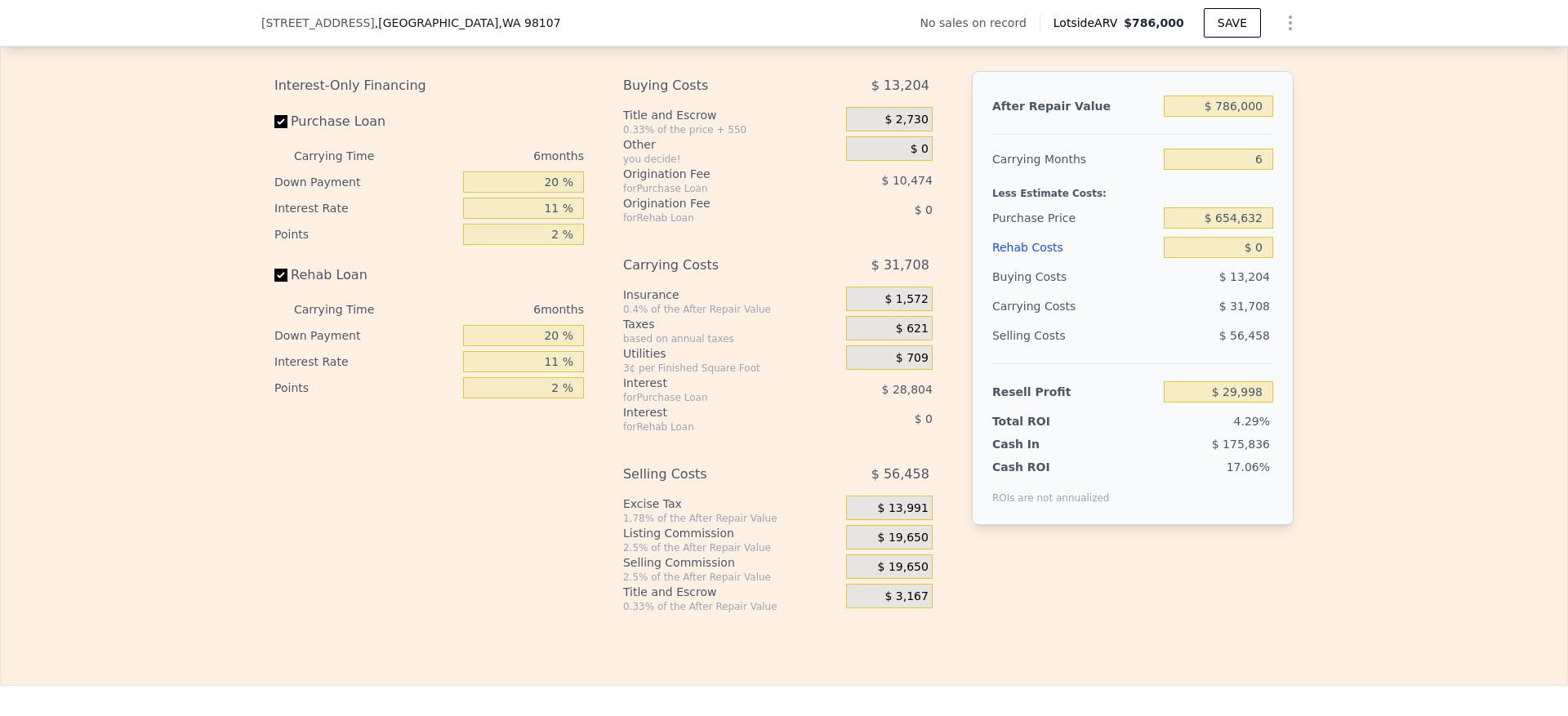
scroll to position [2445, 0]
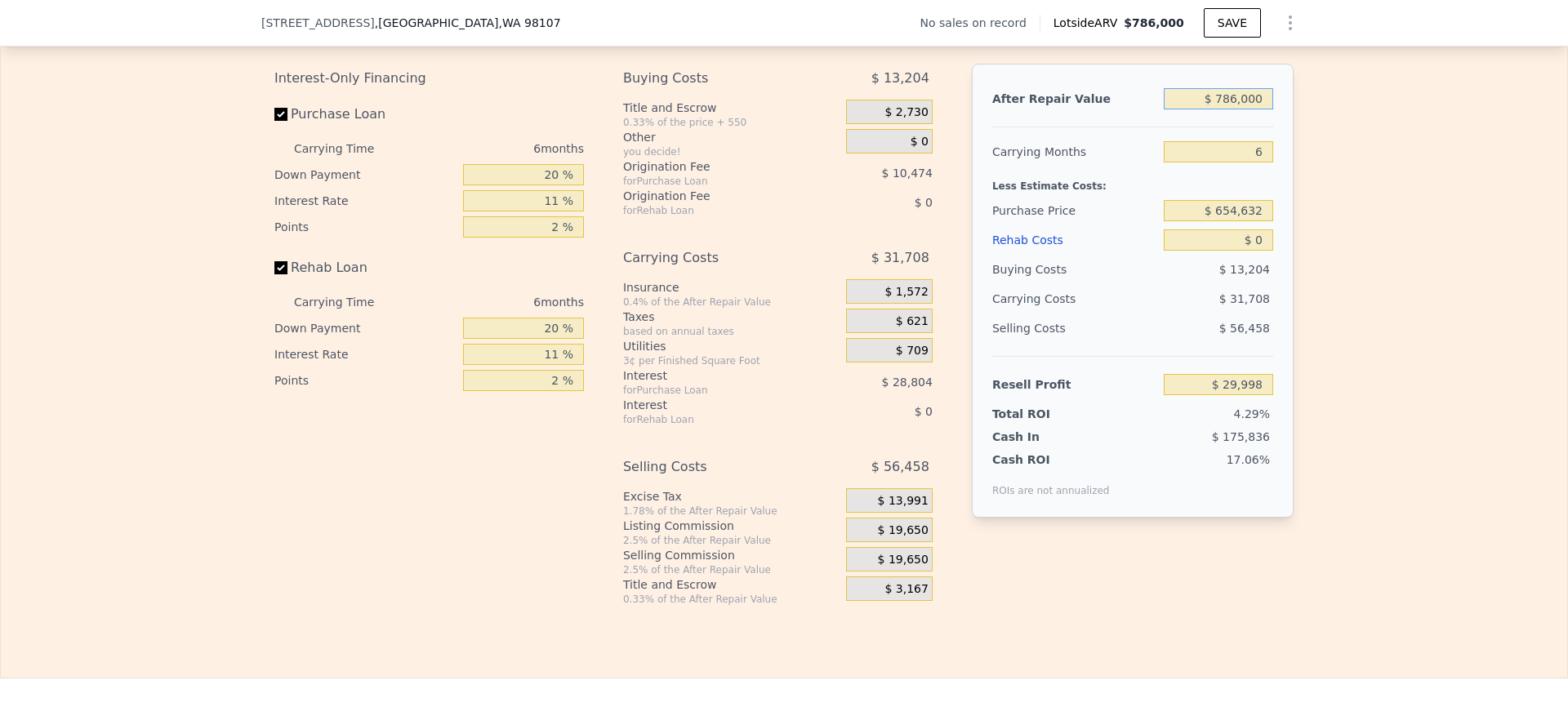
click at [1243, 110] on input "$ 786,000" at bounding box center [1219, 99] width 110 height 22
type input "$ 150"
type input "-$ 698,383"
type input "$ 1,500"
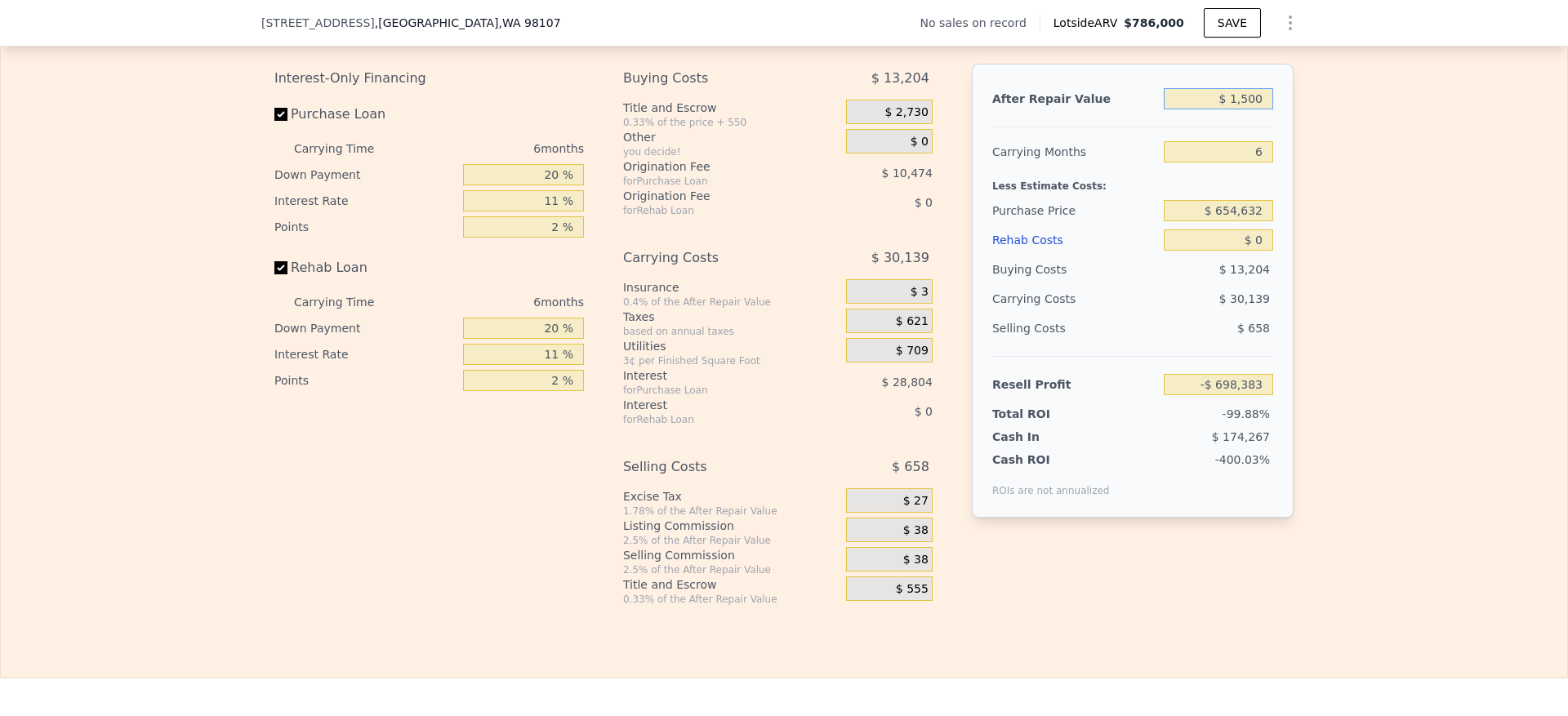
type input "-$ 697,133"
type input "$ 15,000"
type input "-$ 684,619"
type input "$ 150,000"
type input "-$ 559,492"
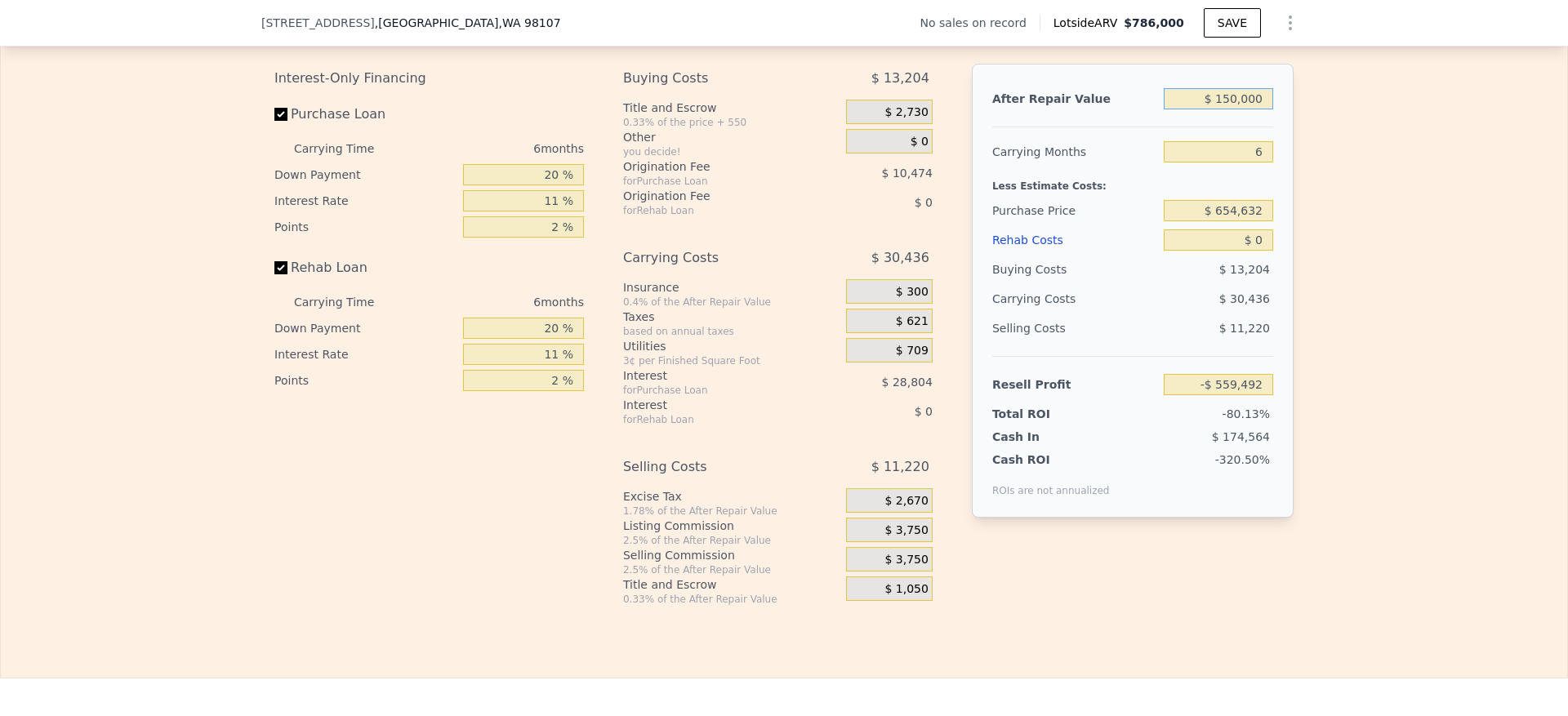
type input "$ 1,500,000"
type input "$ 691,783"
type input "$ 1,500,000"
type input "$ 985,000"
click at [1398, 275] on div "Edit the assumptions in yellow boxes. Input profit to calculate an offer price.…" at bounding box center [784, 301] width 1567 height 607
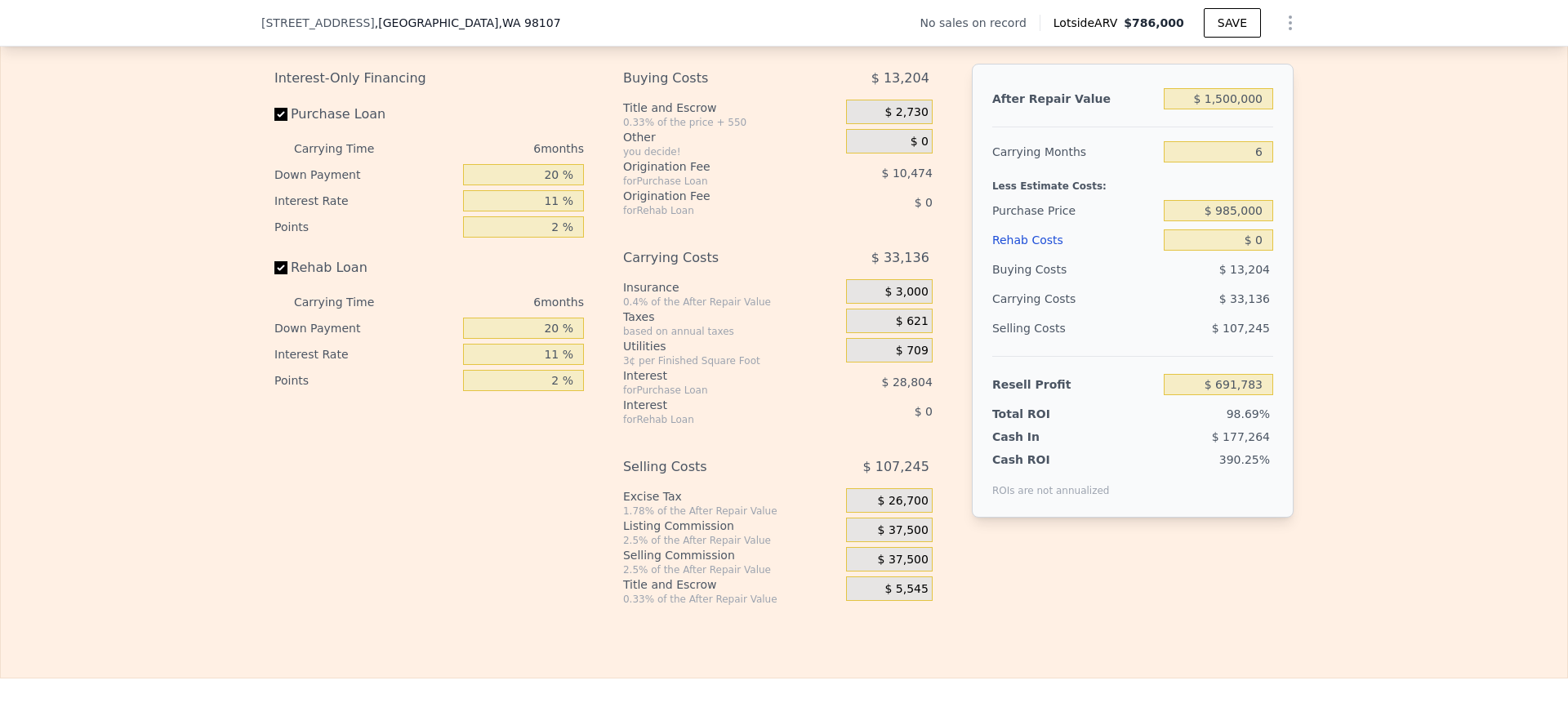
type input "$ 340,497"
